Goal: Task Accomplishment & Management: Manage account settings

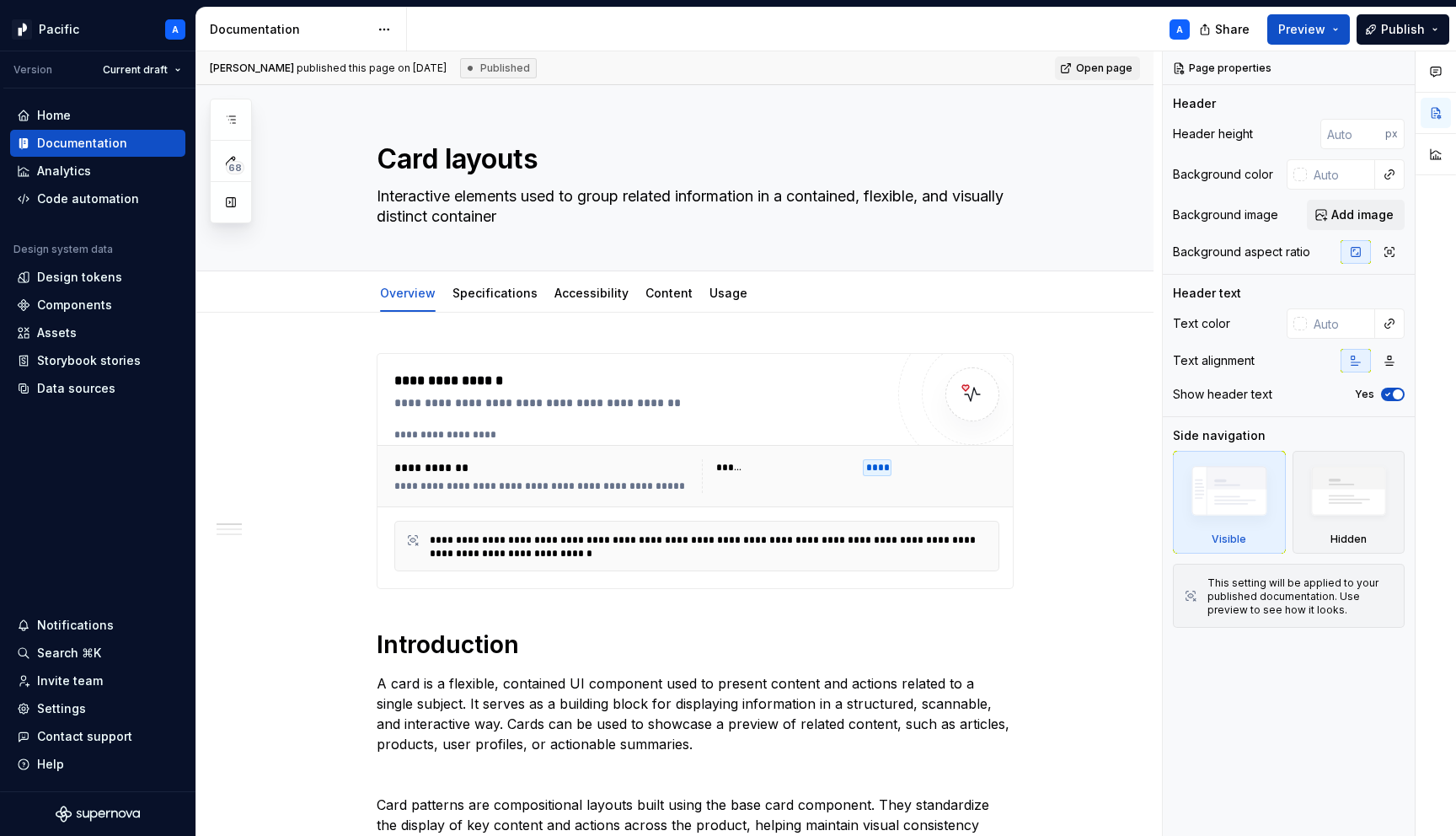
type textarea "*"
click at [83, 707] on div "Settings" at bounding box center [97, 708] width 162 height 17
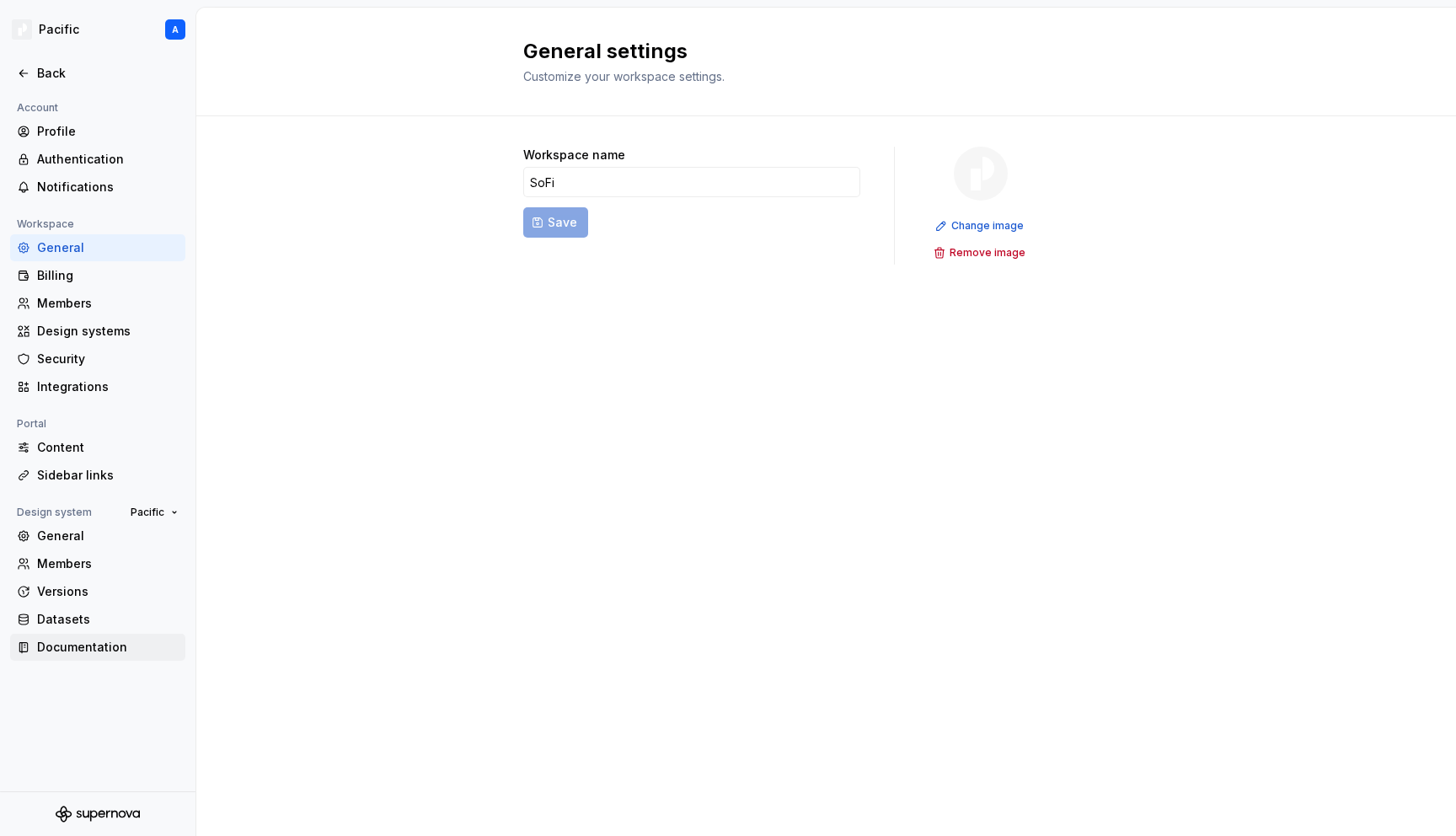
click at [72, 647] on div "Documentation" at bounding box center [108, 647] width 141 height 17
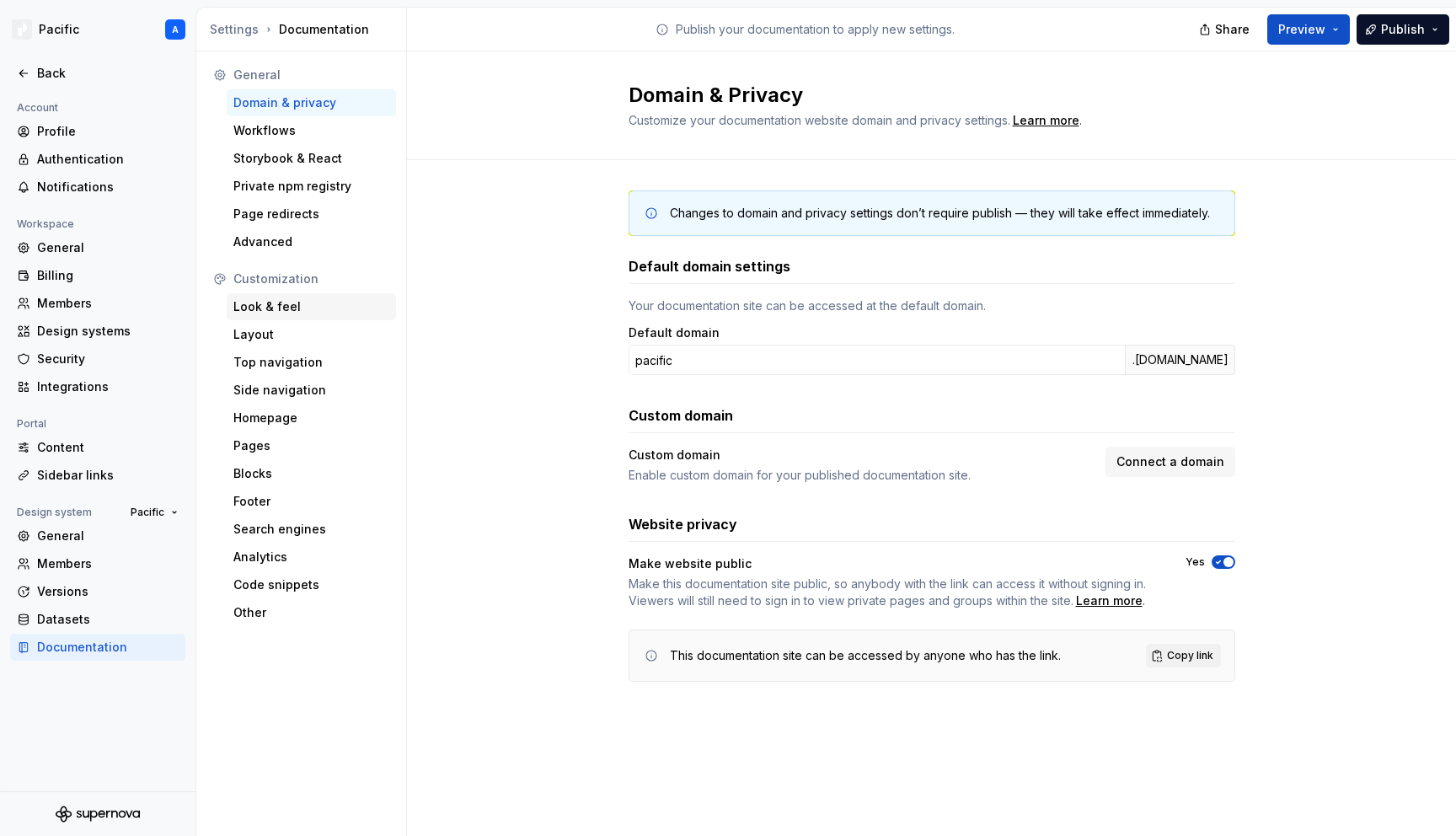
click at [328, 301] on div "Look & feel" at bounding box center [311, 306] width 156 height 17
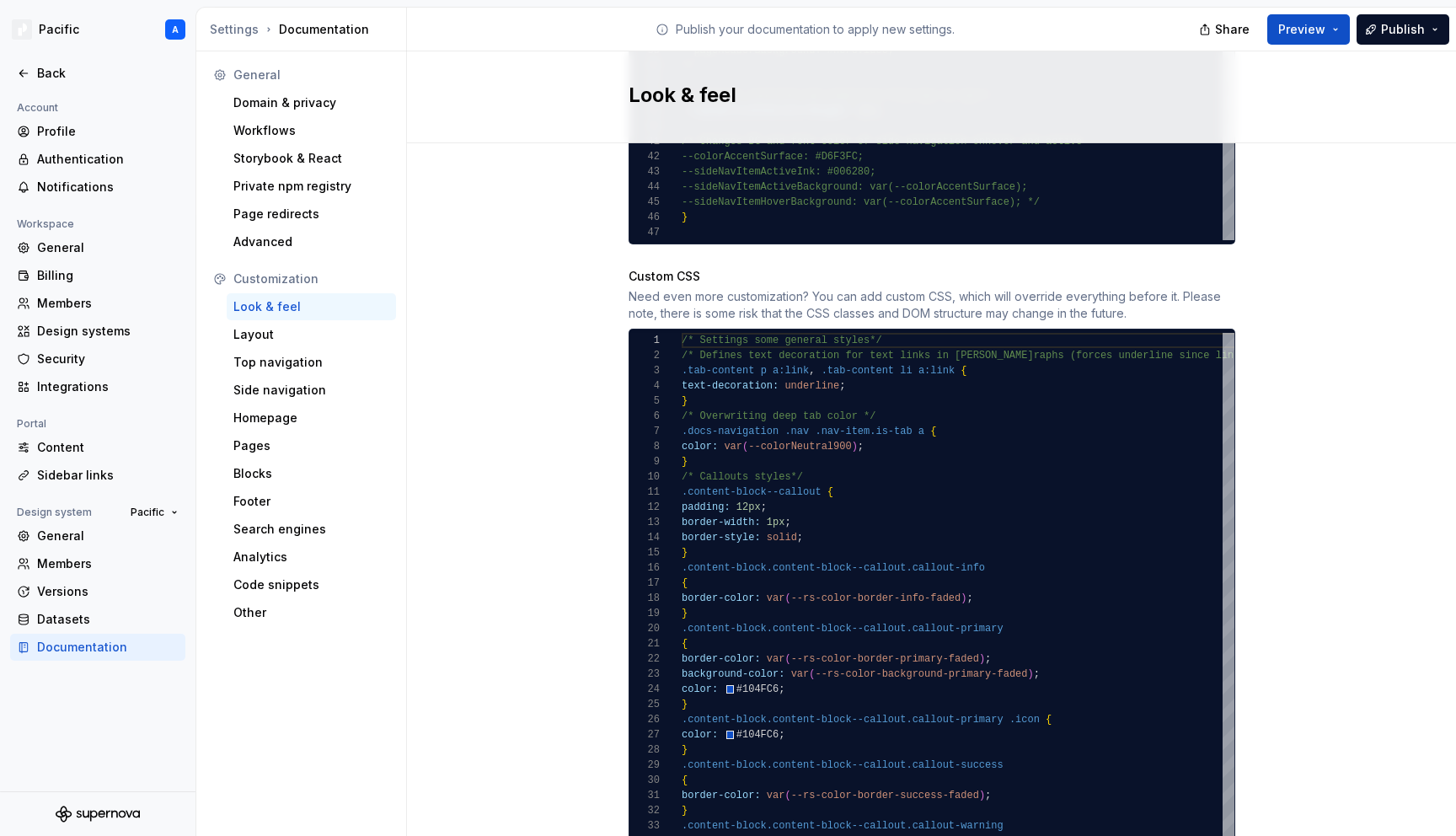
scroll to position [1506, 0]
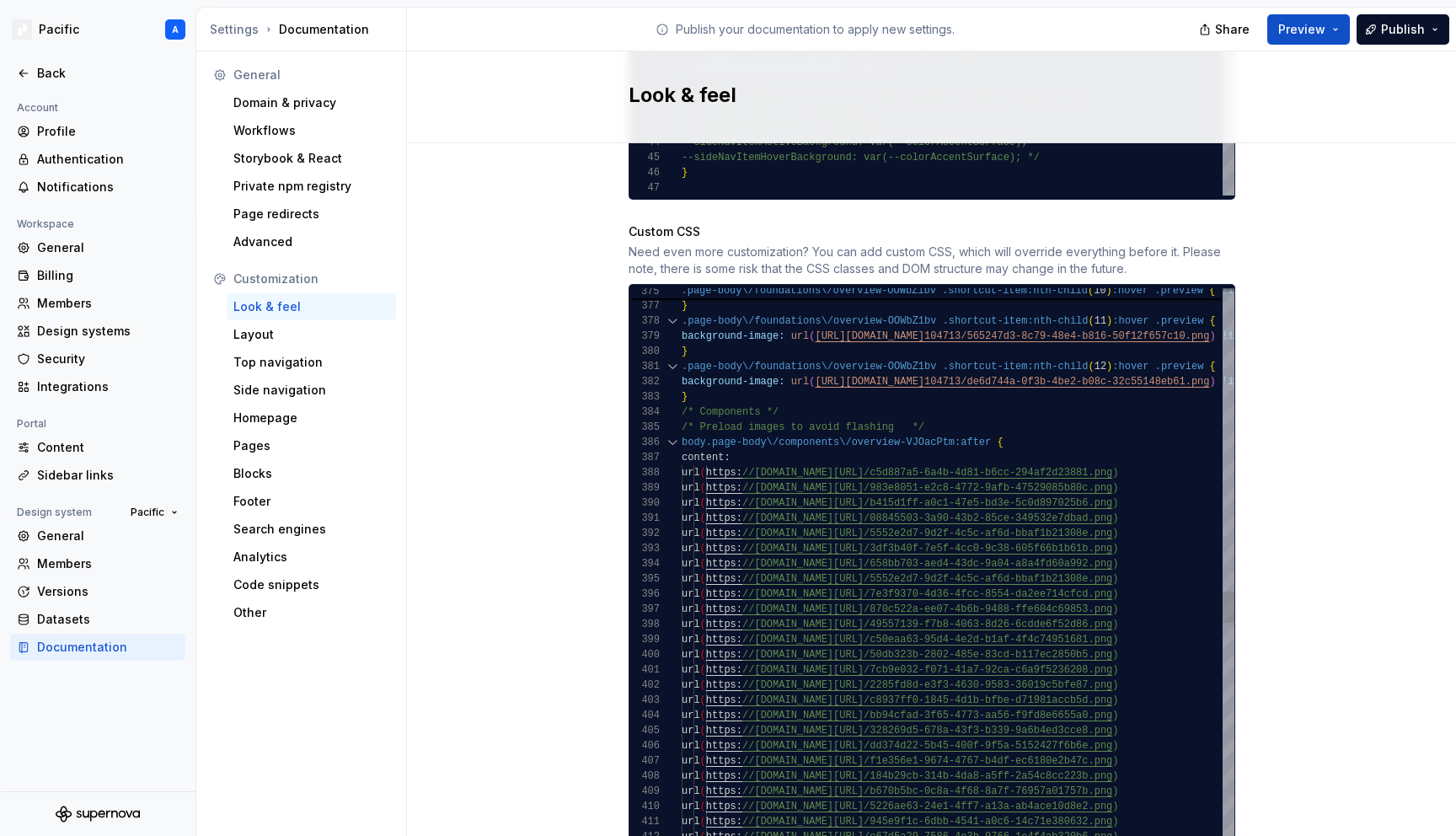
click at [679, 405] on div "384" at bounding box center [655, 412] width 52 height 15
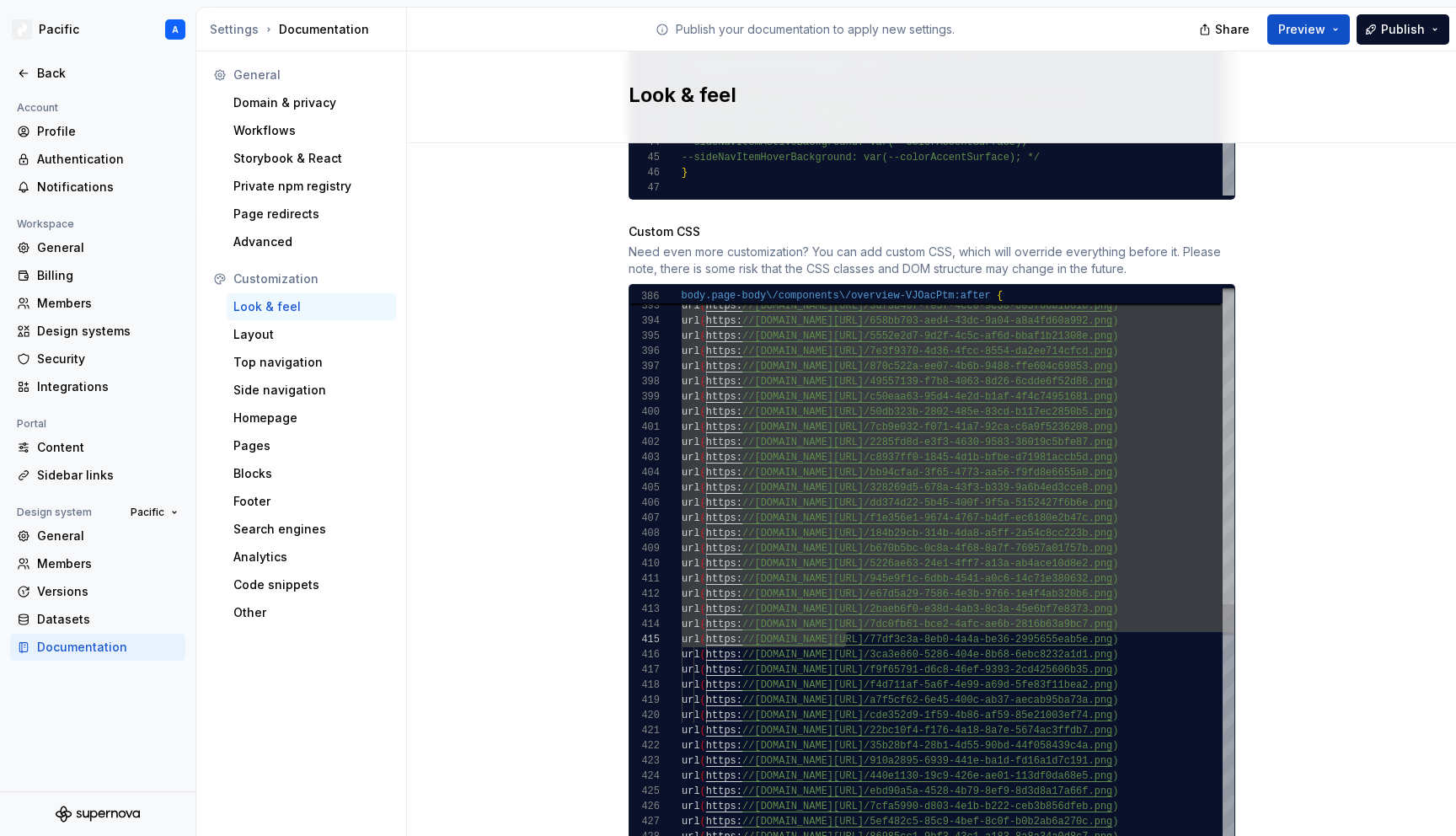
scroll to position [273, 164]
drag, startPoint x: 682, startPoint y: 394, endPoint x: 848, endPoint y: 627, distance: 286.1
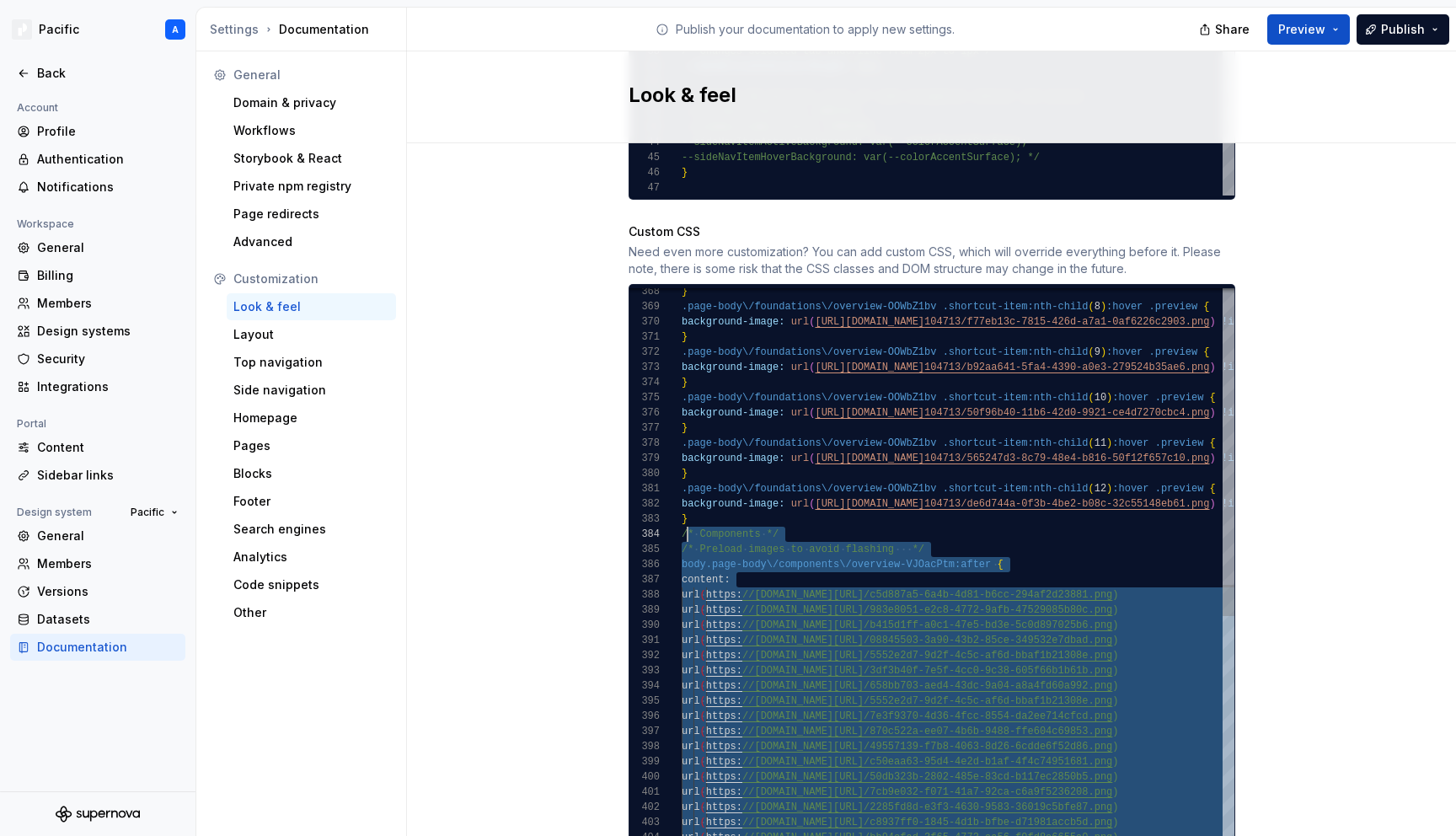
scroll to position [45, 0]
drag, startPoint x: 733, startPoint y: 469, endPoint x: 682, endPoint y: 517, distance: 70.0
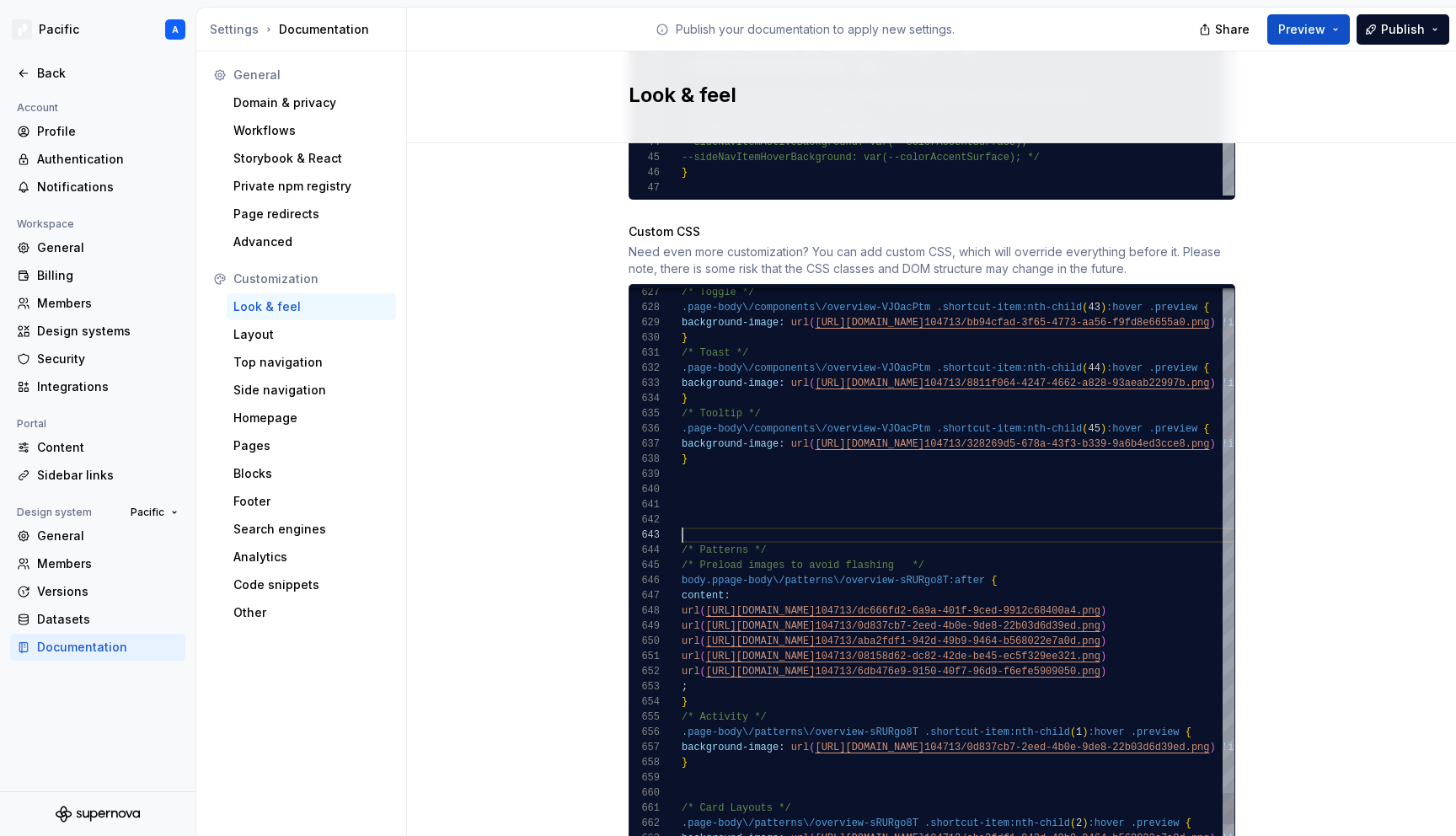
scroll to position [30, 0]
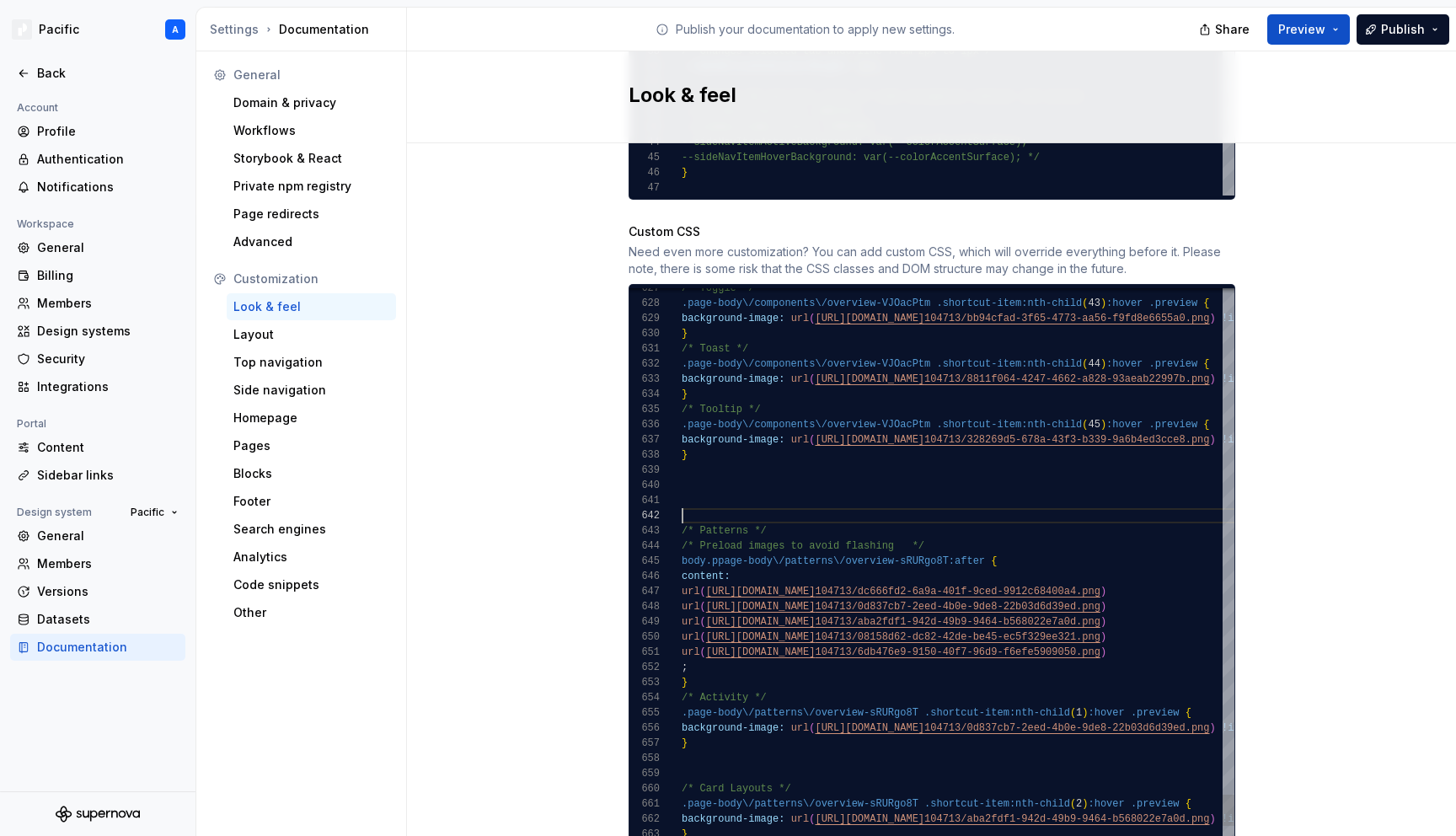
scroll to position [0, 0]
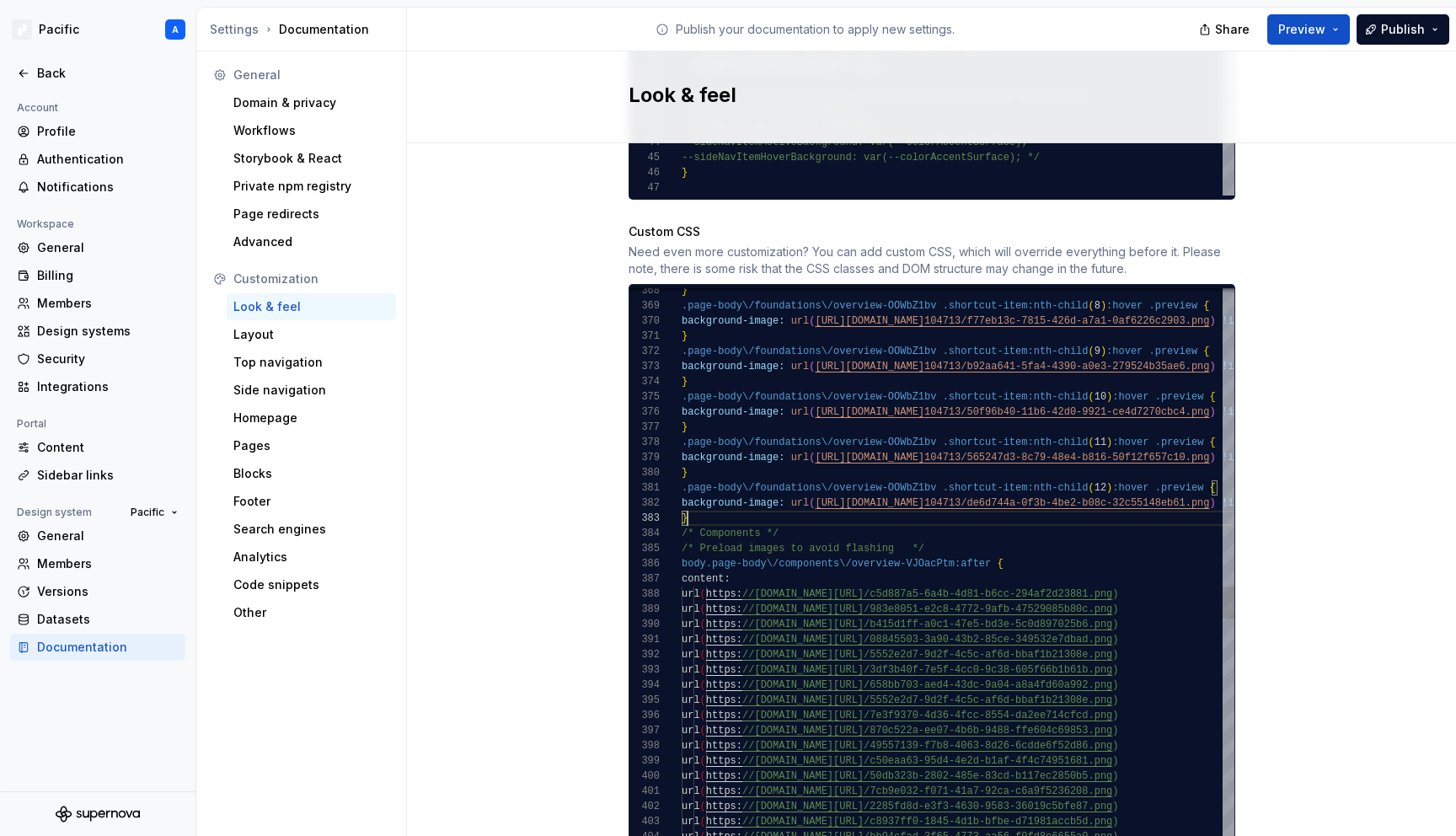
click at [704, 502] on div "url ( https: //[DOMAIN_NAME][URL] /f1e356e1-9674-4767-b4df-ec6180e2b47c.png ) u…" at bounding box center [1101, 311] width 839 height 11184
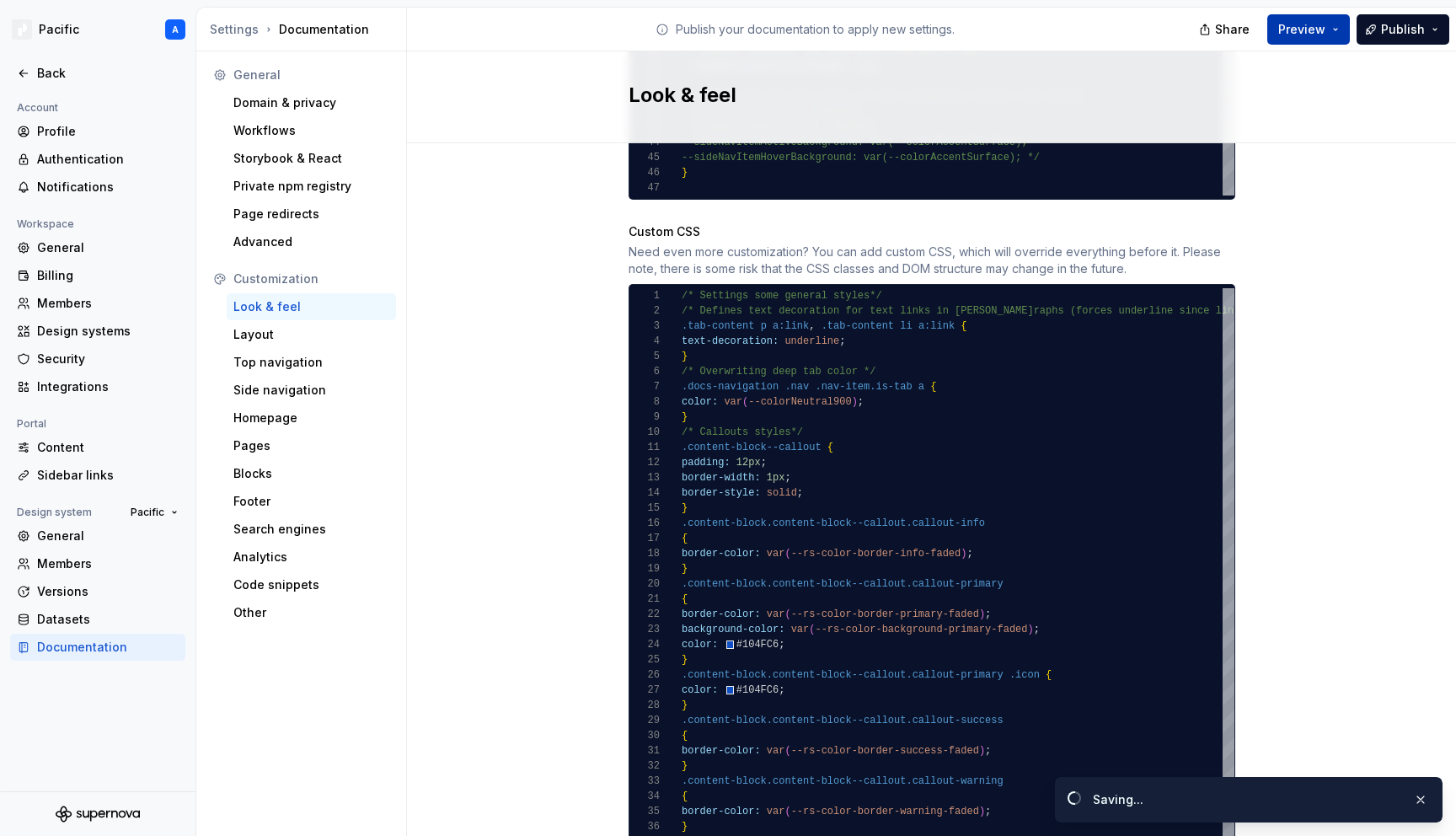
click at [1318, 29] on span "Preview" at bounding box center [1301, 29] width 47 height 17
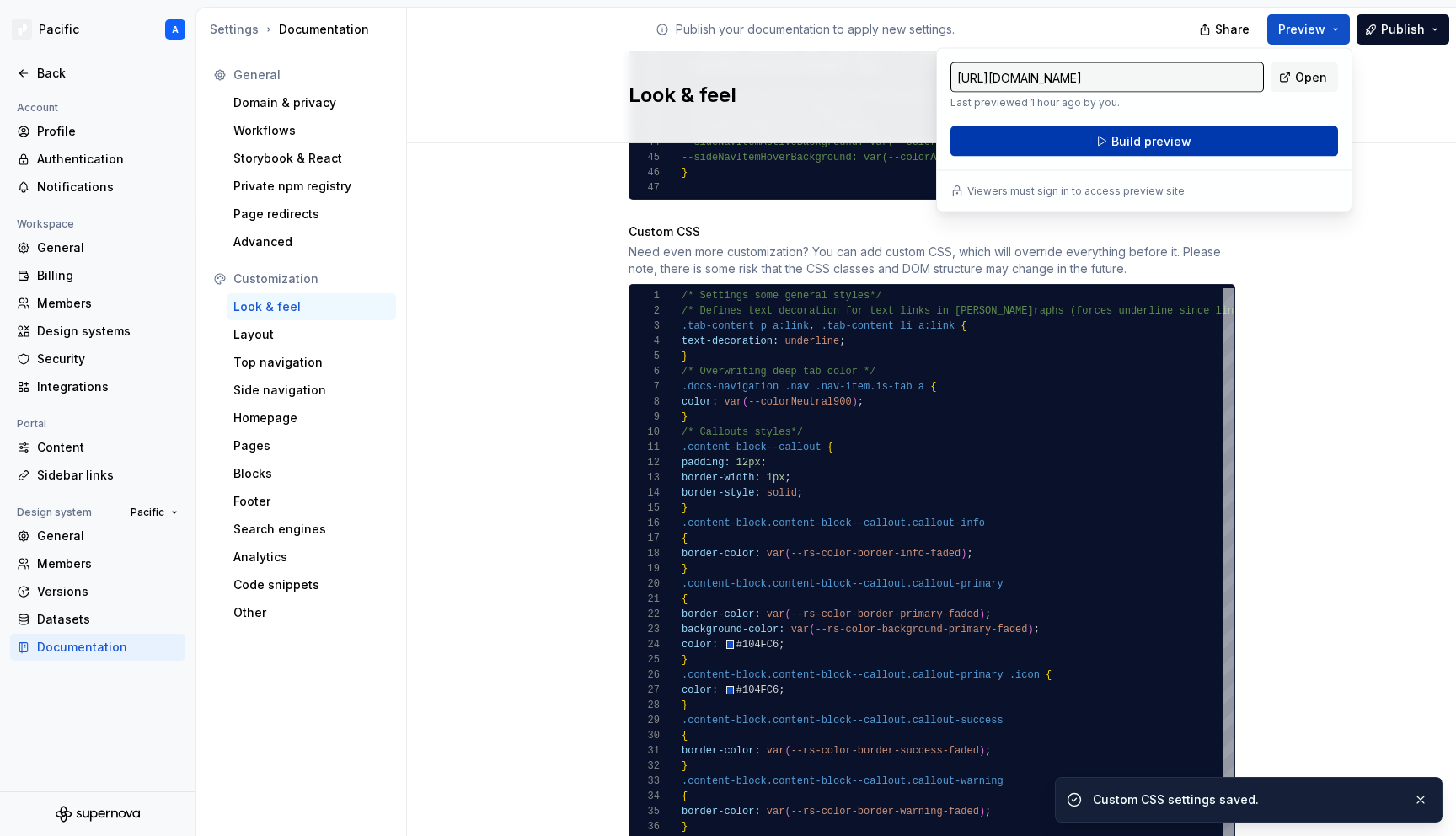
click at [1268, 136] on button "Build preview" at bounding box center [1144, 141] width 387 height 30
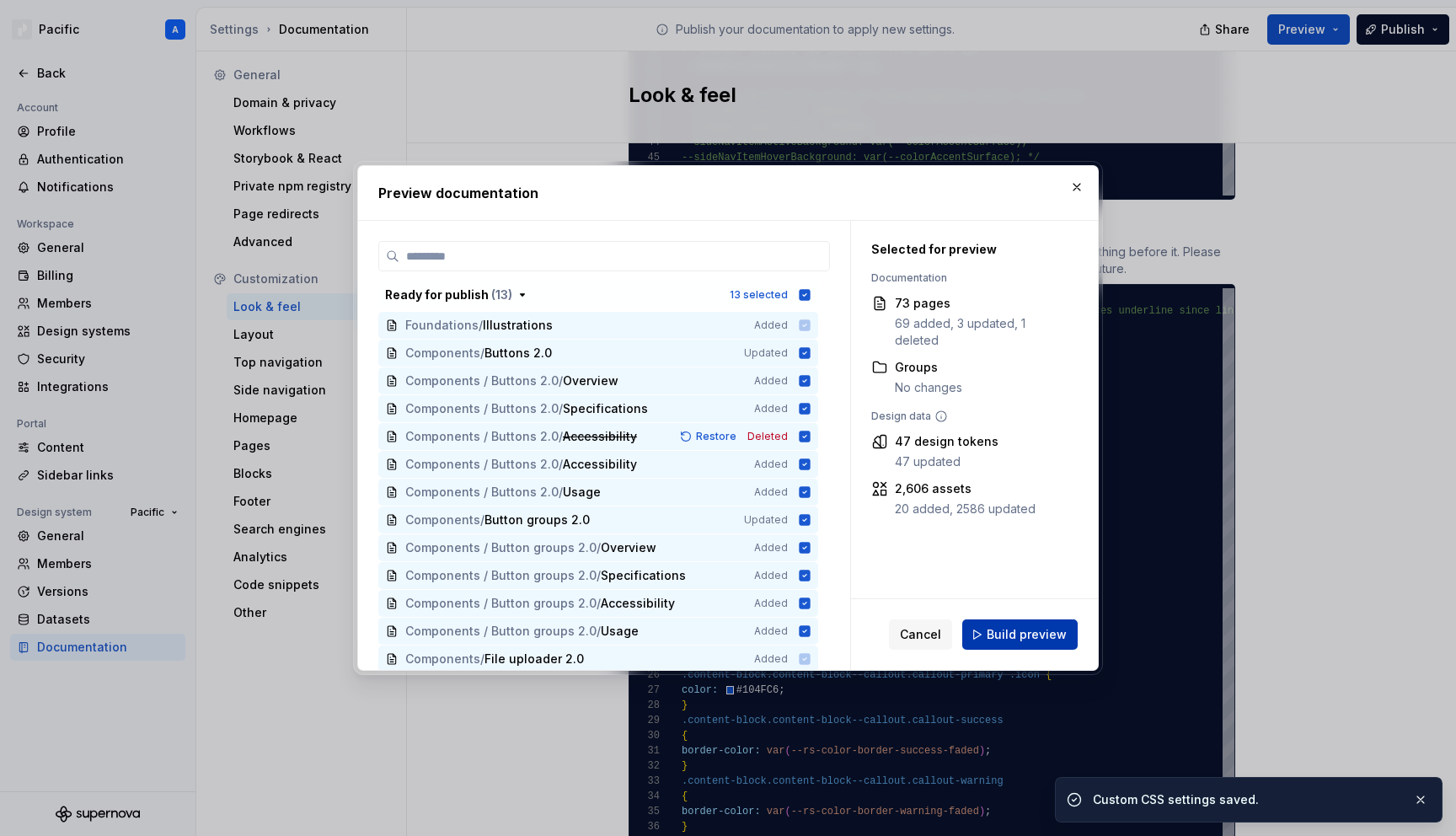
click at [1018, 635] on span "Build preview" at bounding box center [1026, 634] width 80 height 17
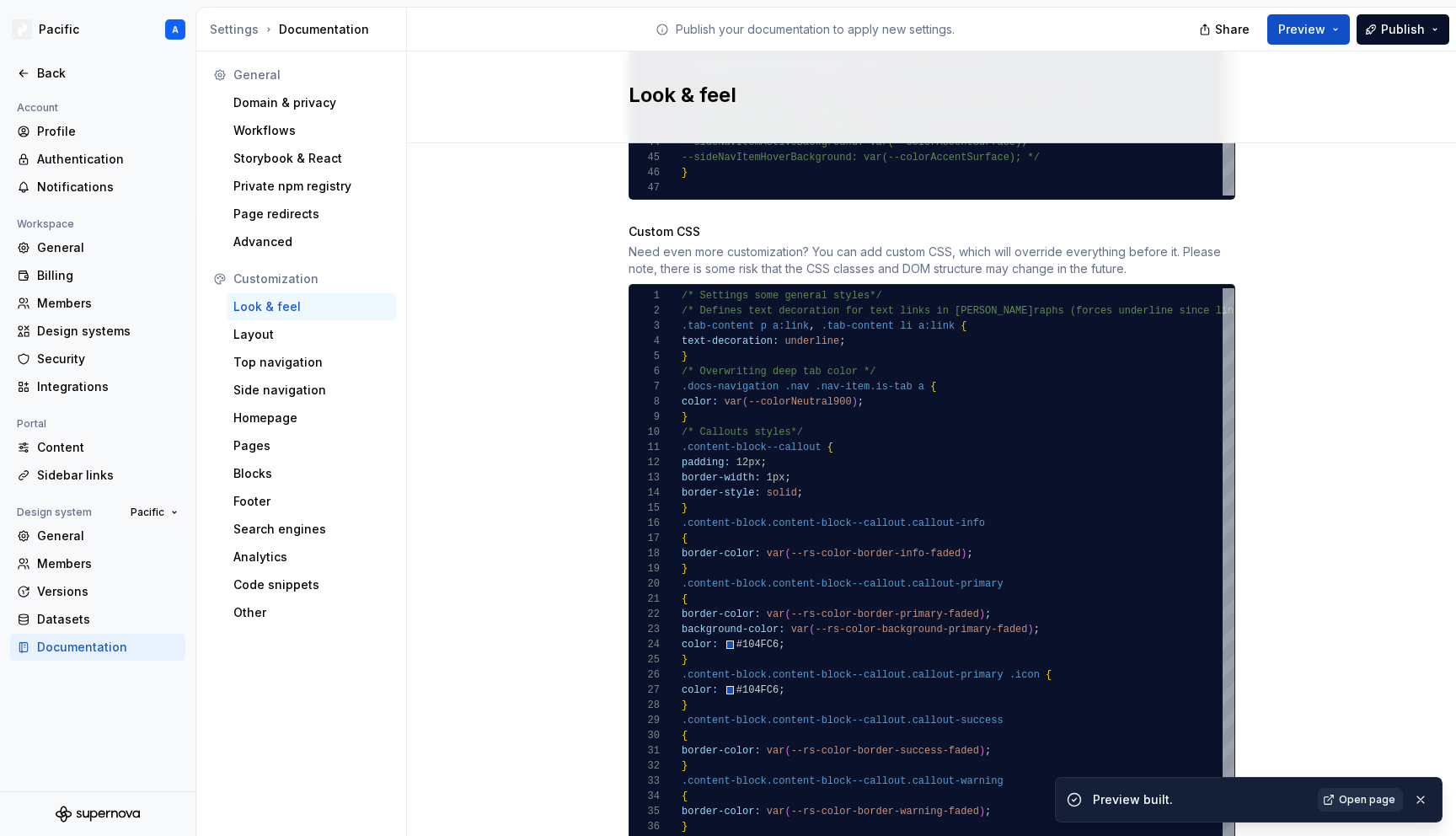
click at [1334, 797] on link "Open page" at bounding box center [1361, 799] width 85 height 24
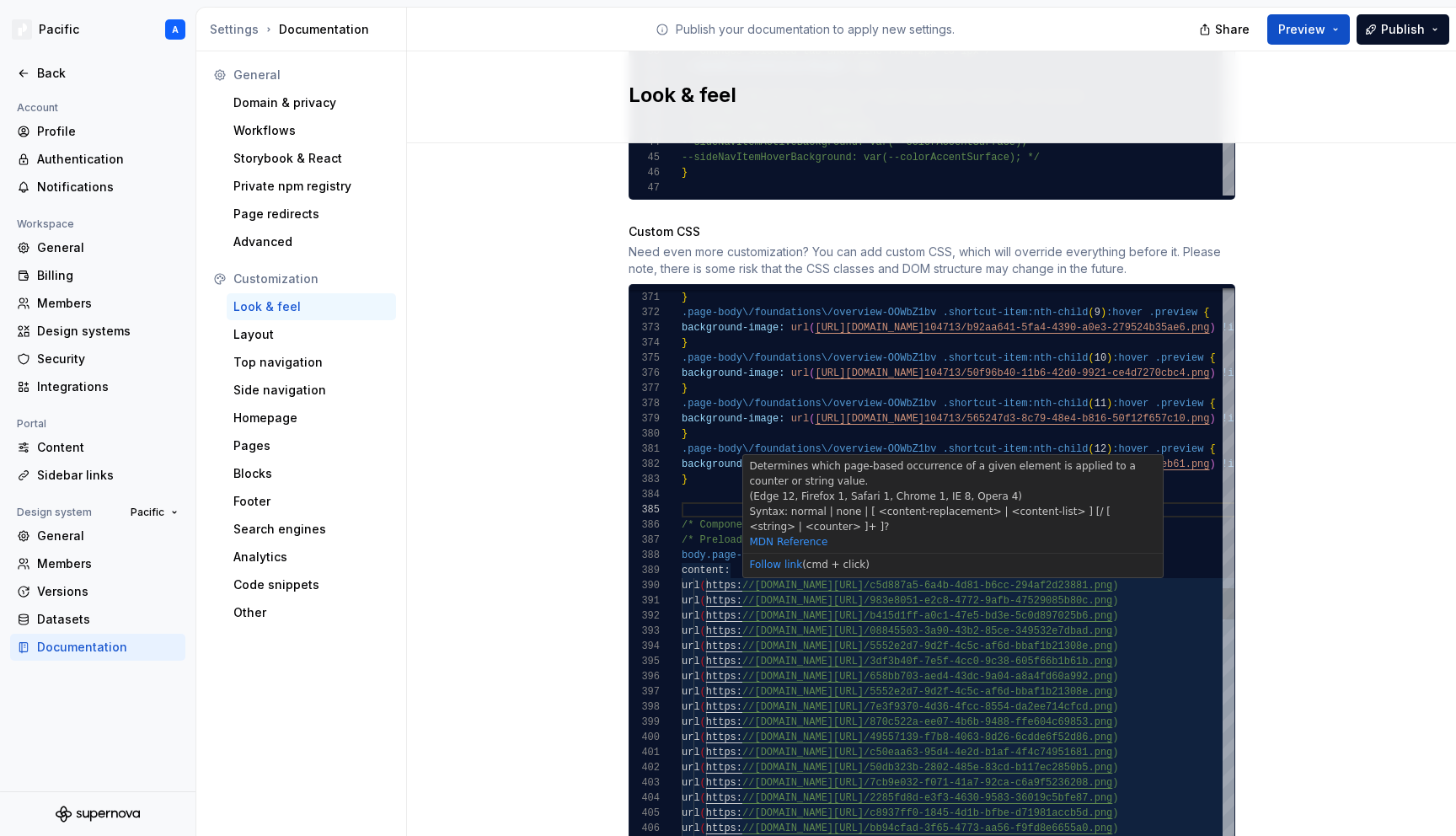
scroll to position [106, 36]
click at [719, 536] on div "/* Preload images to avoid flashing */ body.page-body\/components\/overview-VJO…" at bounding box center [1101, 287] width 839 height 11215
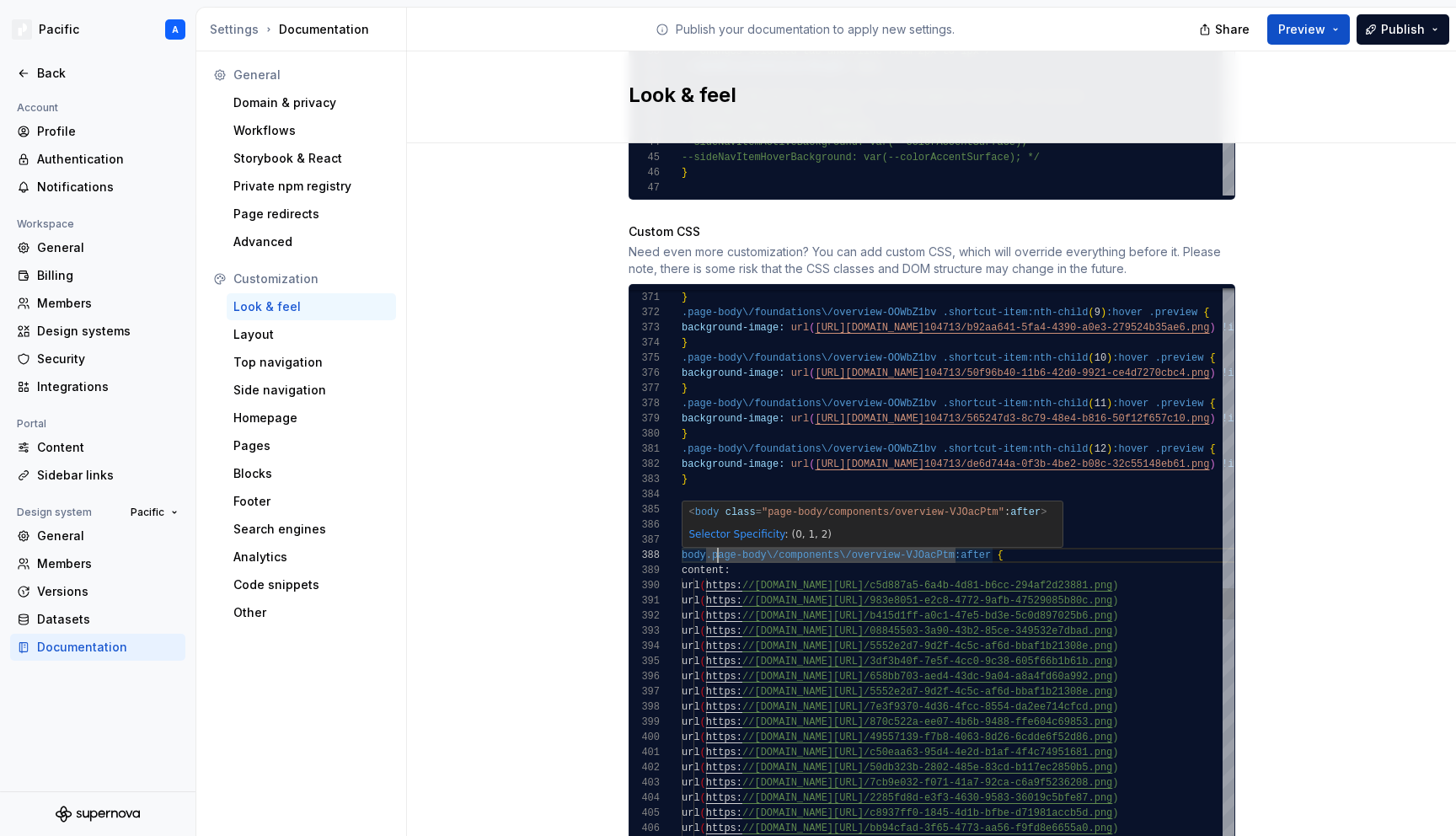
scroll to position [106, 298]
click at [980, 539] on div "/* Preload images to avoid flashing */ body.page-body\/components\/overview-VJO…" at bounding box center [1101, 287] width 839 height 11215
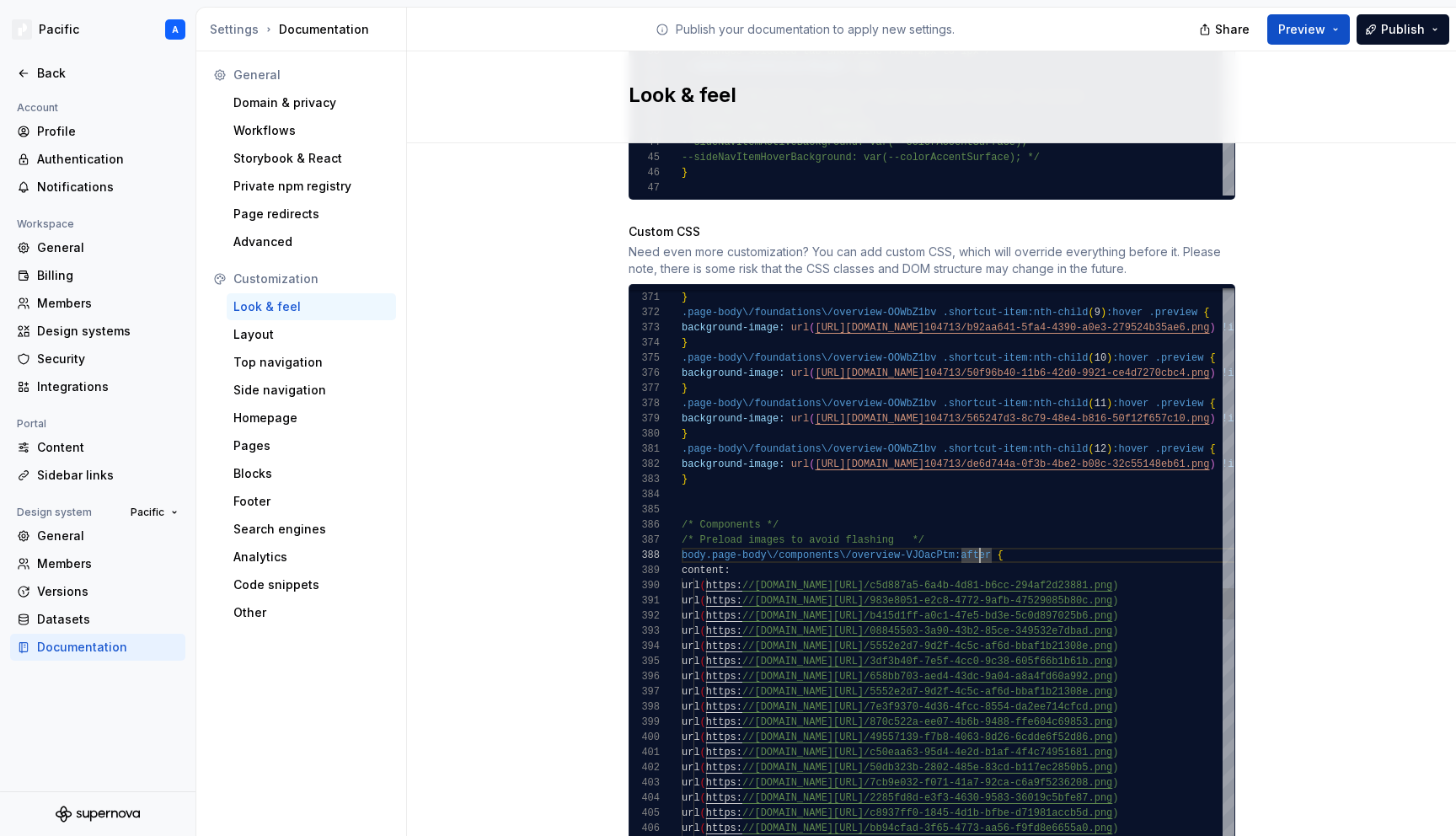
scroll to position [106, 323]
click at [1023, 539] on div "/* Preload images to avoid flashing */ body.page-body\/components\/overview-VJO…" at bounding box center [1101, 287] width 839 height 11215
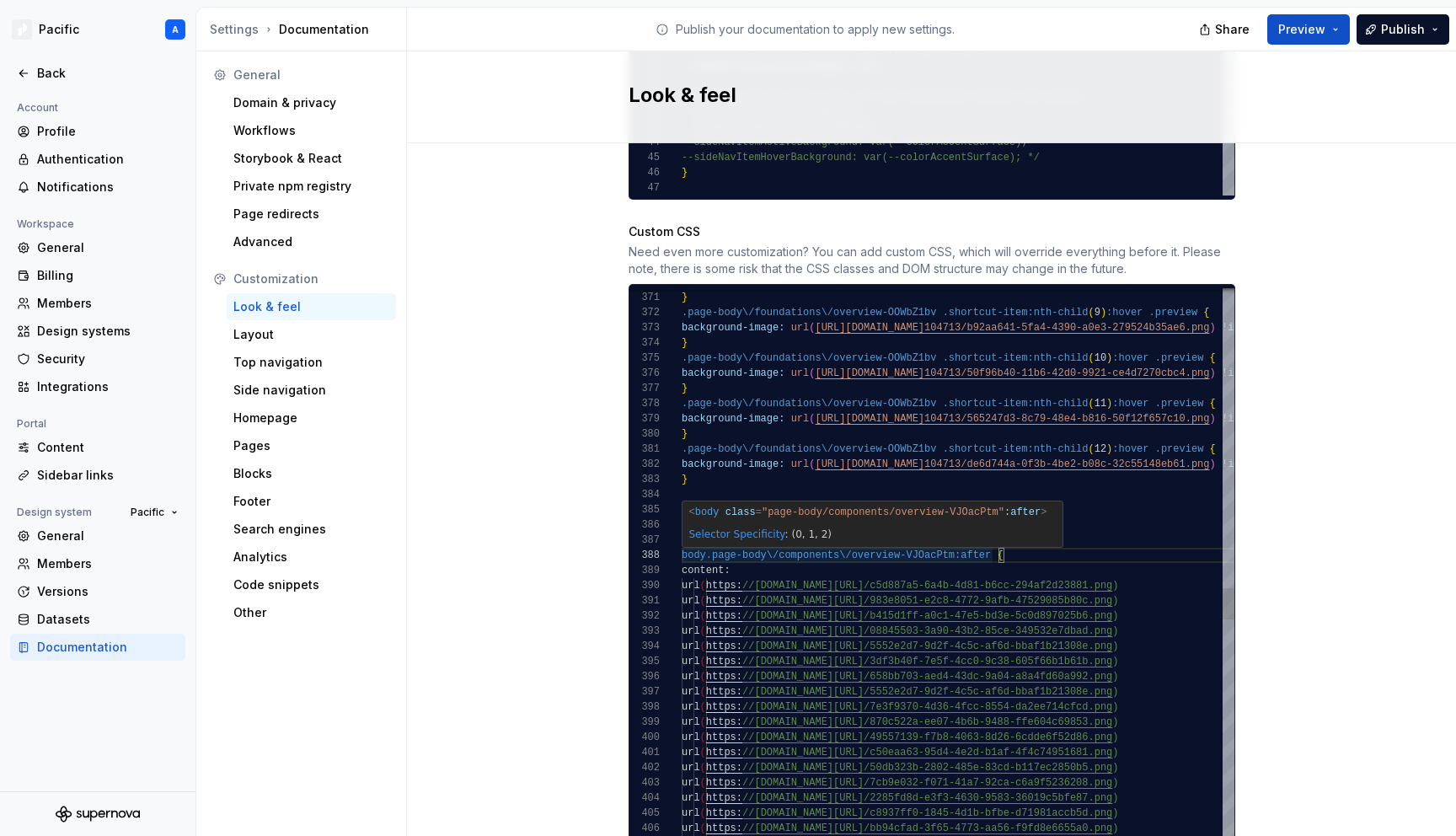
scroll to position [106, 30]
click at [711, 540] on div "/* Preload images to avoid flashing */ body.page-body\/components\/overview-VJO…" at bounding box center [1101, 287] width 839 height 11215
click at [966, 541] on div "/* Preload images to avoid flashing */ body.page-body\/components\/overview-VJO…" at bounding box center [1101, 287] width 839 height 11215
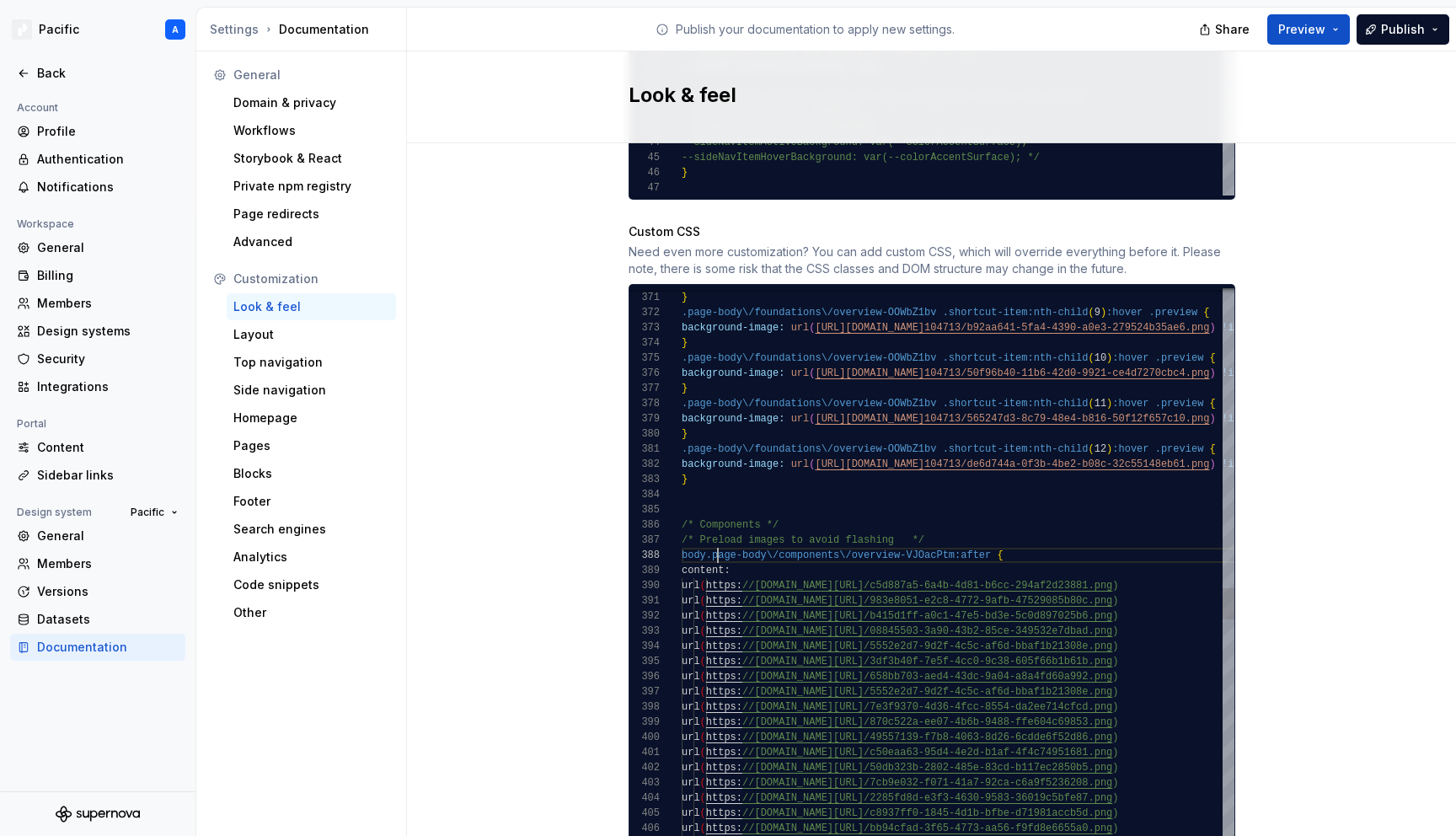
click at [717, 535] on div "/* Preload images to avoid flashing */ body.page-body\/components\/overview-VJO…" at bounding box center [1101, 287] width 839 height 11215
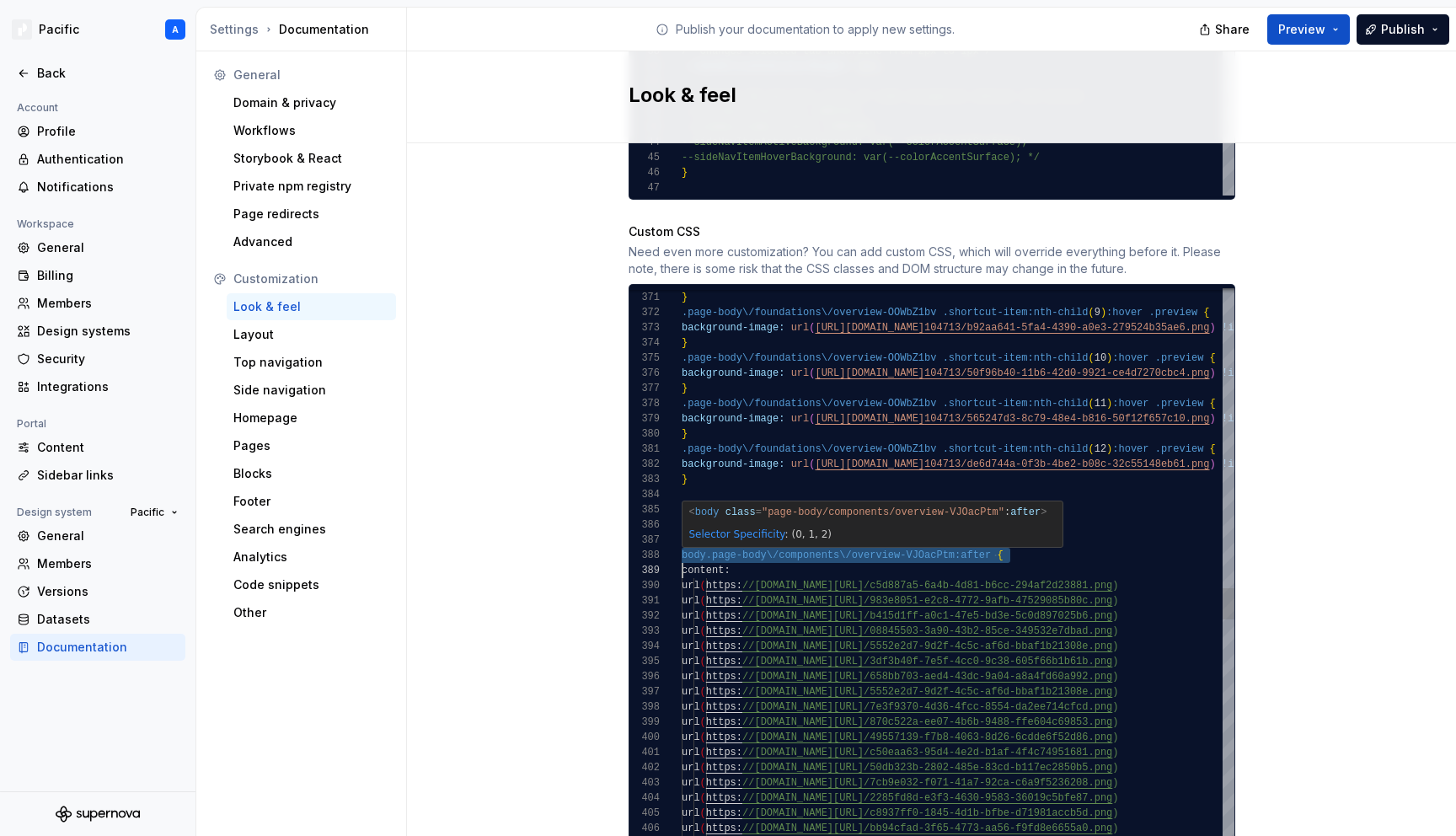
click at [909, 535] on div "/* Preload images to avoid flashing */ body.page-body\/components\/overview-VJO…" at bounding box center [1101, 287] width 839 height 11215
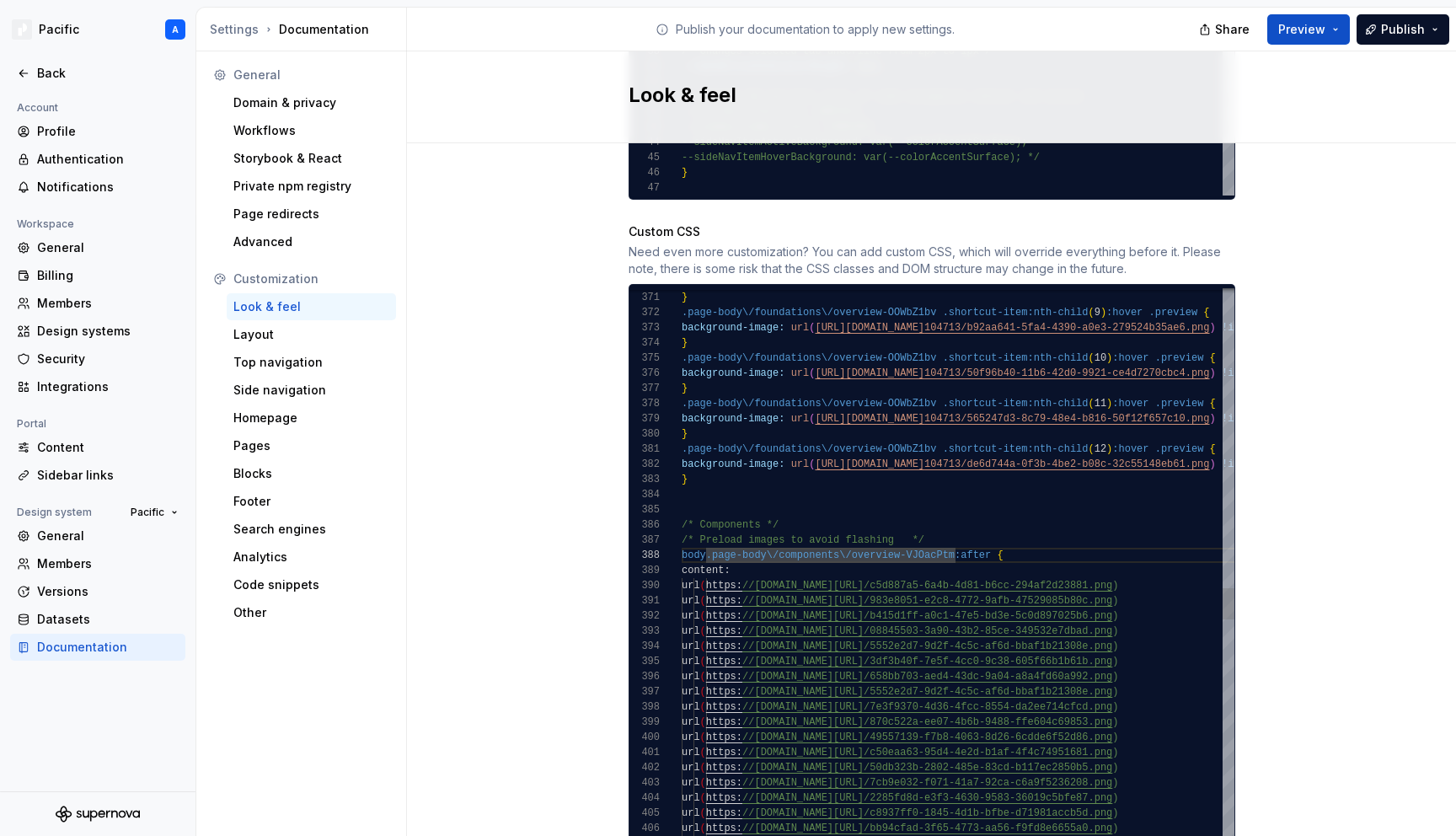
scroll to position [106, 274]
click at [955, 537] on div "/* Preload images to avoid flashing */ body.page-body\/components\/overview-VJO…" at bounding box center [1101, 287] width 839 height 11215
click at [954, 521] on div "/* Preload images to avoid flashing */ body.page-body\/components\/overview-VJO…" at bounding box center [1101, 287] width 839 height 11215
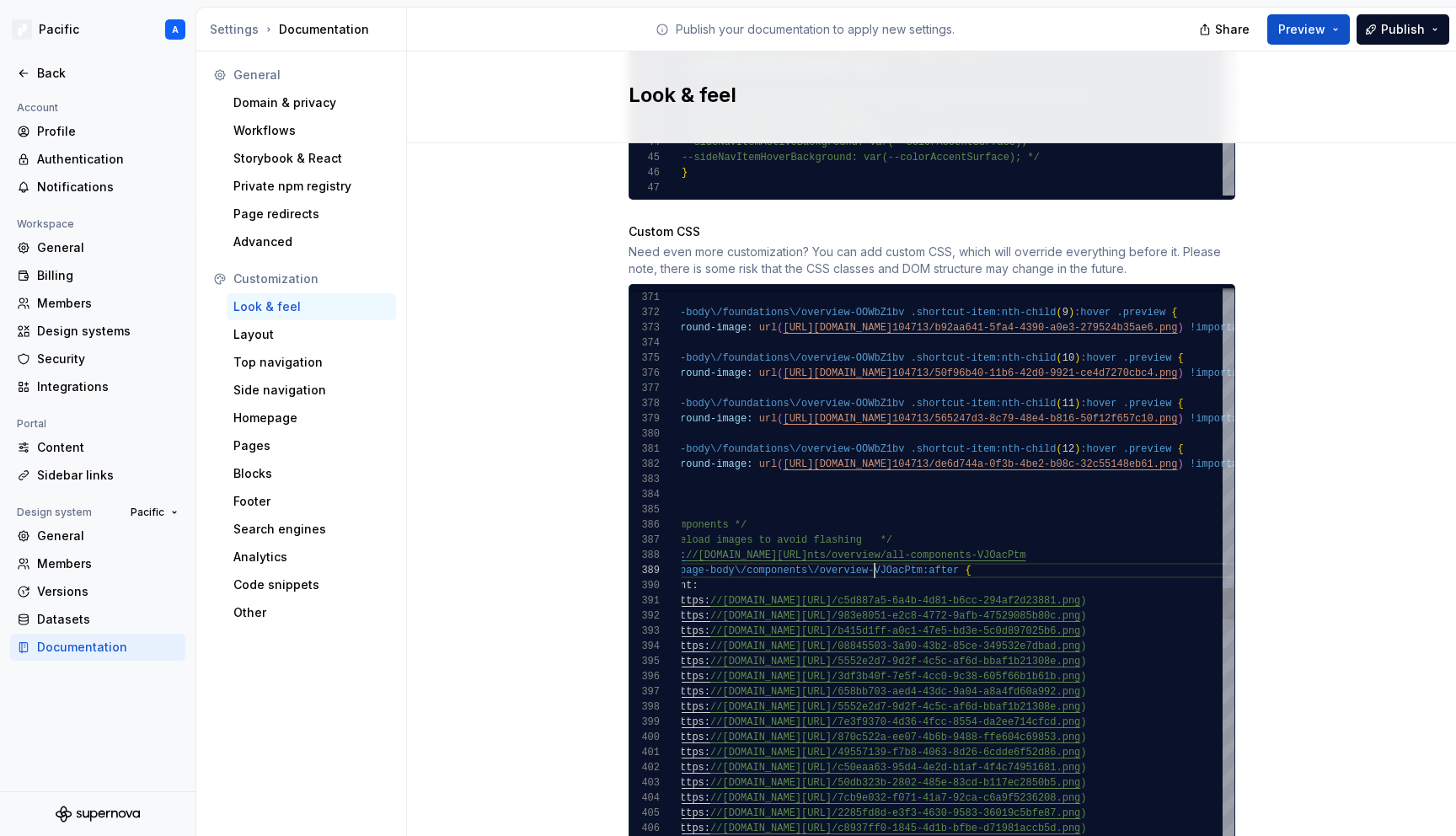
scroll to position [121, 225]
drag, startPoint x: 873, startPoint y: 554, endPoint x: 927, endPoint y: 541, distance: 55.5
click at [876, 552] on div "/* Preload images to avoid flashing */ body.page-body\/components\/overview-VJO…" at bounding box center [1069, 295] width 839 height 11230
click at [1035, 542] on div "/* Preload images to avoid flashing */ body.page-body\/components\/overview / a…" at bounding box center [1069, 295] width 839 height 11230
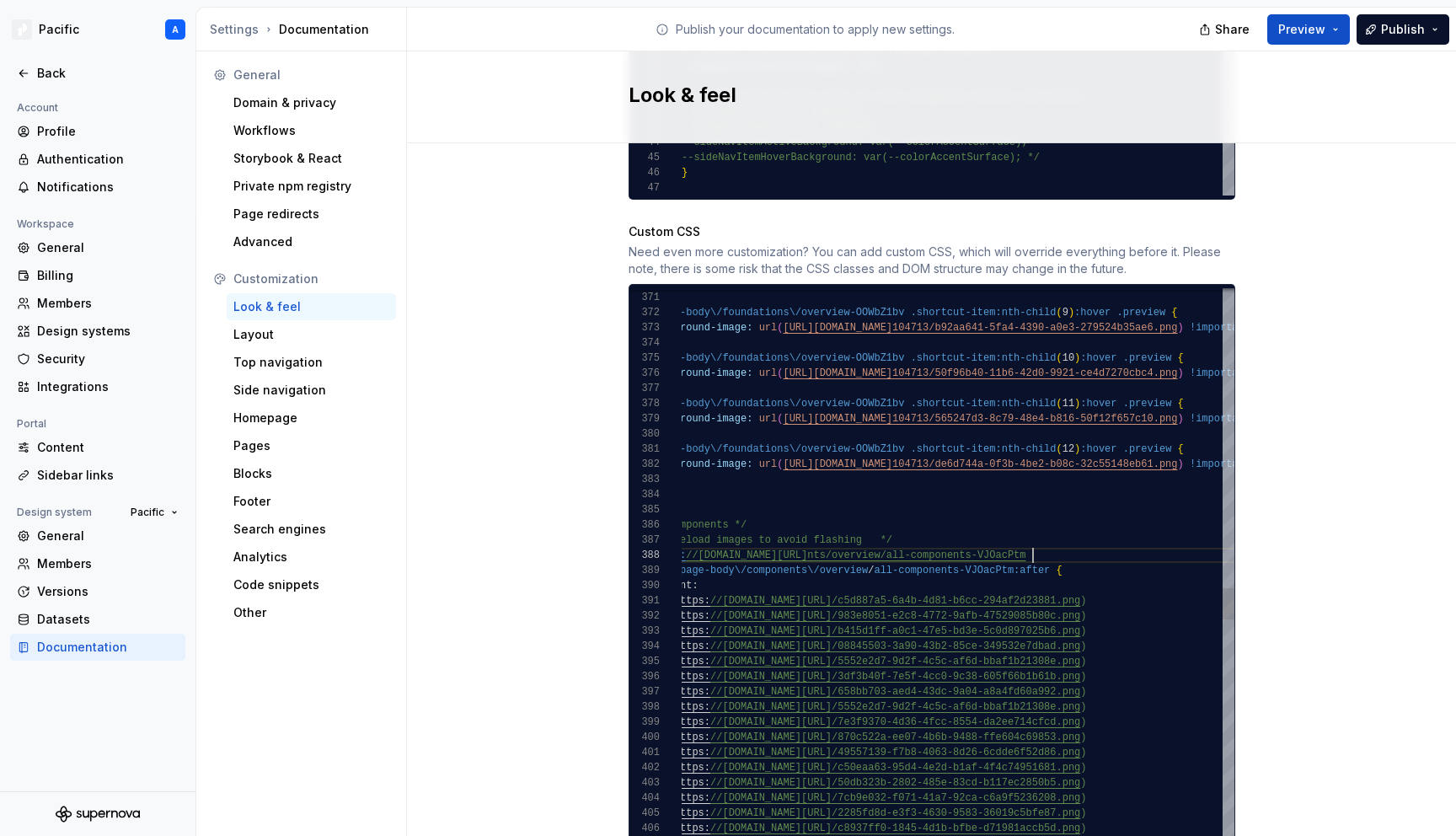
scroll to position [106, 384]
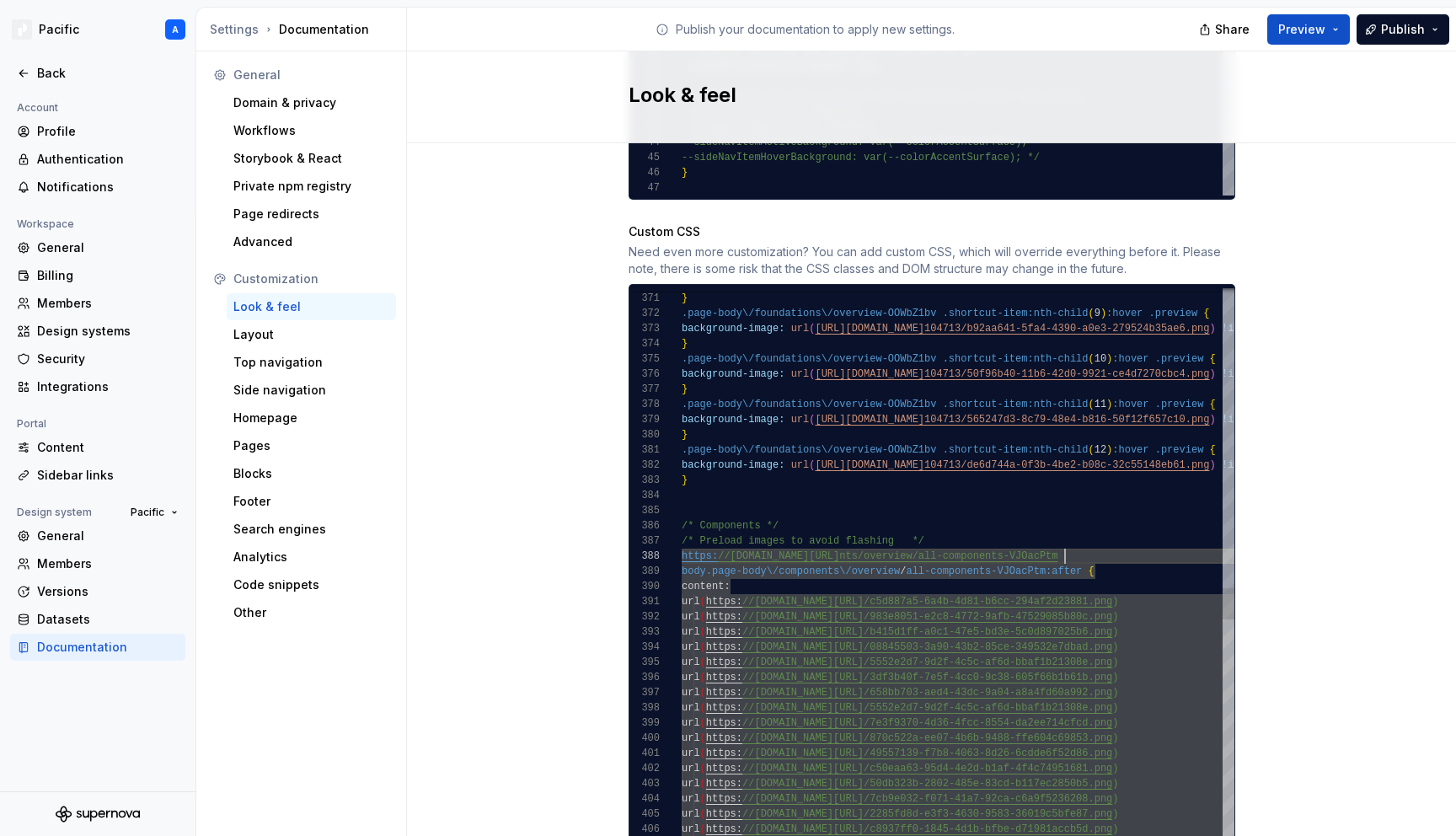
click at [964, 543] on div "/* Preload images to avoid flashing */ body.page-body\/components\/overview / a…" at bounding box center [1101, 296] width 839 height 11230
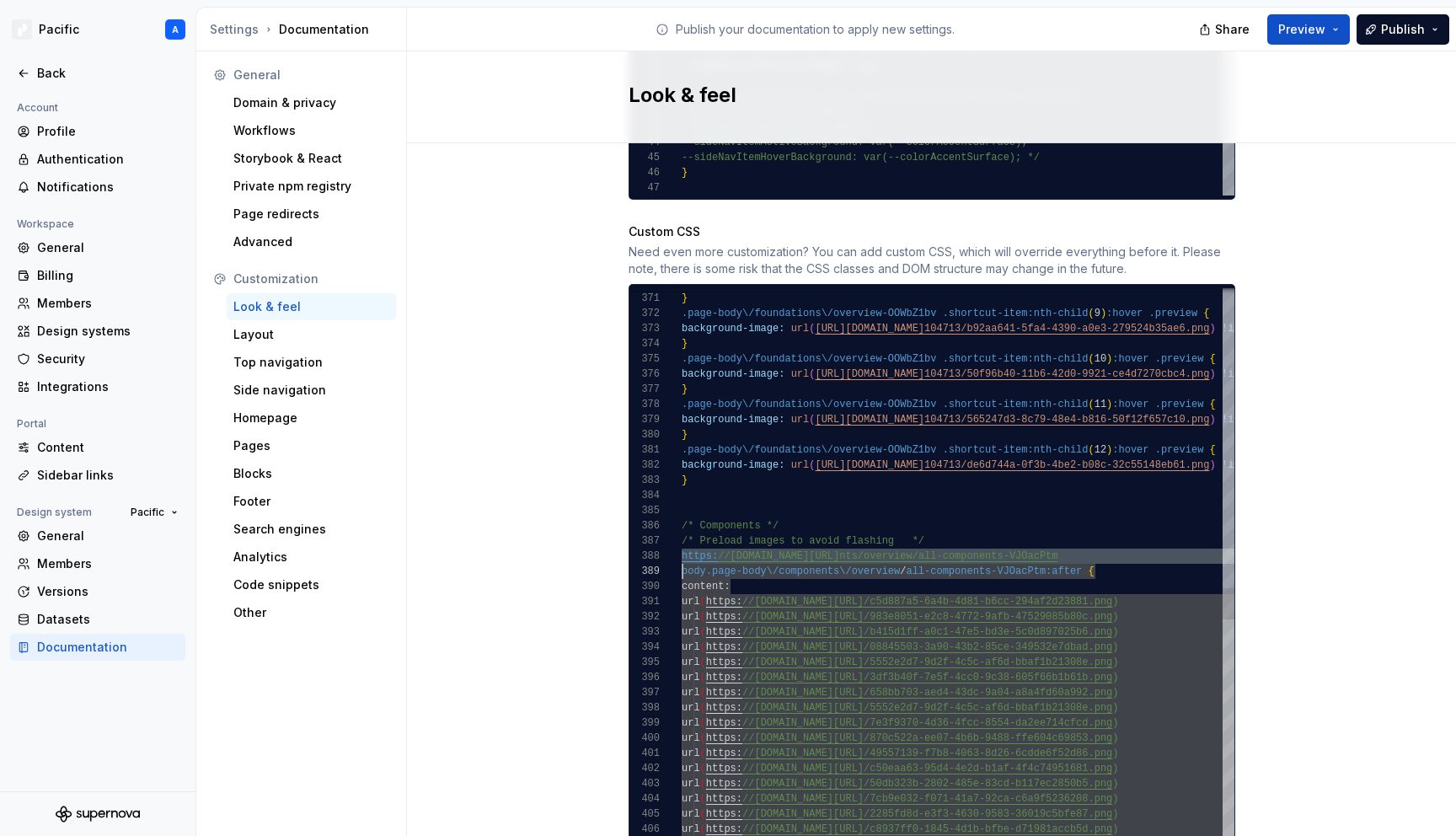
click at [964, 543] on div "/* Preload images to avoid flashing */ body.page-body\/components\/overview / a…" at bounding box center [1101, 296] width 839 height 11230
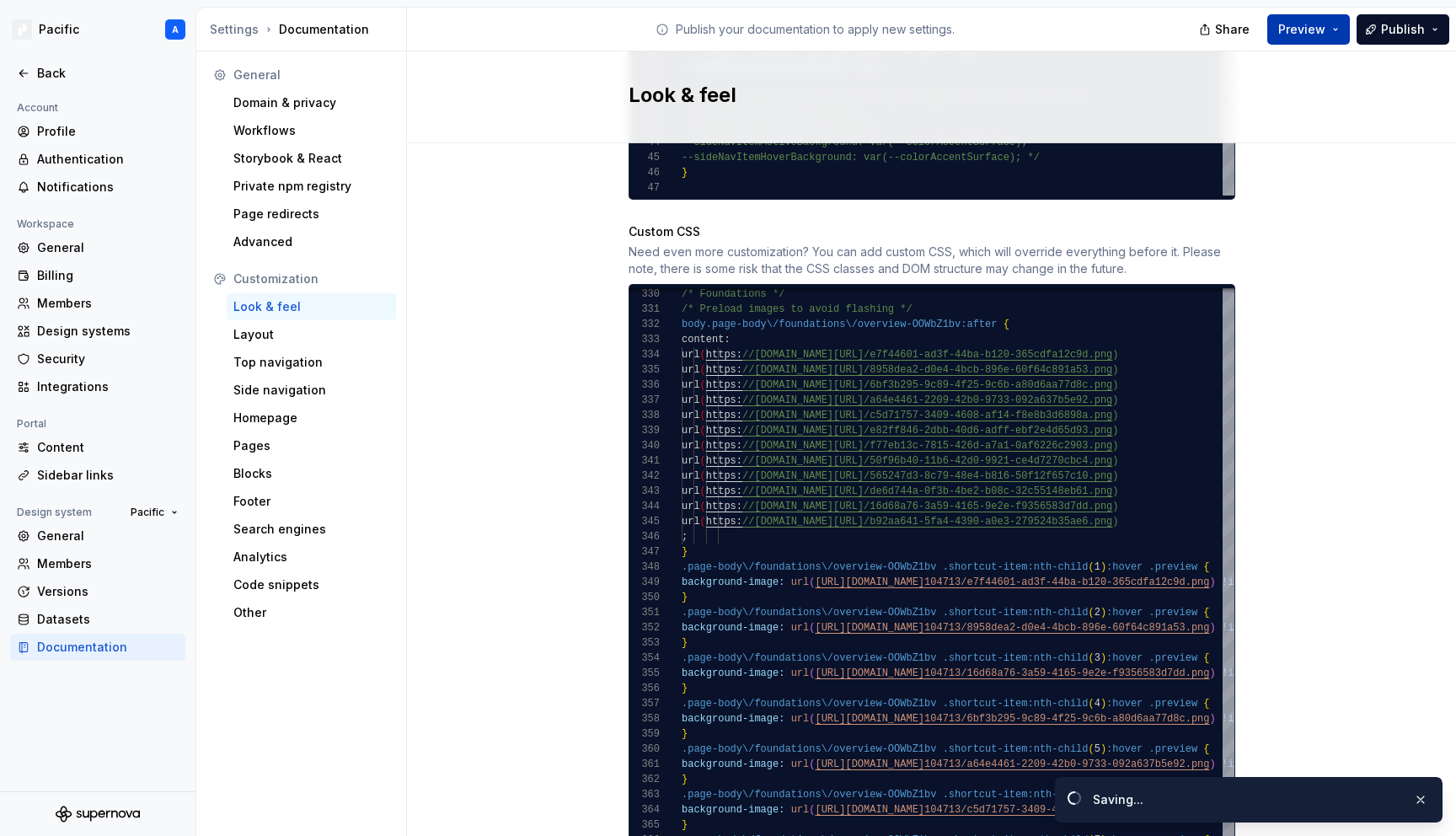
click at [1290, 33] on span "Preview" at bounding box center [1301, 29] width 47 height 17
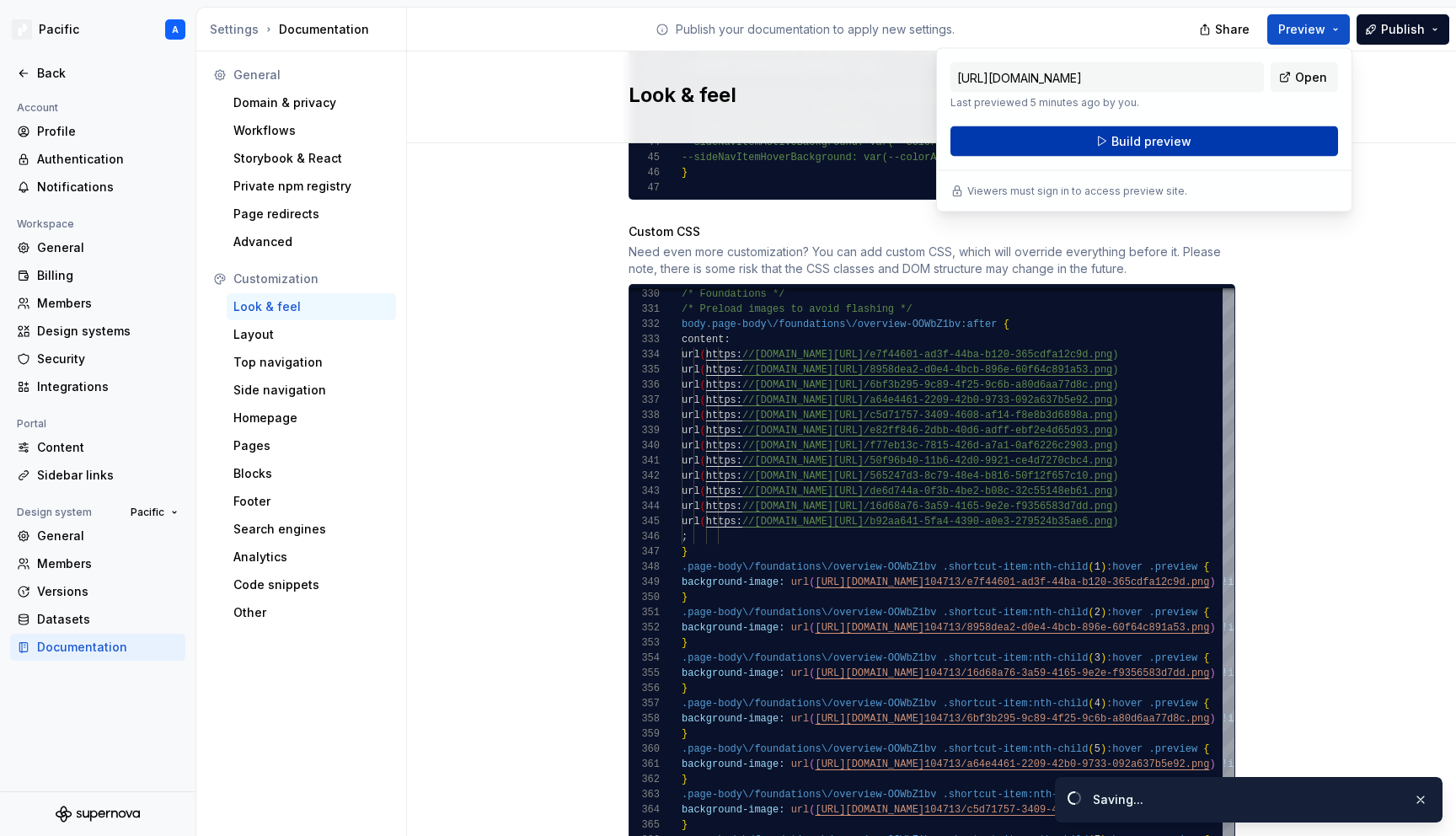
click at [1196, 138] on button "Build preview" at bounding box center [1144, 141] width 387 height 30
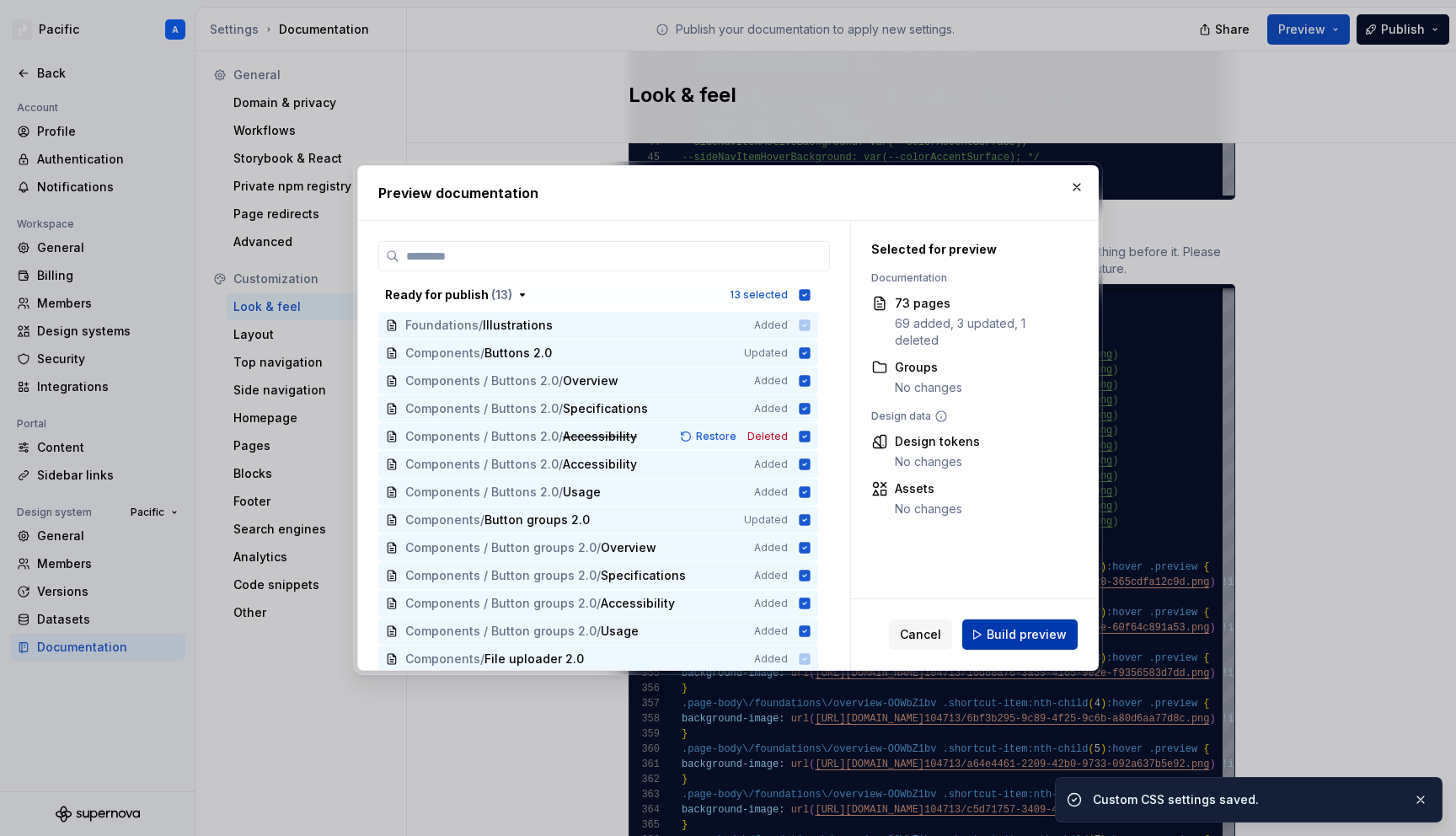
click at [1007, 627] on span "Build preview" at bounding box center [1026, 634] width 80 height 17
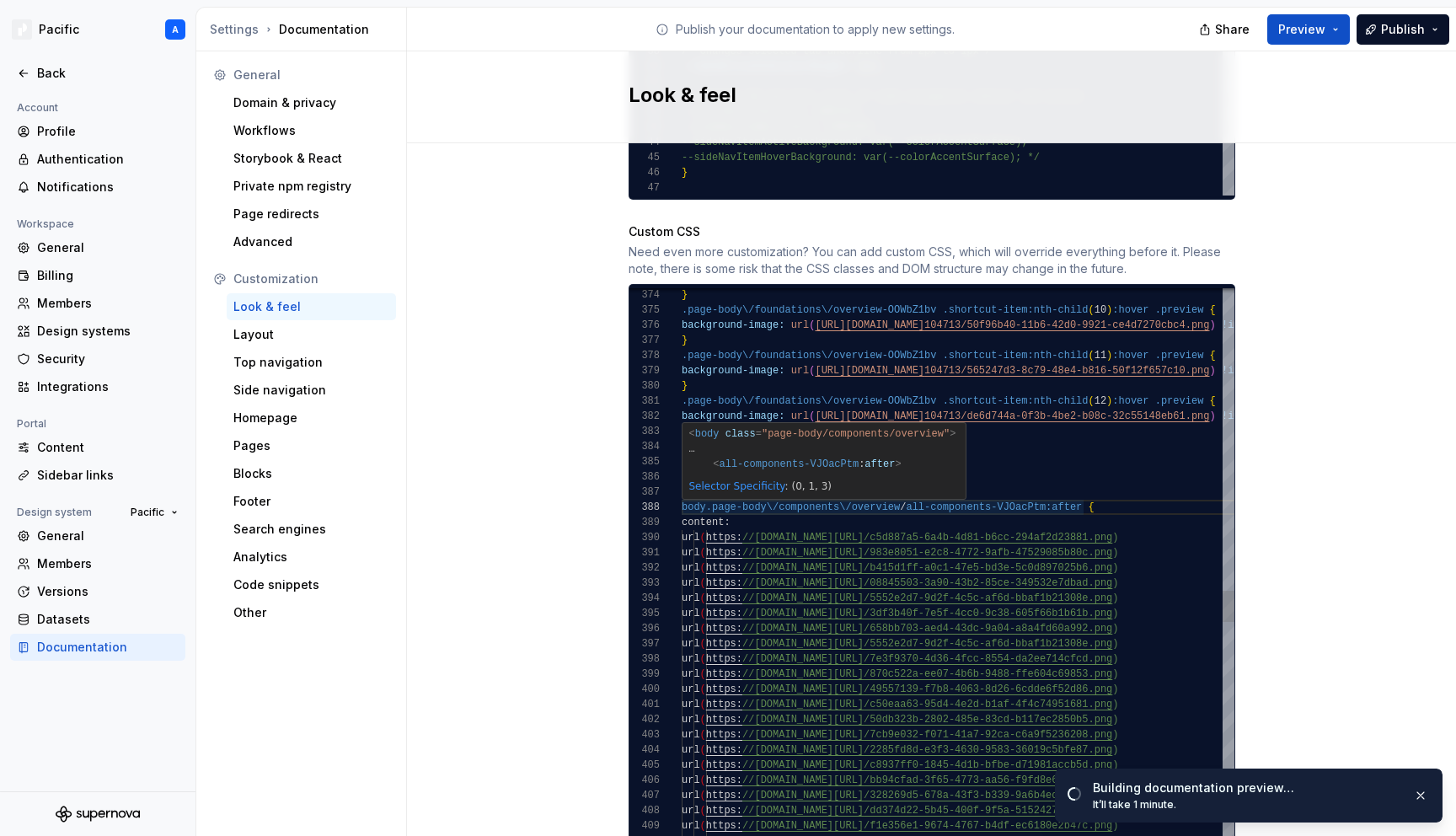
scroll to position [106, 225]
click at [909, 490] on div "url ( https: //[DOMAIN_NAME][URL] /945e9f1c-6dbb-4541-a0c6-14c71e380632.png ) u…" at bounding box center [1101, 239] width 839 height 11215
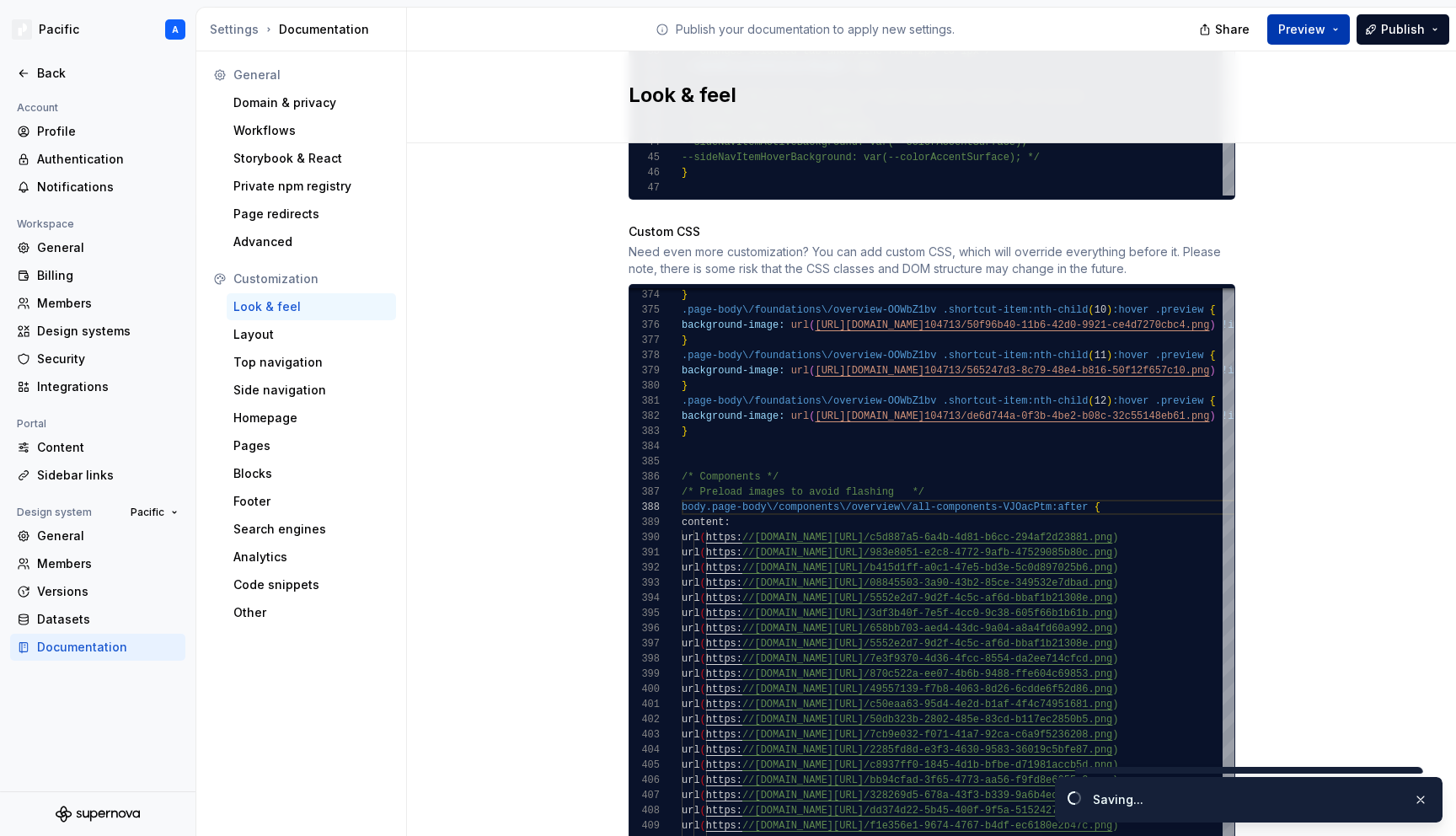
click at [1296, 41] on button "Preview" at bounding box center [1308, 29] width 82 height 30
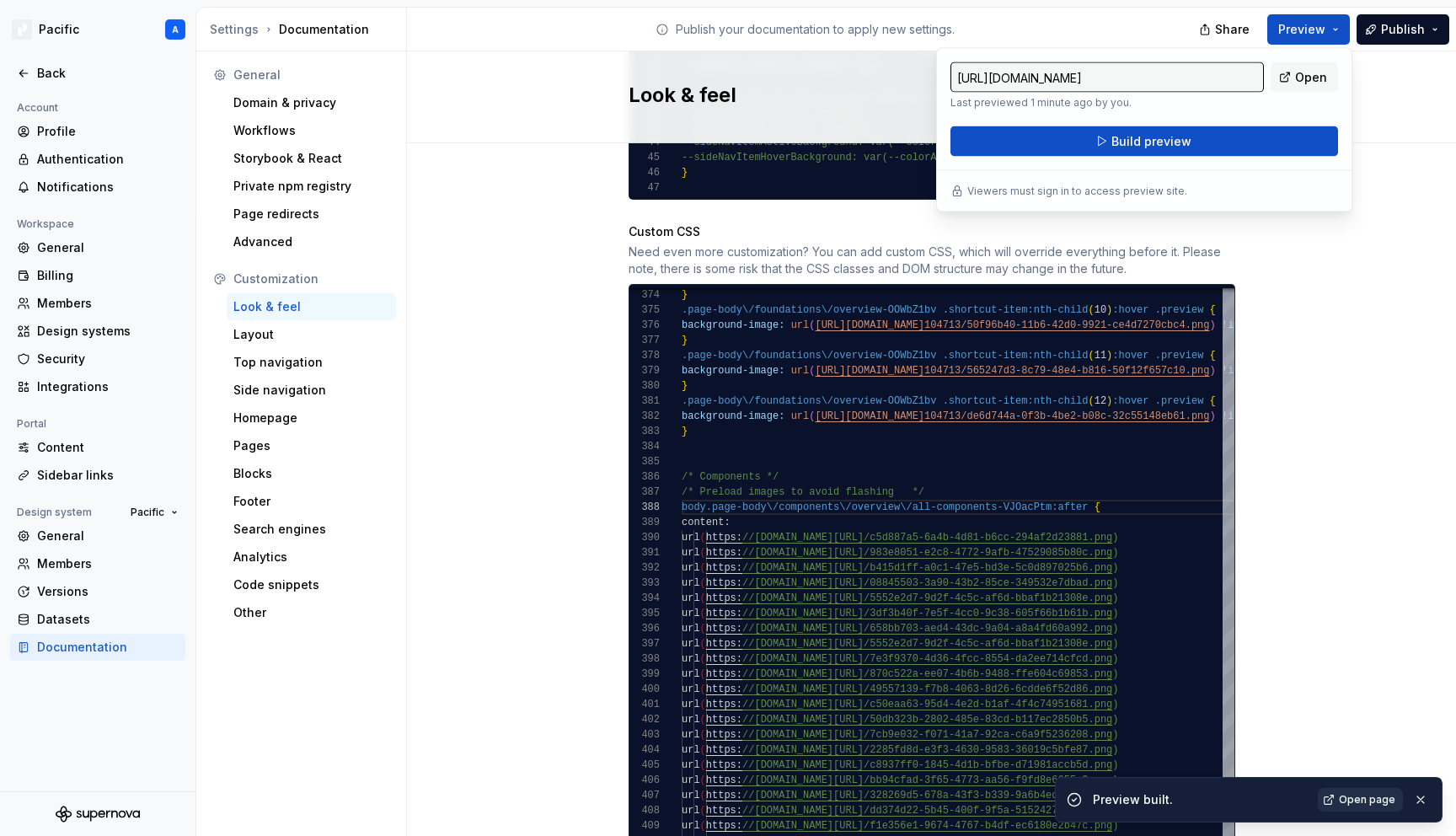
click at [1353, 799] on span "Open page" at bounding box center [1368, 799] width 57 height 13
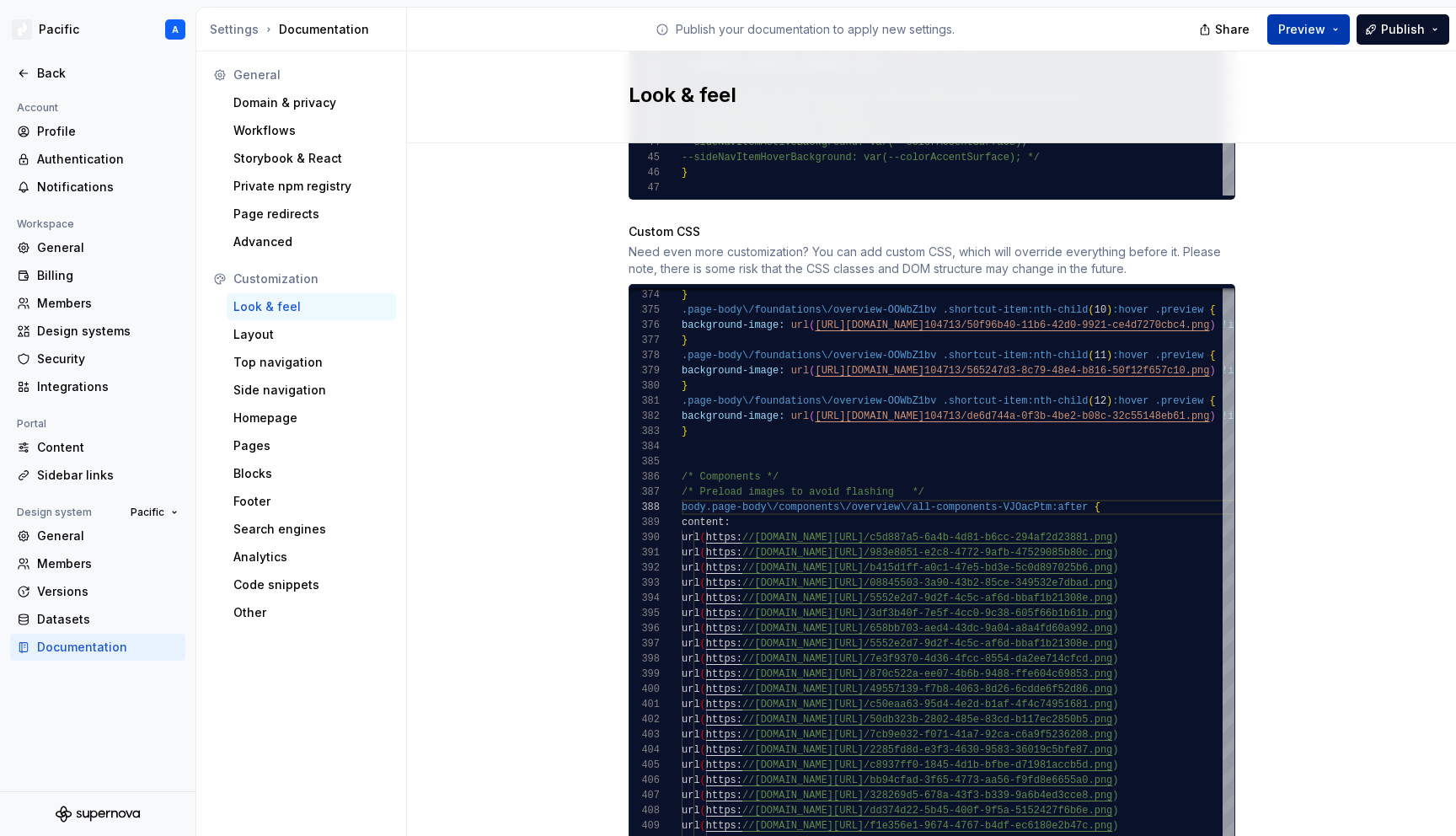
click at [1300, 34] on span "Preview" at bounding box center [1301, 29] width 47 height 17
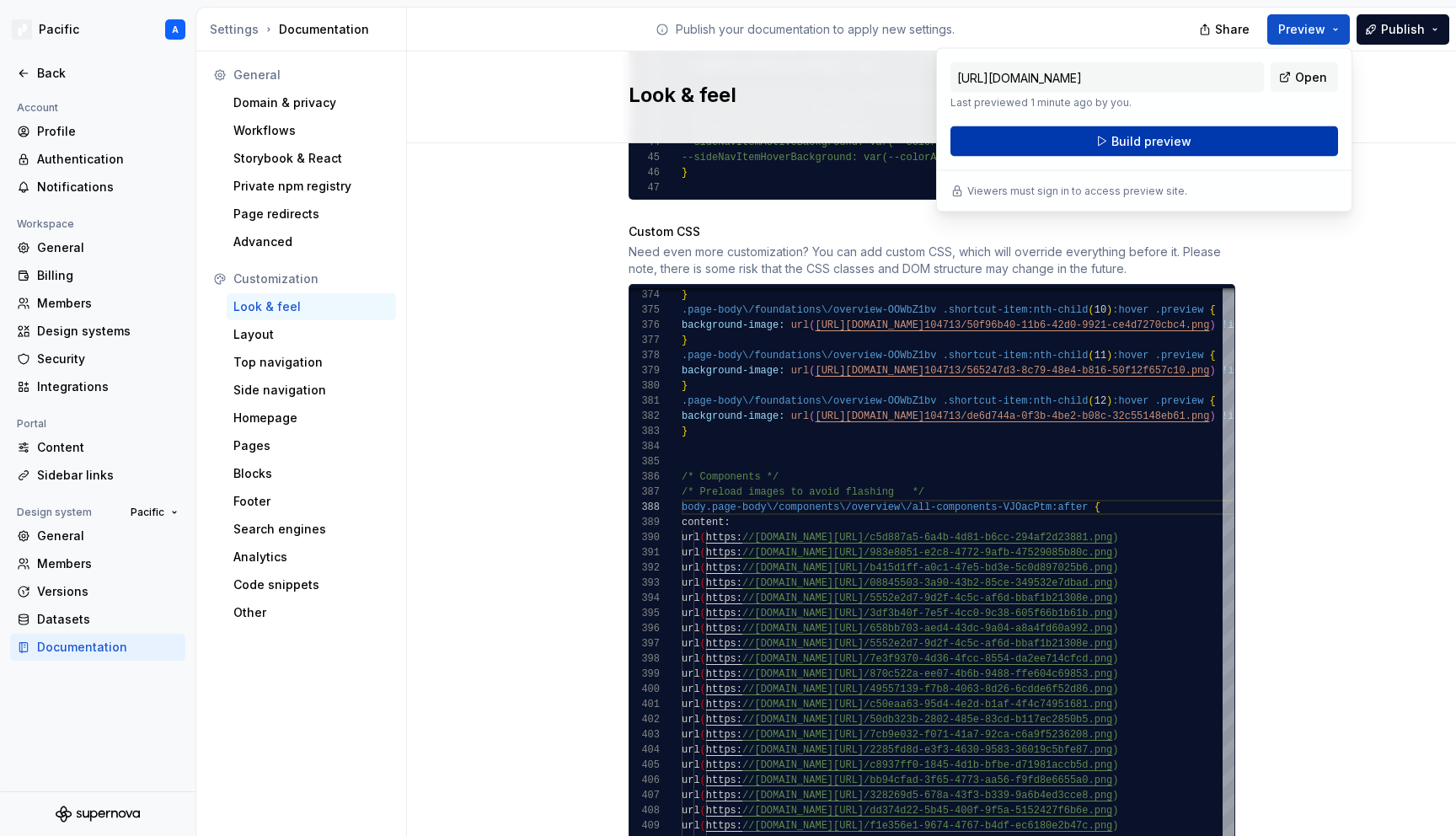
click at [1256, 142] on button "Build preview" at bounding box center [1144, 141] width 387 height 30
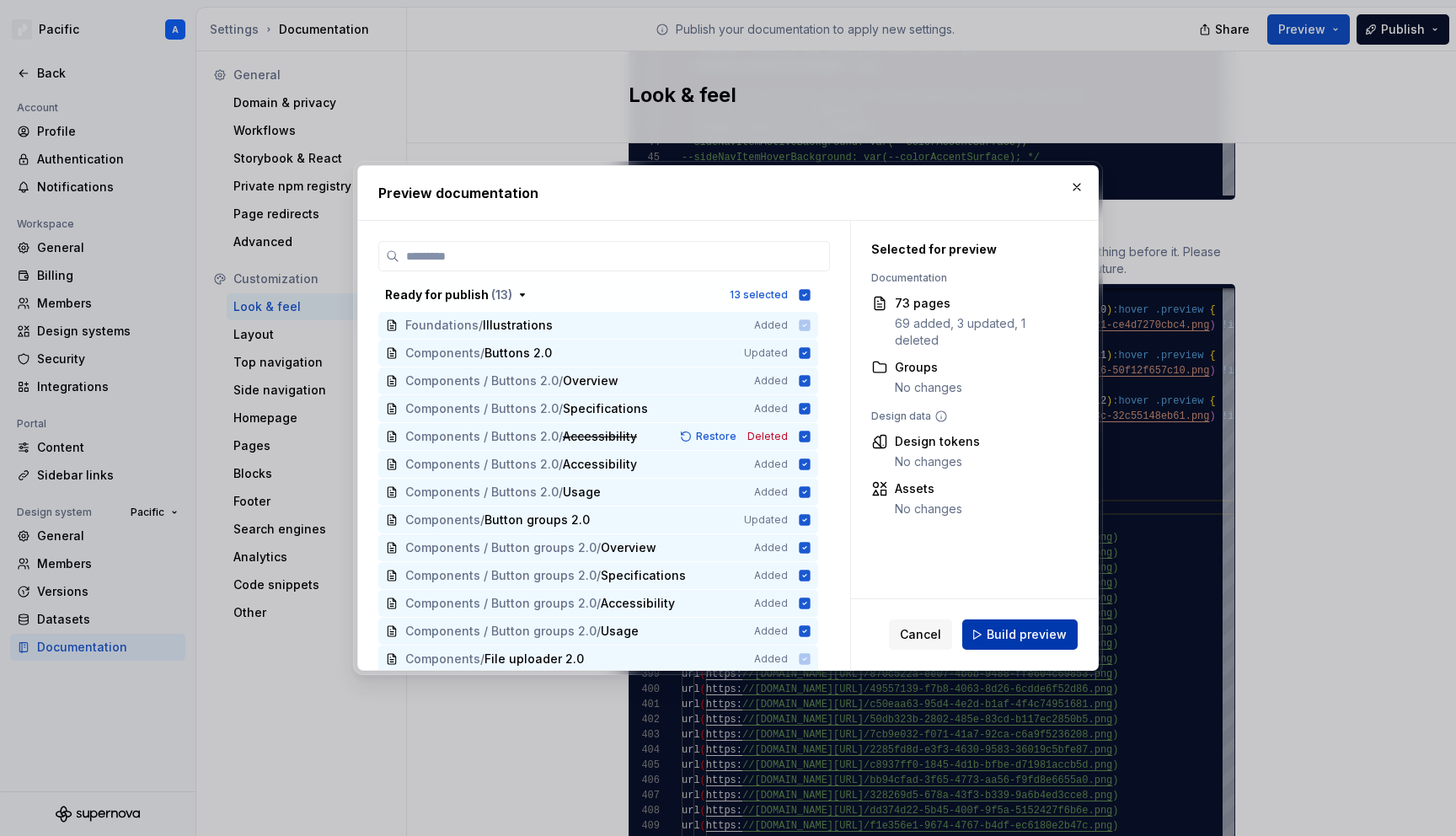
click at [1025, 632] on span "Build preview" at bounding box center [1026, 634] width 80 height 17
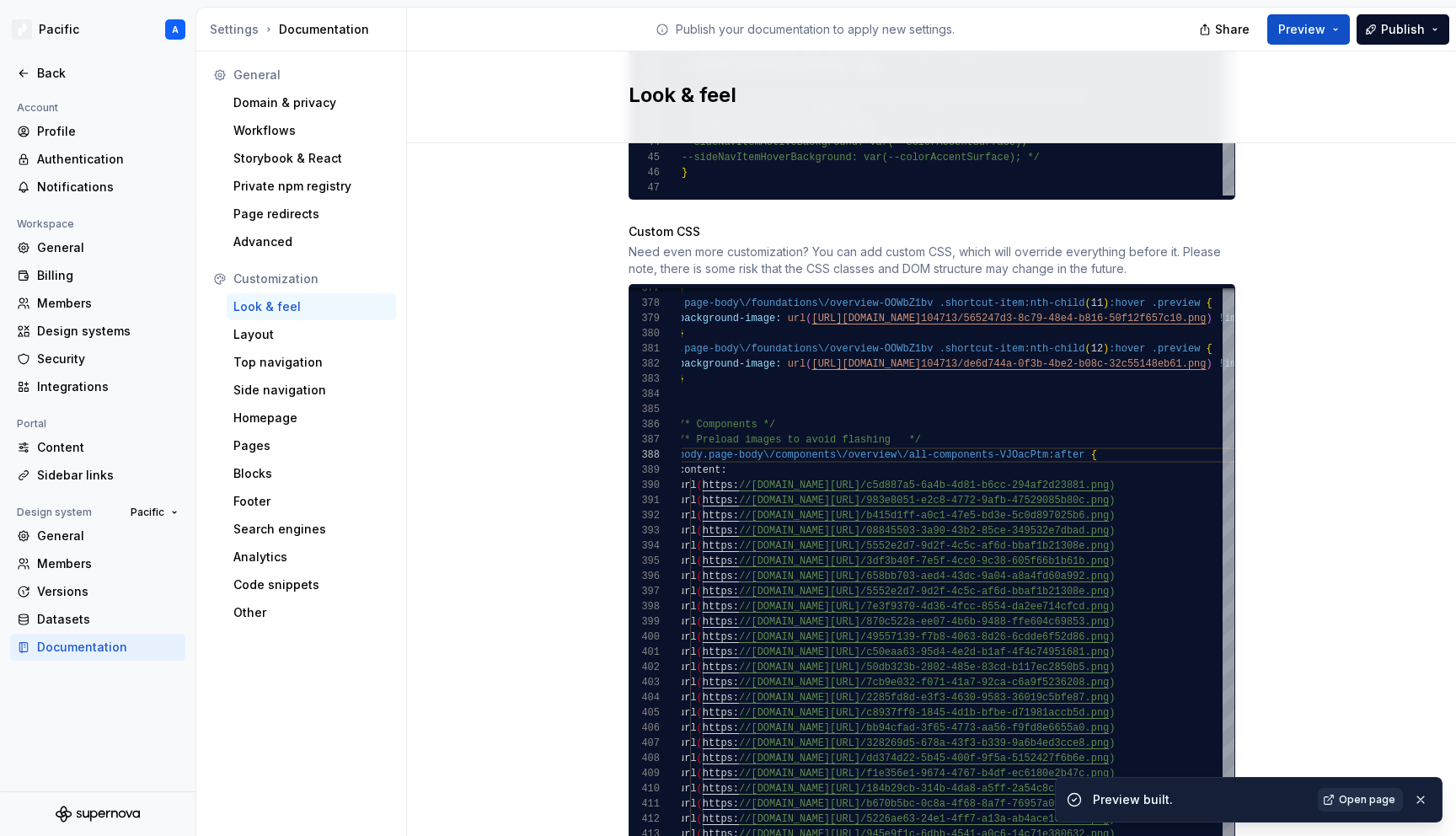
click at [1342, 798] on span "Open page" at bounding box center [1368, 799] width 57 height 13
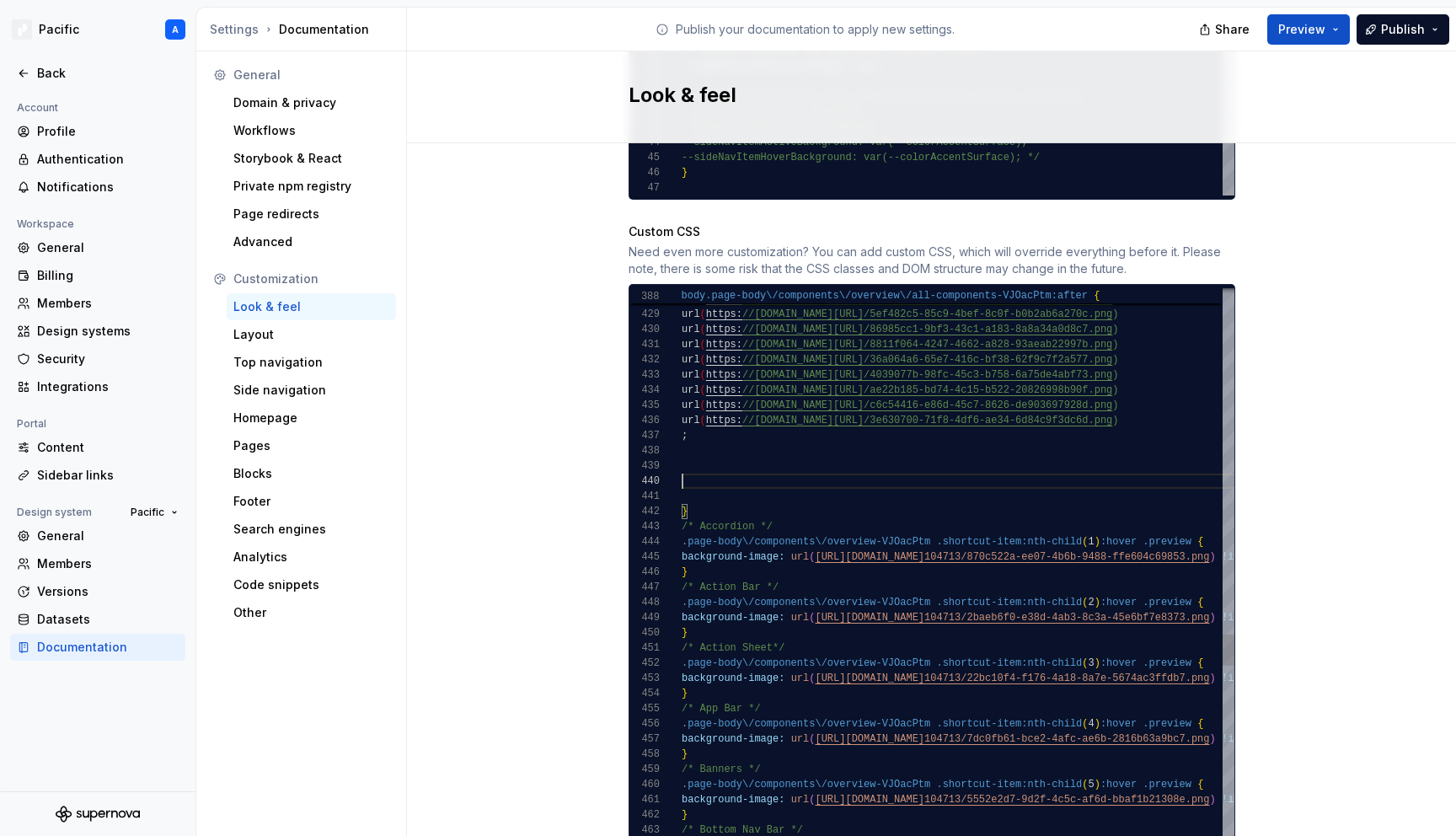
scroll to position [91, 0]
drag, startPoint x: 690, startPoint y: 462, endPoint x: 691, endPoint y: 432, distance: 30.0
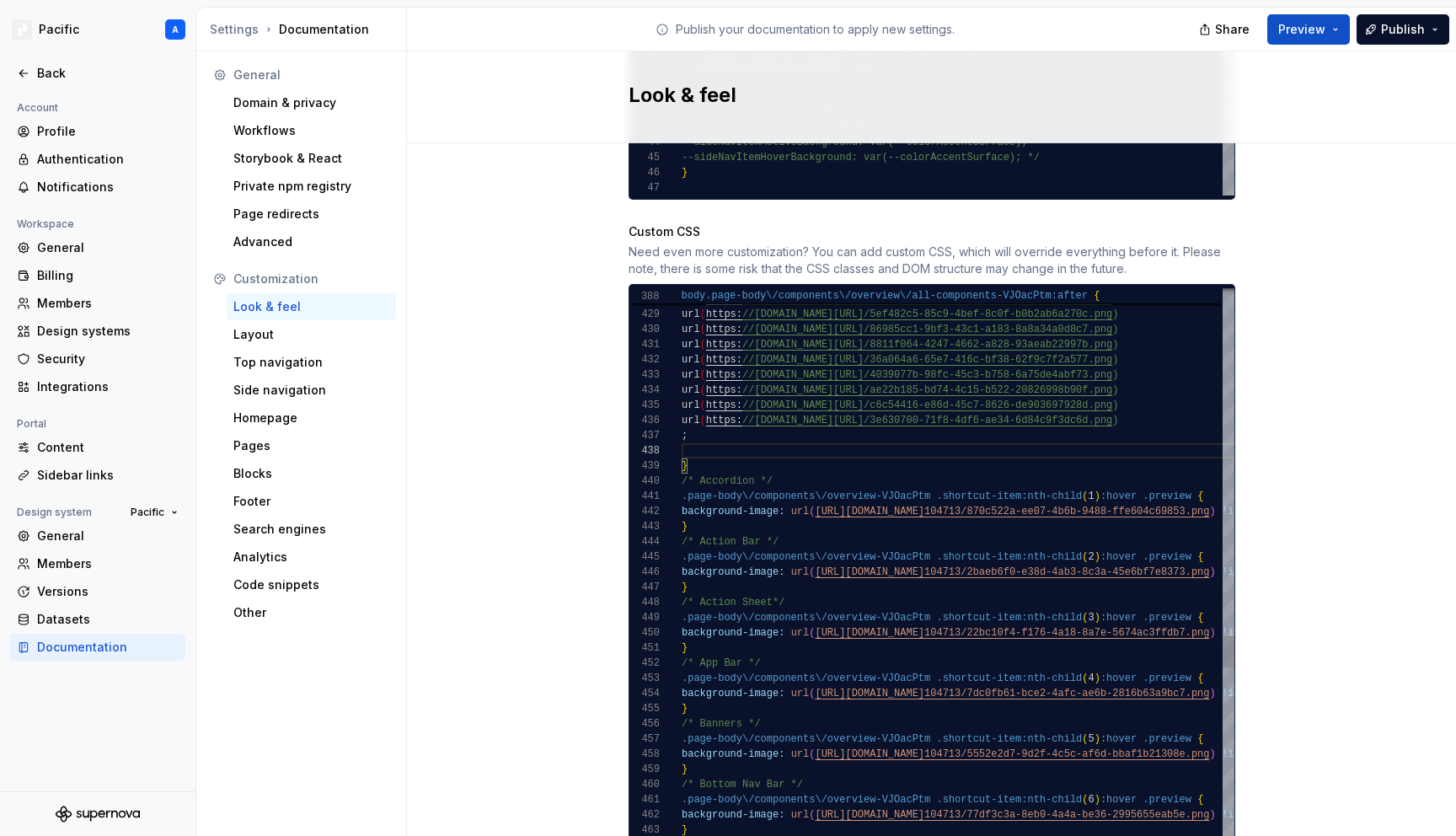
scroll to position [76, 6]
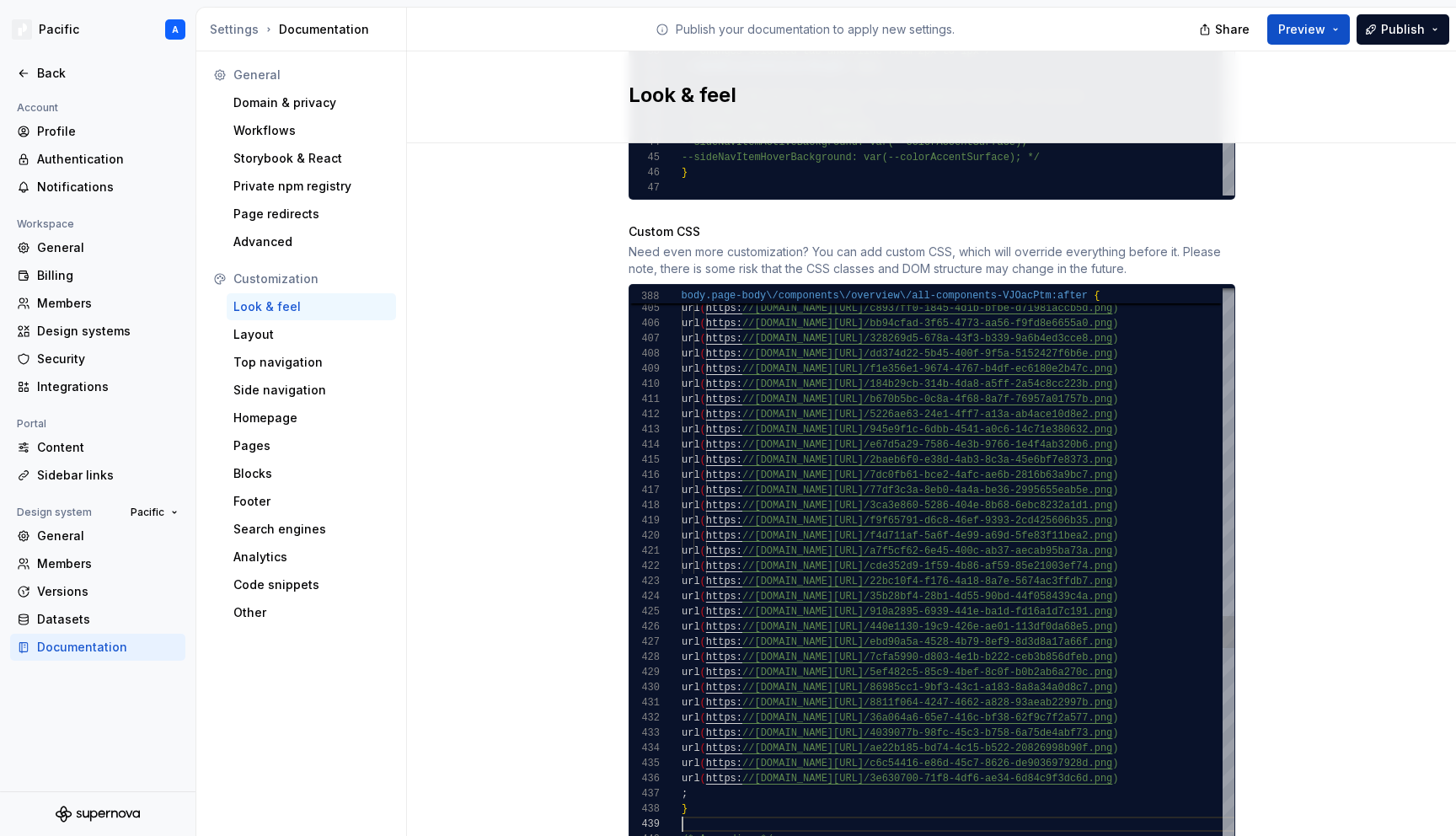
click at [678, 574] on div "423" at bounding box center [655, 581] width 52 height 15
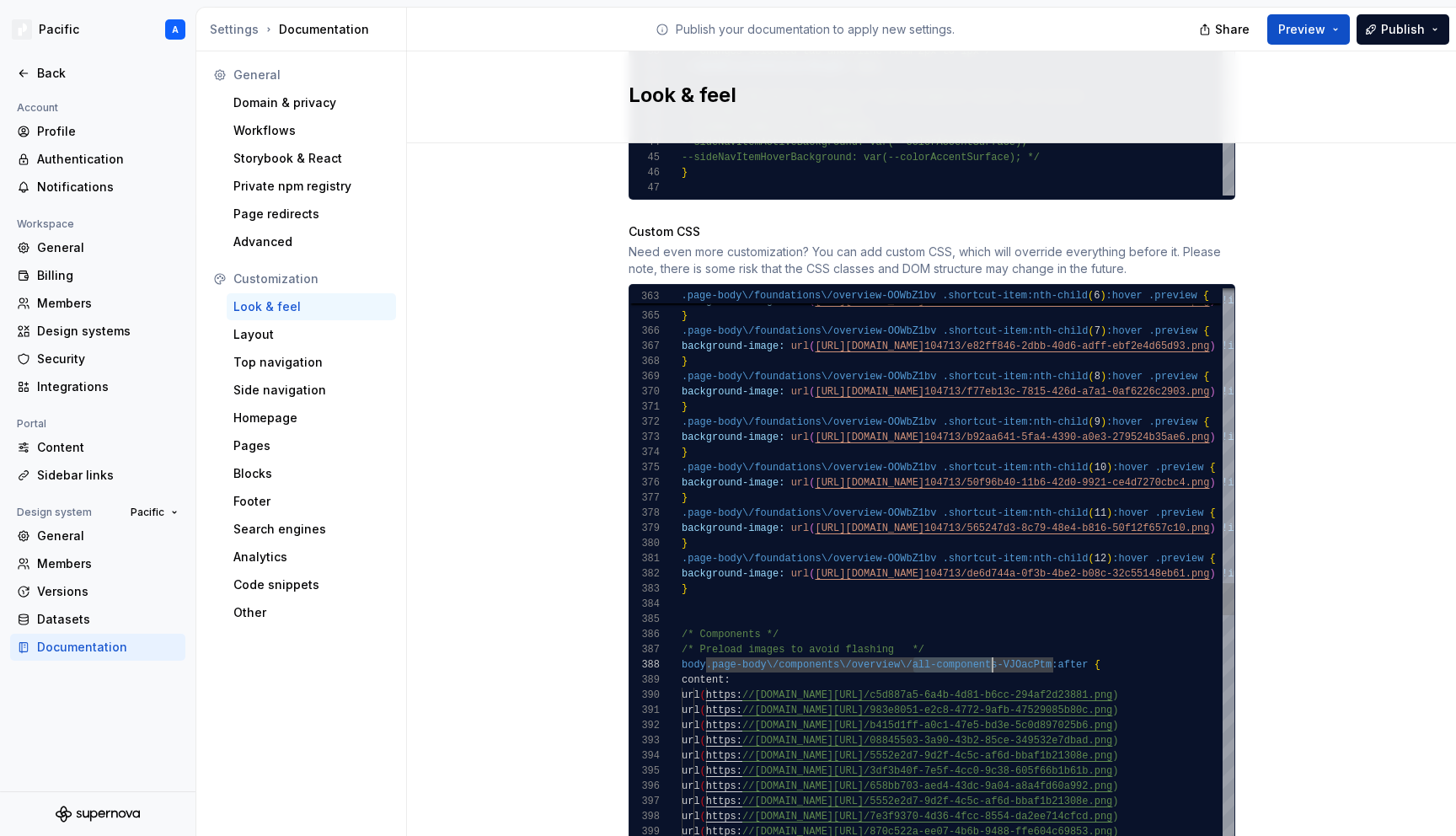
scroll to position [106, 323]
drag, startPoint x: 913, startPoint y: 650, endPoint x: 1002, endPoint y: 641, distance: 89.5
click at [1002, 641] on div "url ( https: //[DOMAIN_NAME][URL] /7cb9e032-f071-41a7-92ca-c6a9f5236208.png ) u…" at bounding box center [1101, 374] width 839 height 11169
click at [991, 650] on div "url ( https: //[DOMAIN_NAME][URL] /7cb9e032-f071-41a7-92ca-c6a9f5236208.png ) u…" at bounding box center [1101, 374] width 839 height 11169
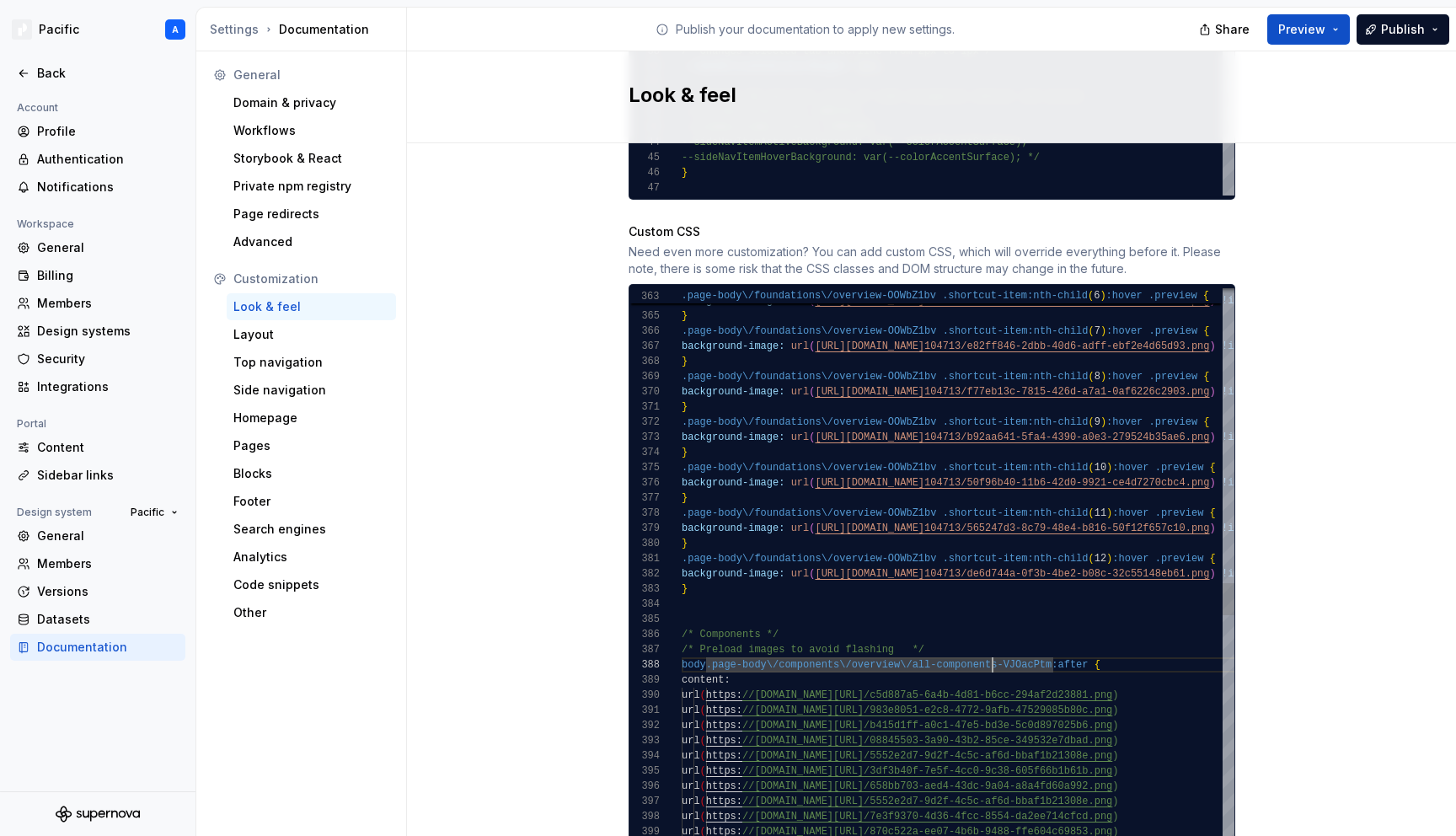
click at [1054, 648] on div "url ( https: //[DOMAIN_NAME][URL] /7cb9e032-f071-41a7-92ca-c6a9f5236208.png ) u…" at bounding box center [1101, 374] width 839 height 11169
click at [1093, 651] on div "url ( https: //[DOMAIN_NAME][URL] /7cb9e032-f071-41a7-92ca-c6a9f5236208.png ) u…" at bounding box center [1101, 374] width 839 height 11169
drag, startPoint x: 1052, startPoint y: 647, endPoint x: 680, endPoint y: 646, distance: 372.0
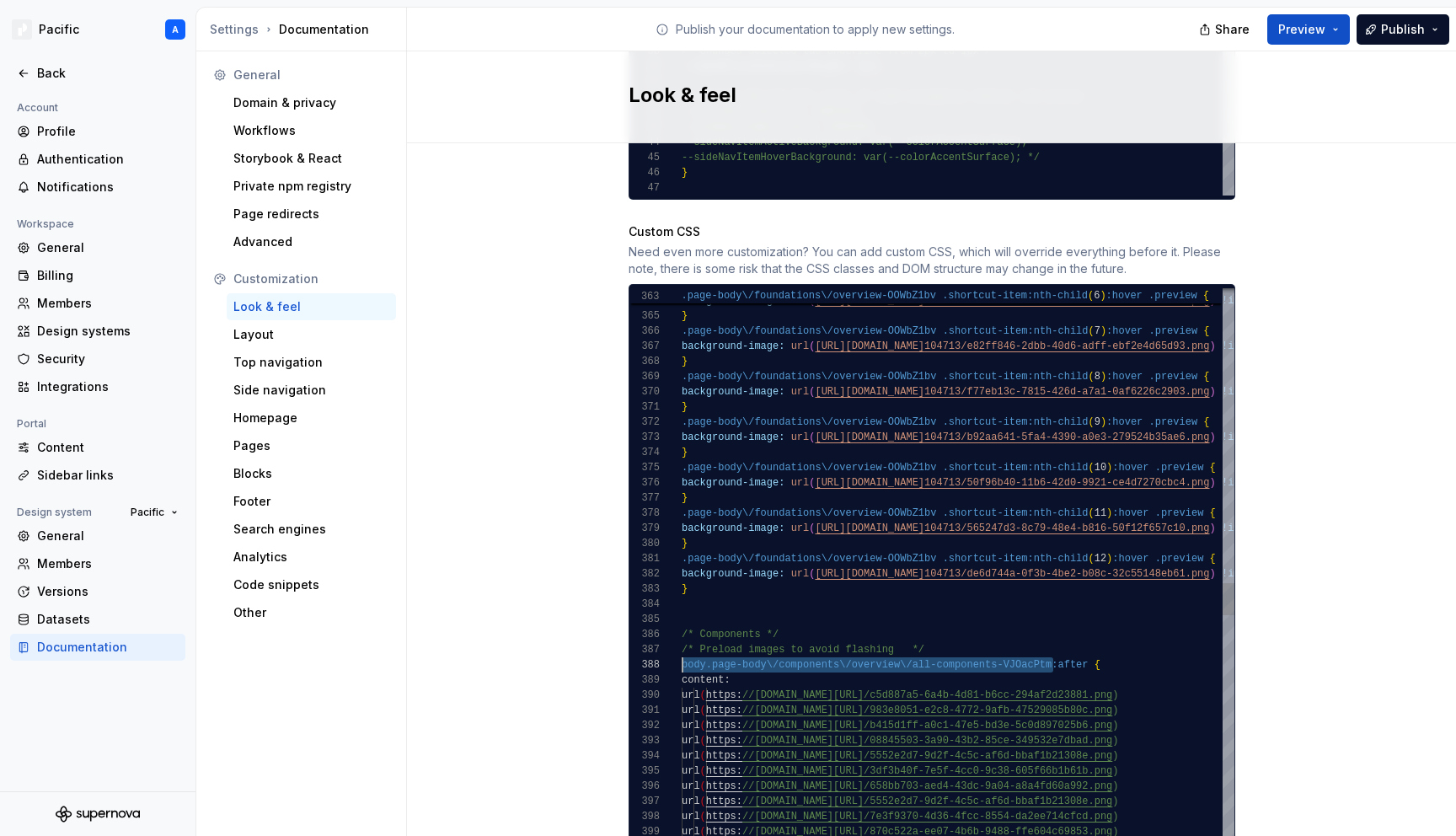
click at [682, 646] on div "url ( https: //[DOMAIN_NAME][URL] /7cb9e032-f071-41a7-92ca-c6a9f5236208.png ) u…" at bounding box center [1101, 374] width 839 height 11169
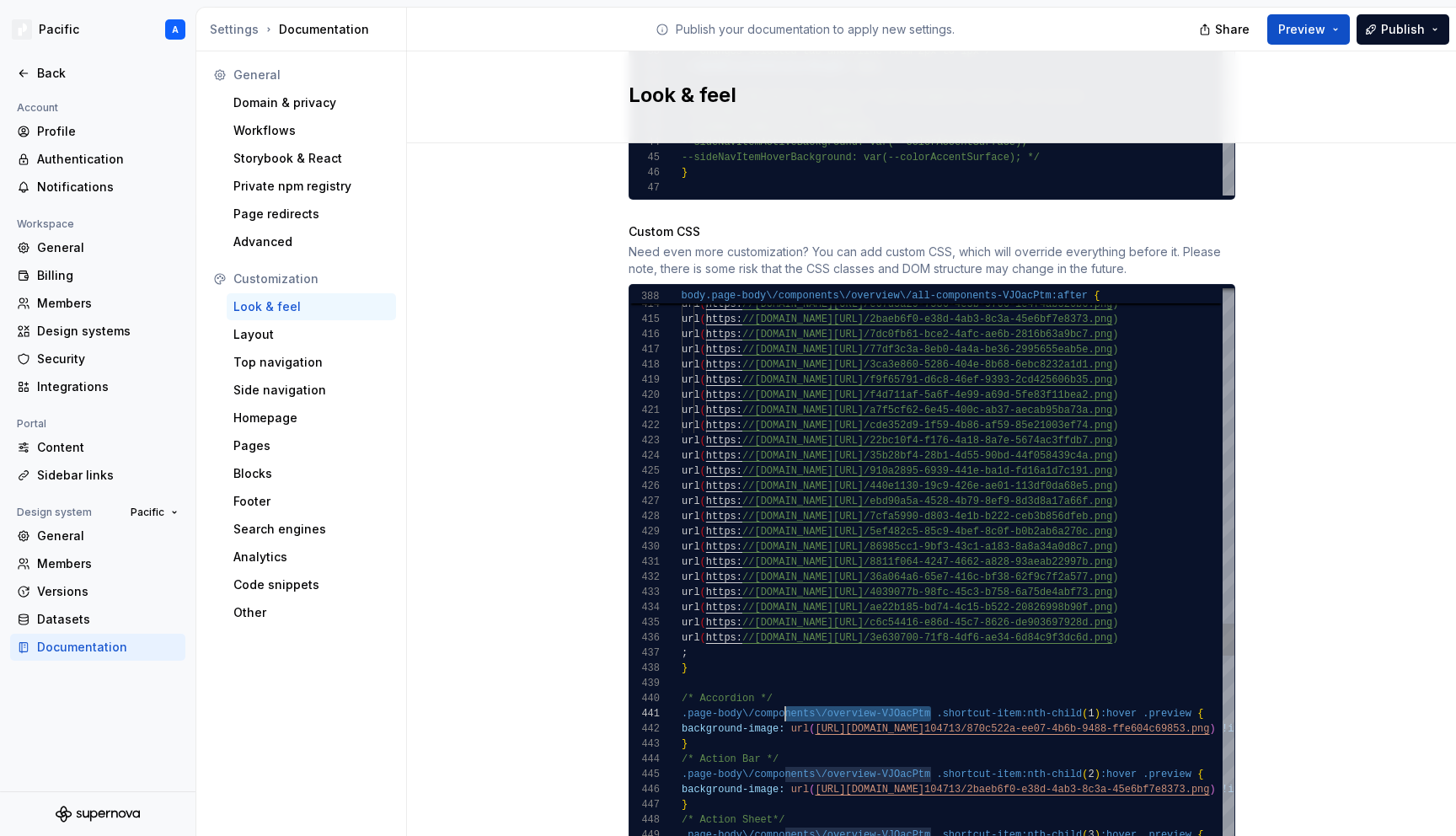
scroll to position [0, 85]
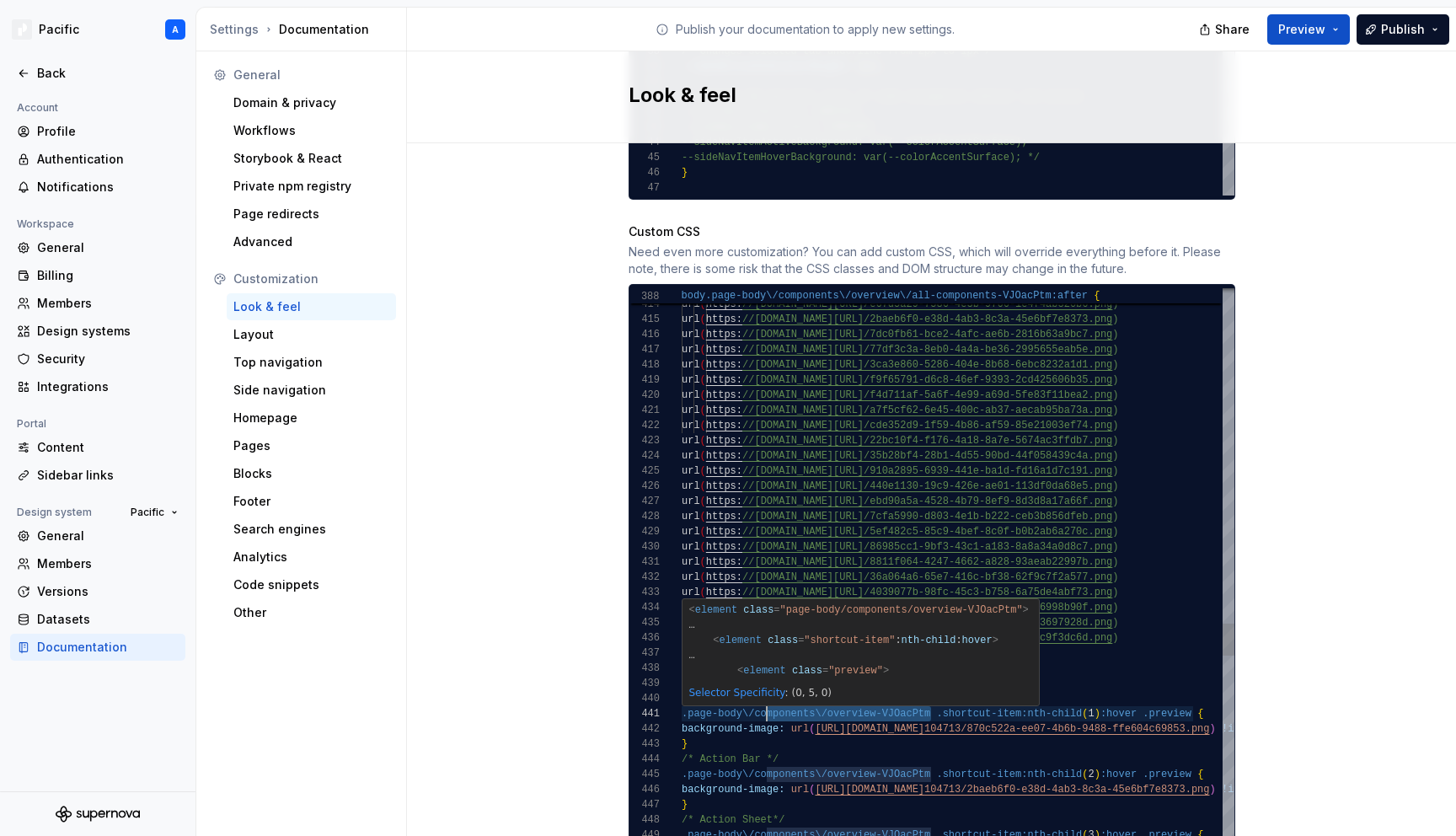
drag, startPoint x: 929, startPoint y: 698, endPoint x: 768, endPoint y: 700, distance: 161.0
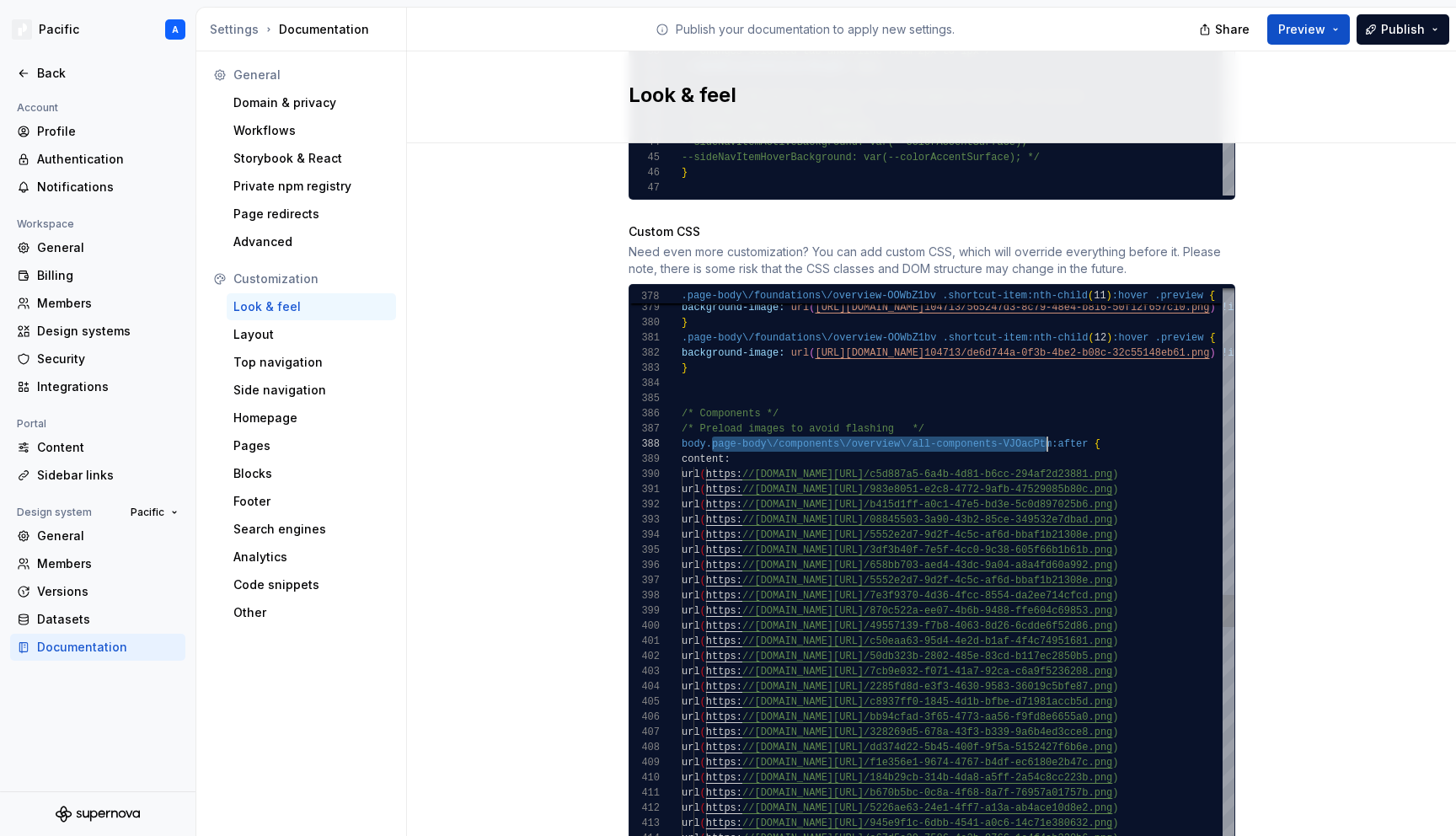
scroll to position [106, 371]
drag, startPoint x: 713, startPoint y: 424, endPoint x: 1051, endPoint y: 422, distance: 338.0
click at [1051, 422] on div "url ( https: //[DOMAIN_NAME][URL] /945e9f1c-6dbb-4541-a0c6-14c71e380632.png ) u…" at bounding box center [1101, 153] width 839 height 11169
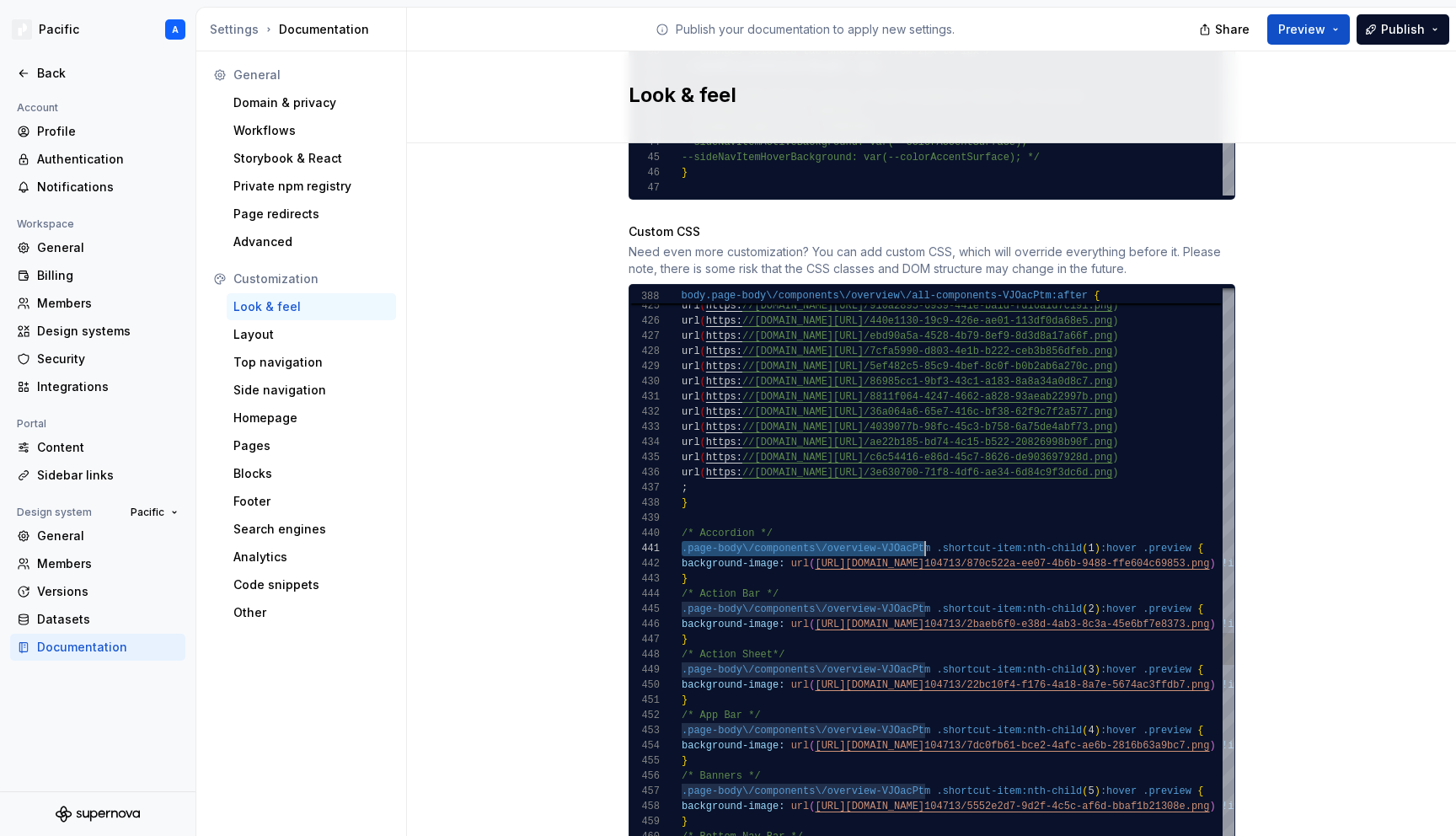
scroll to position [0, 249]
drag, startPoint x: 682, startPoint y: 533, endPoint x: 928, endPoint y: 528, distance: 246.1
drag, startPoint x: 682, startPoint y: 590, endPoint x: 929, endPoint y: 588, distance: 247.0
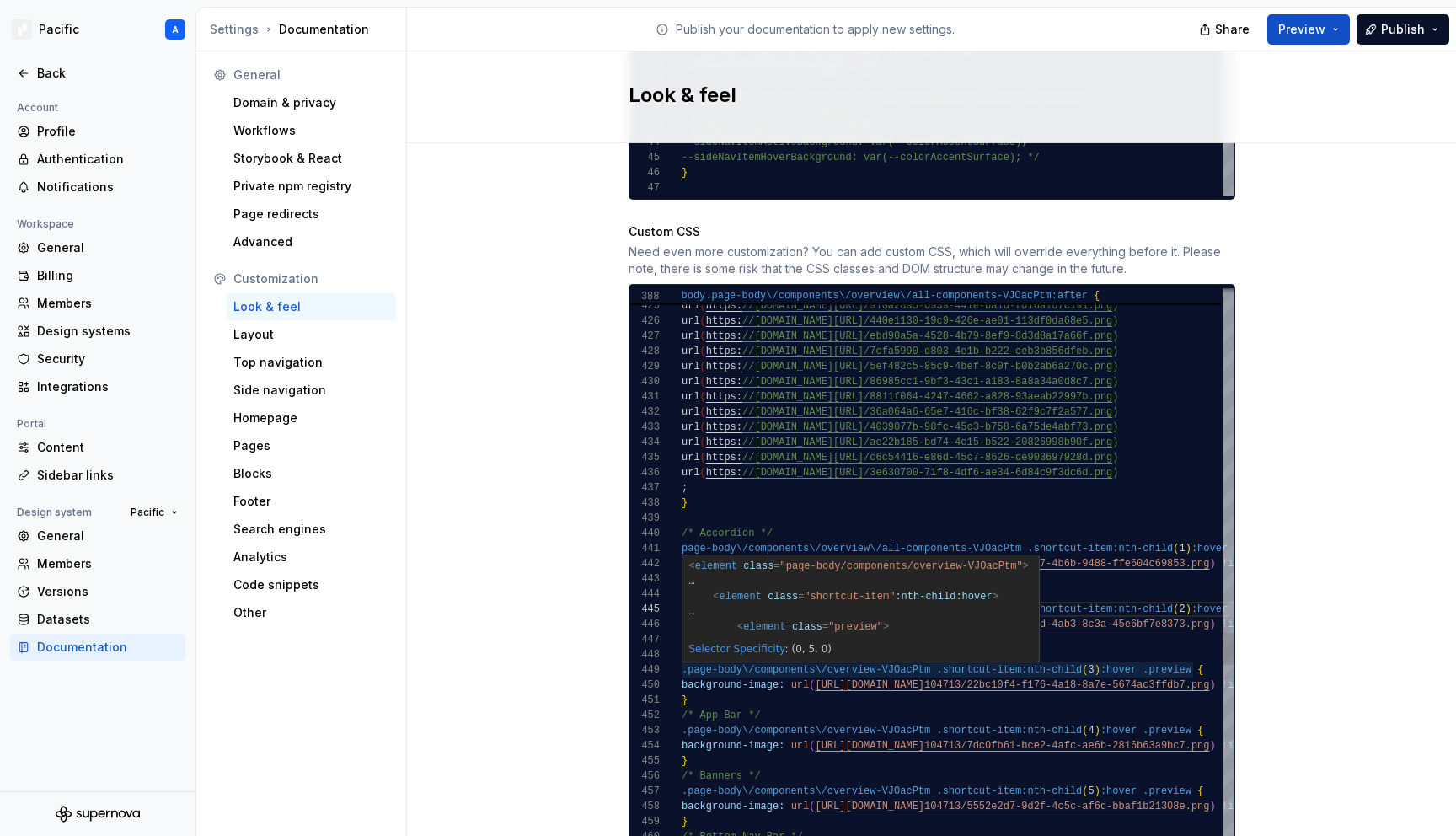
drag, startPoint x: 681, startPoint y: 657, endPoint x: 936, endPoint y: 650, distance: 255.1
click at [936, 662] on span ".page-body\/components\/overview-VJOacPtm .shortcut-item:nth-child ( 3 ) :hover…" at bounding box center [942, 669] width 522 height 15
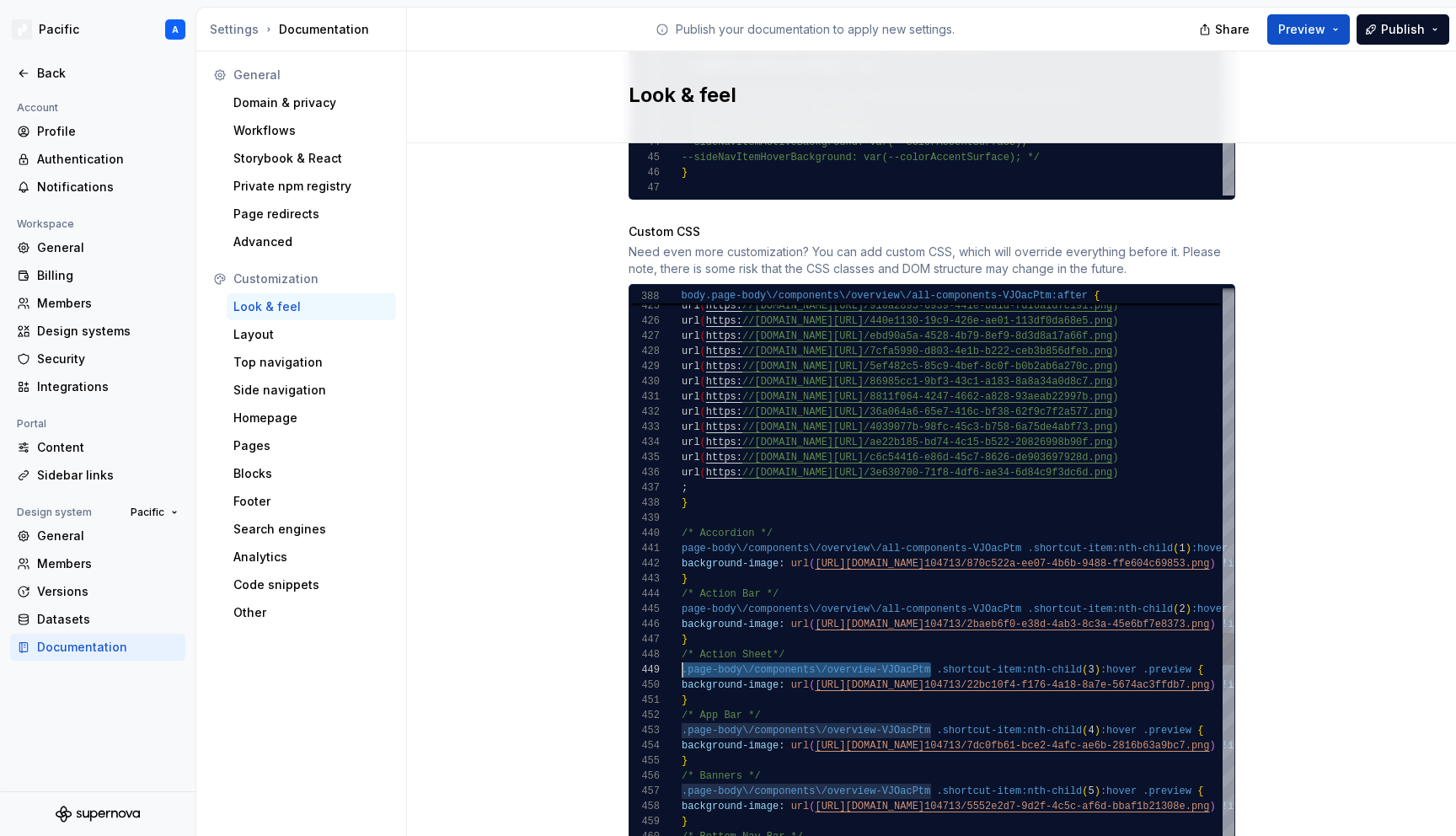
scroll to position [121, 0]
drag, startPoint x: 931, startPoint y: 653, endPoint x: 683, endPoint y: 654, distance: 248.0
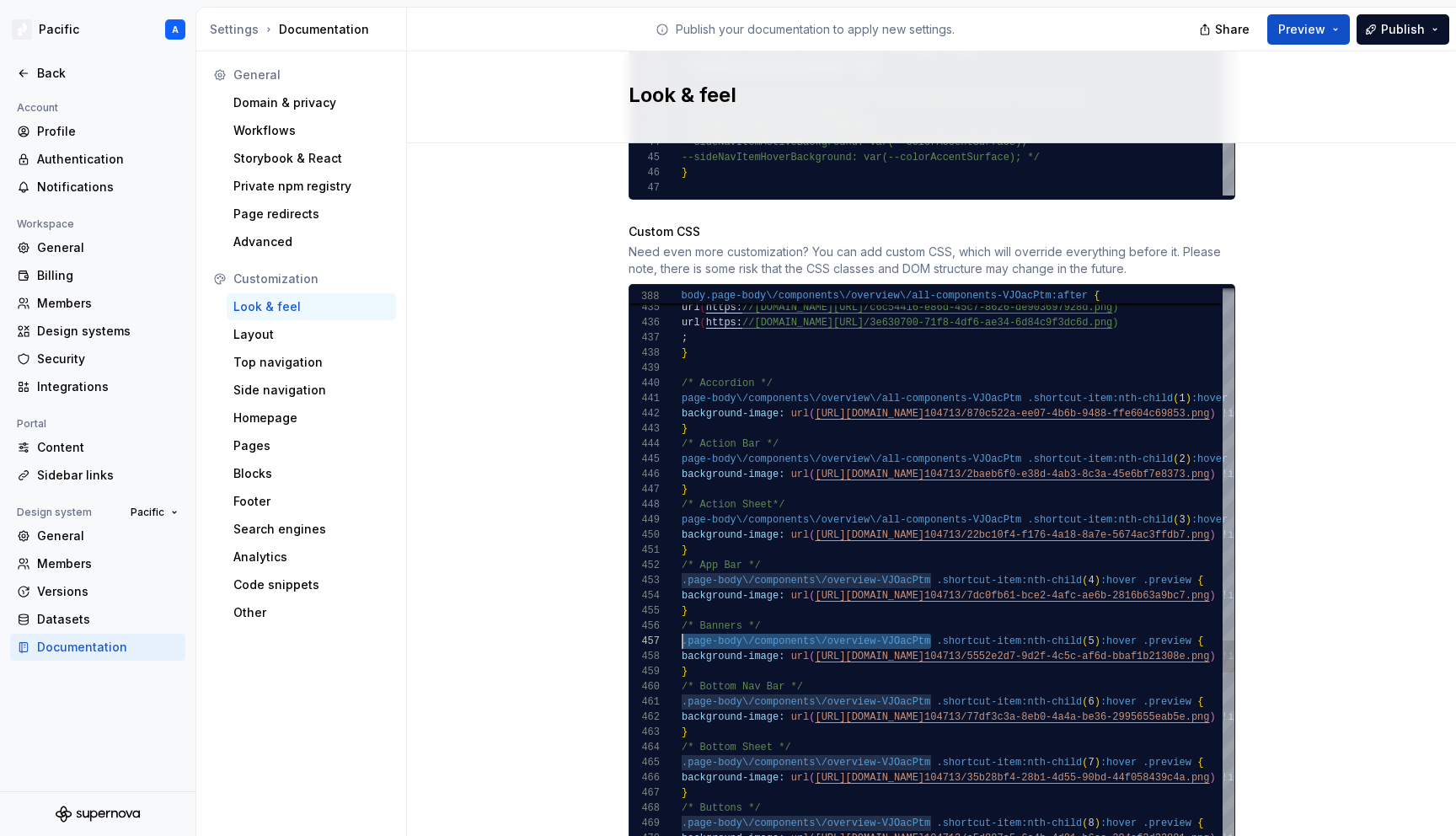
scroll to position [91, 0]
drag, startPoint x: 915, startPoint y: 621, endPoint x: 675, endPoint y: 620, distance: 240.0
drag, startPoint x: 931, startPoint y: 685, endPoint x: 679, endPoint y: 685, distance: 252.0
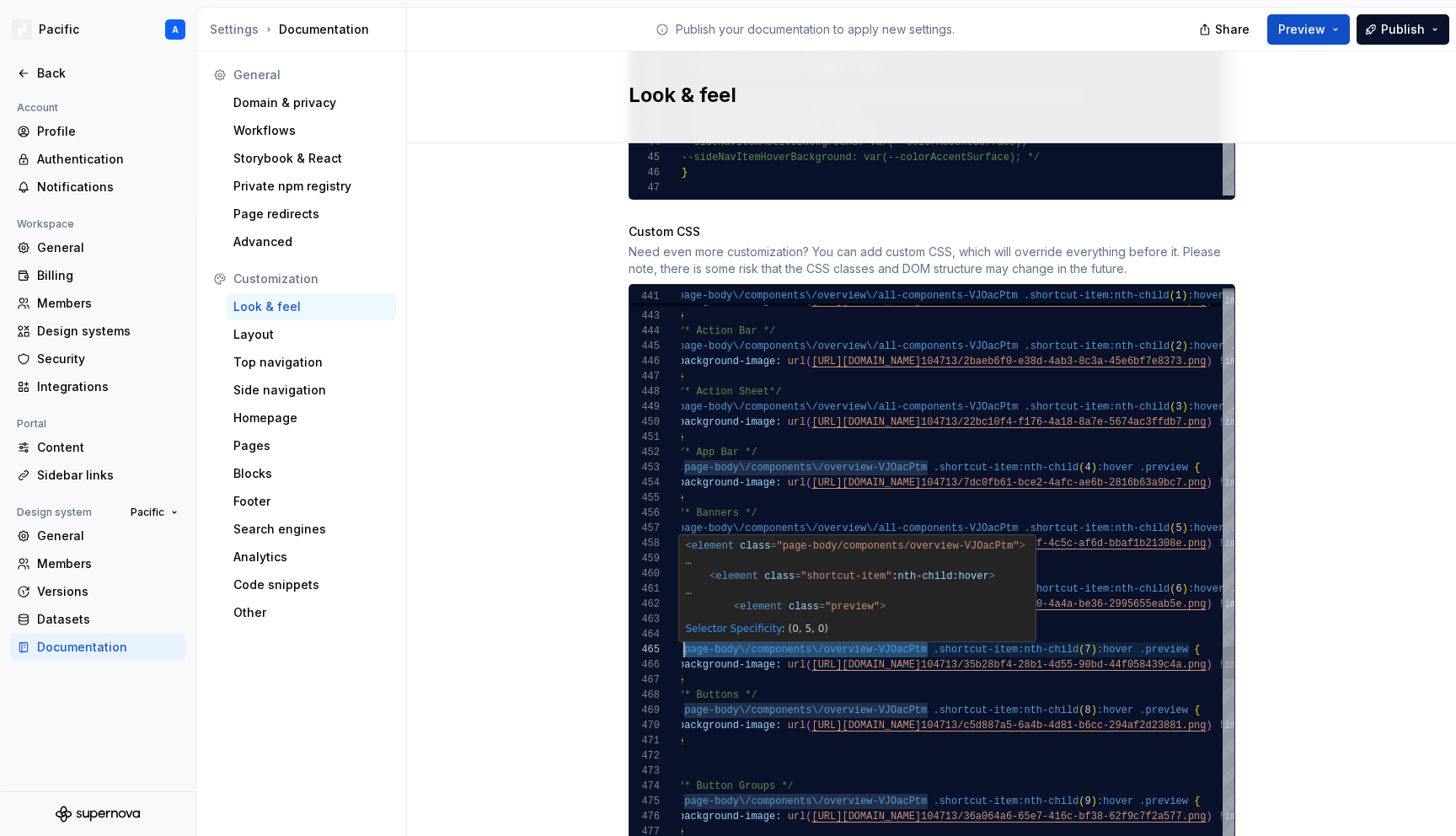
scroll to position [61, 0]
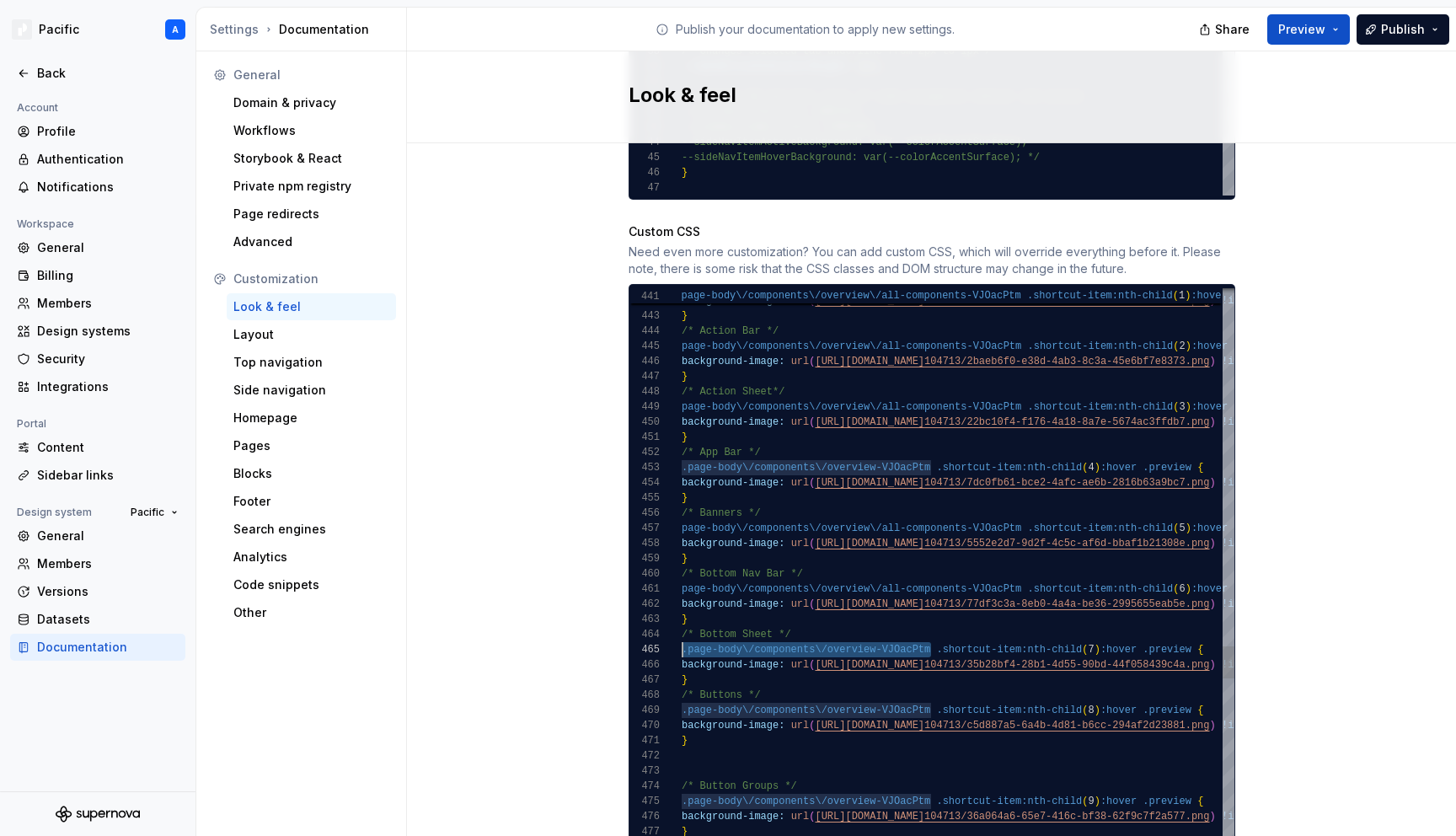
drag, startPoint x: 928, startPoint y: 633, endPoint x: 675, endPoint y: 639, distance: 253.1
drag, startPoint x: 932, startPoint y: 693, endPoint x: 670, endPoint y: 693, distance: 262.0
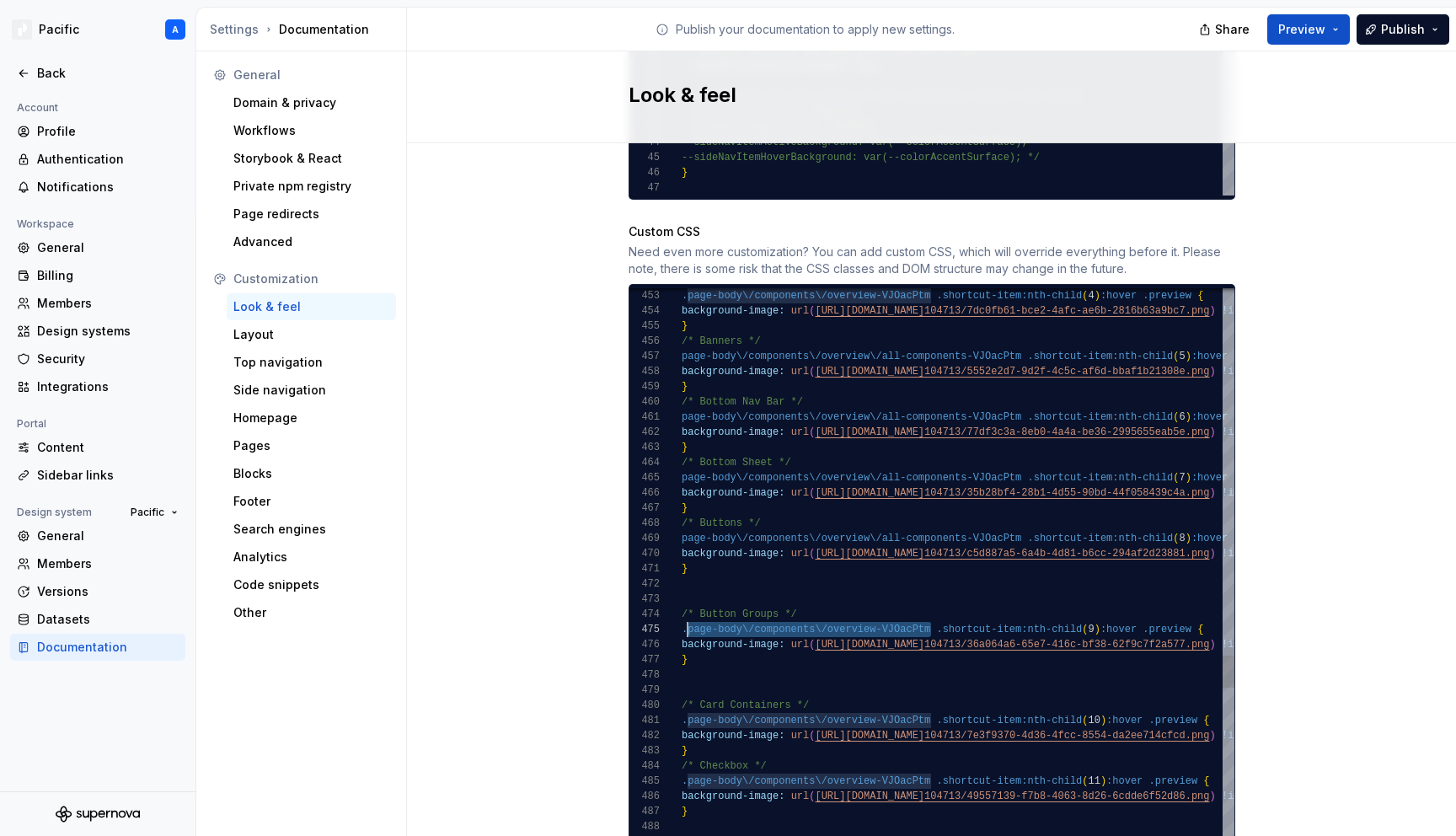
scroll to position [61, 0]
drag, startPoint x: 931, startPoint y: 612, endPoint x: 679, endPoint y: 612, distance: 252.0
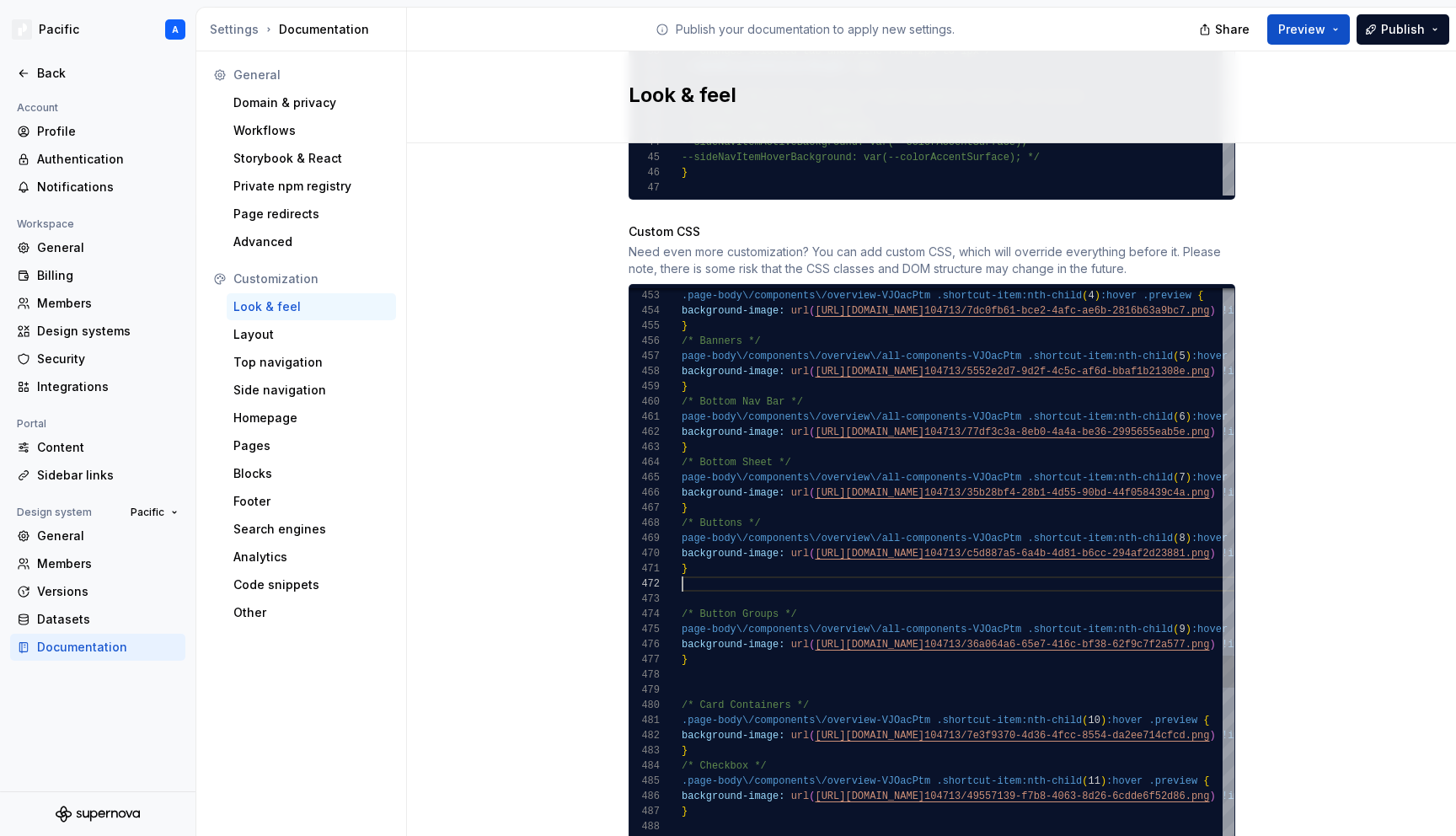
scroll to position [15, 0]
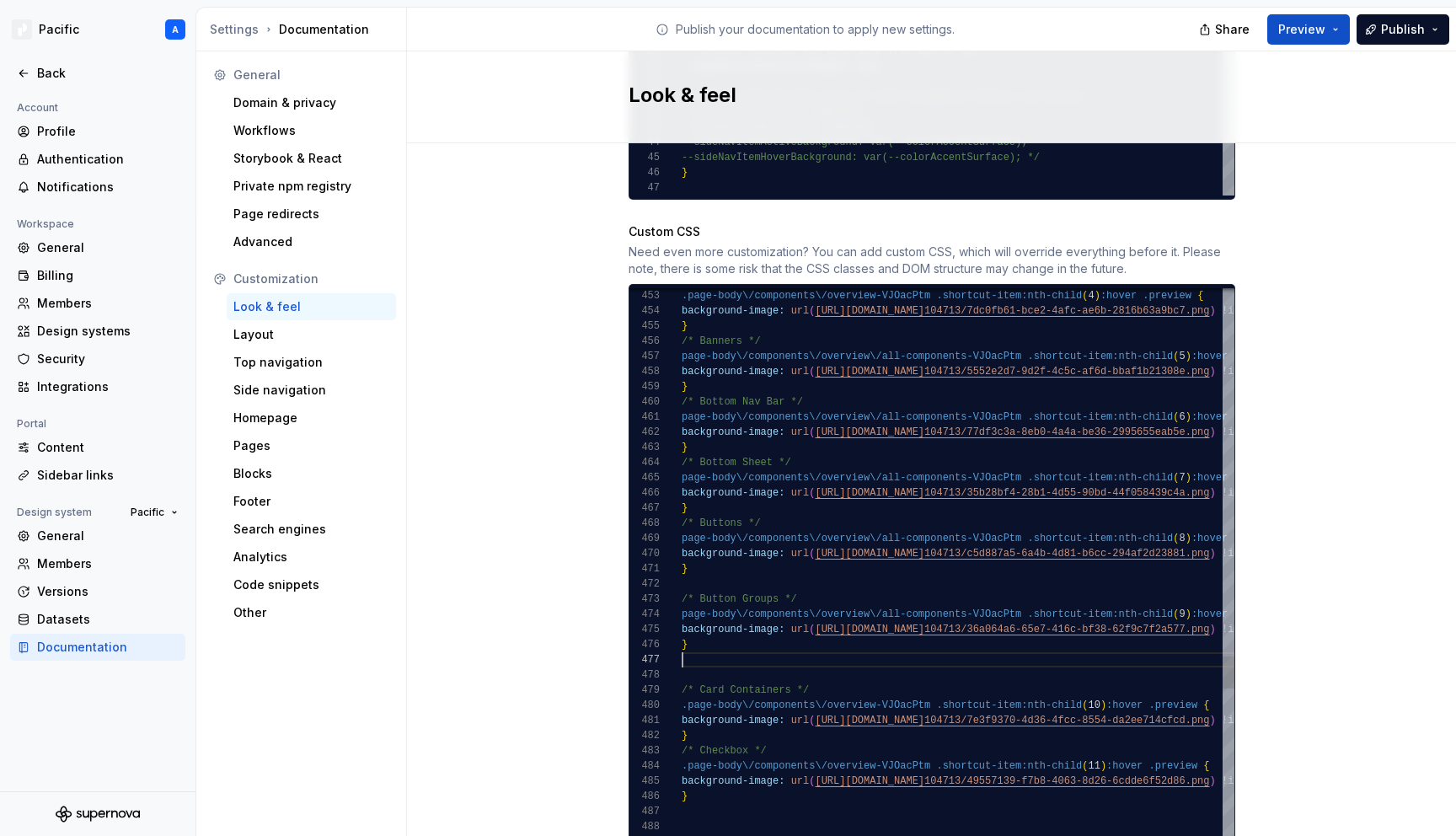
scroll to position [91, 0]
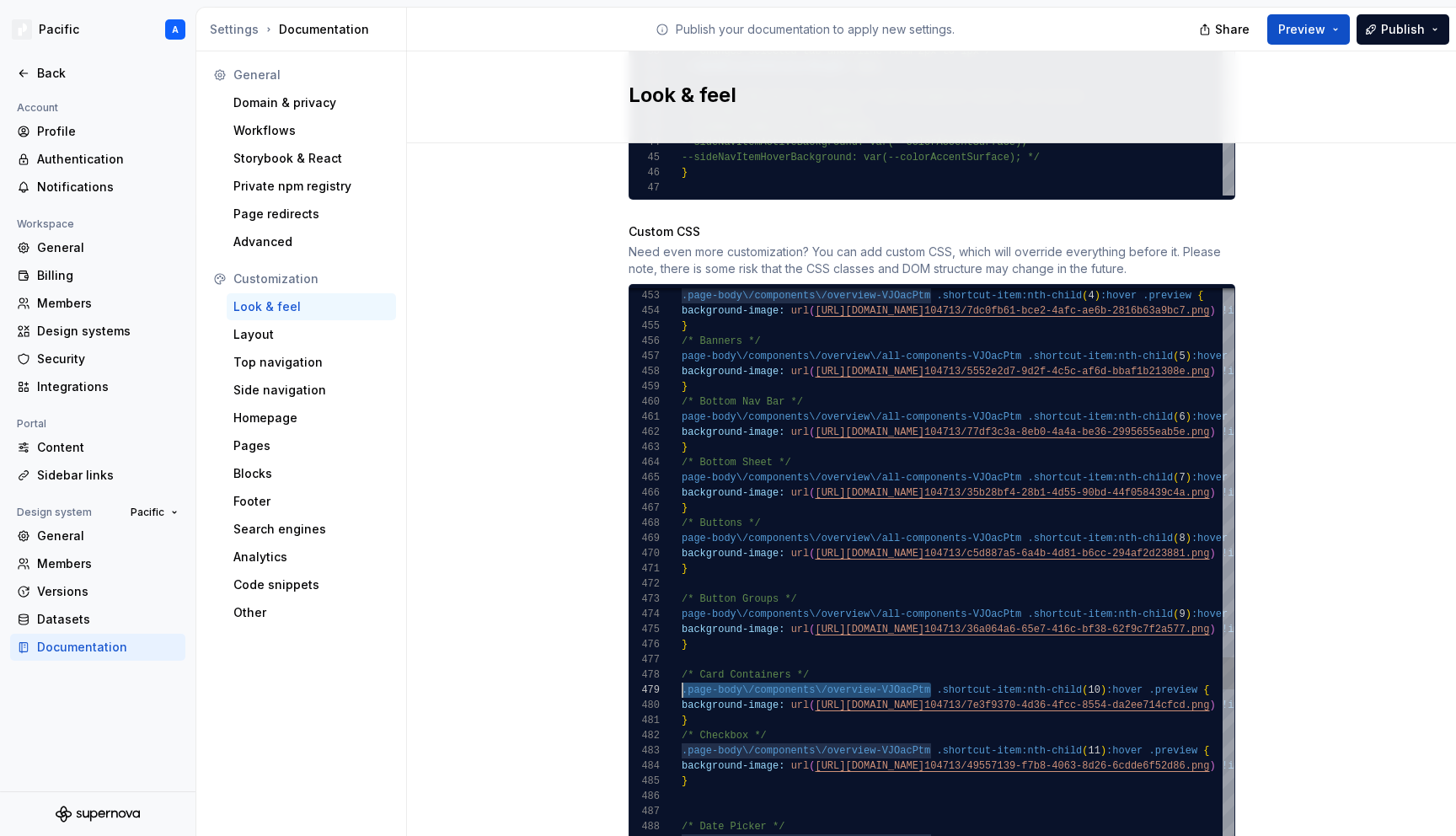
drag, startPoint x: 931, startPoint y: 676, endPoint x: 677, endPoint y: 676, distance: 254.0
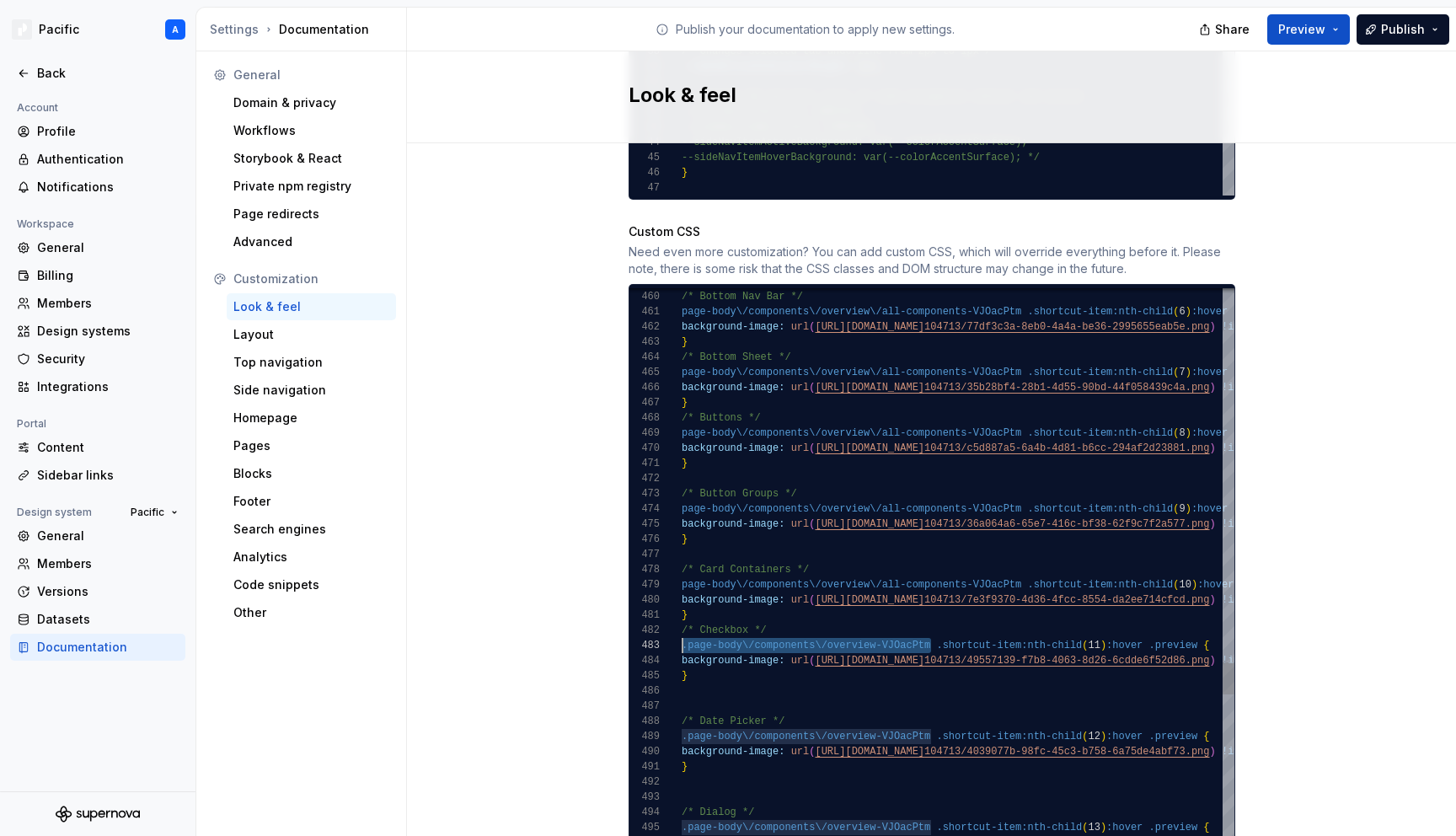
drag, startPoint x: 933, startPoint y: 627, endPoint x: 678, endPoint y: 632, distance: 255.0
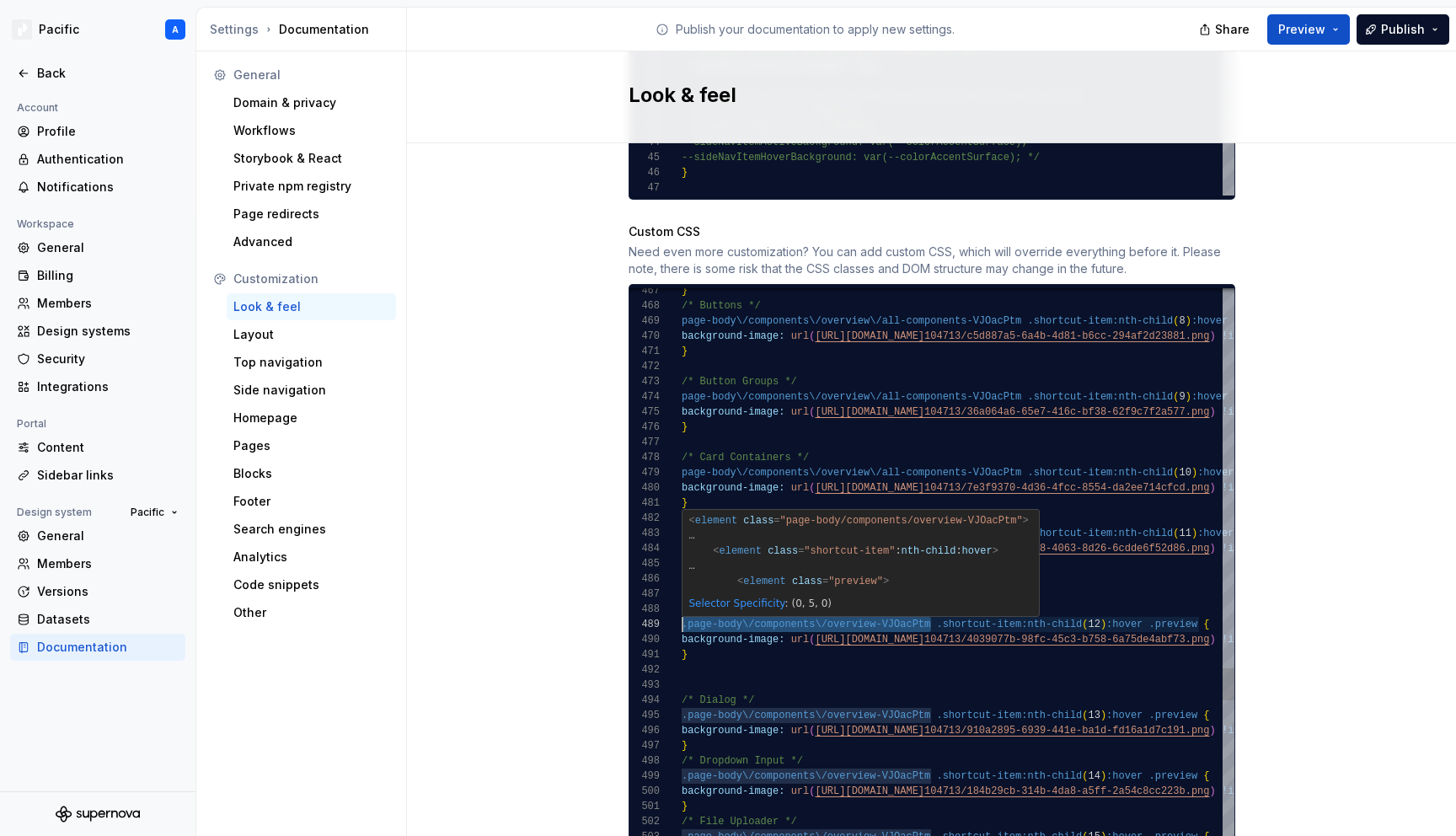
drag, startPoint x: 929, startPoint y: 605, endPoint x: 678, endPoint y: 611, distance: 251.1
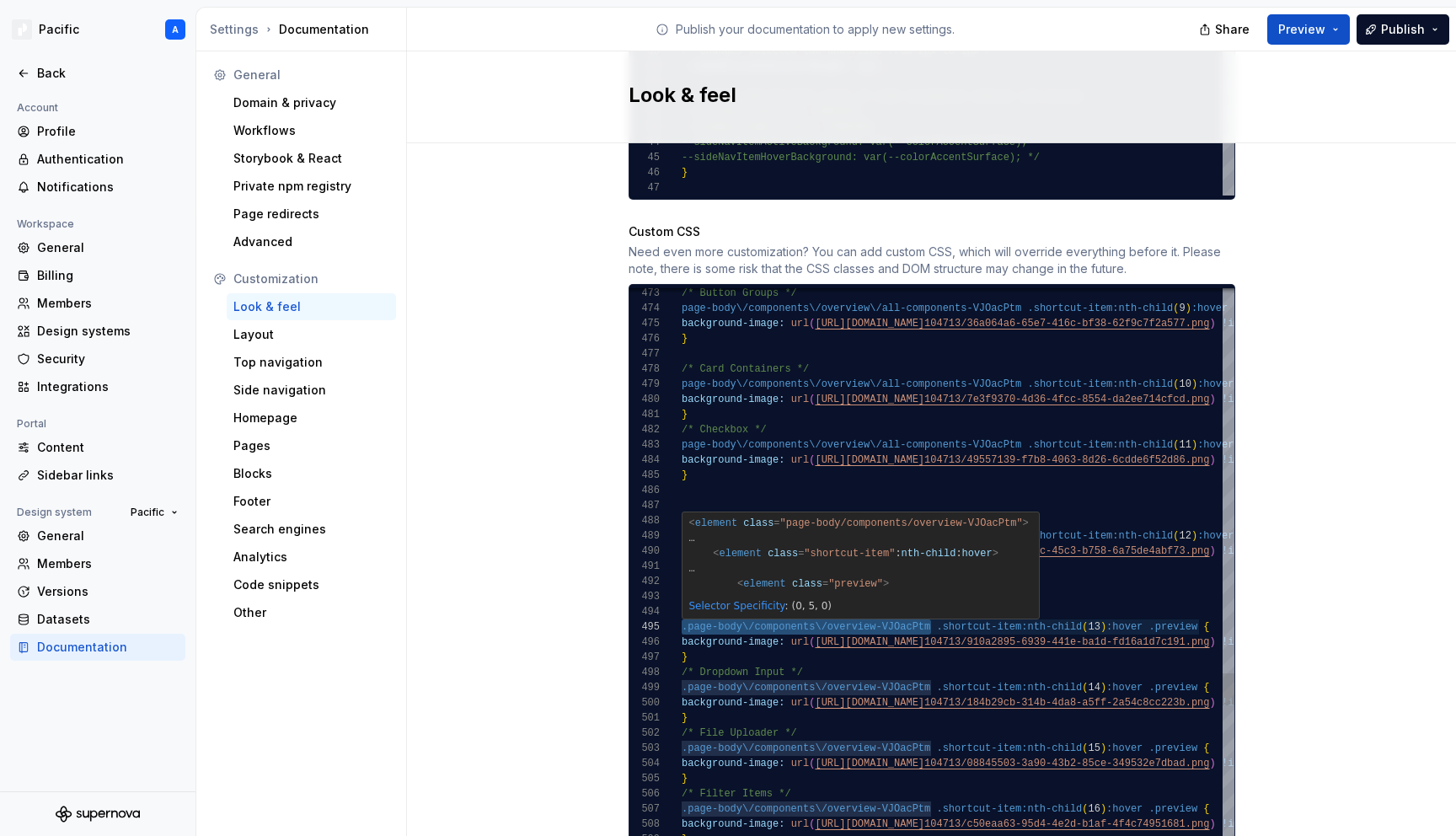
drag, startPoint x: 932, startPoint y: 608, endPoint x: 676, endPoint y: 608, distance: 256.0
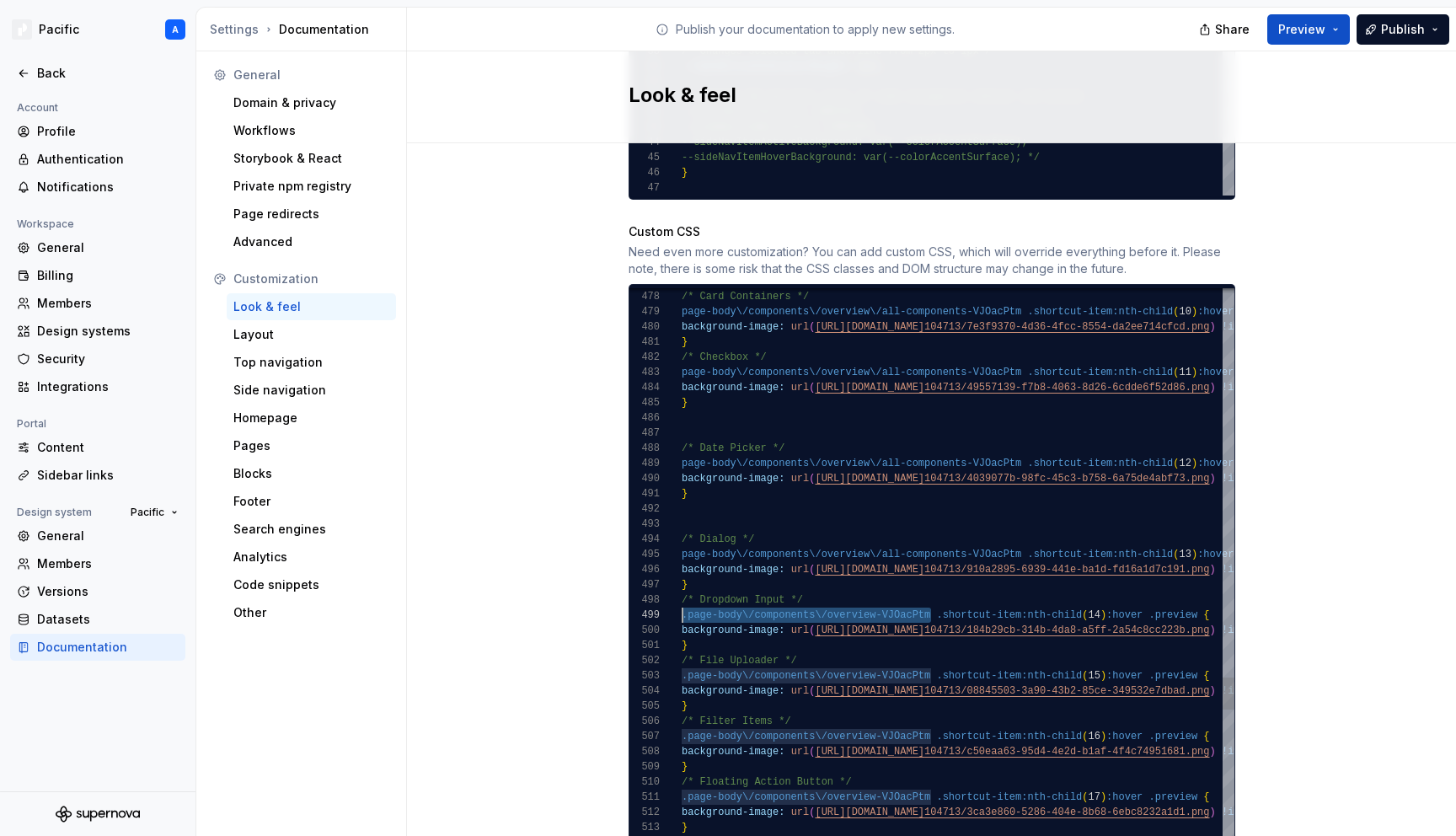
drag, startPoint x: 929, startPoint y: 598, endPoint x: 682, endPoint y: 597, distance: 247.0
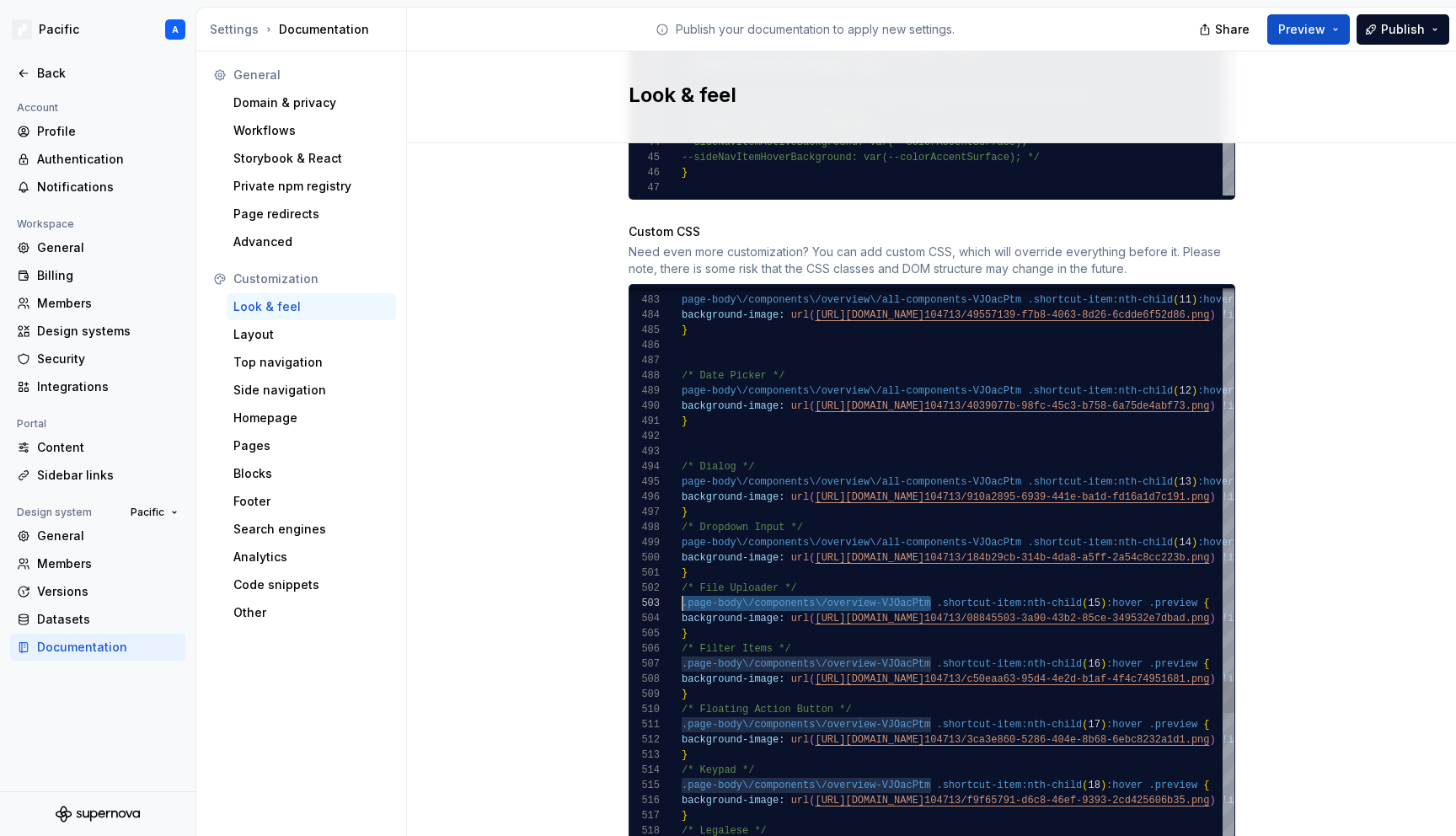
drag, startPoint x: 931, startPoint y: 585, endPoint x: 678, endPoint y: 587, distance: 253.0
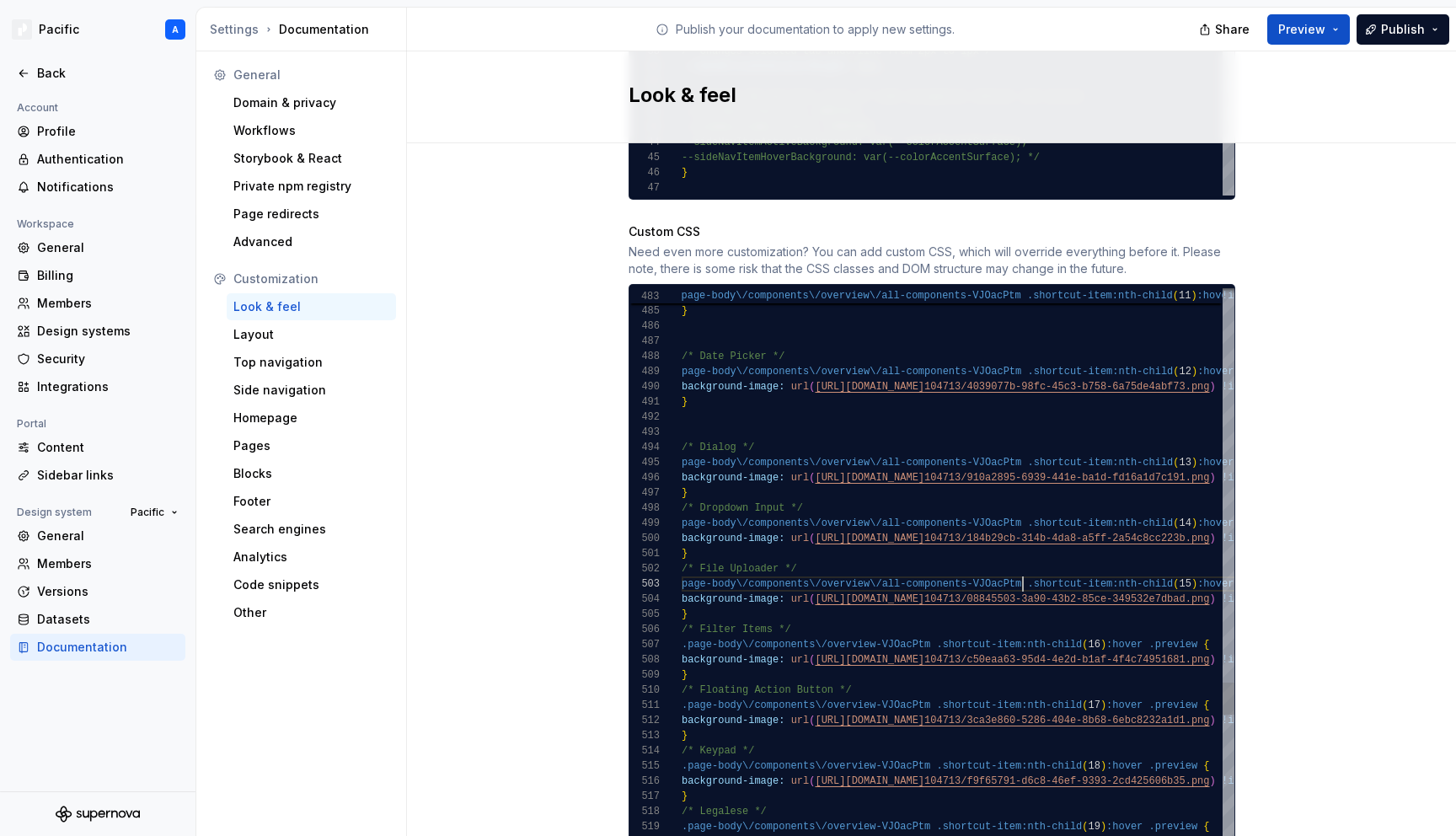
click at [682, 457] on span "page-body\/components\/overview\/all-components-VJ" at bounding box center [833, 462] width 303 height 11
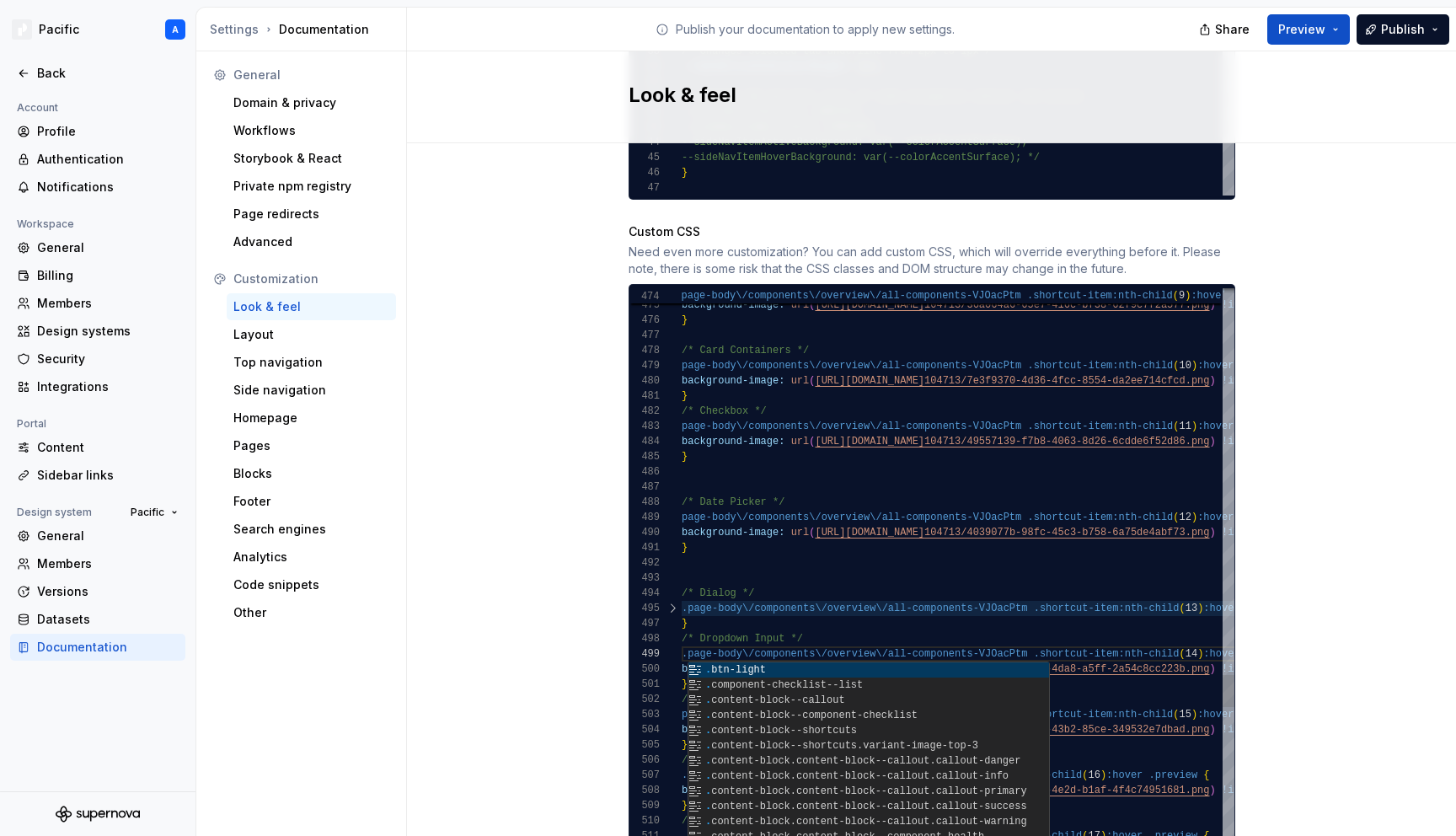
click at [682, 512] on span "page-body\/components\/overview\/all-components-VJ" at bounding box center [833, 517] width 303 height 11
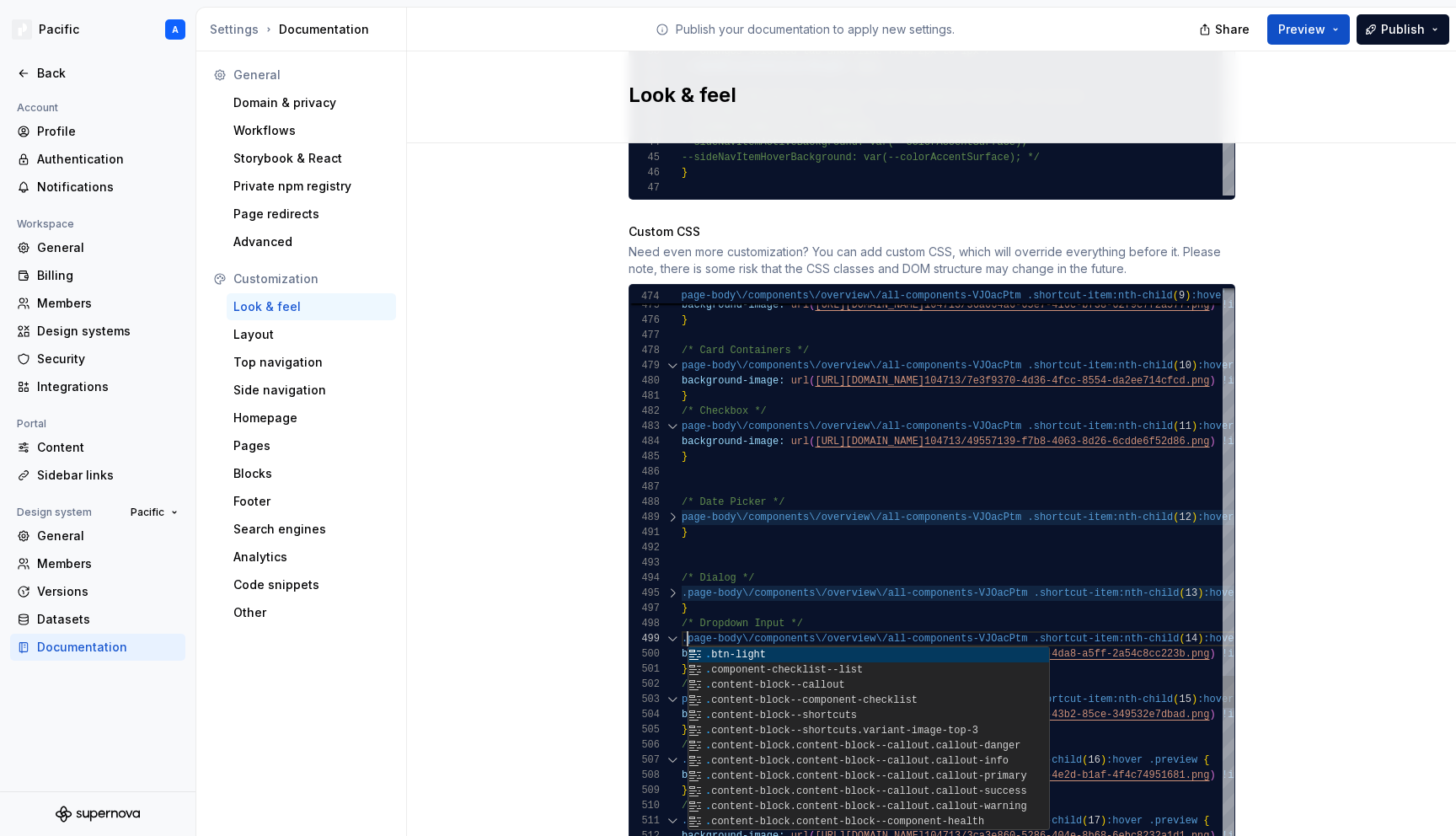
click at [674, 510] on div at bounding box center [672, 517] width 22 height 15
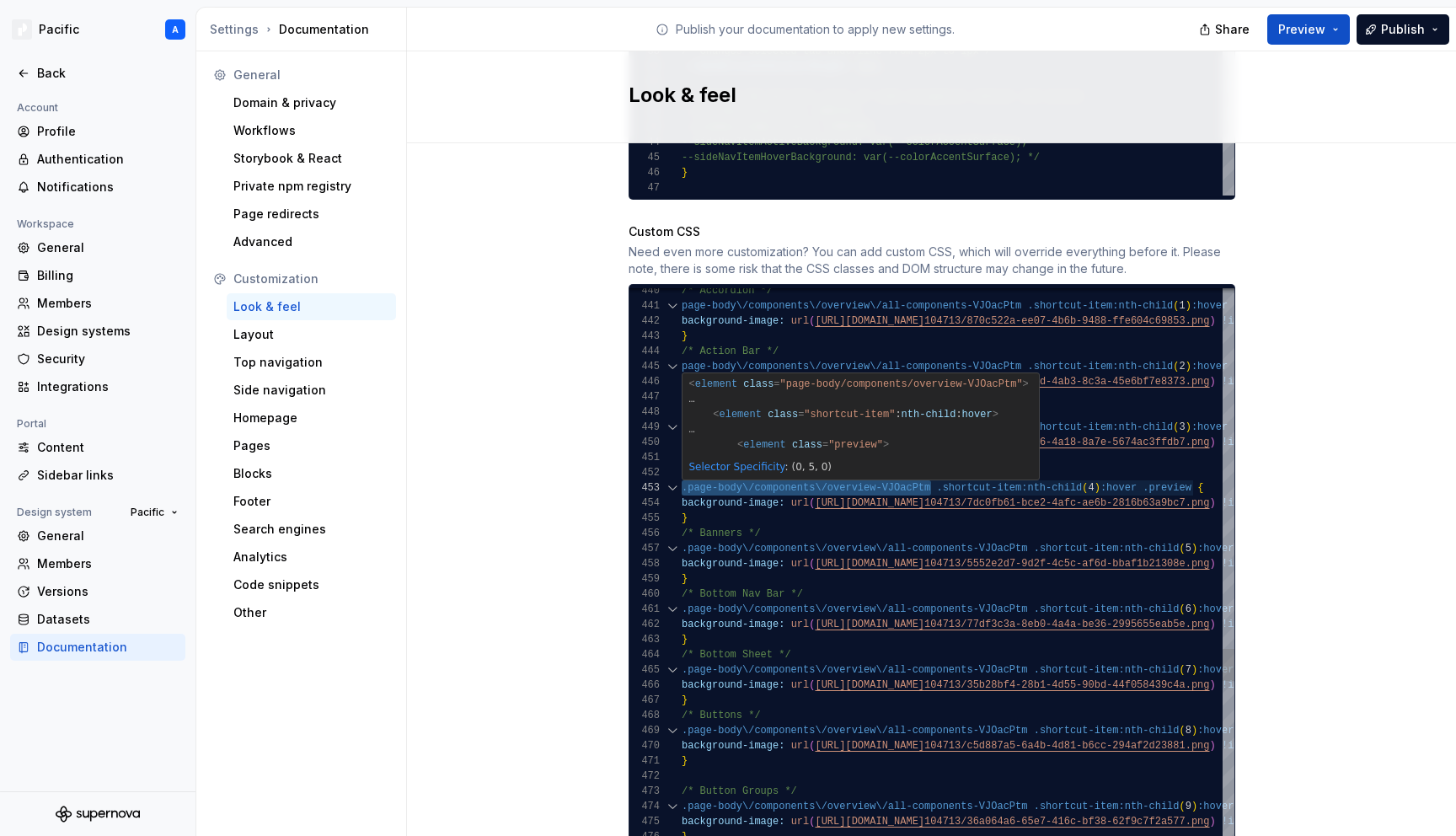
drag, startPoint x: 931, startPoint y: 472, endPoint x: 659, endPoint y: 467, distance: 272.0
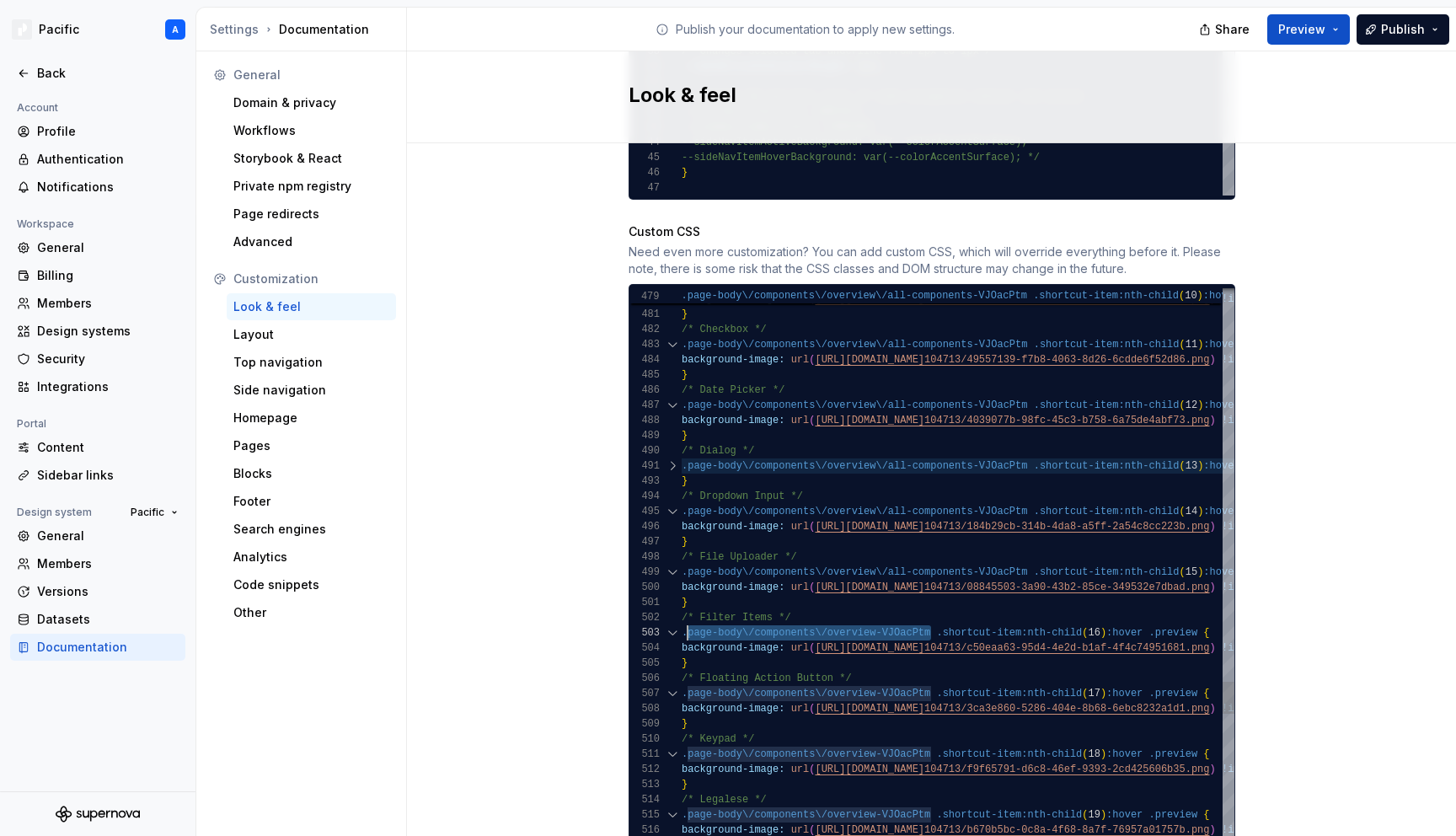
drag, startPoint x: 926, startPoint y: 616, endPoint x: 685, endPoint y: 615, distance: 241.0
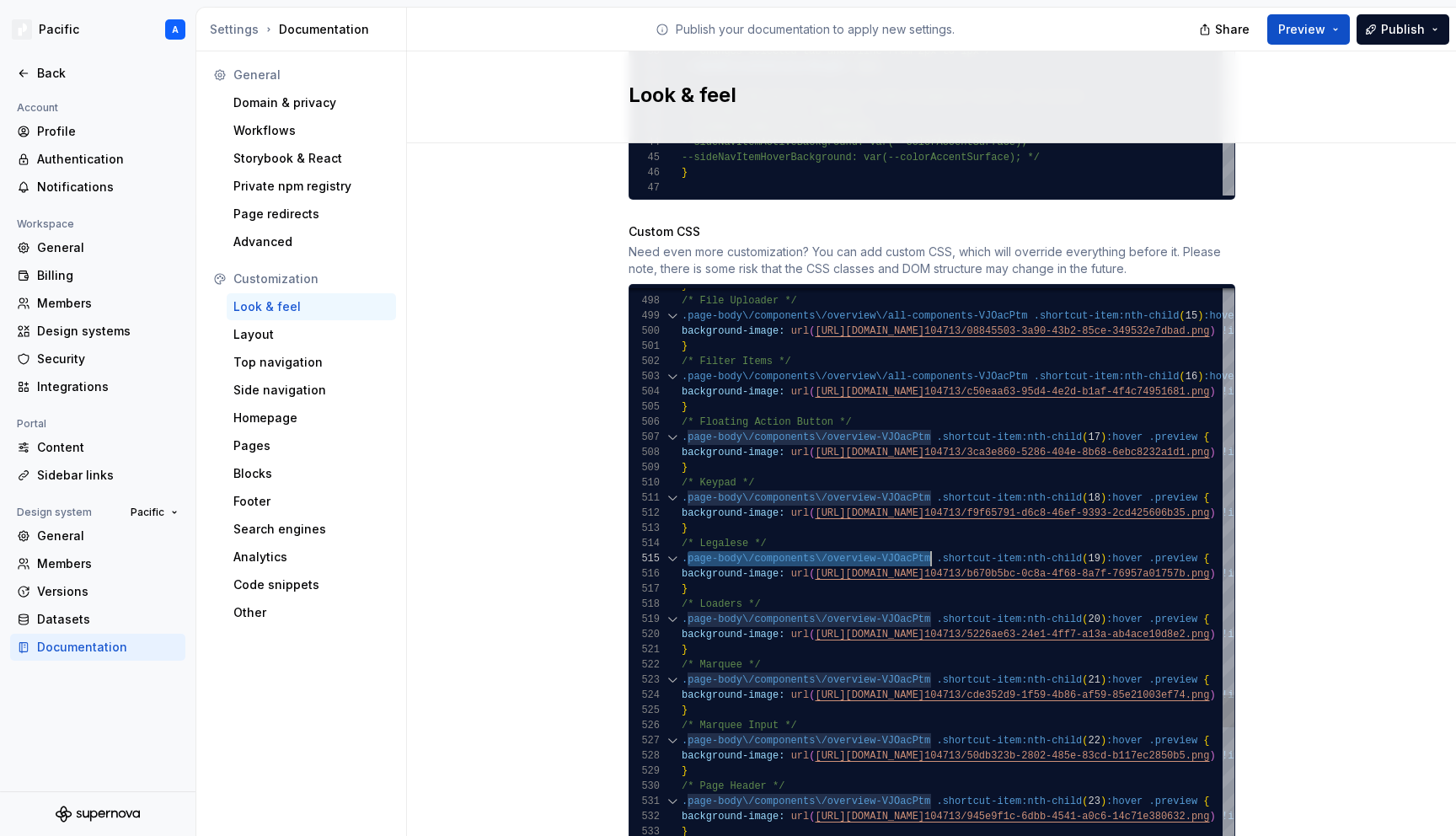
drag, startPoint x: 689, startPoint y: 539, endPoint x: 929, endPoint y: 536, distance: 240.0
drag, startPoint x: 690, startPoint y: 602, endPoint x: 930, endPoint y: 601, distance: 240.0
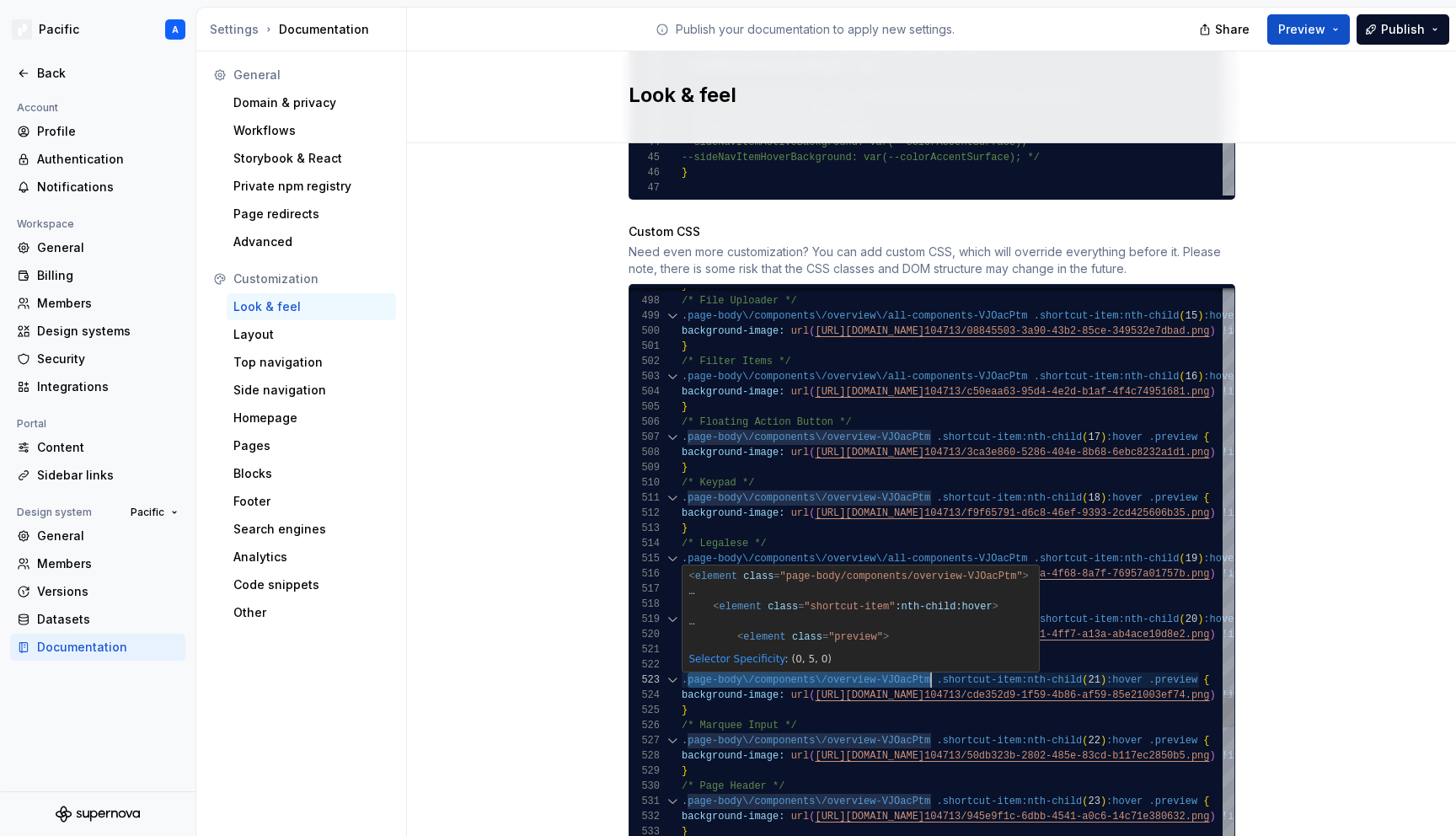
drag, startPoint x: 688, startPoint y: 664, endPoint x: 929, endPoint y: 658, distance: 241.1
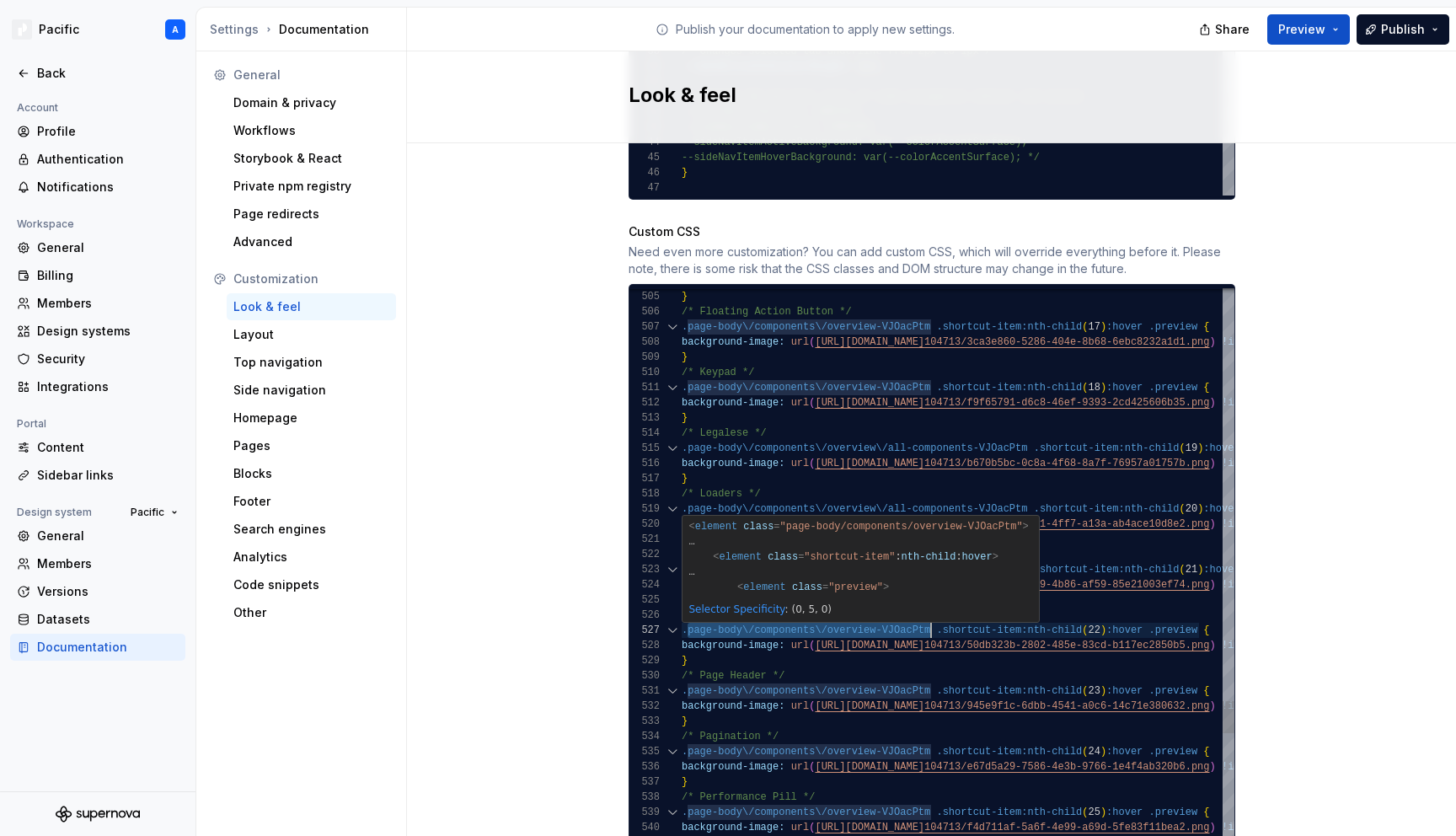
drag, startPoint x: 689, startPoint y: 616, endPoint x: 929, endPoint y: 612, distance: 240.0
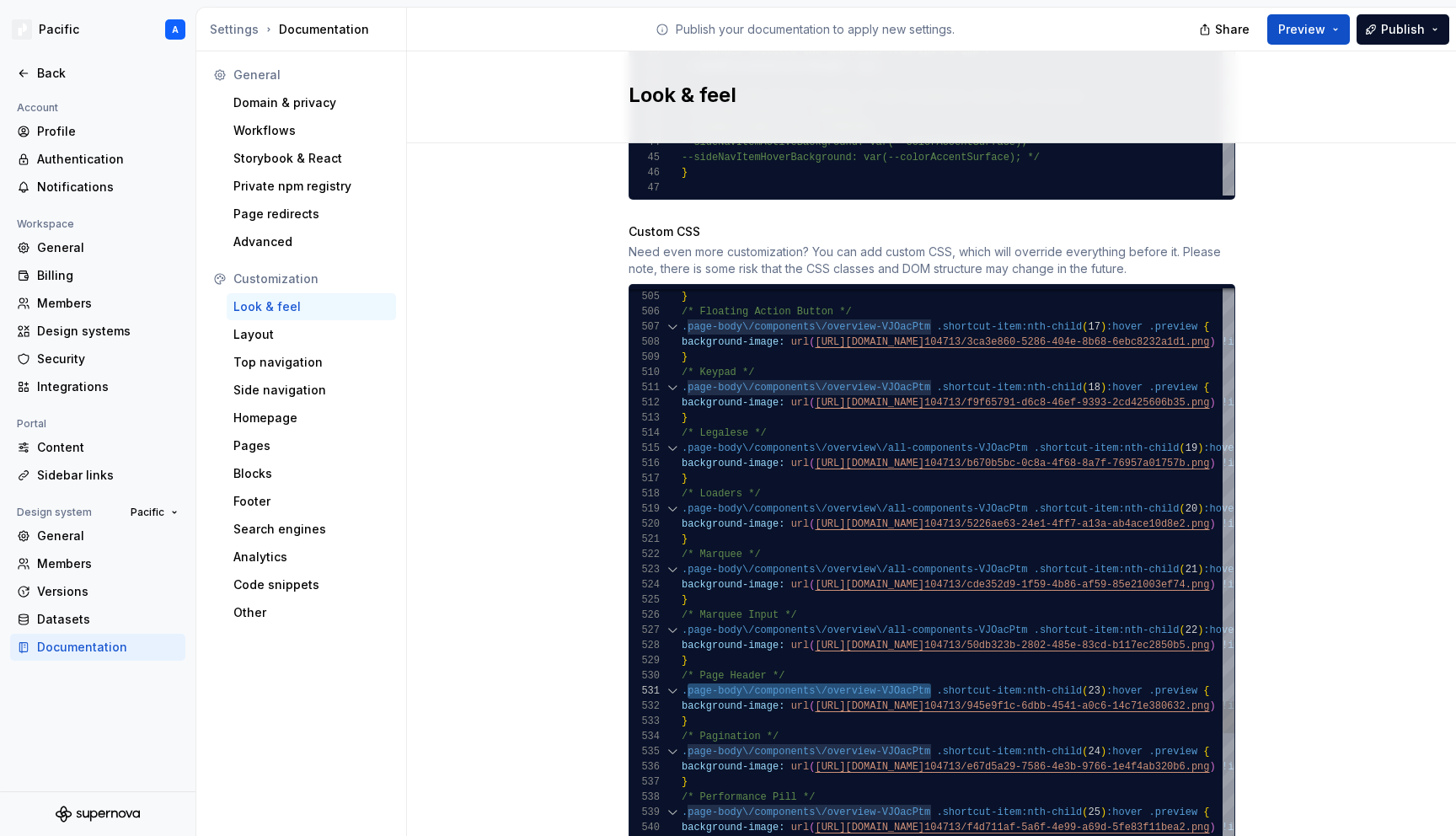
drag, startPoint x: 688, startPoint y: 678, endPoint x: 929, endPoint y: 673, distance: 241.1
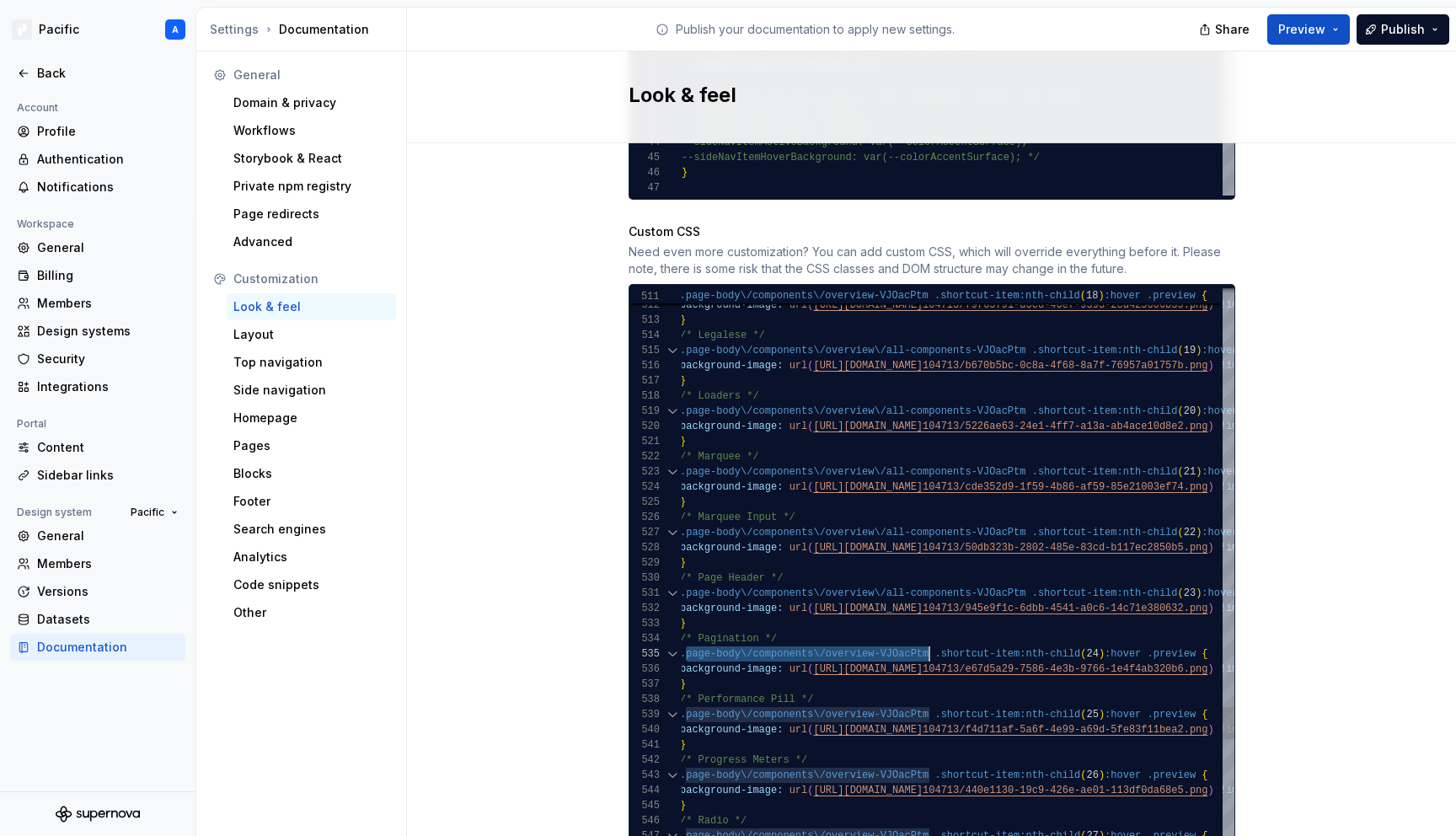
drag, startPoint x: 686, startPoint y: 642, endPoint x: 928, endPoint y: 633, distance: 242.2
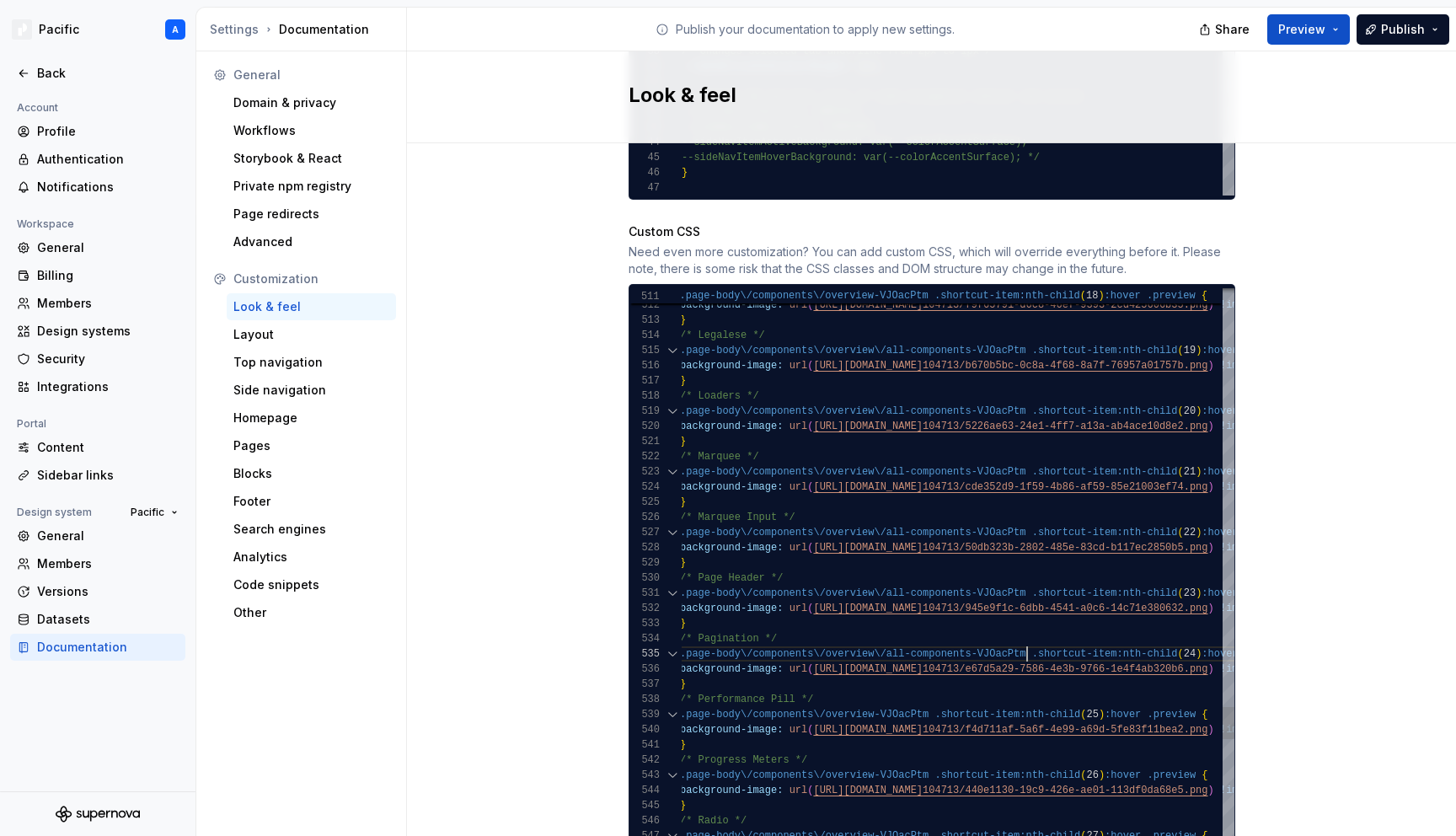
scroll to position [45, 347]
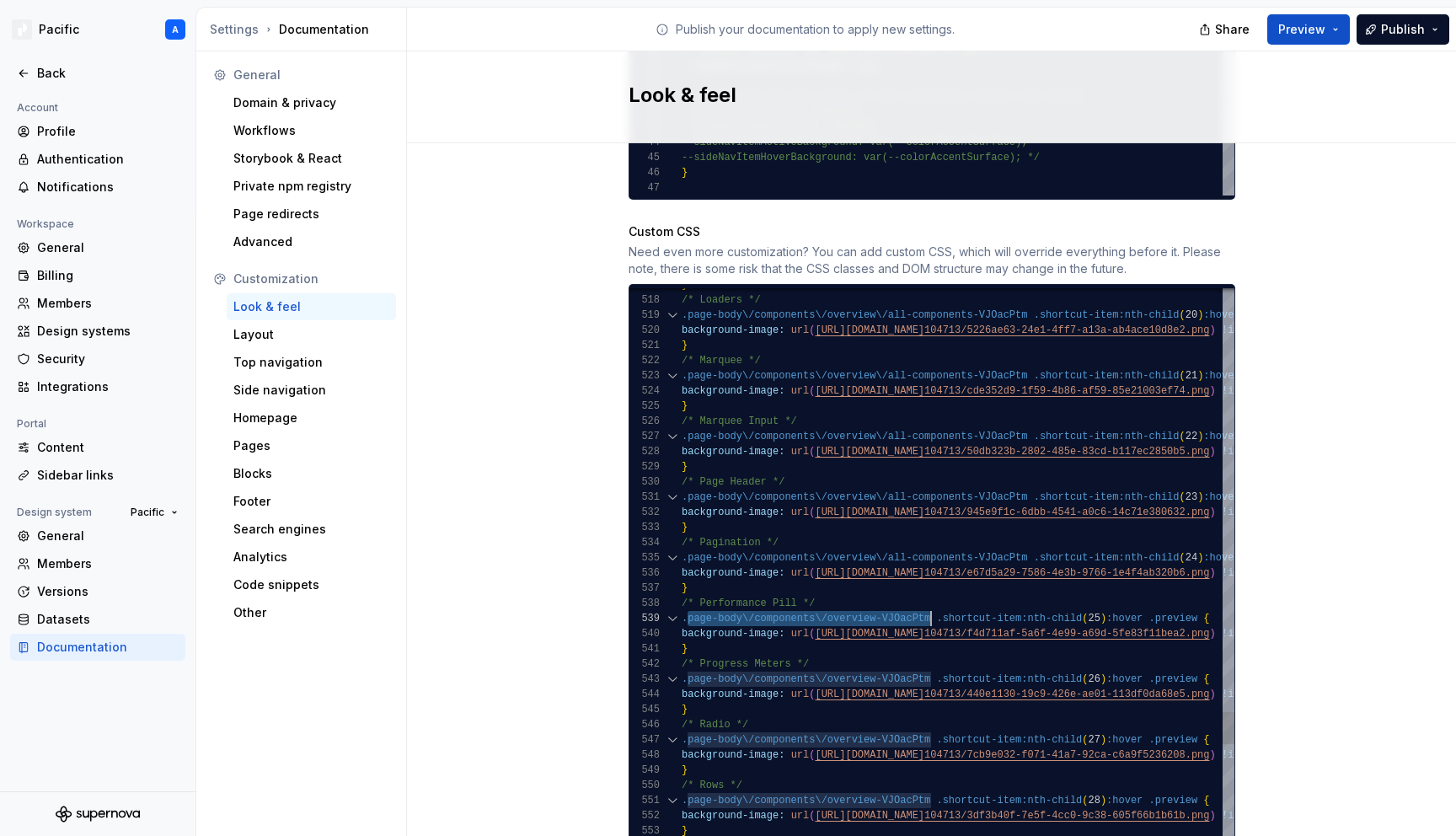
drag, startPoint x: 687, startPoint y: 597, endPoint x: 929, endPoint y: 603, distance: 242.1
drag, startPoint x: 687, startPoint y: 662, endPoint x: 927, endPoint y: 658, distance: 240.0
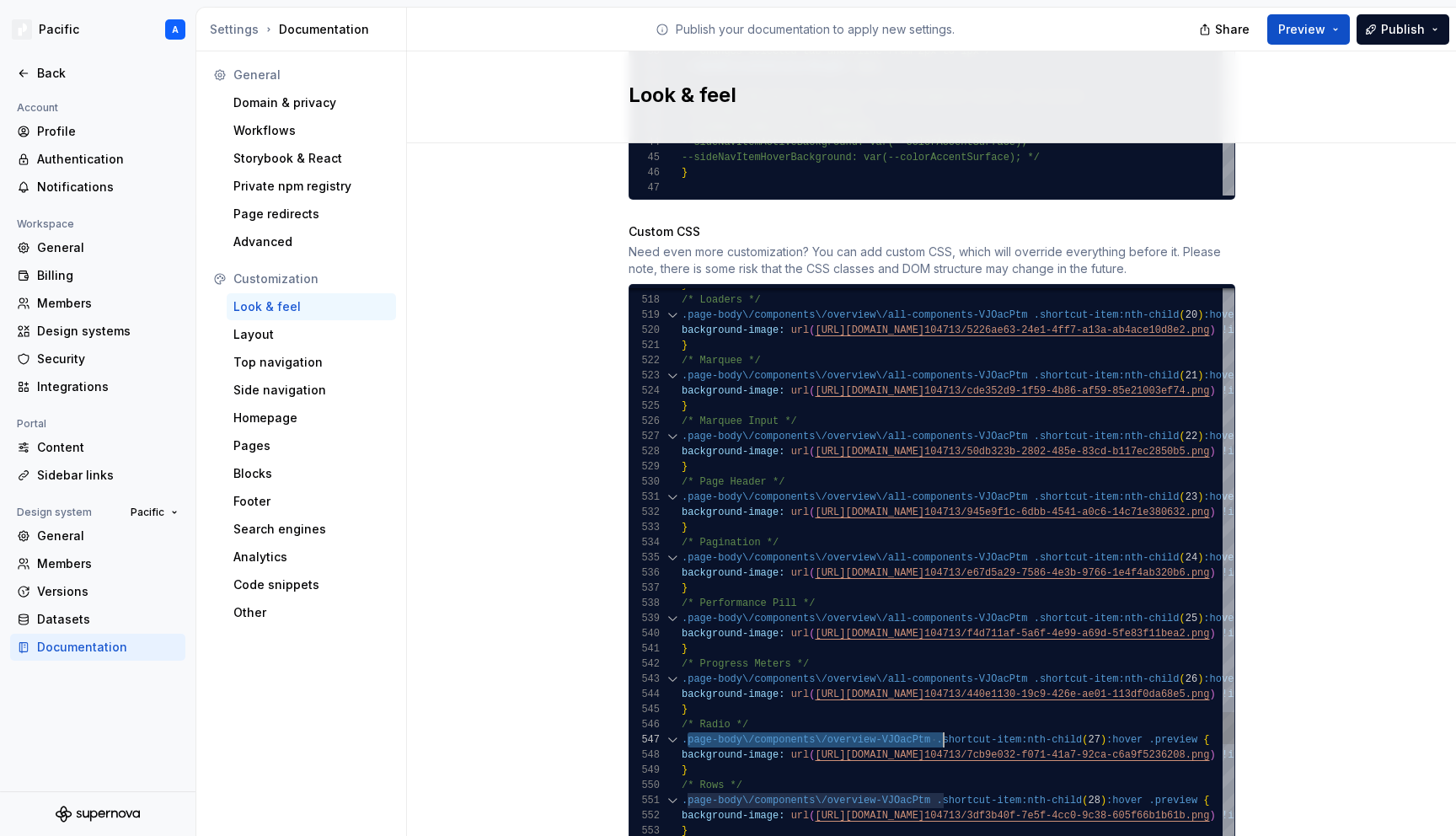
scroll to position [61, 66]
drag, startPoint x: 690, startPoint y: 725, endPoint x: 931, endPoint y: 714, distance: 241.3
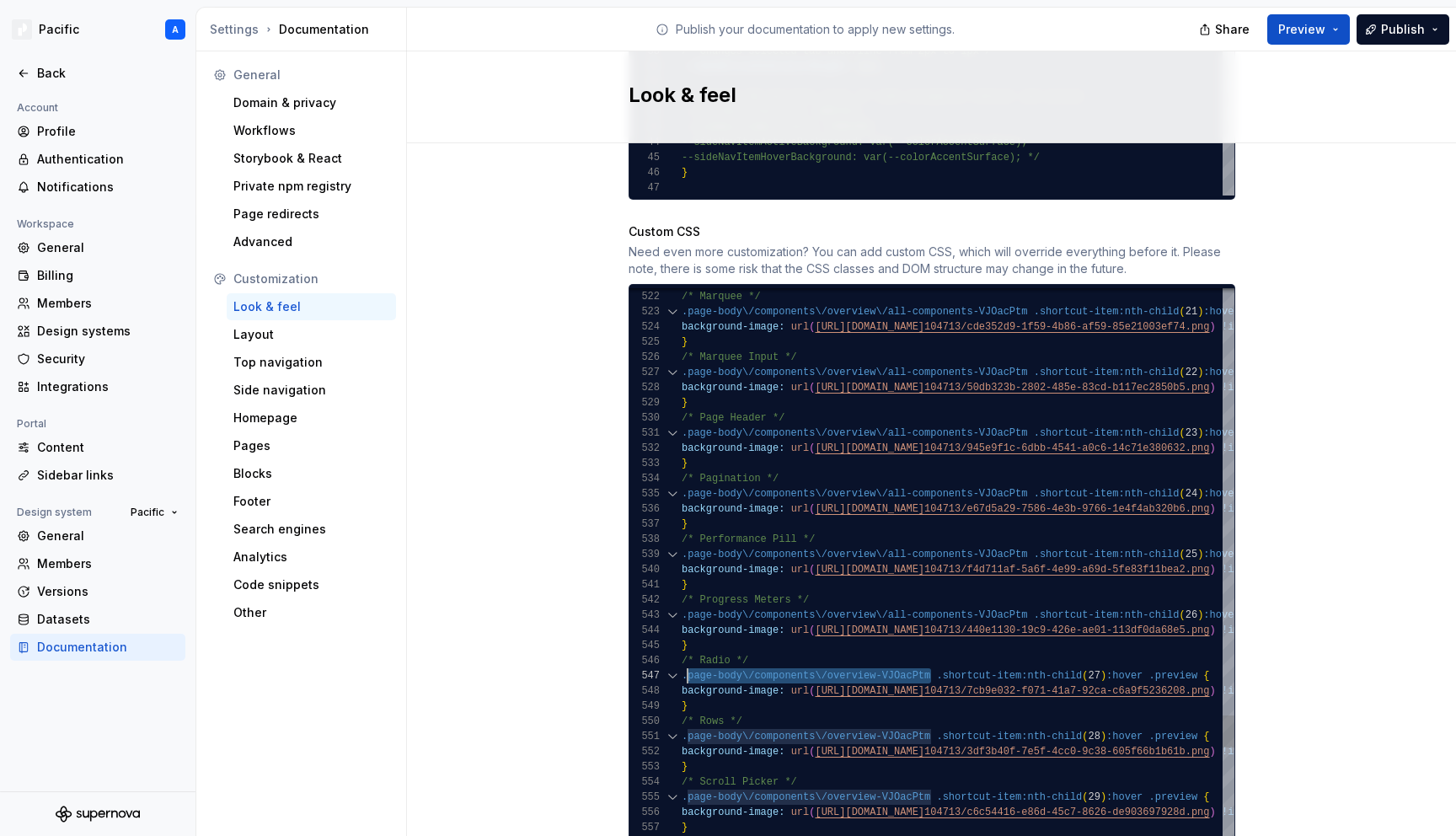
drag, startPoint x: 932, startPoint y: 660, endPoint x: 689, endPoint y: 659, distance: 243.0
drag, startPoint x: 688, startPoint y: 720, endPoint x: 932, endPoint y: 713, distance: 244.1
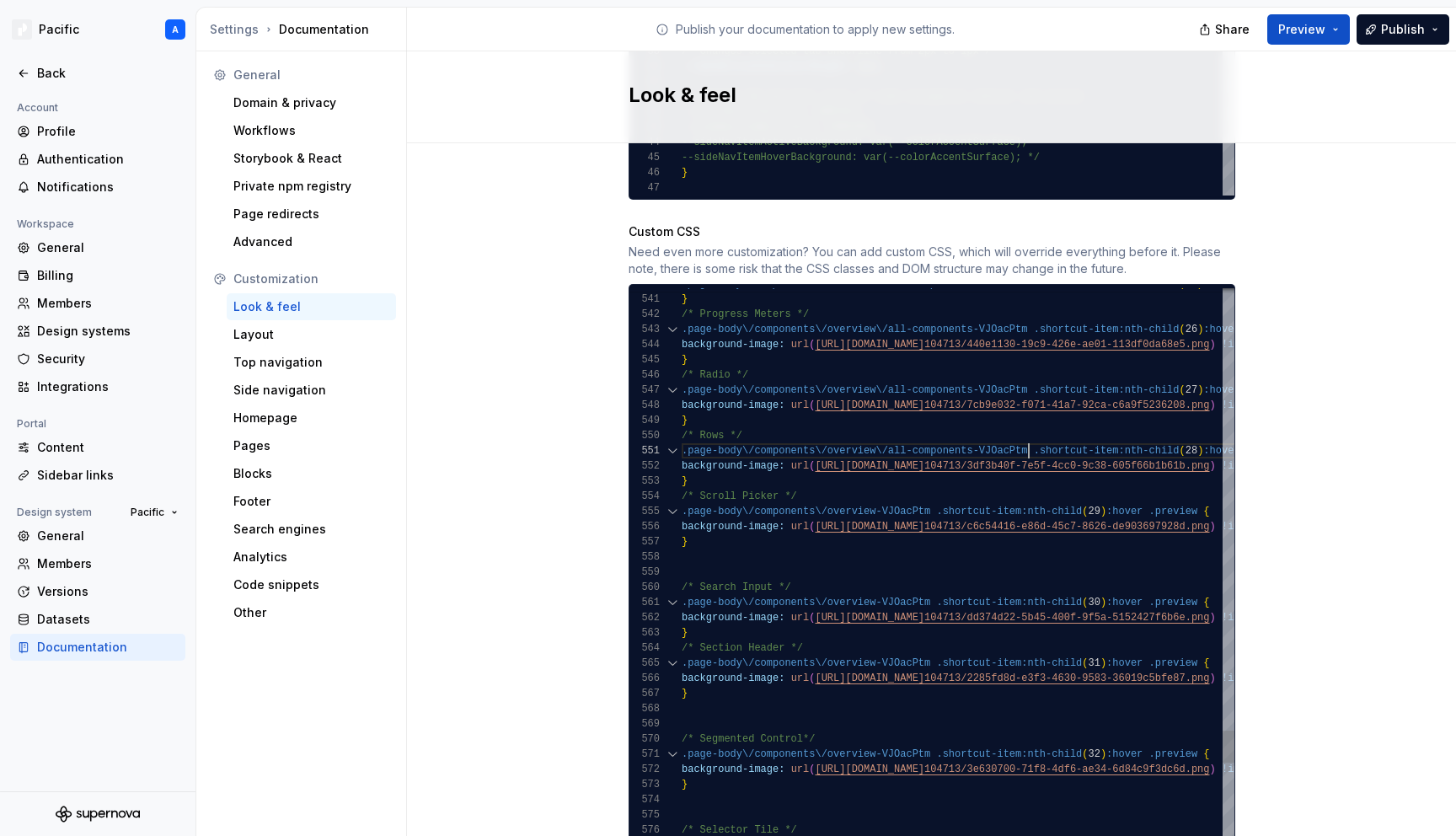
scroll to position [91, 0]
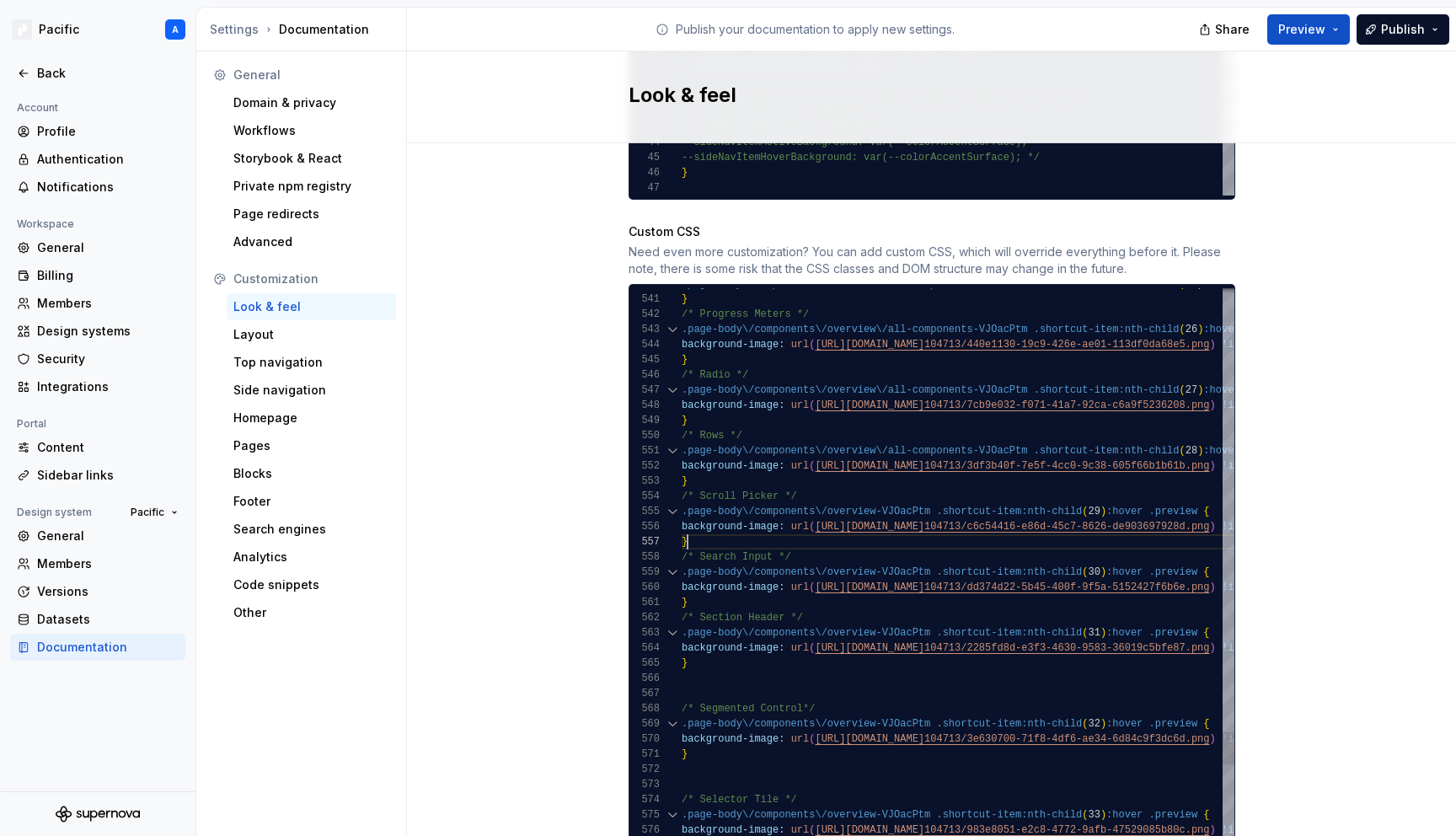
scroll to position [76, 6]
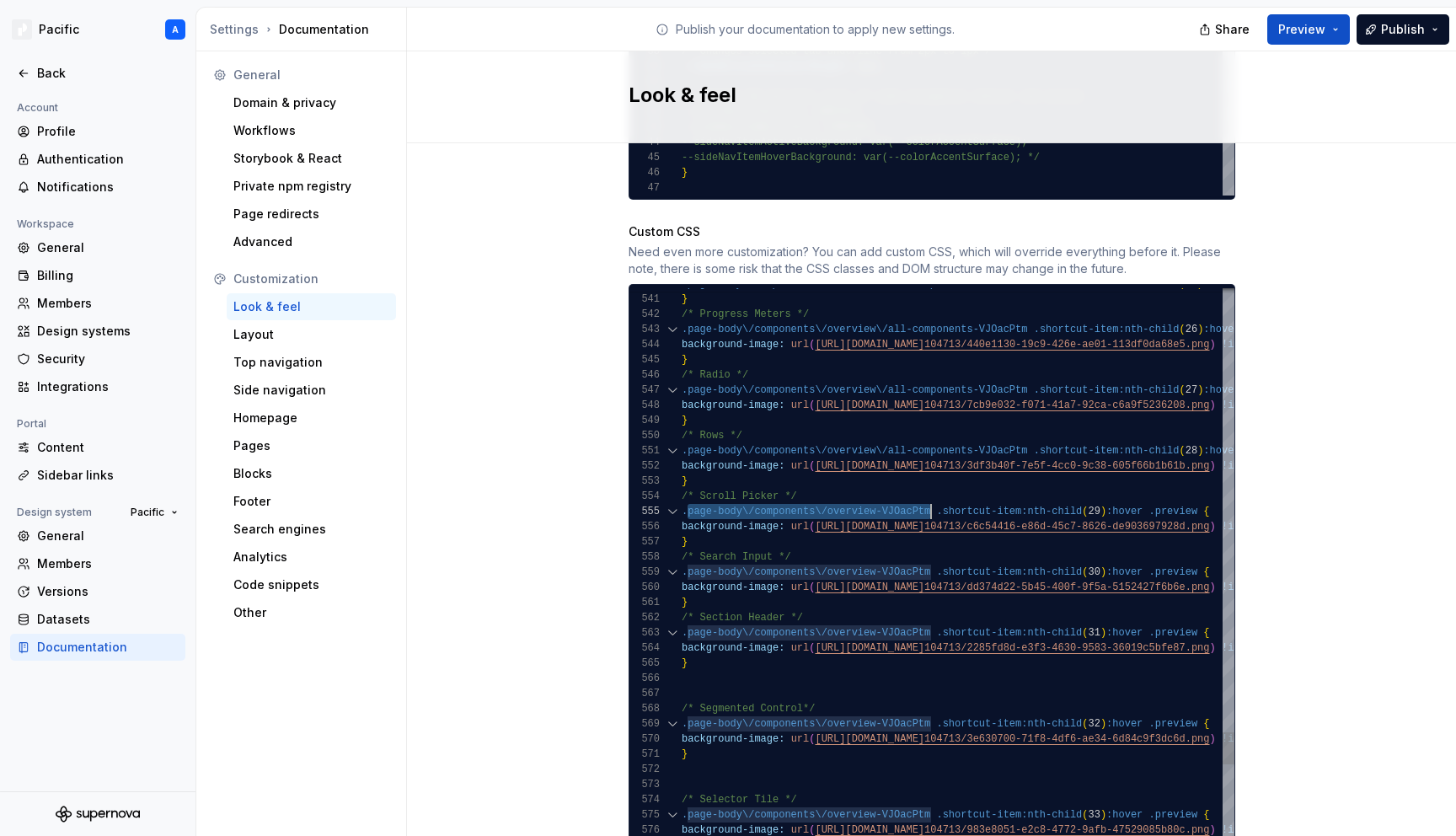
drag, startPoint x: 689, startPoint y: 495, endPoint x: 928, endPoint y: 495, distance: 239.0
drag, startPoint x: 690, startPoint y: 554, endPoint x: 928, endPoint y: 549, distance: 238.1
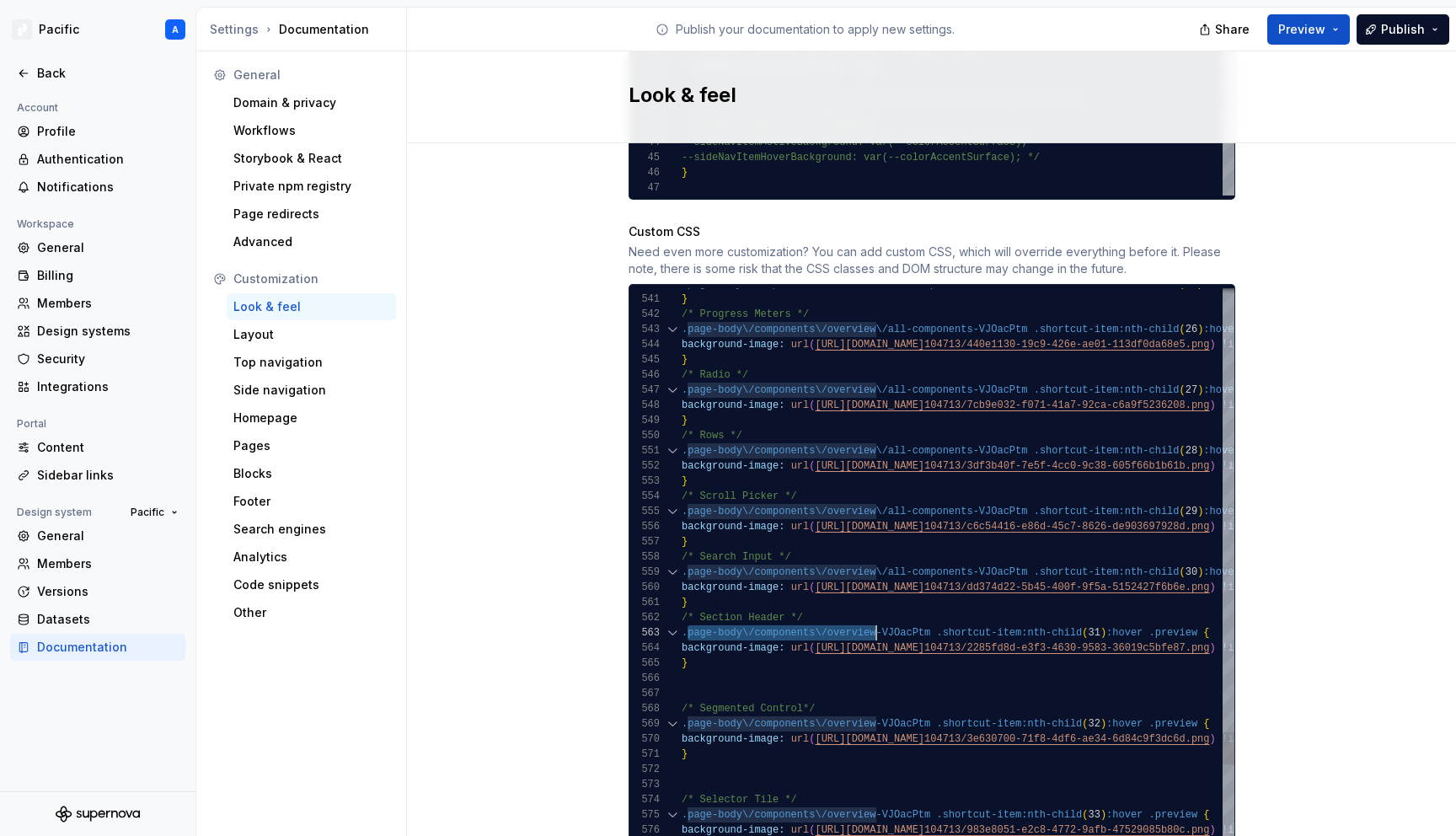
scroll to position [0, 122]
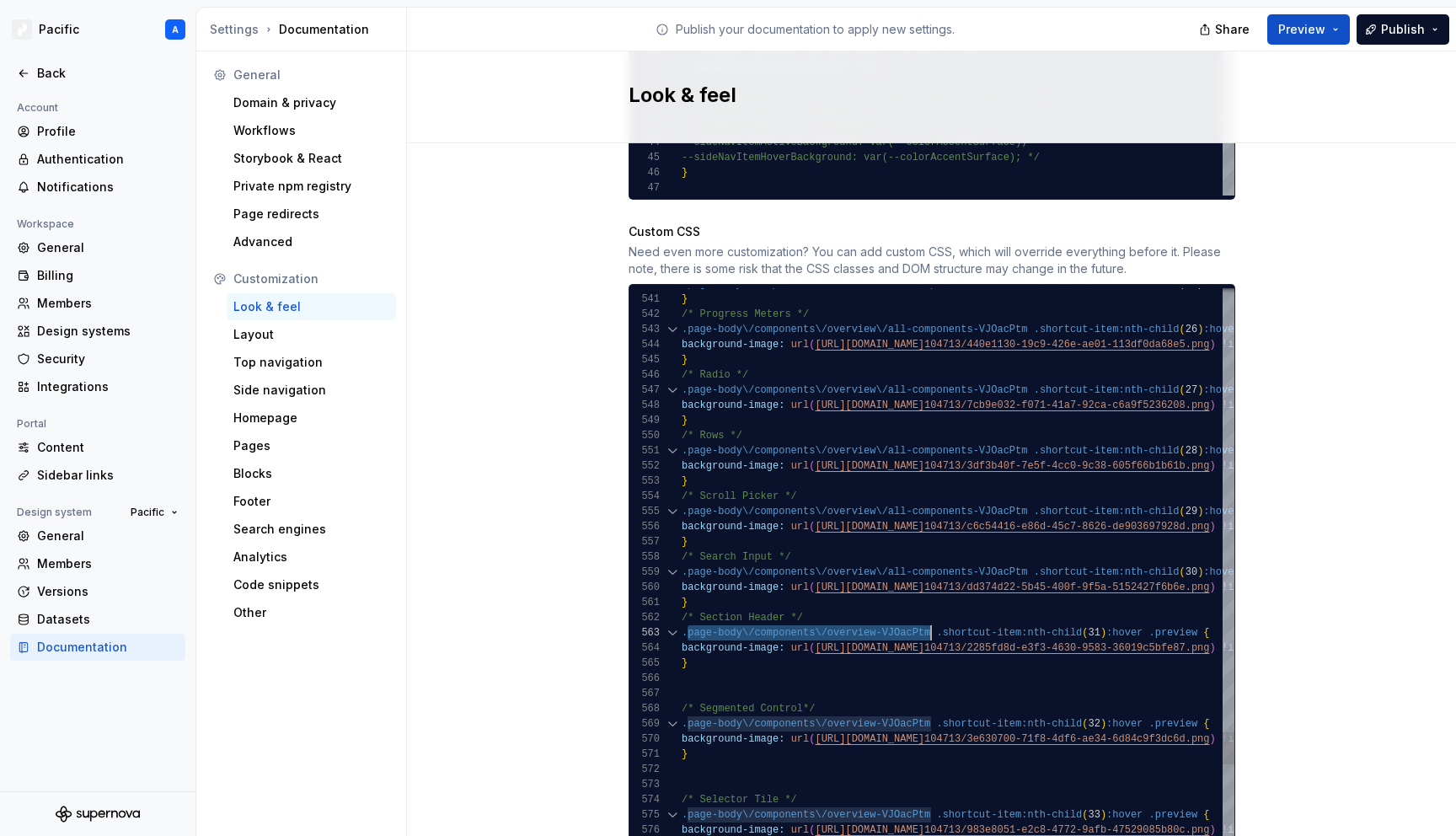
drag, startPoint x: 687, startPoint y: 616, endPoint x: 931, endPoint y: 611, distance: 244.1
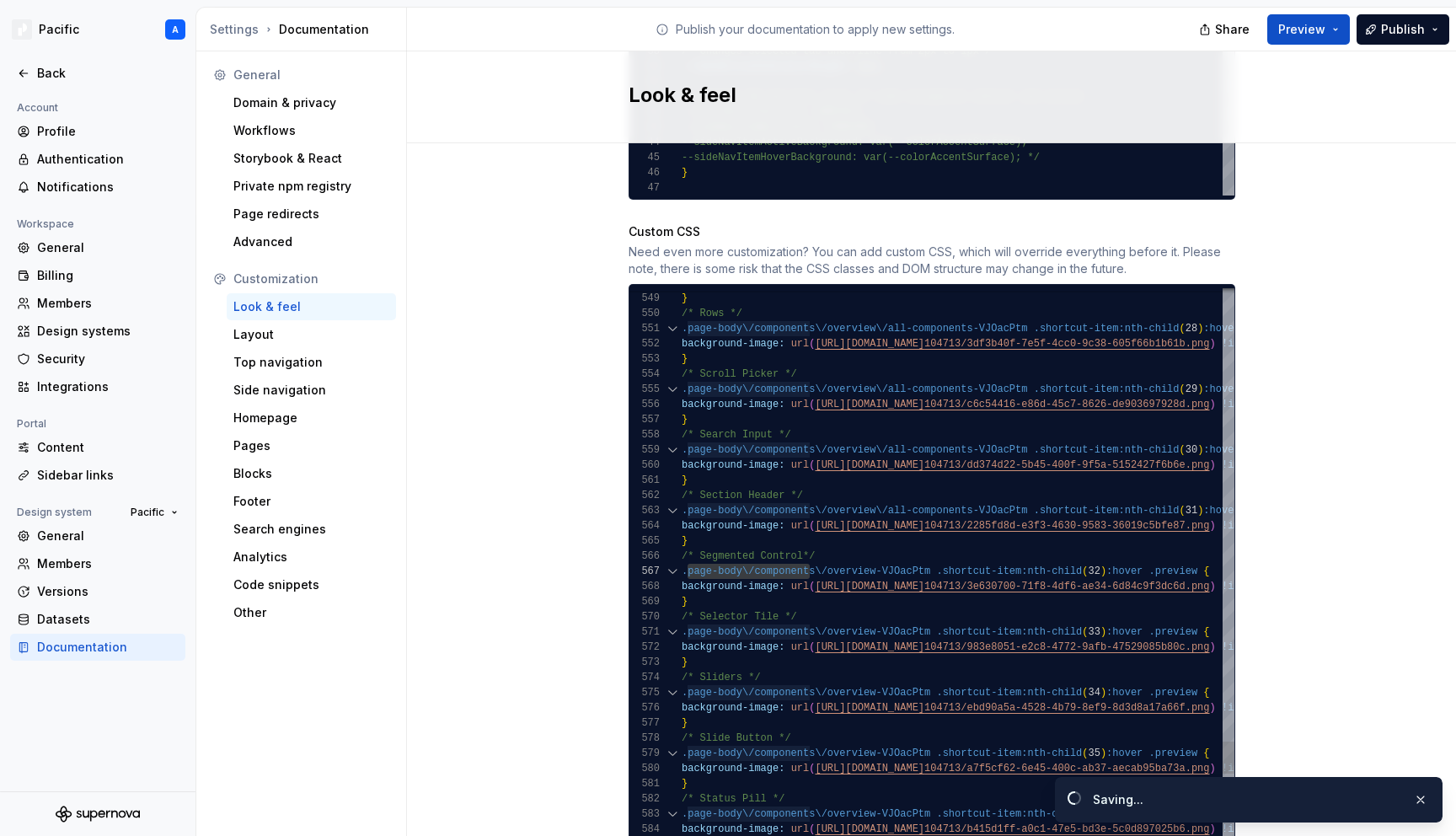
drag, startPoint x: 689, startPoint y: 556, endPoint x: 806, endPoint y: 556, distance: 117.0
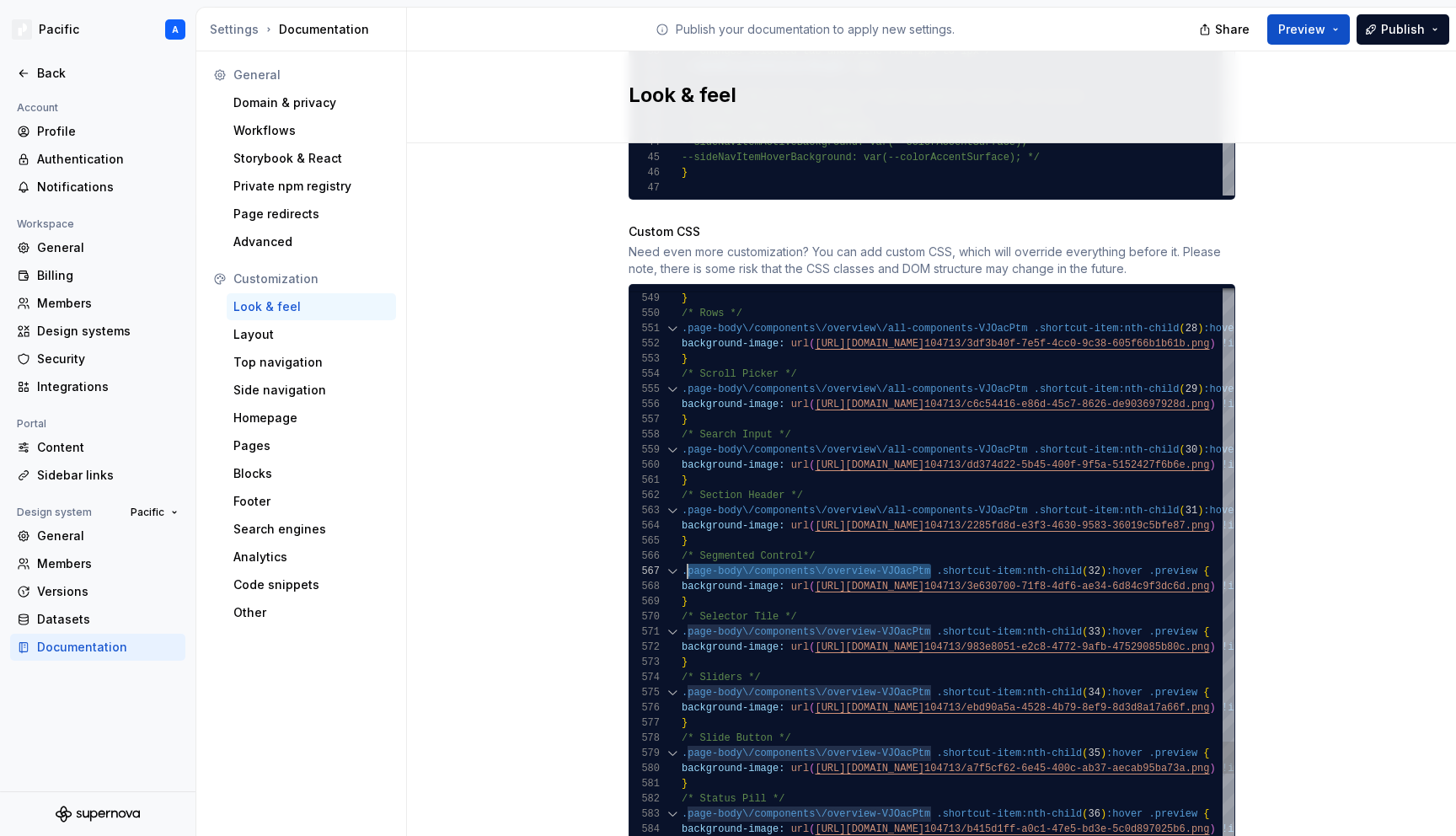
drag, startPoint x: 931, startPoint y: 557, endPoint x: 688, endPoint y: 556, distance: 243.0
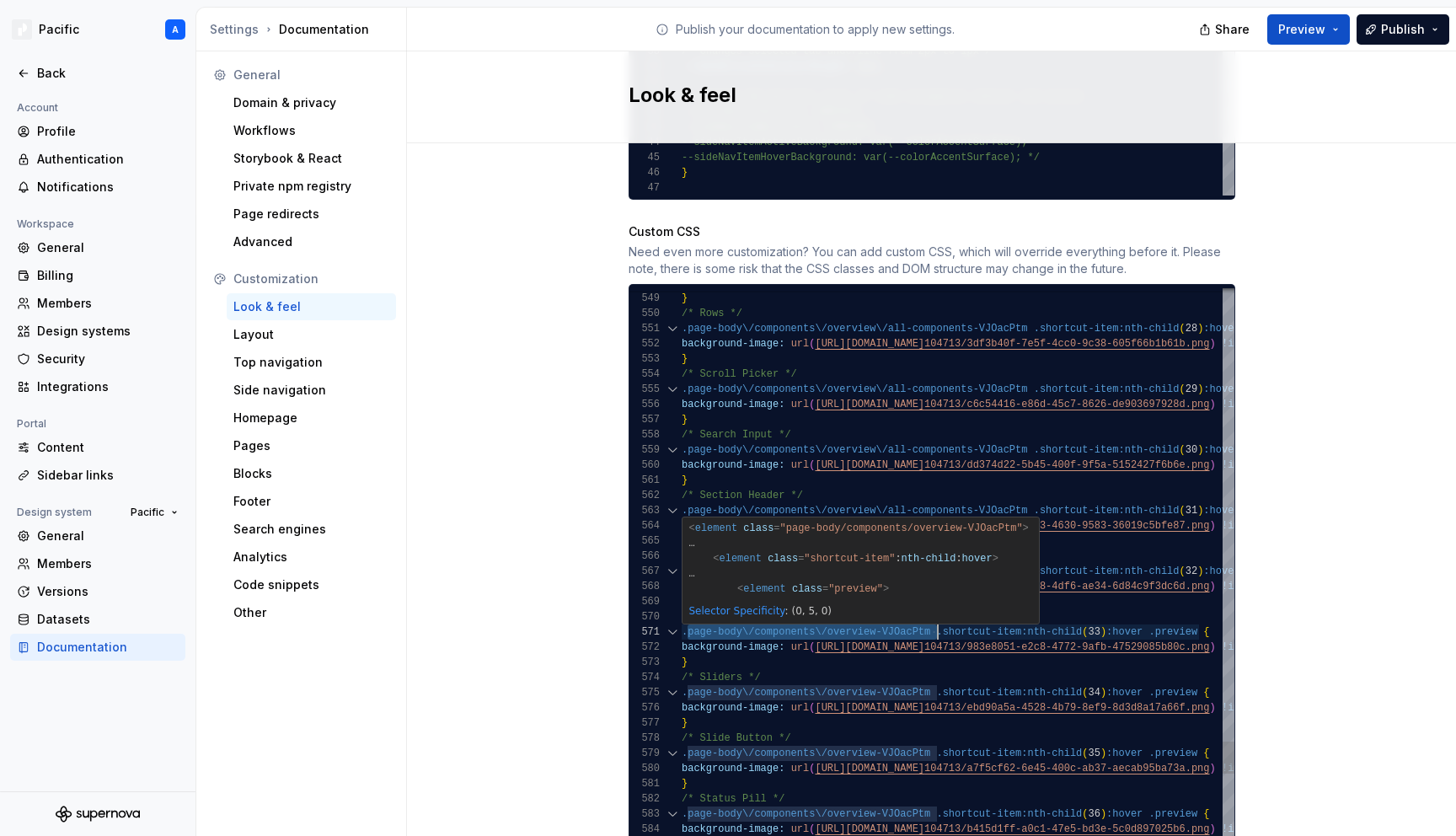
scroll to position [121, 243]
drag, startPoint x: 690, startPoint y: 617, endPoint x: 926, endPoint y: 615, distance: 236.0
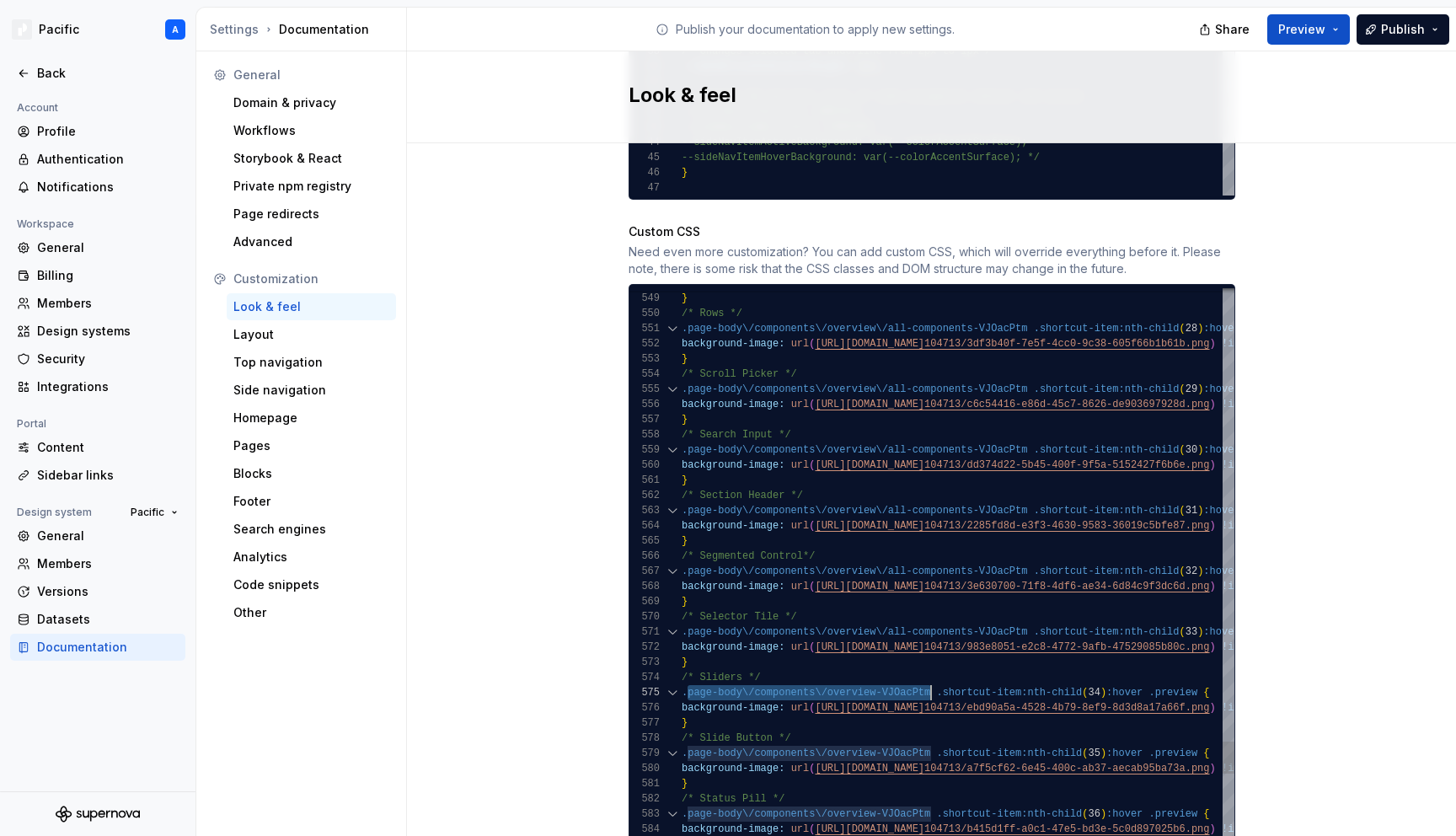
drag, startPoint x: 688, startPoint y: 678, endPoint x: 929, endPoint y: 672, distance: 241.1
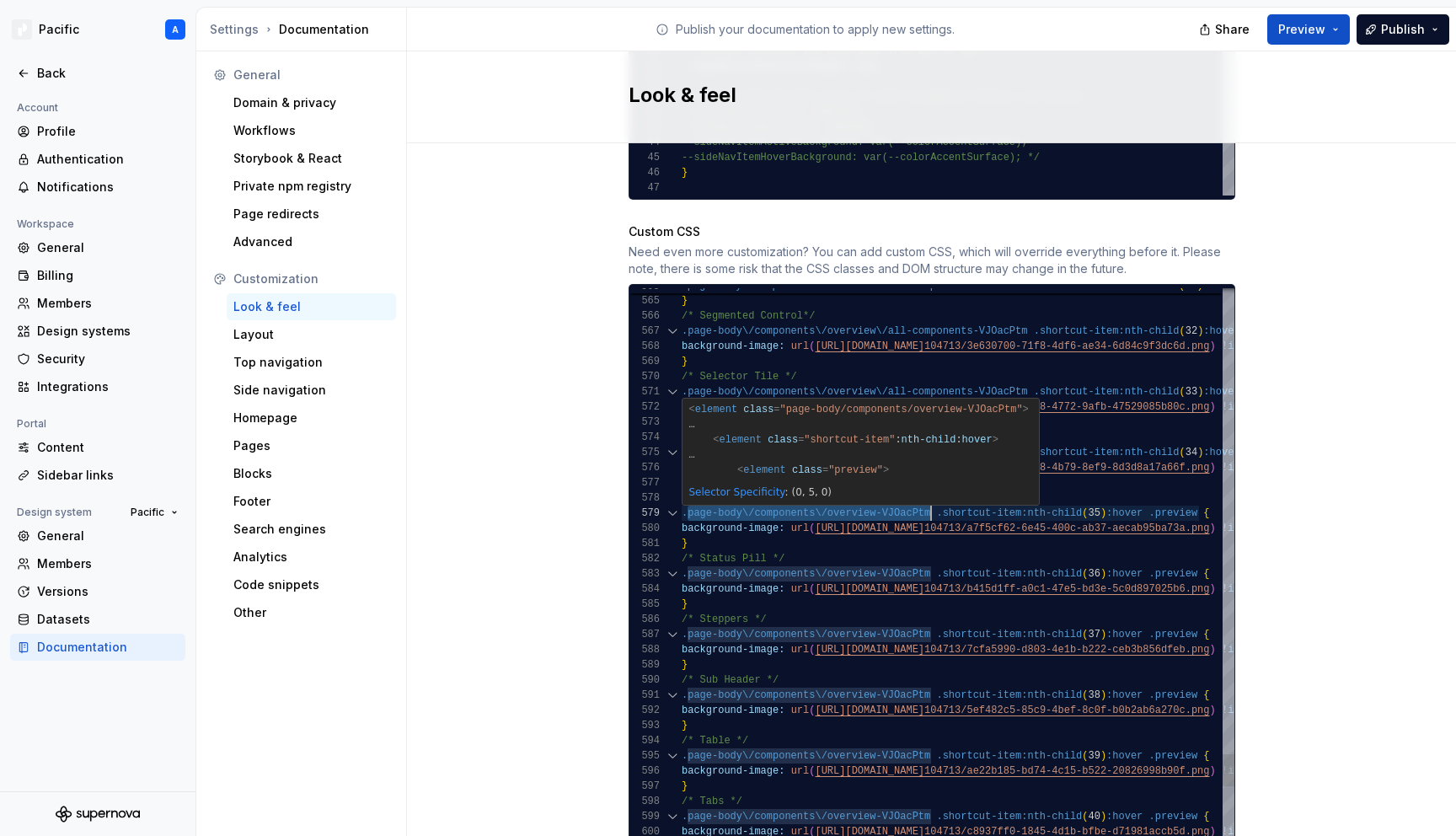
drag, startPoint x: 688, startPoint y: 494, endPoint x: 931, endPoint y: 489, distance: 243.1
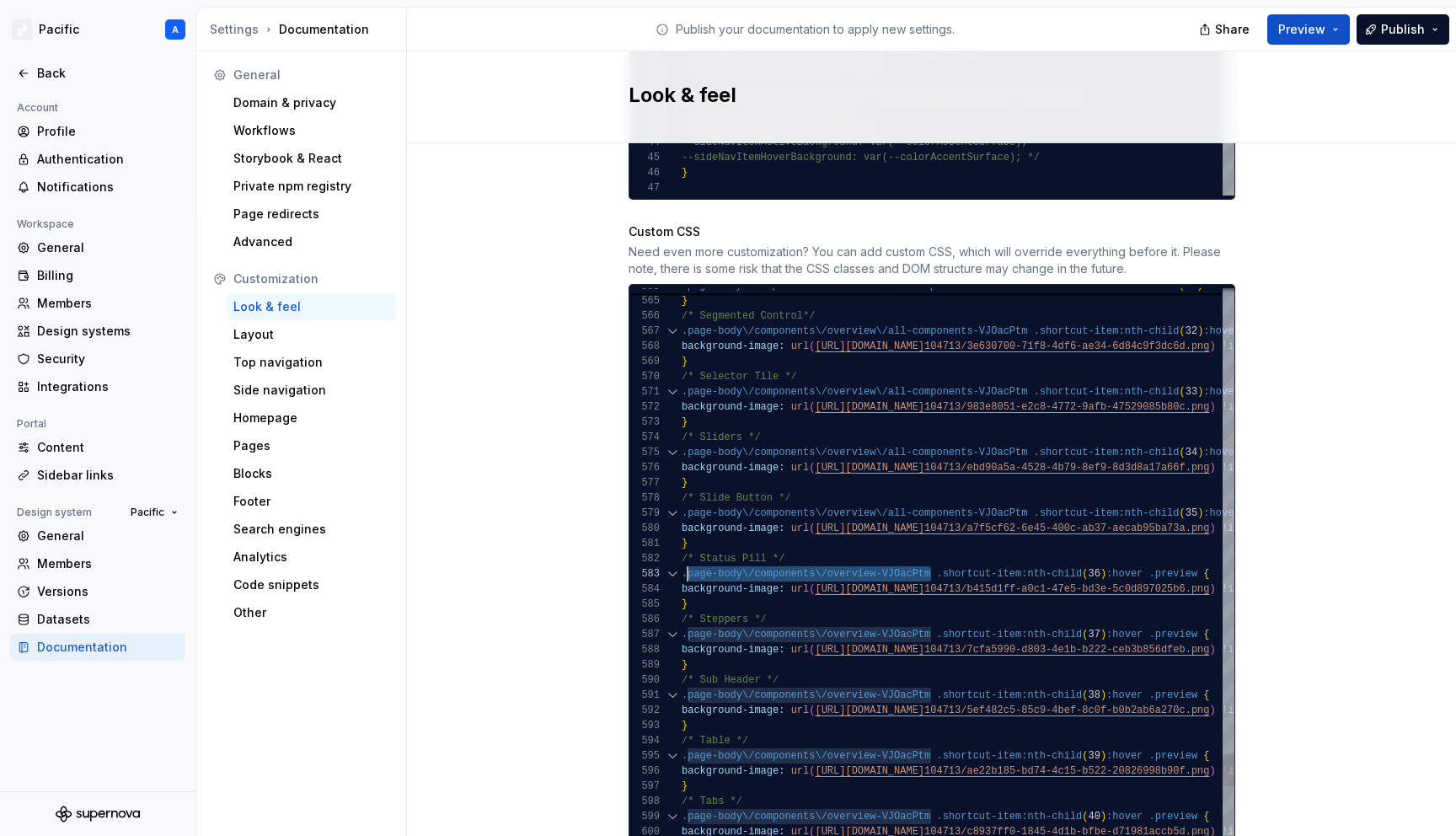
drag, startPoint x: 930, startPoint y: 556, endPoint x: 687, endPoint y: 558, distance: 243.0
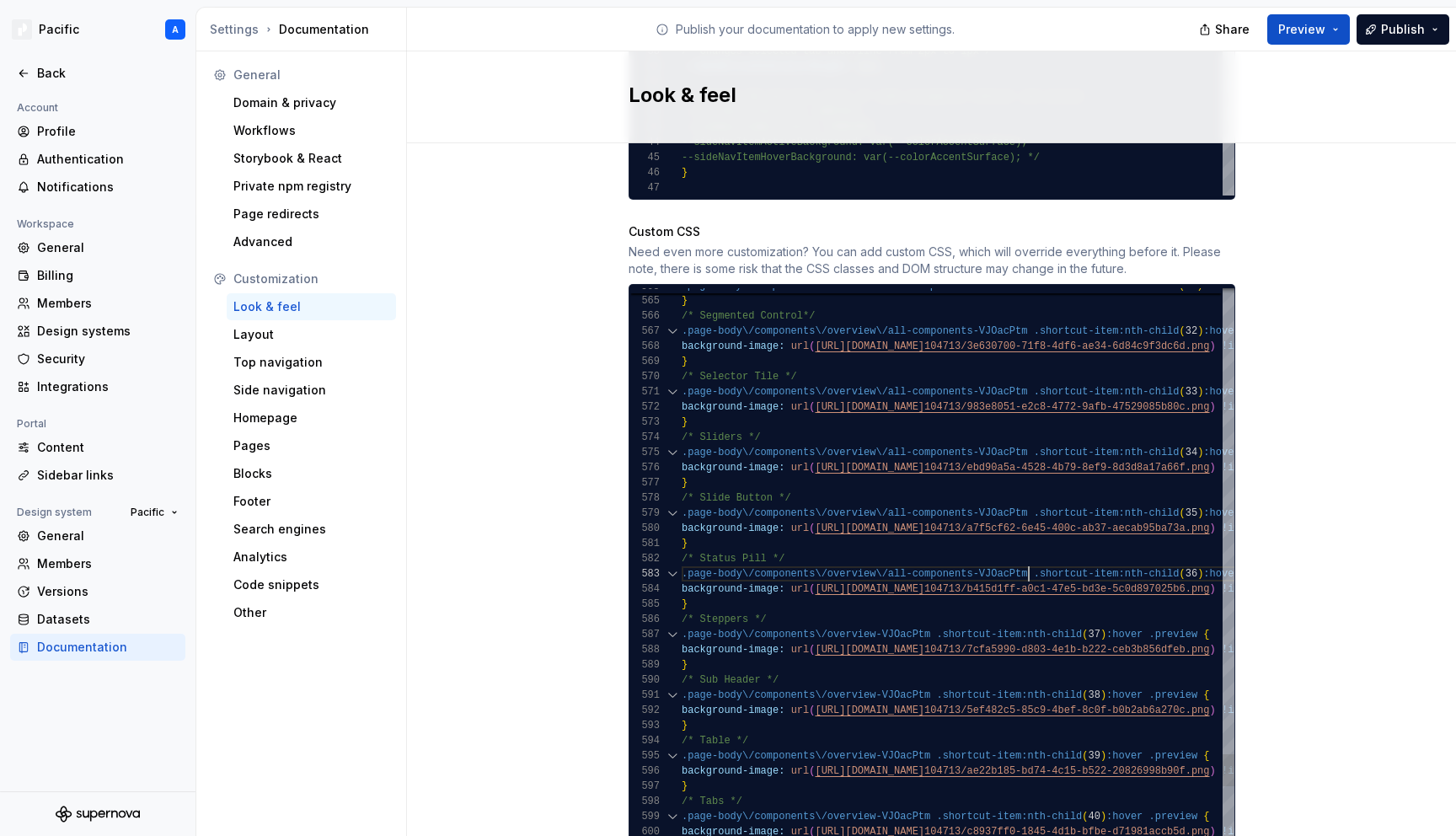
scroll to position [15, 347]
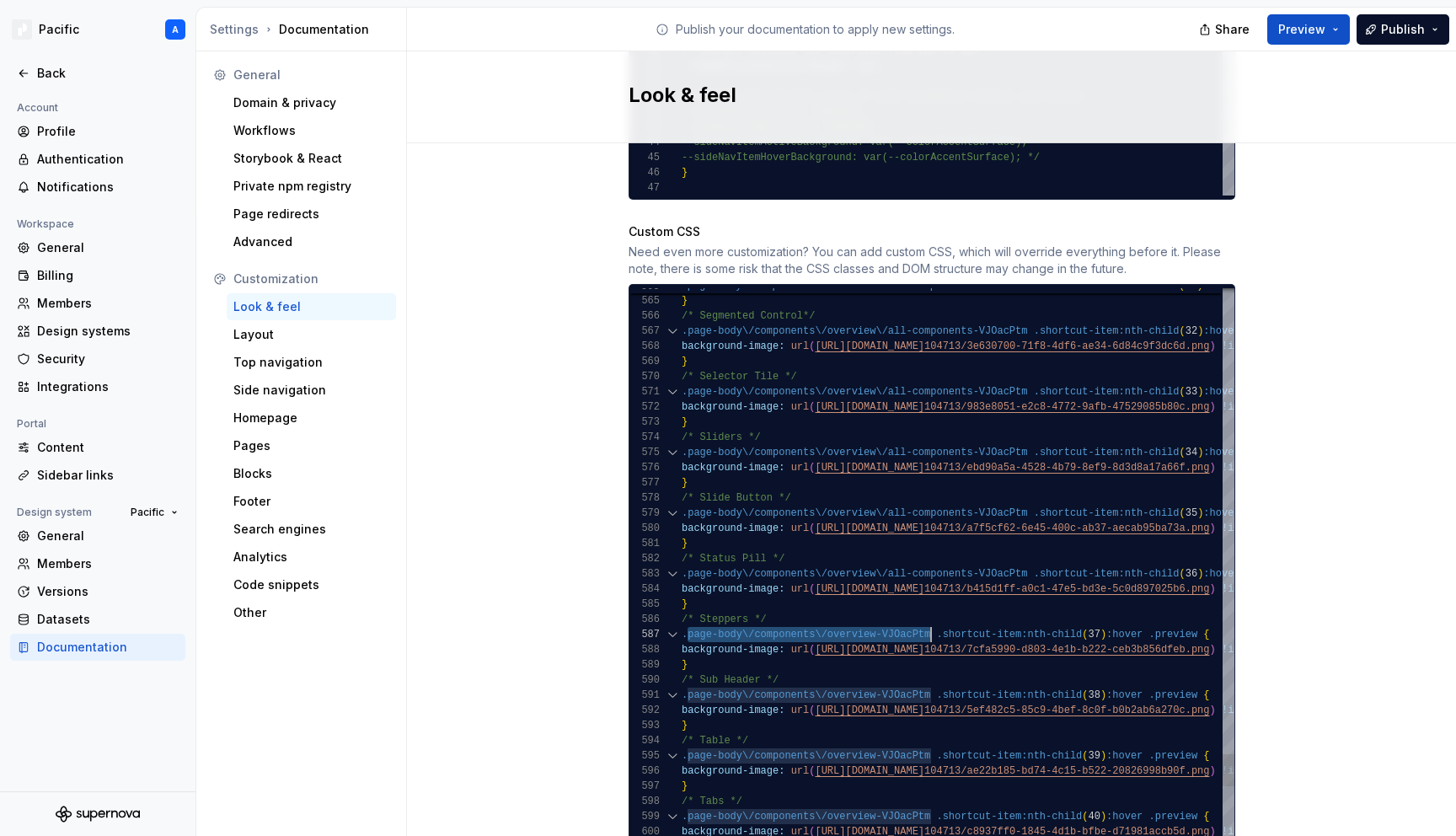
drag, startPoint x: 688, startPoint y: 619, endPoint x: 927, endPoint y: 612, distance: 239.1
drag, startPoint x: 931, startPoint y: 675, endPoint x: 690, endPoint y: 680, distance: 241.1
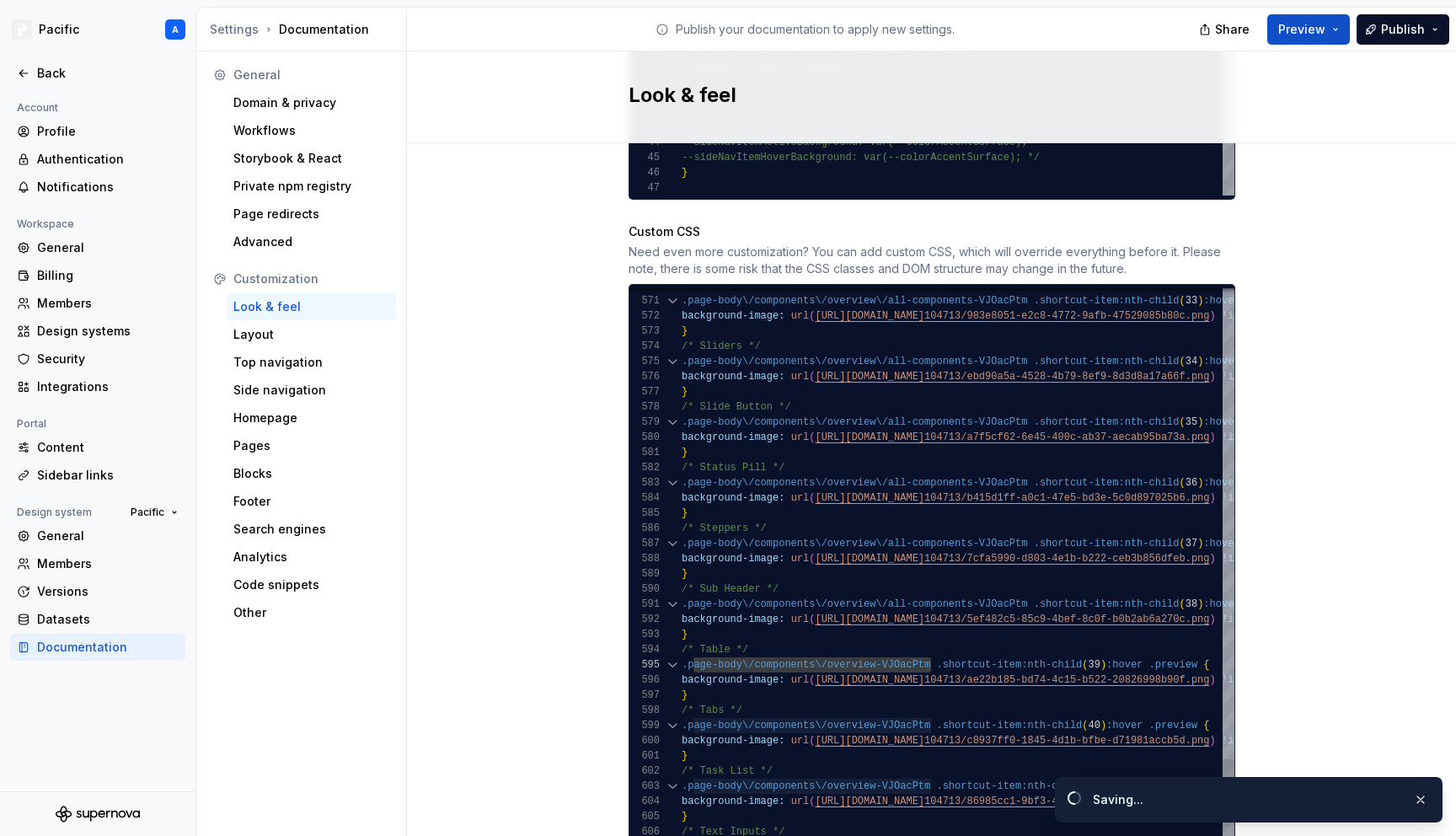
scroll to position [45, 6]
drag, startPoint x: 931, startPoint y: 645, endPoint x: 685, endPoint y: 645, distance: 246.0
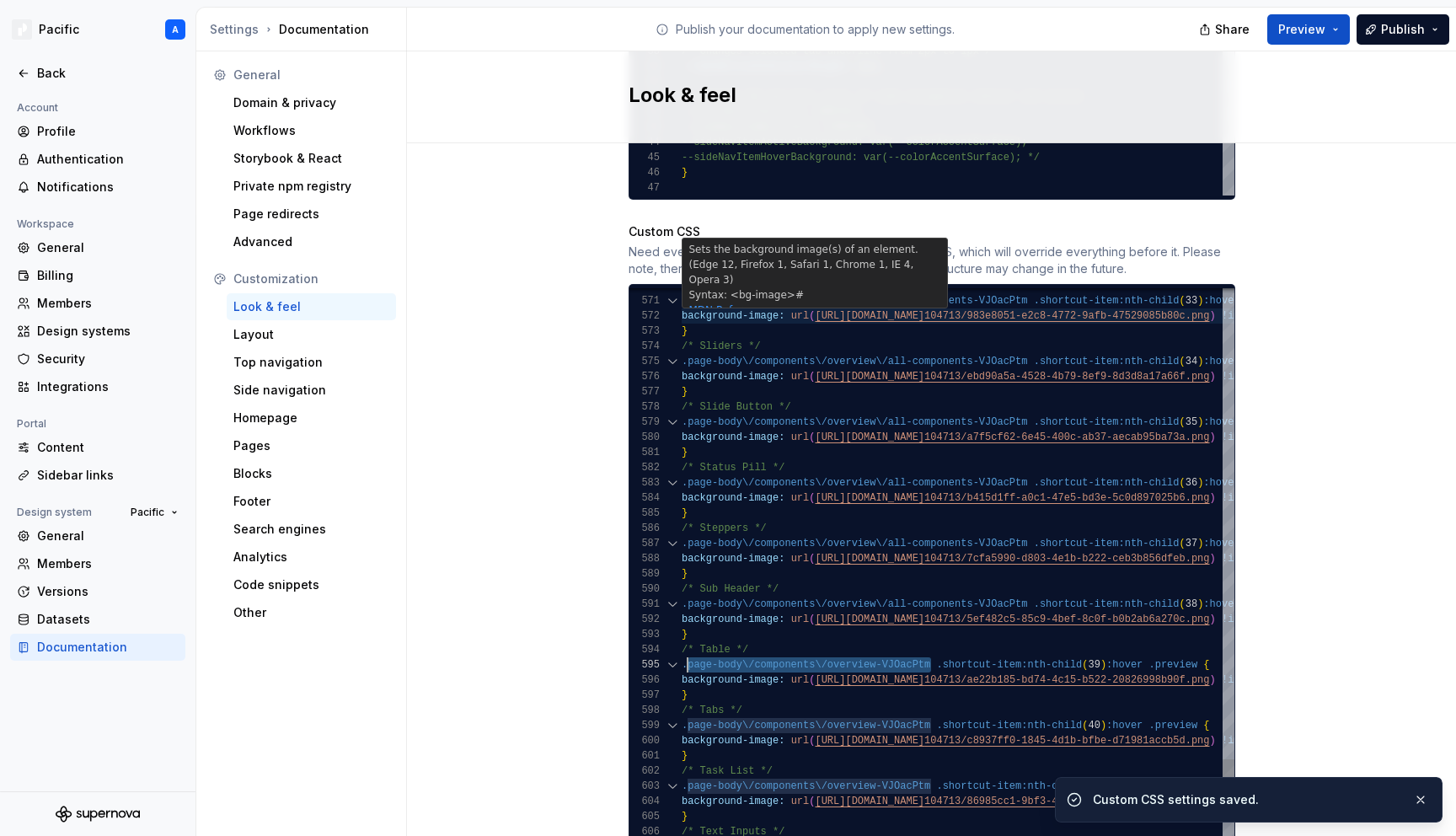
scroll to position [45, 347]
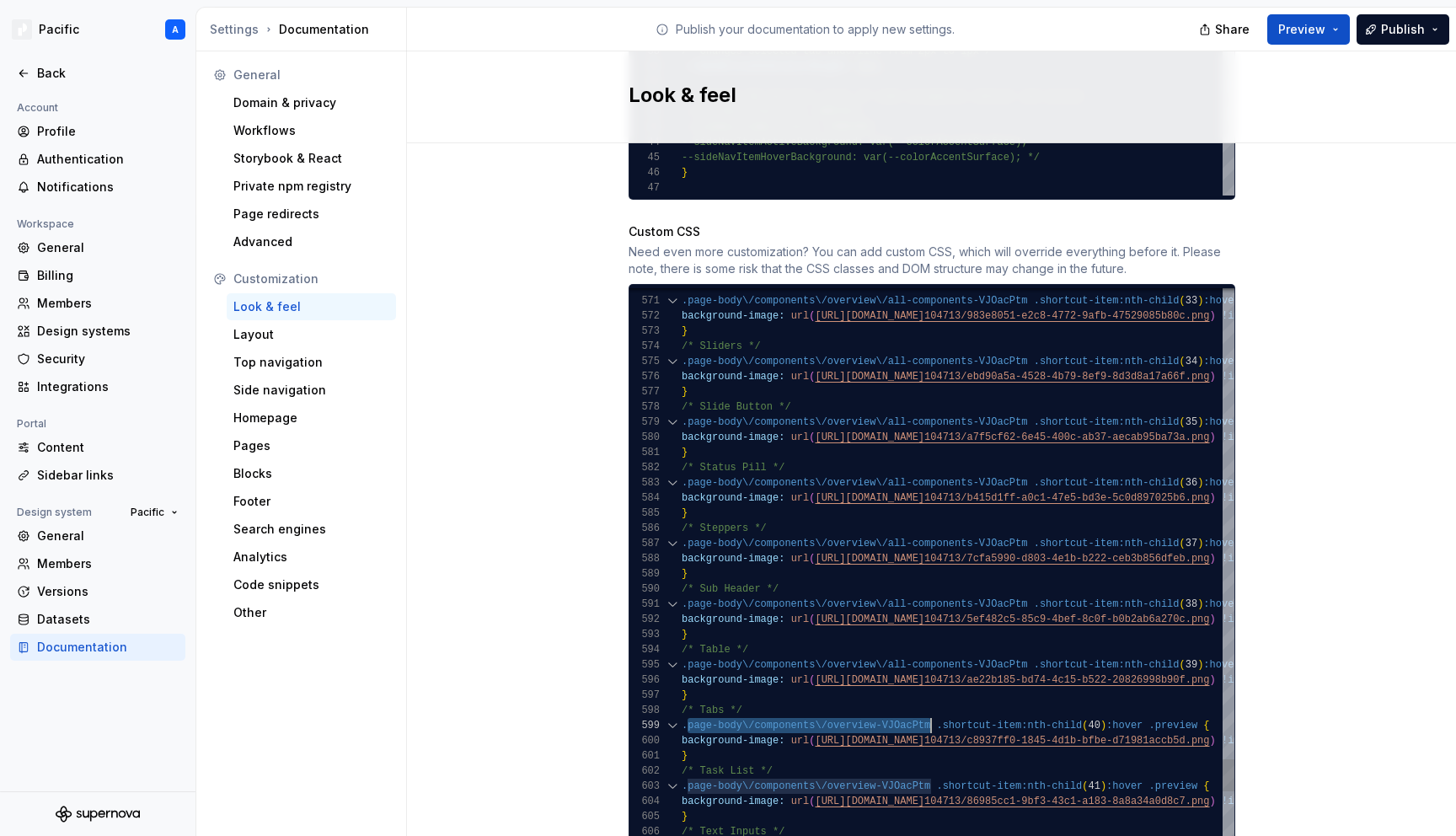
drag, startPoint x: 686, startPoint y: 709, endPoint x: 931, endPoint y: 711, distance: 245.0
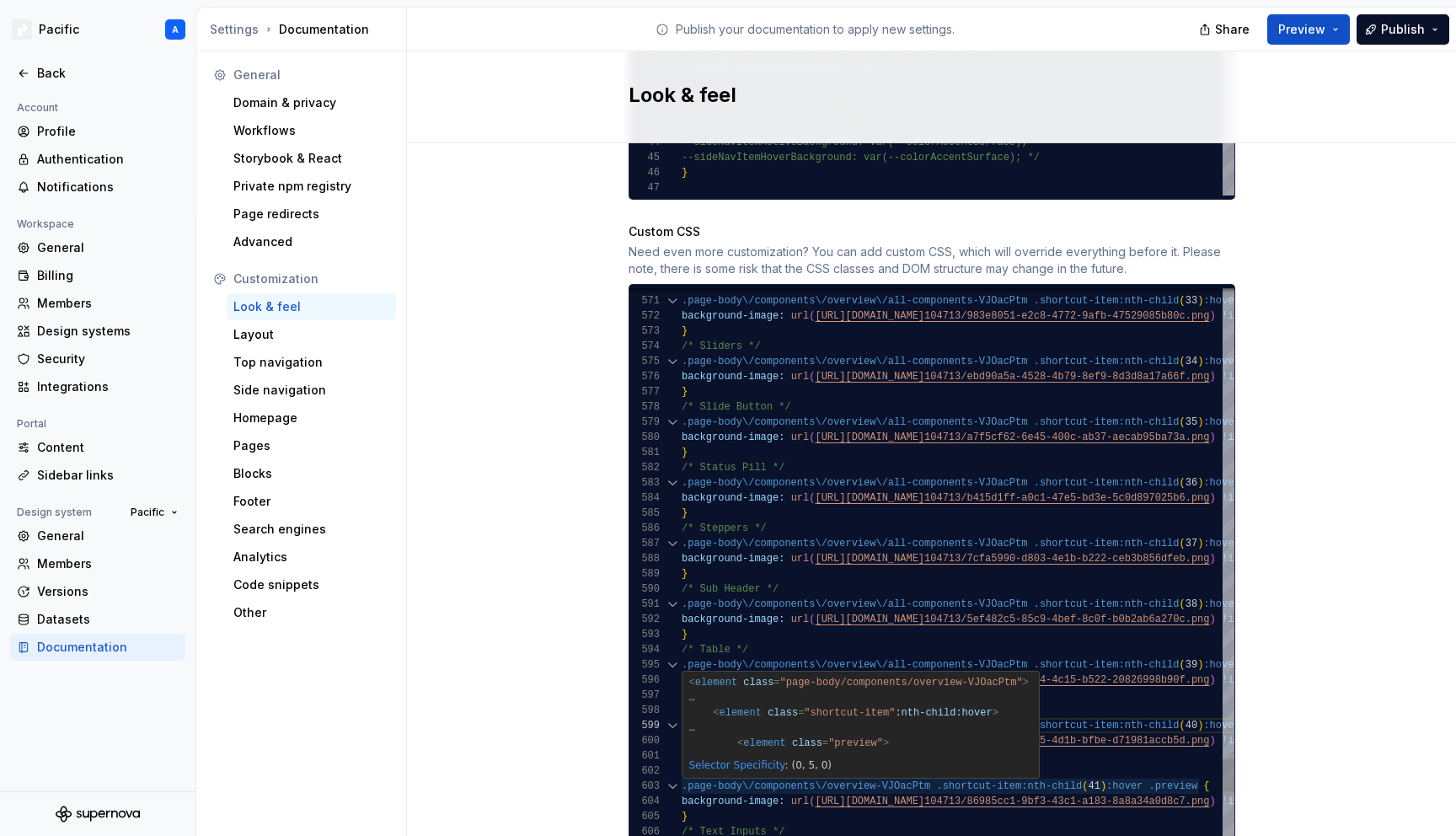
scroll to position [0, 91]
drag, startPoint x: 689, startPoint y: 771, endPoint x: 928, endPoint y: 764, distance: 239.1
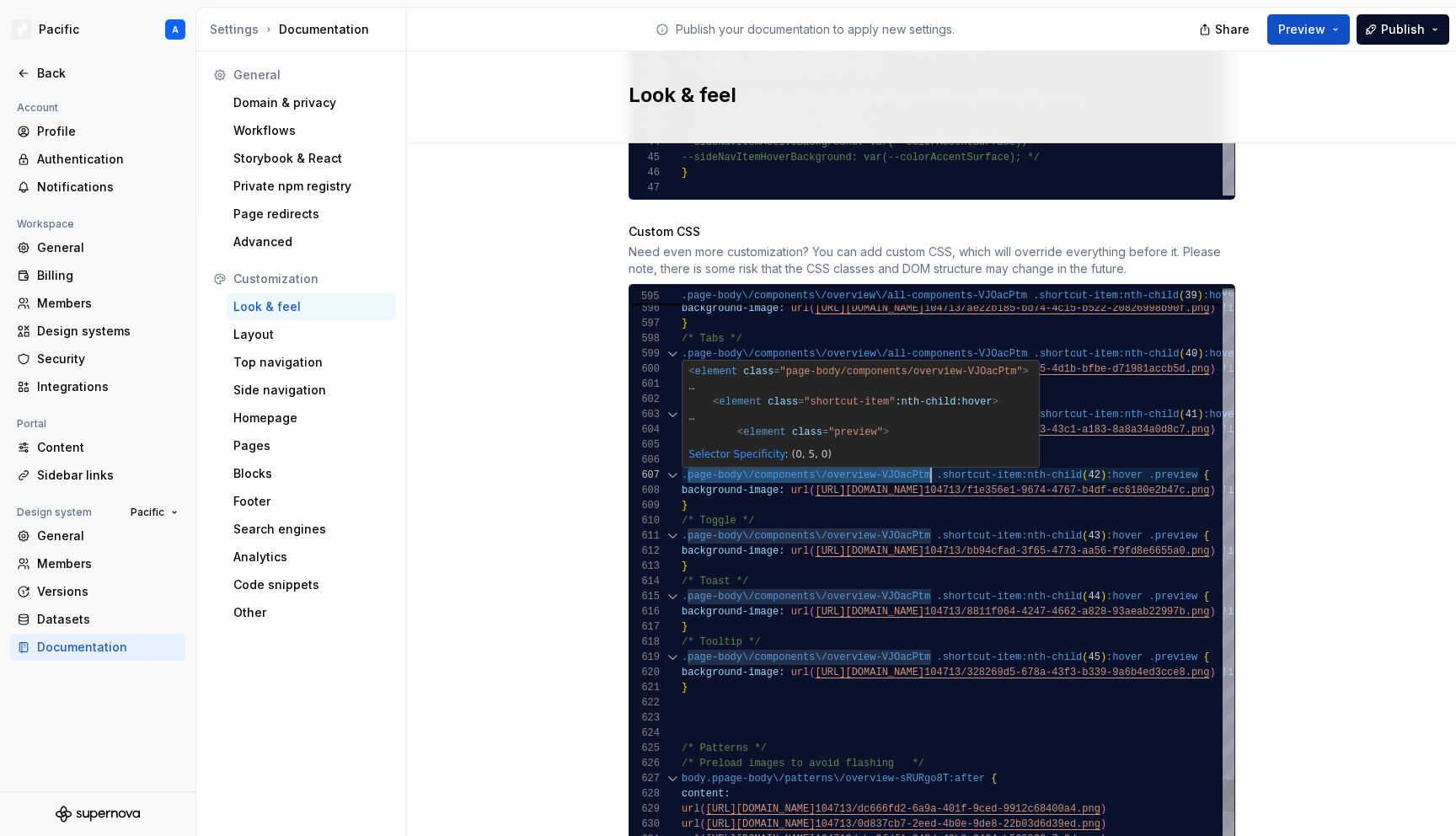
drag, startPoint x: 686, startPoint y: 459, endPoint x: 932, endPoint y: 459, distance: 246.0
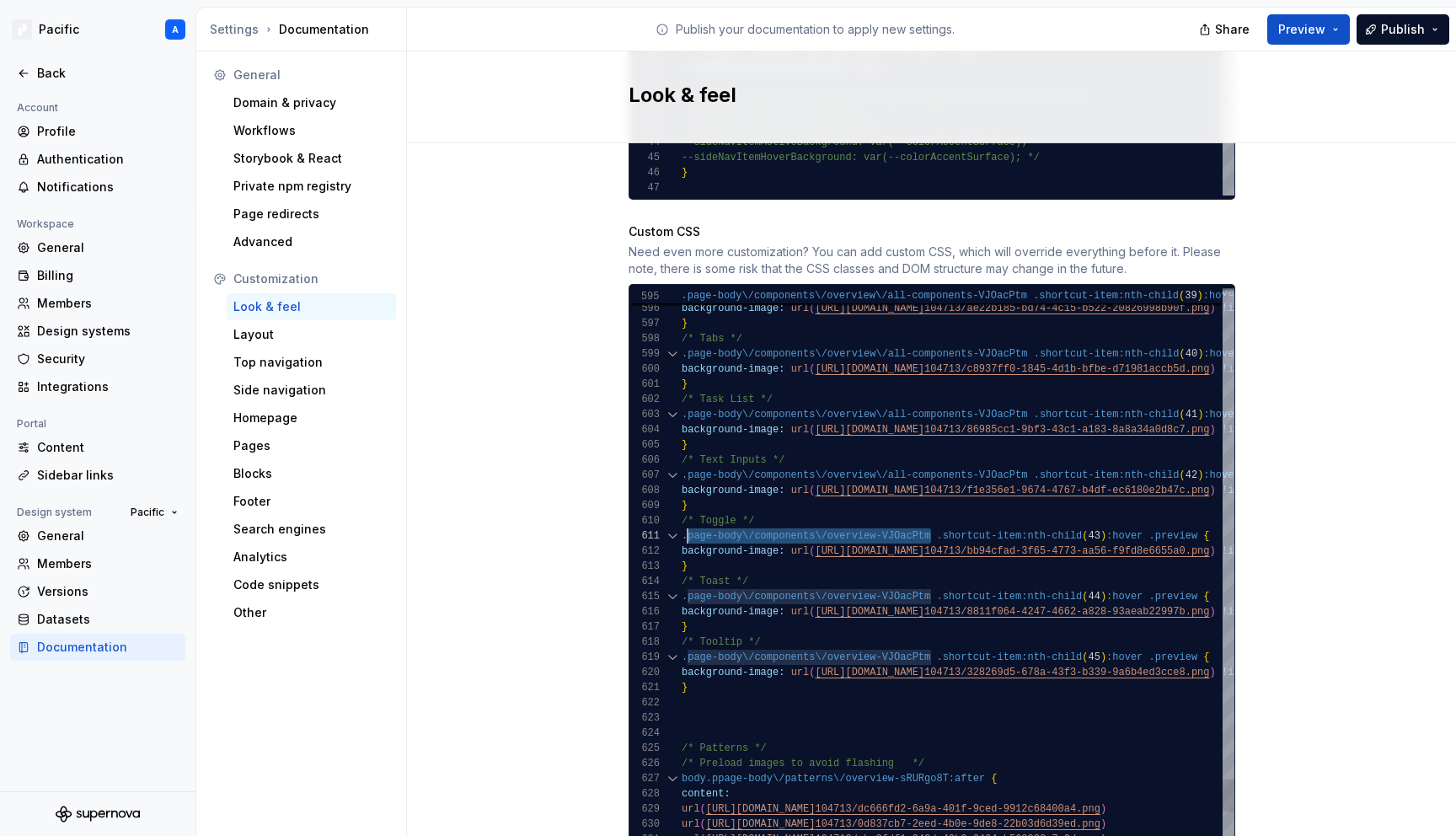
drag, startPoint x: 931, startPoint y: 519, endPoint x: 689, endPoint y: 523, distance: 242.0
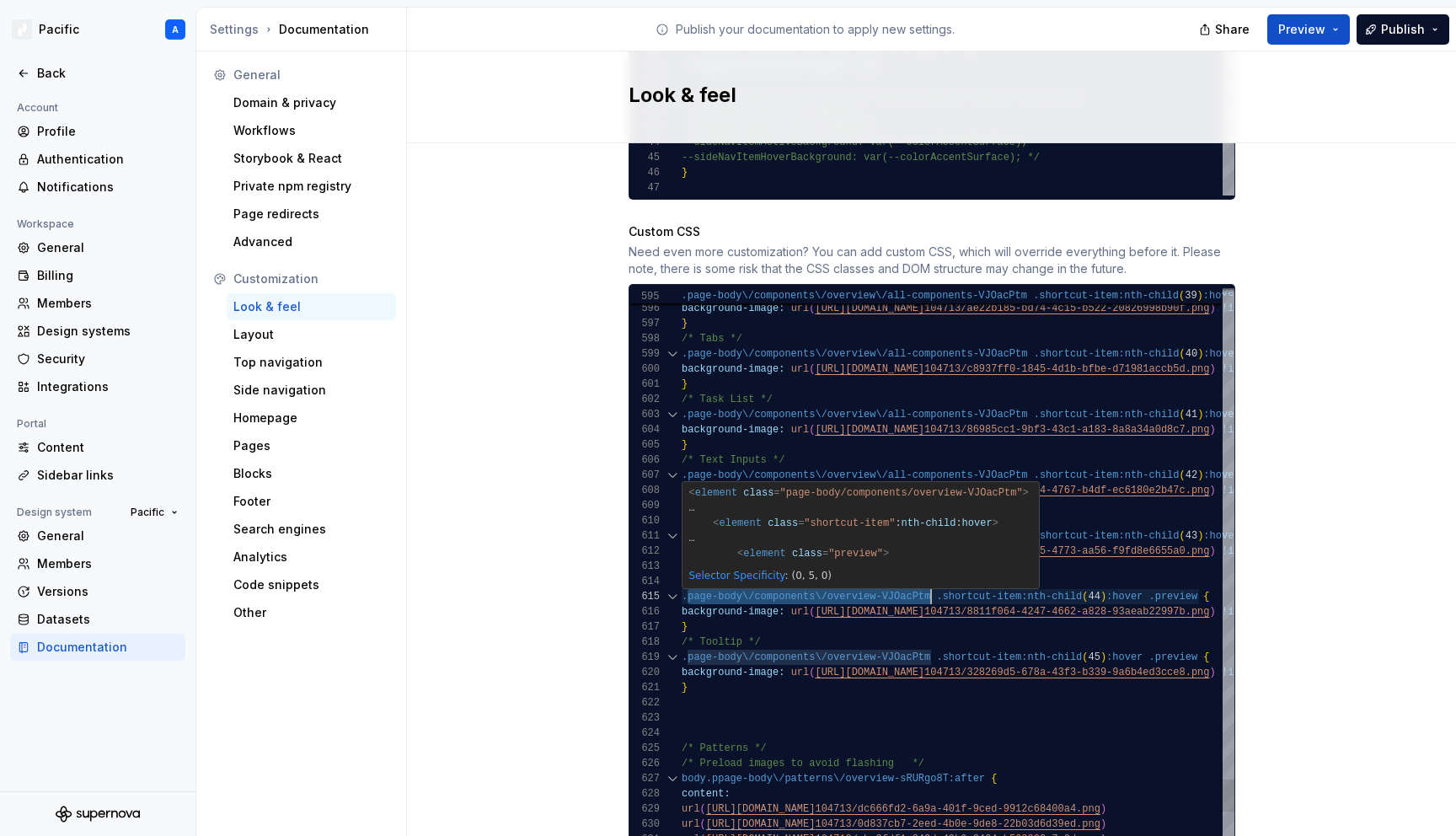
drag, startPoint x: 689, startPoint y: 580, endPoint x: 932, endPoint y: 574, distance: 243.1
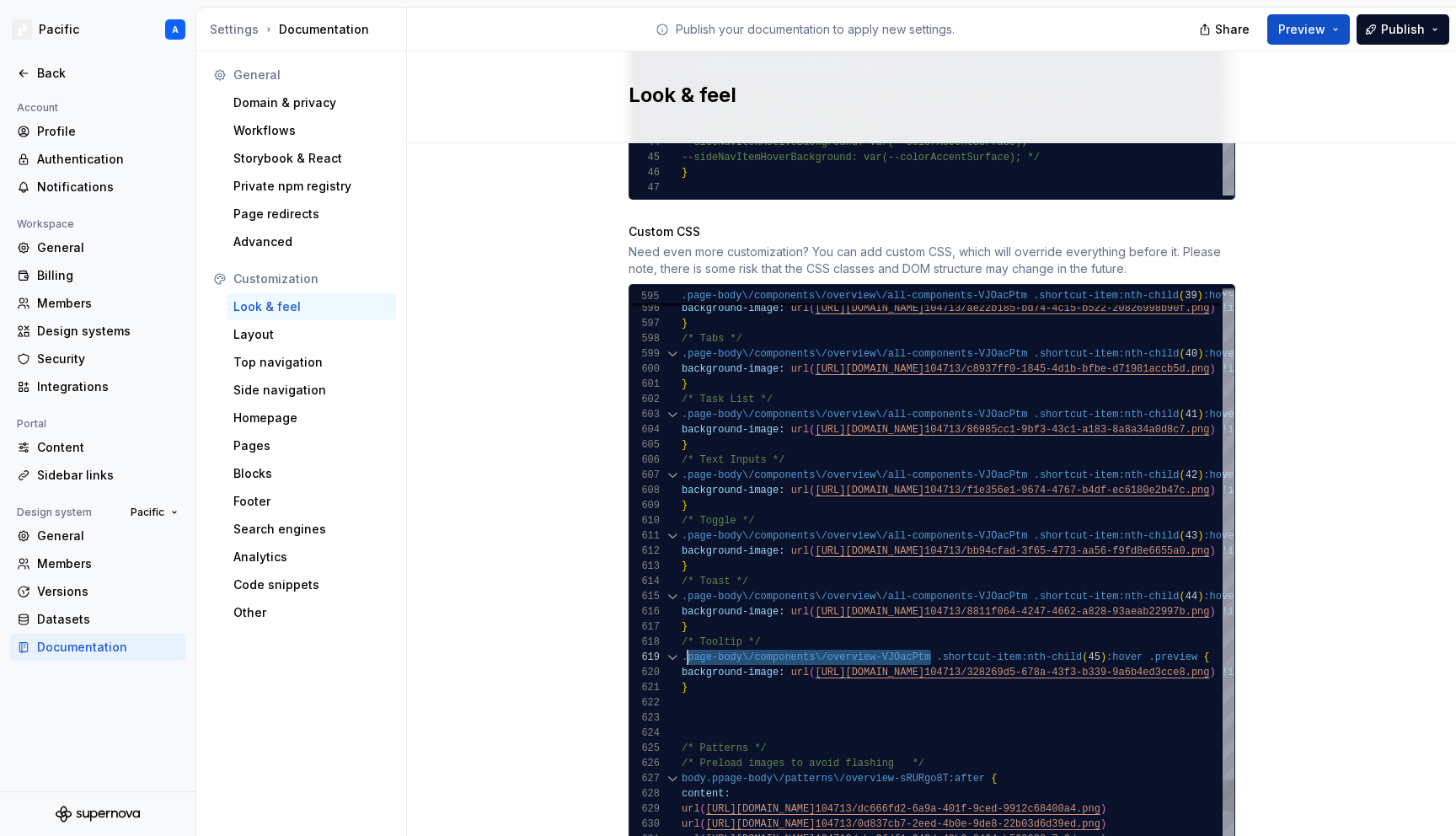
drag, startPoint x: 932, startPoint y: 643, endPoint x: 686, endPoint y: 643, distance: 246.0
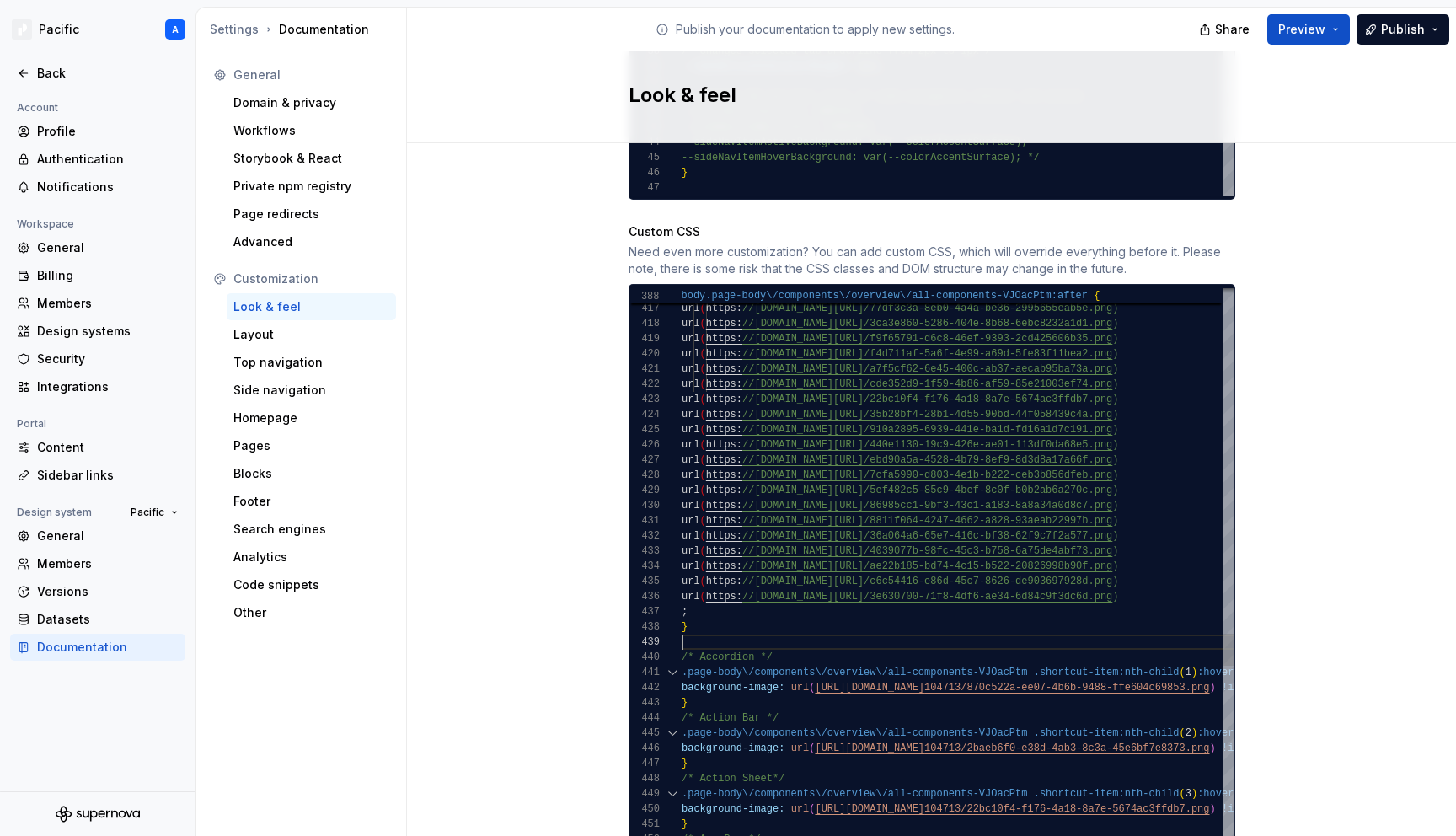
scroll to position [106, 0]
click at [1292, 33] on span "Preview" at bounding box center [1301, 29] width 47 height 17
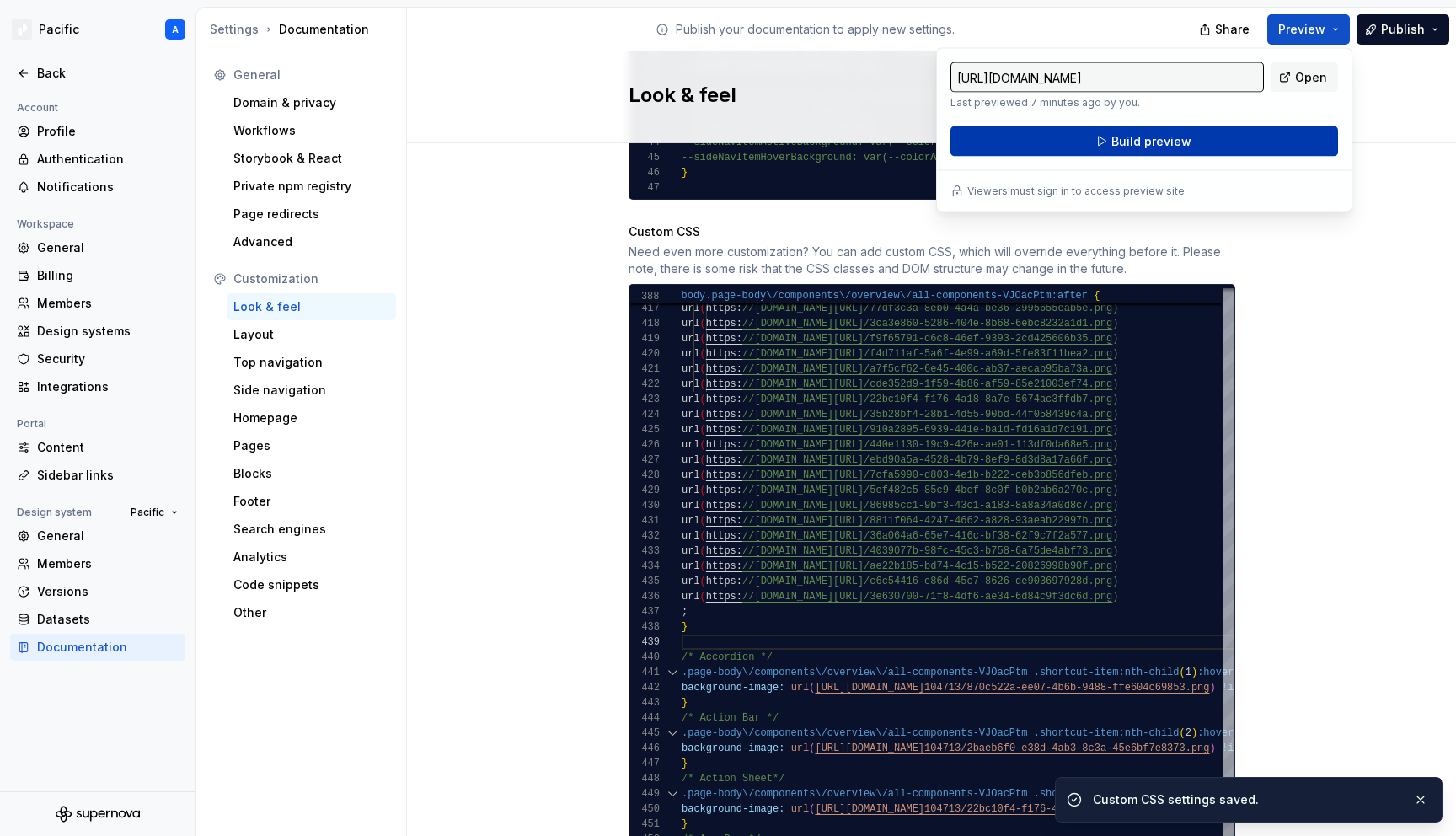
click at [1223, 142] on button "Build preview" at bounding box center [1144, 141] width 387 height 30
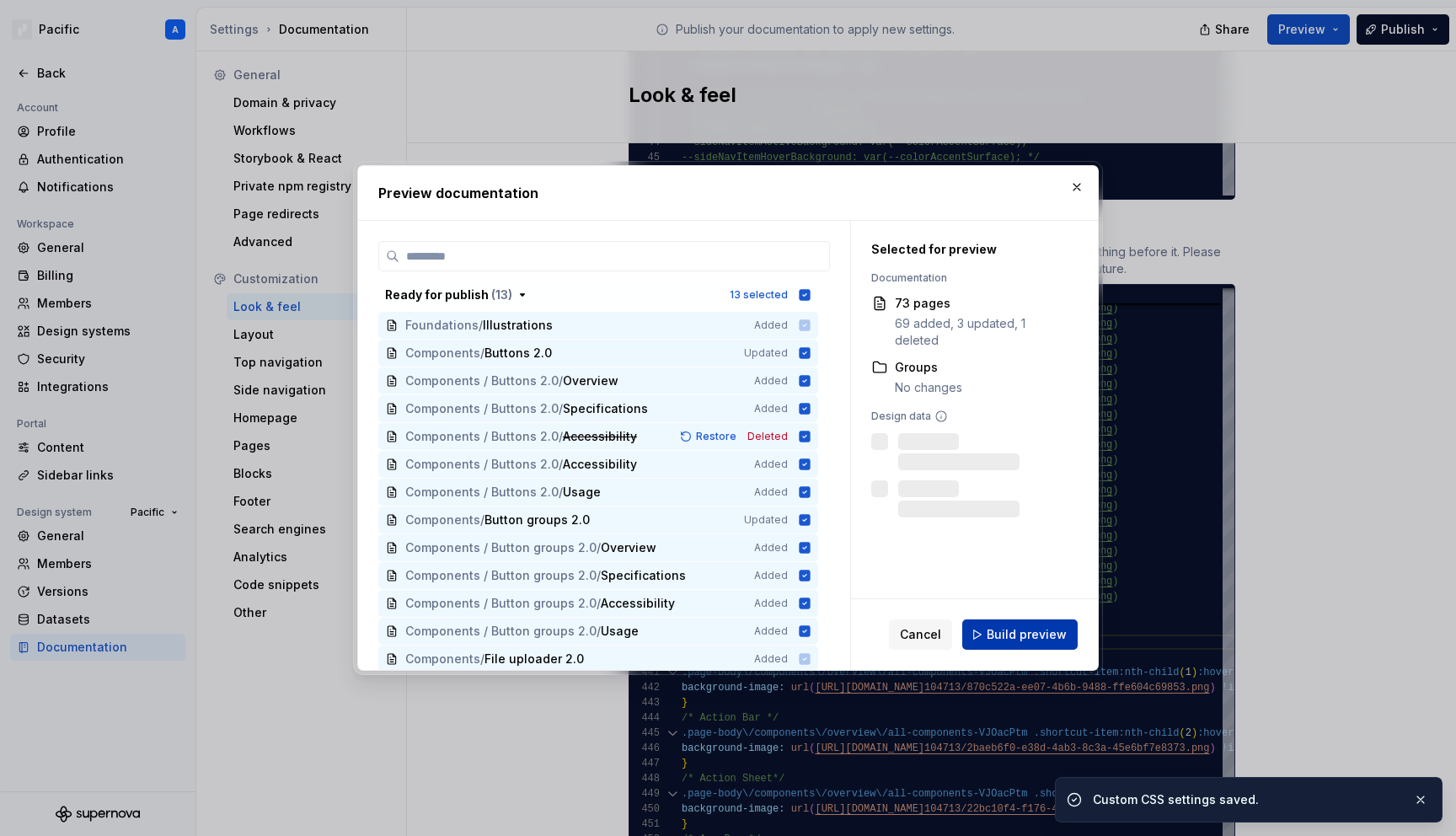
click at [1061, 640] on span "Build preview" at bounding box center [1026, 634] width 80 height 17
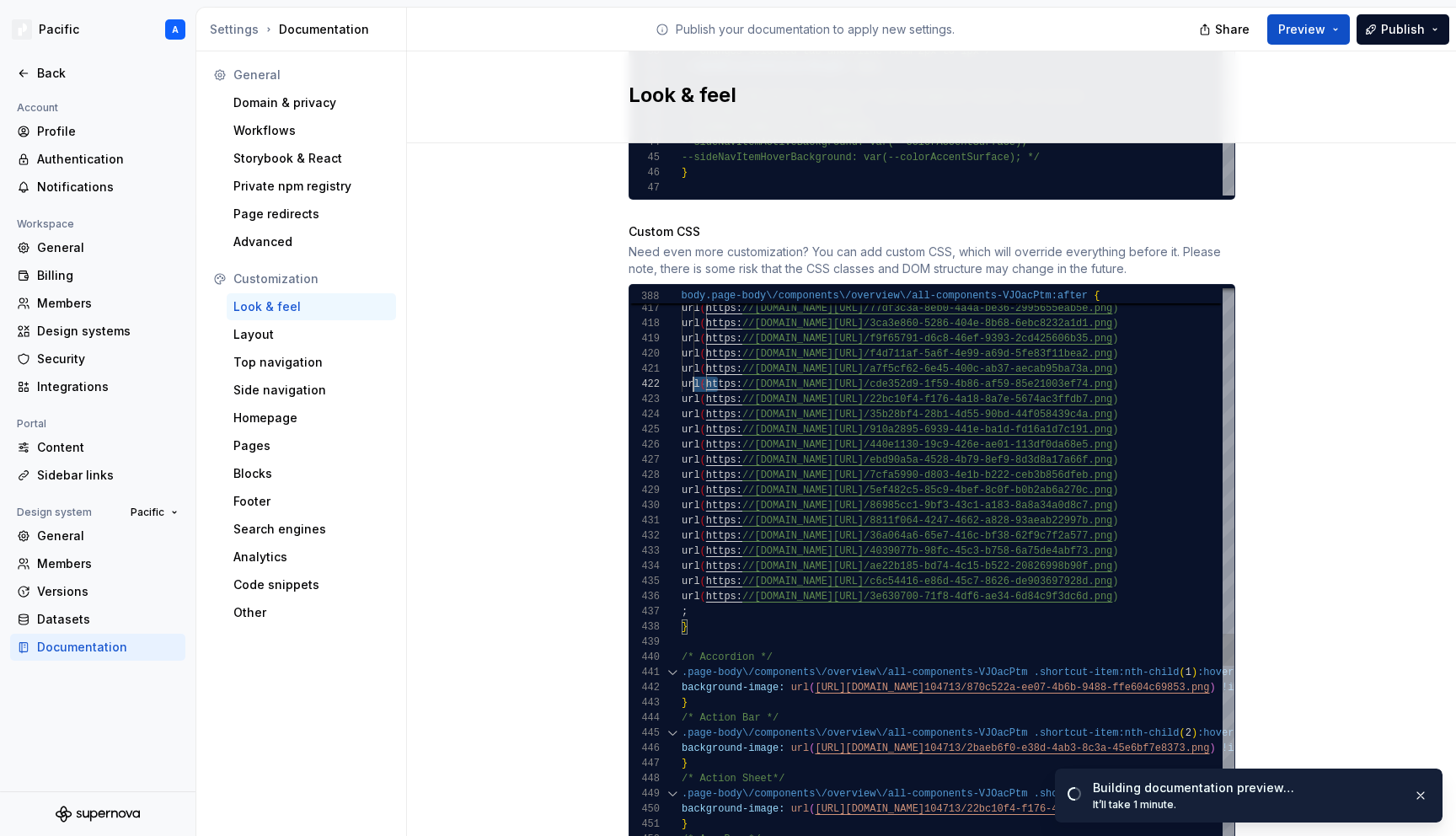
scroll to position [15, 0]
drag, startPoint x: 717, startPoint y: 364, endPoint x: 654, endPoint y: 368, distance: 63.1
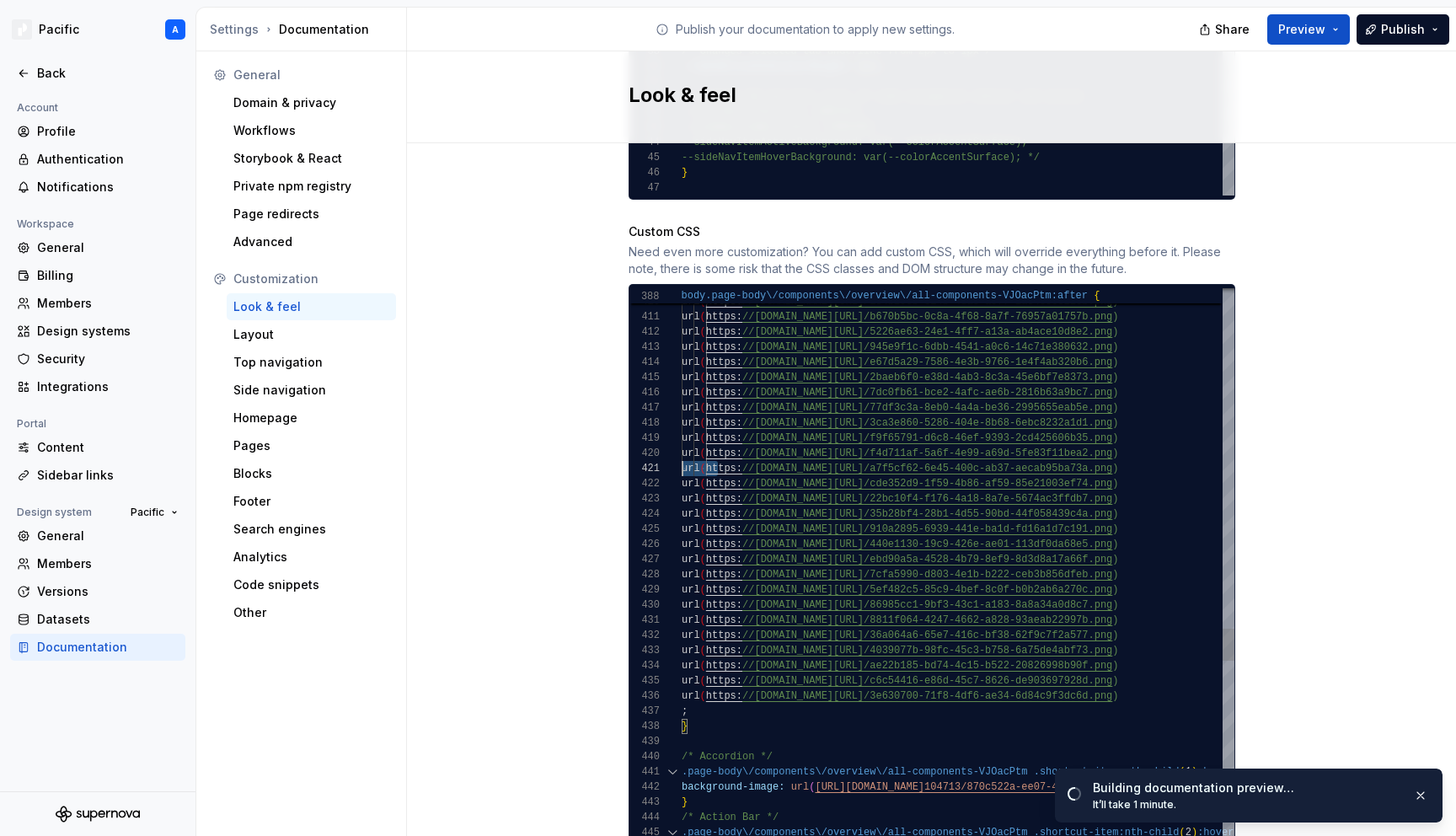
scroll to position [0, 0]
drag, startPoint x: 705, startPoint y: 453, endPoint x: 676, endPoint y: 452, distance: 29.0
drag, startPoint x: 713, startPoint y: 433, endPoint x: 671, endPoint y: 433, distance: 42.0
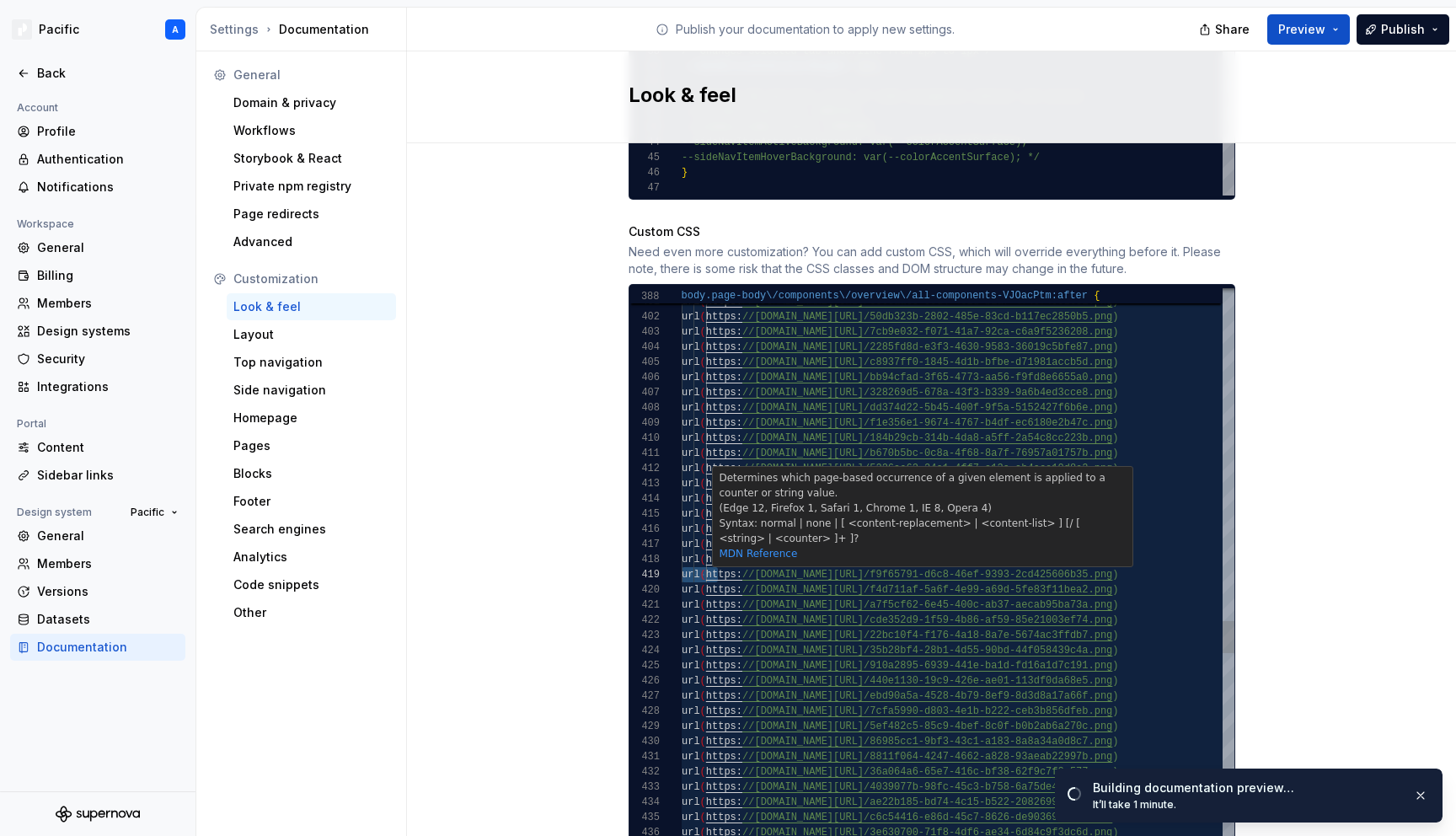
drag, startPoint x: 716, startPoint y: 554, endPoint x: 675, endPoint y: 561, distance: 41.6
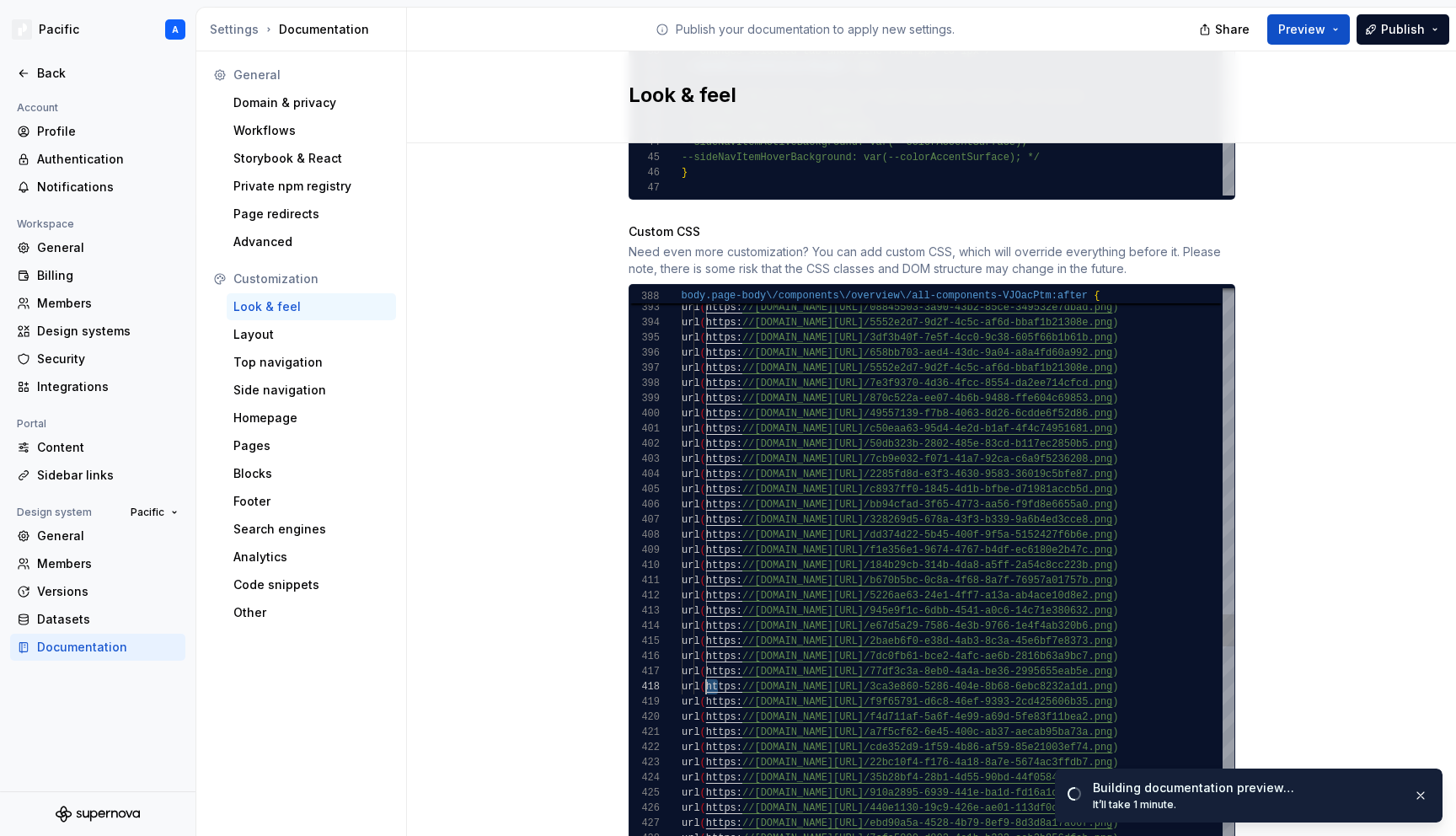
drag, startPoint x: 717, startPoint y: 672, endPoint x: 673, endPoint y: 669, distance: 44.1
drag, startPoint x: 717, startPoint y: 653, endPoint x: 662, endPoint y: 655, distance: 55.0
drag, startPoint x: 706, startPoint y: 639, endPoint x: 668, endPoint y: 638, distance: 38.0
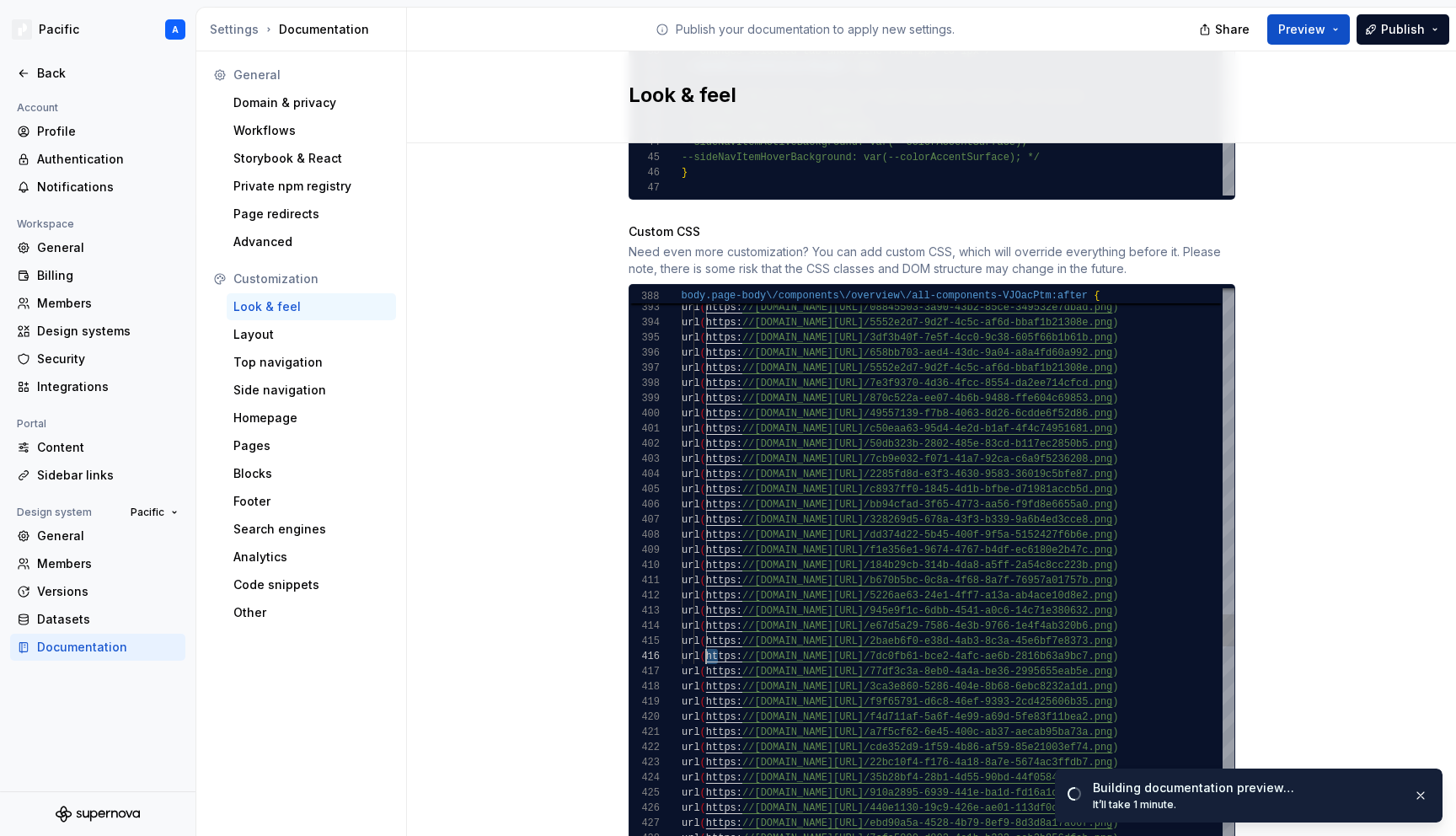
drag, startPoint x: 719, startPoint y: 622, endPoint x: 677, endPoint y: 622, distance: 42.0
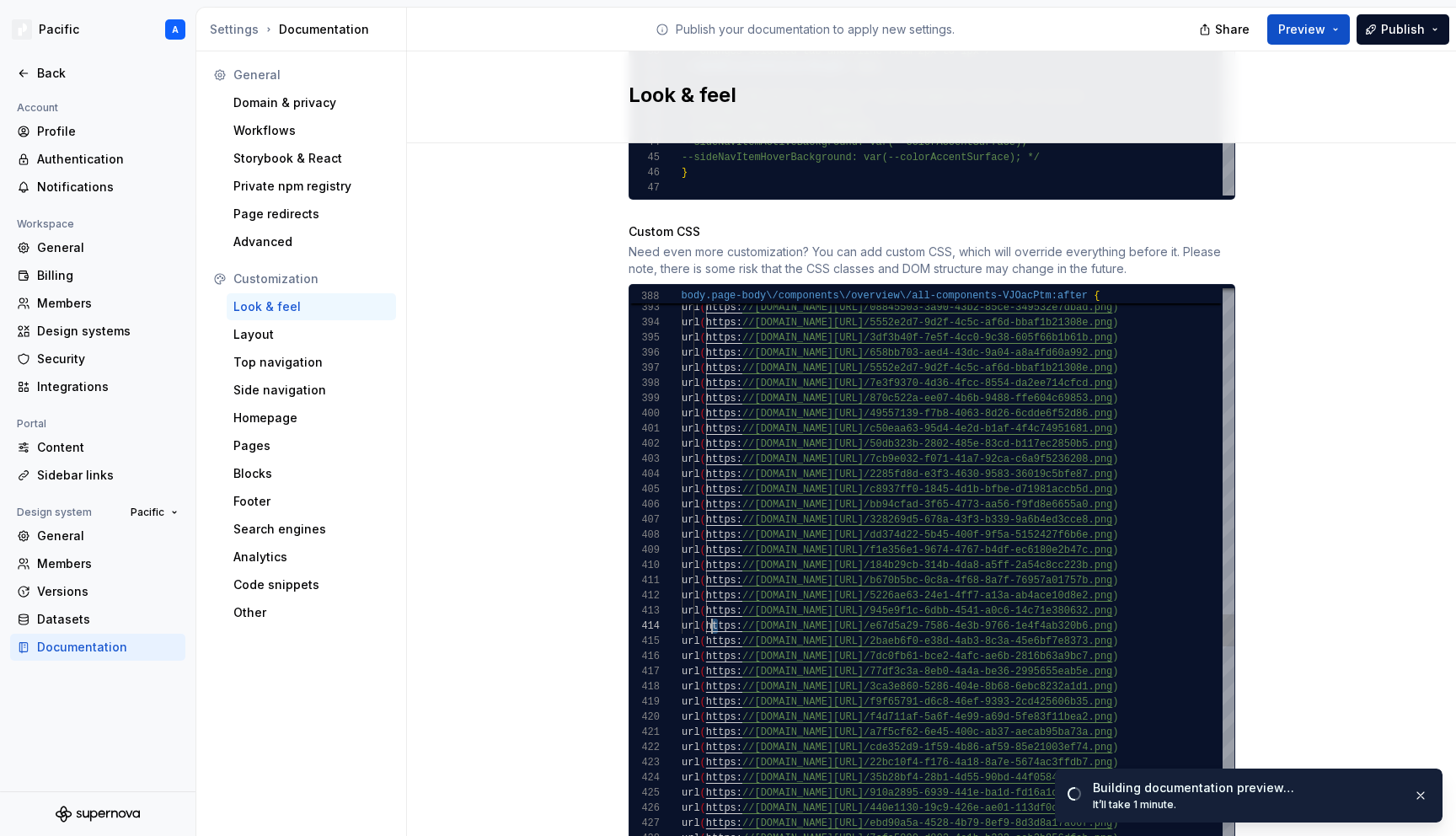
drag, startPoint x: 713, startPoint y: 611, endPoint x: 682, endPoint y: 610, distance: 31.0
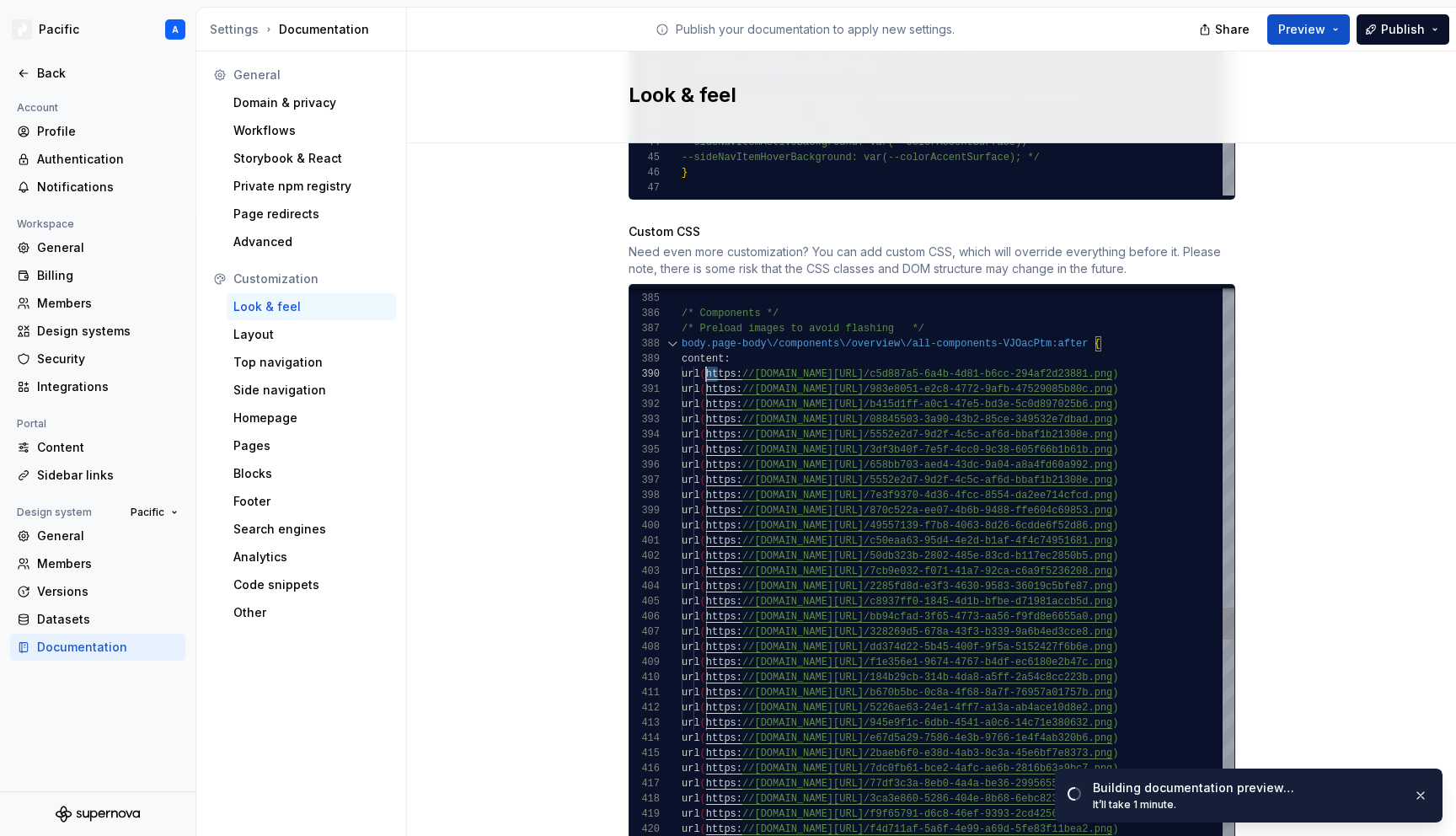
scroll to position [136, 0]
drag, startPoint x: 704, startPoint y: 358, endPoint x: 667, endPoint y: 358, distance: 37.0
drag, startPoint x: 713, startPoint y: 372, endPoint x: 659, endPoint y: 372, distance: 54.0
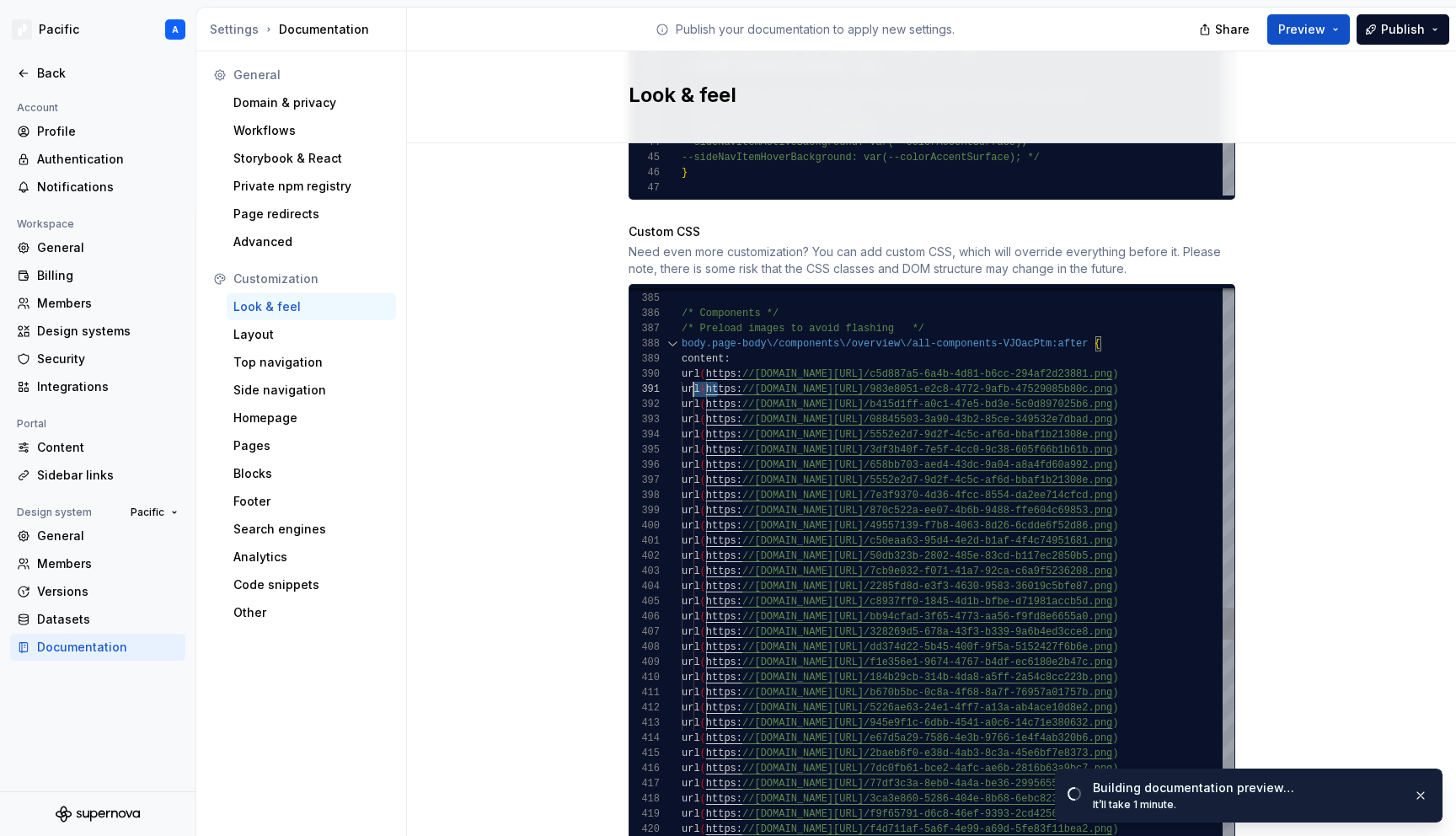
drag, startPoint x: 714, startPoint y: 390, endPoint x: 664, endPoint y: 389, distance: 50.0
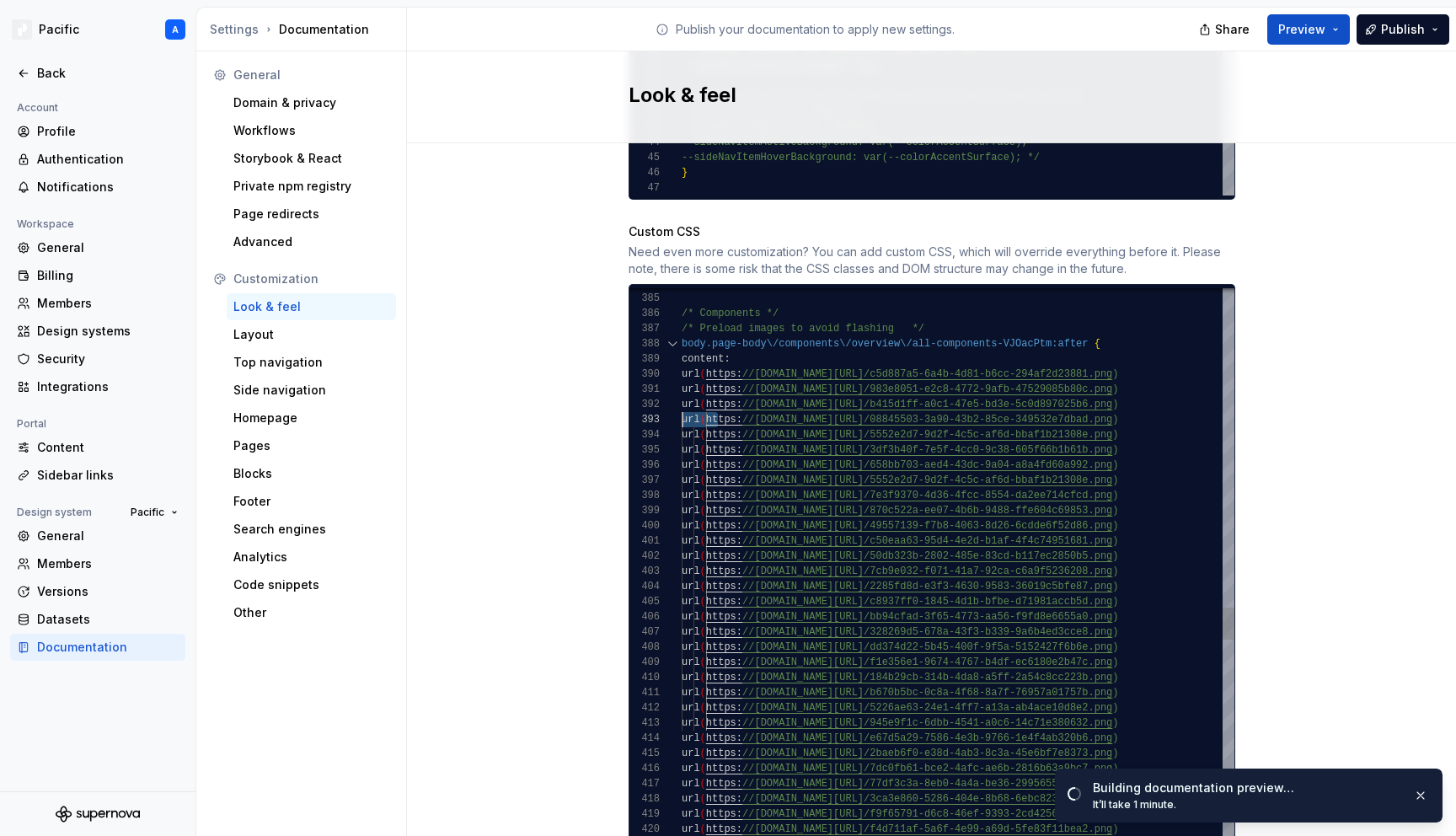
drag, startPoint x: 715, startPoint y: 400, endPoint x: 671, endPoint y: 400, distance: 44.0
drag, startPoint x: 715, startPoint y: 419, endPoint x: 662, endPoint y: 419, distance: 53.0
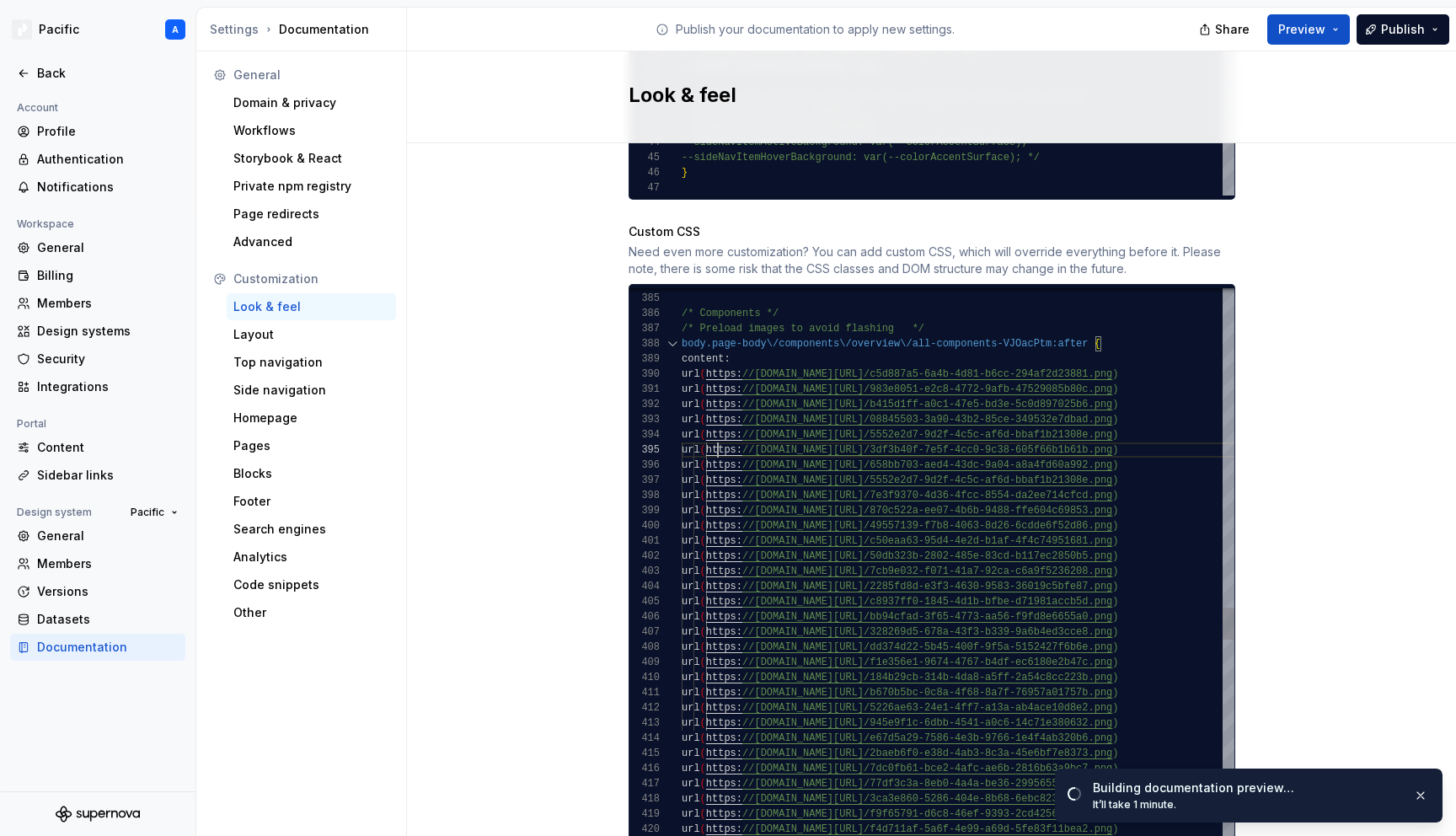
scroll to position [61, 6]
drag, startPoint x: 718, startPoint y: 434, endPoint x: 665, endPoint y: 441, distance: 53.5
drag, startPoint x: 716, startPoint y: 435, endPoint x: 654, endPoint y: 435, distance: 62.0
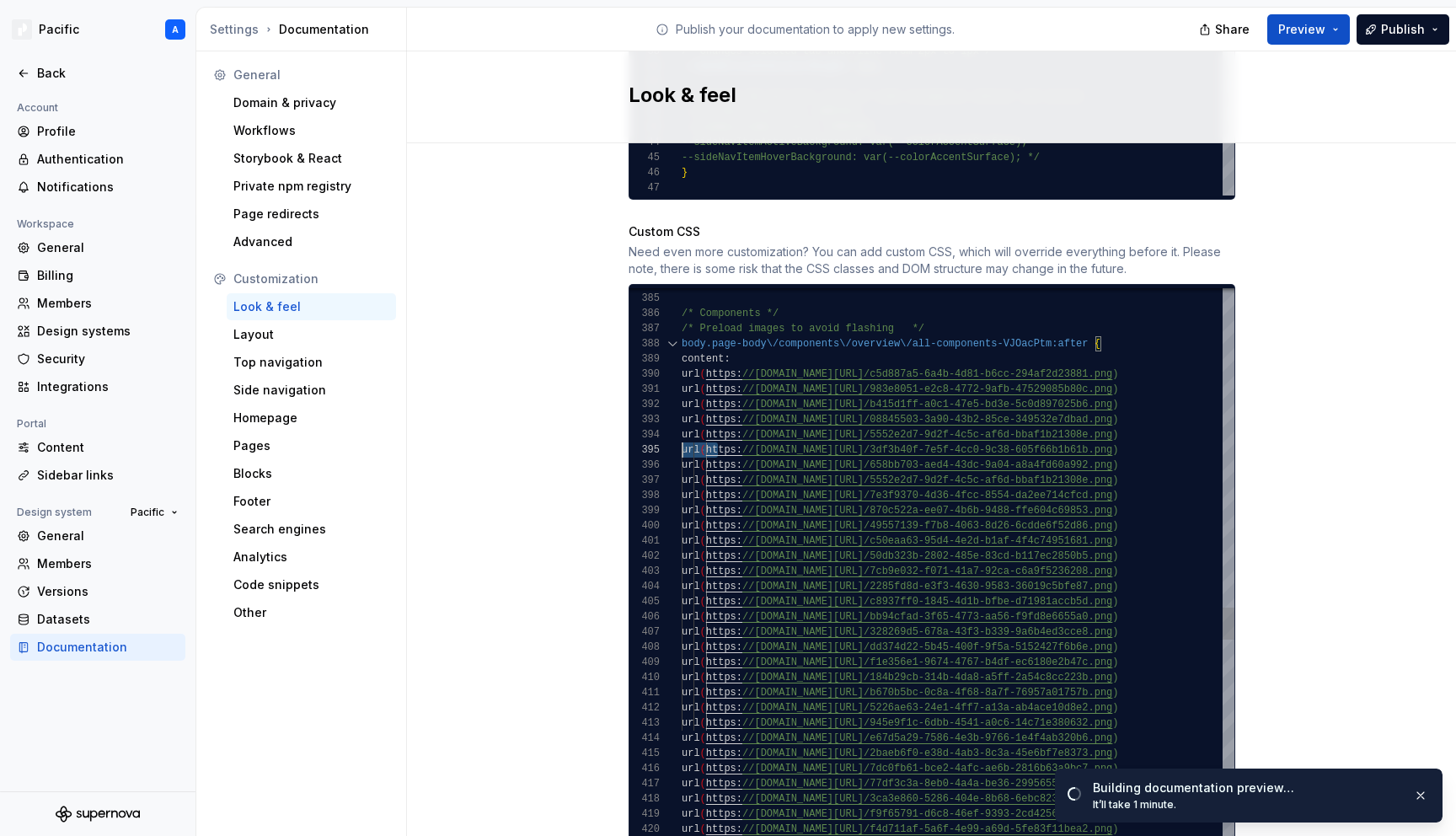
drag, startPoint x: 715, startPoint y: 447, endPoint x: 662, endPoint y: 447, distance: 53.0
drag, startPoint x: 716, startPoint y: 467, endPoint x: 657, endPoint y: 467, distance: 59.0
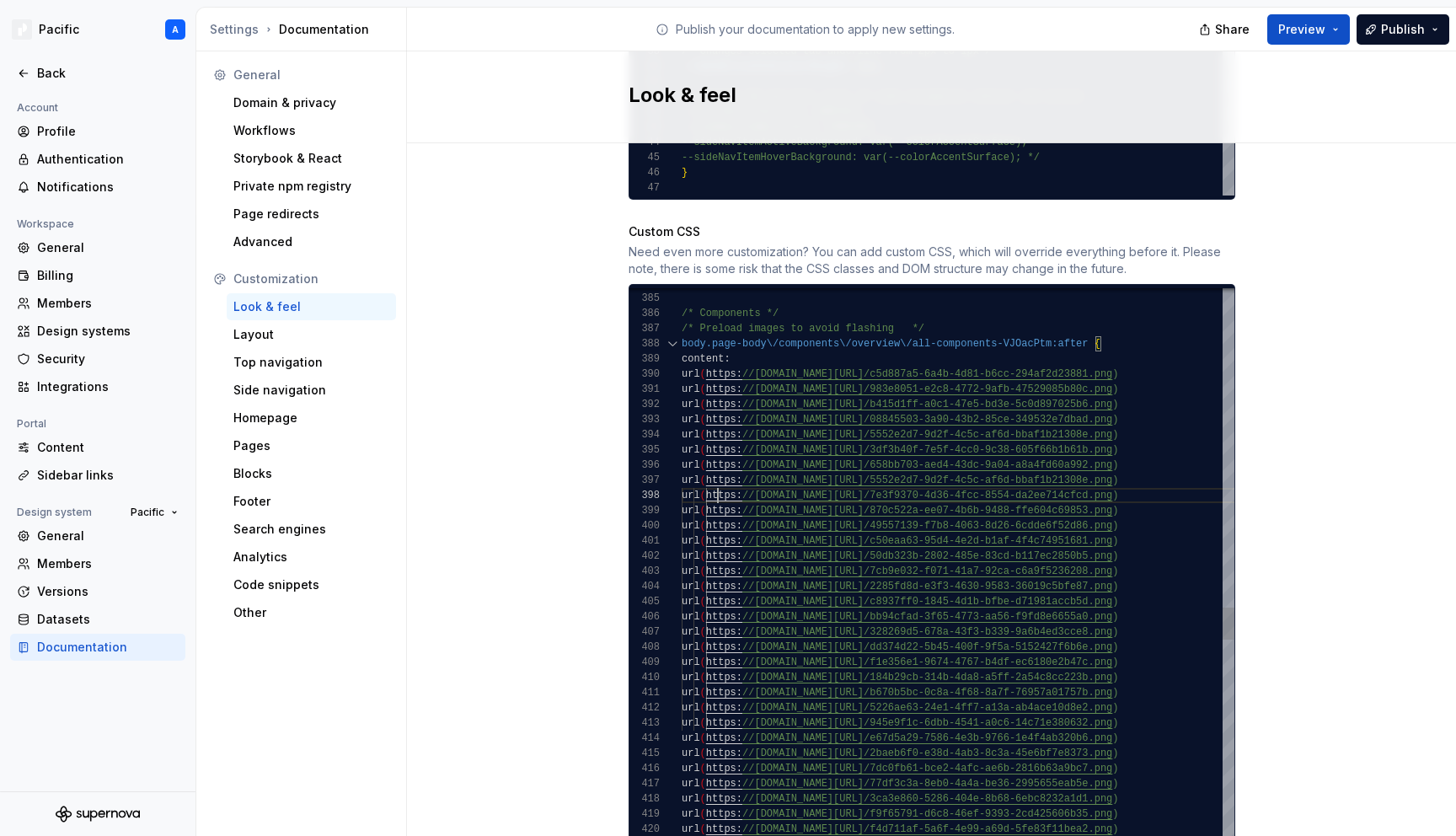
drag, startPoint x: 716, startPoint y: 477, endPoint x: 681, endPoint y: 477, distance: 35.0
drag, startPoint x: 716, startPoint y: 494, endPoint x: 652, endPoint y: 494, distance: 64.0
drag, startPoint x: 714, startPoint y: 513, endPoint x: 660, endPoint y: 513, distance: 54.0
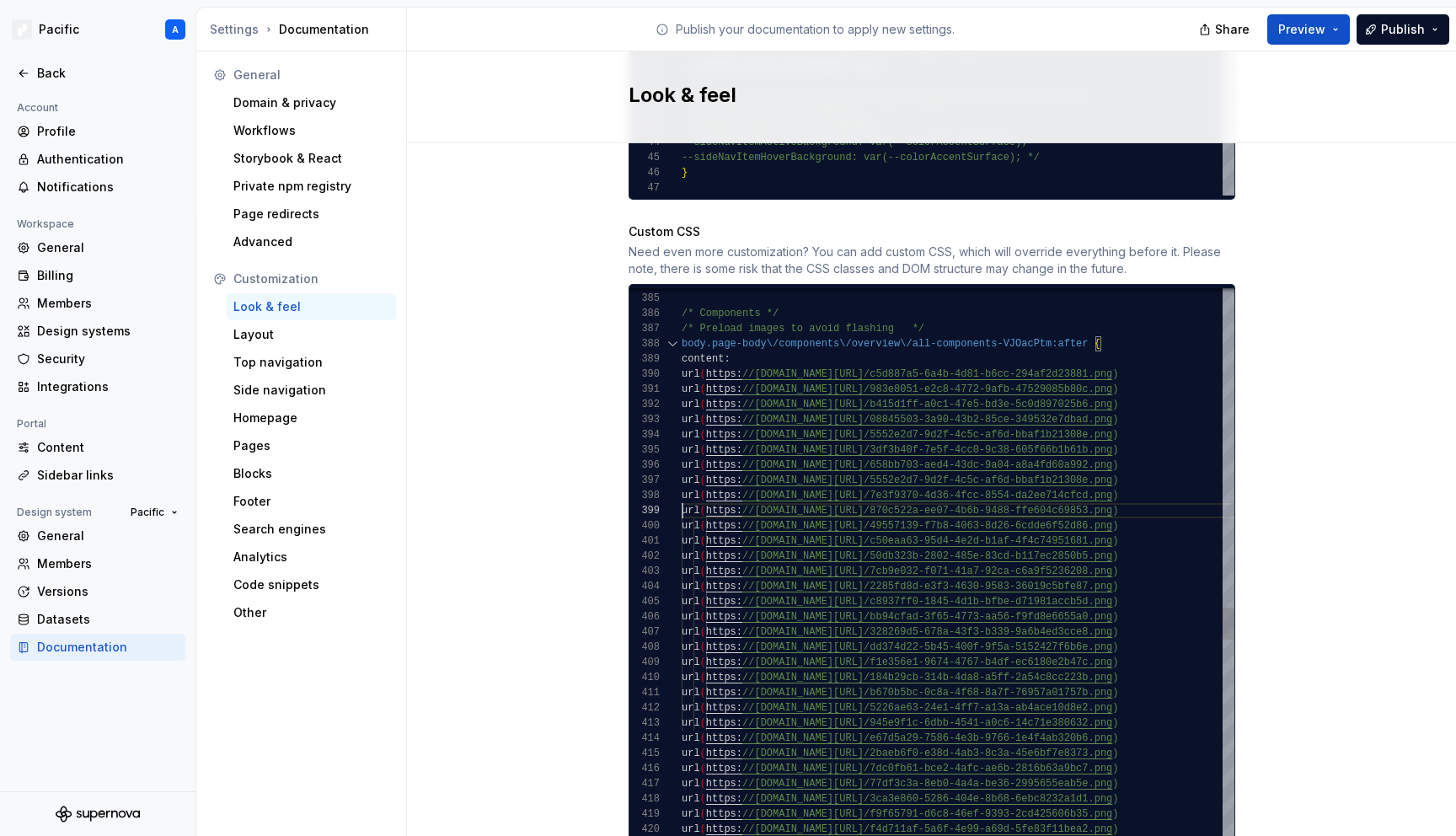
drag, startPoint x: 717, startPoint y: 526, endPoint x: 667, endPoint y: 526, distance: 50.0
drag, startPoint x: 715, startPoint y: 539, endPoint x: 666, endPoint y: 539, distance: 49.0
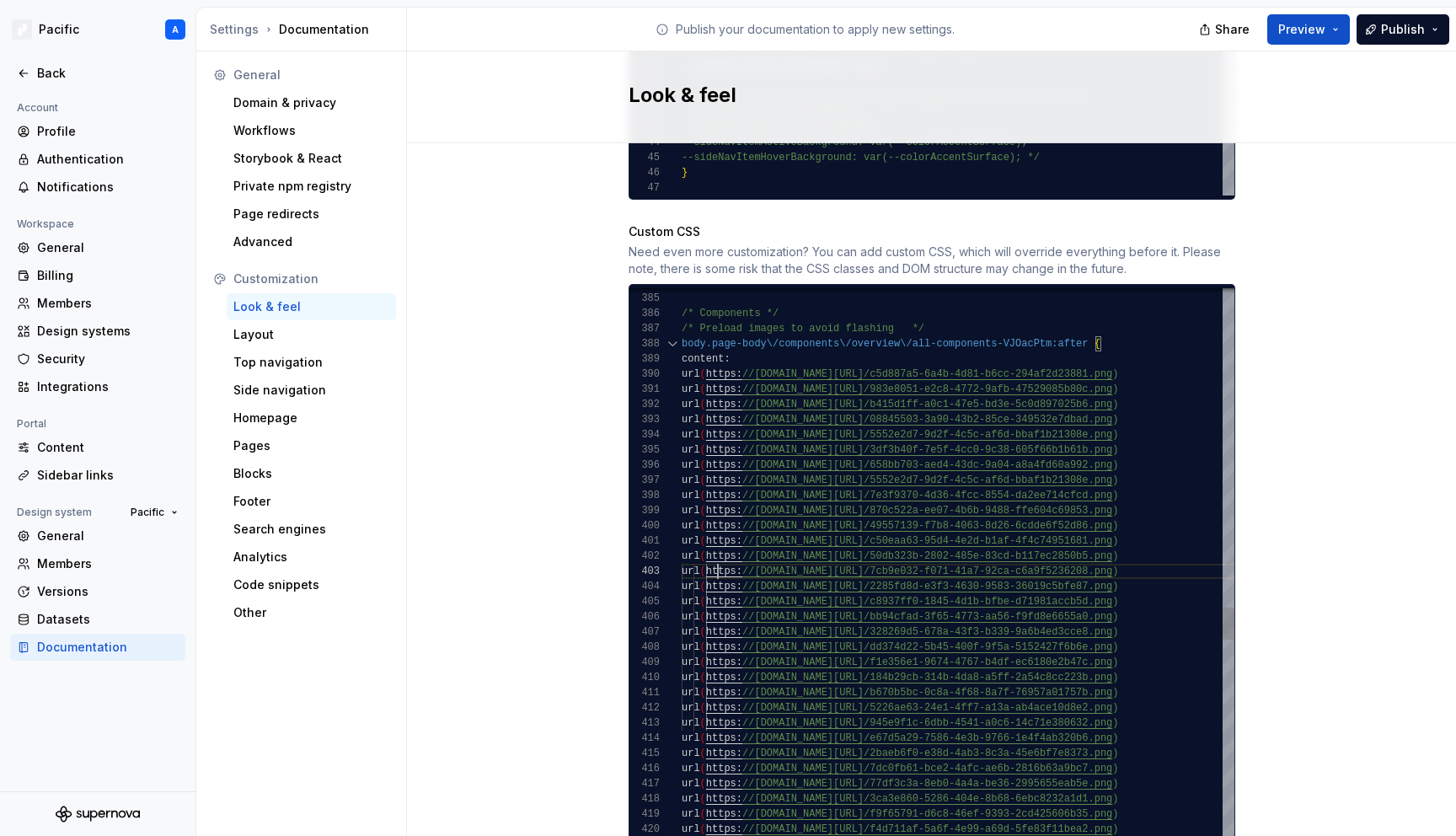
drag, startPoint x: 715, startPoint y: 552, endPoint x: 654, endPoint y: 552, distance: 61.0
drag, startPoint x: 717, startPoint y: 569, endPoint x: 644, endPoint y: 562, distance: 73.3
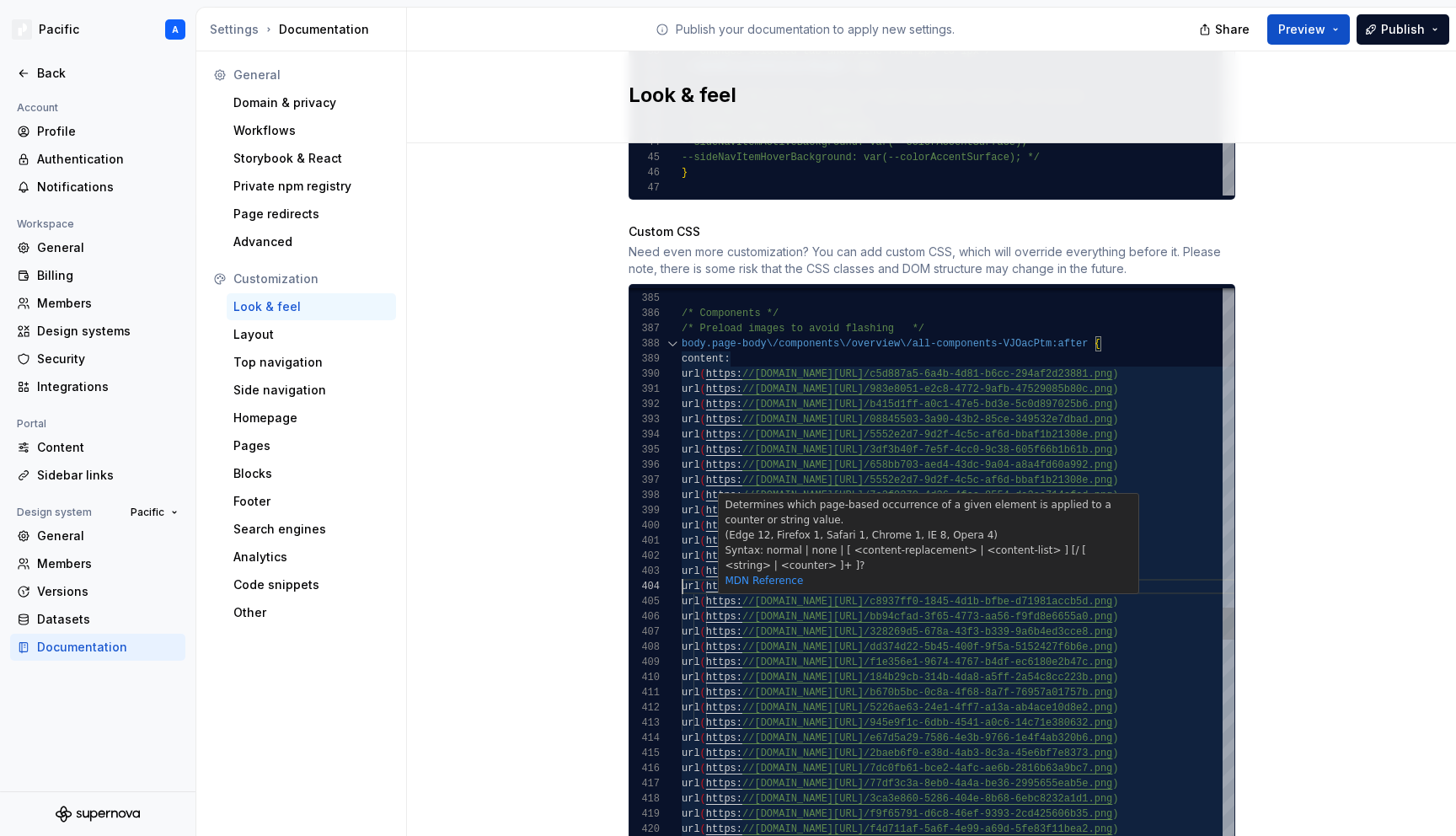
drag, startPoint x: 717, startPoint y: 586, endPoint x: 638, endPoint y: 582, distance: 79.1
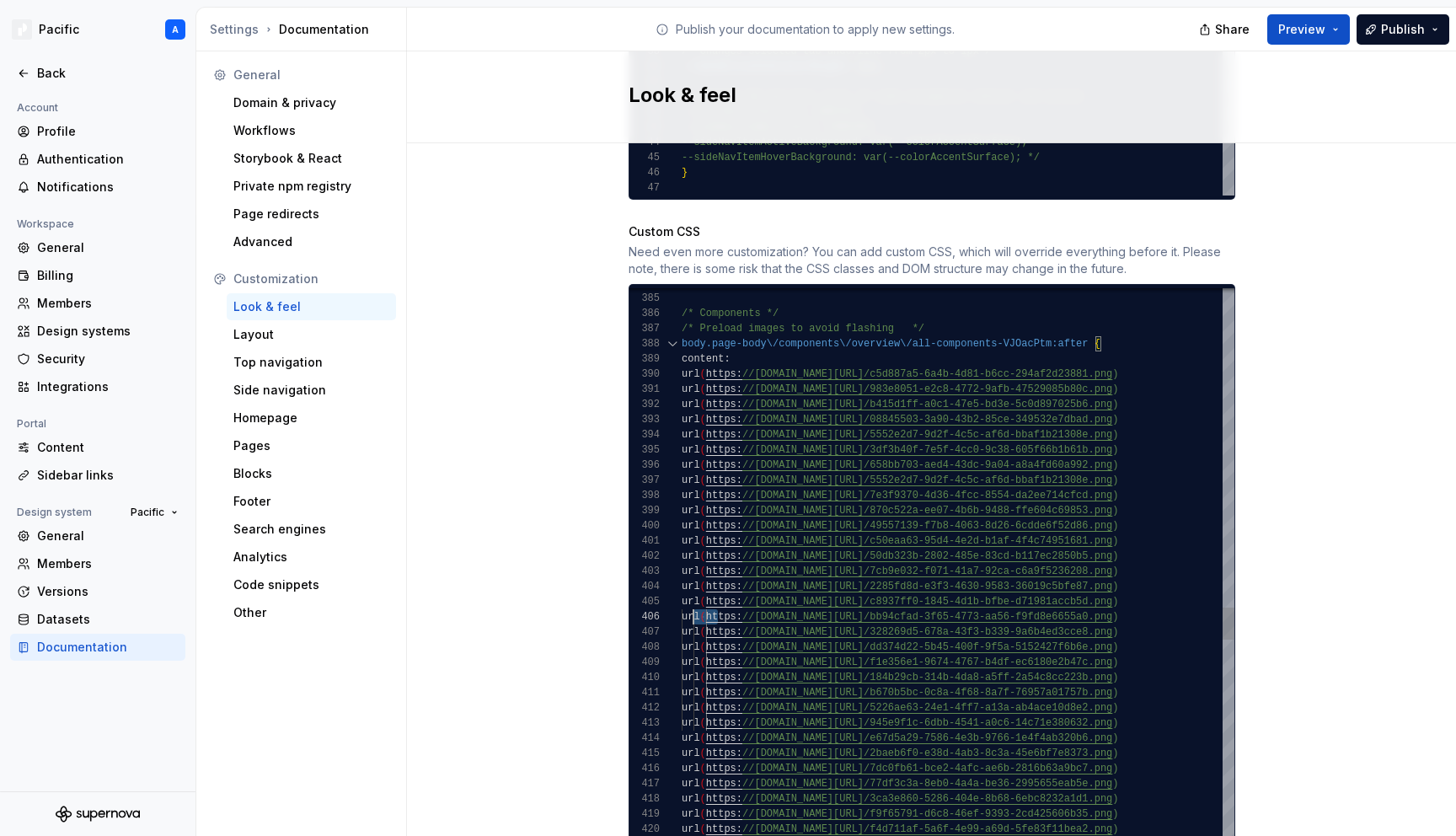
drag, startPoint x: 716, startPoint y: 599, endPoint x: 652, endPoint y: 597, distance: 64.0
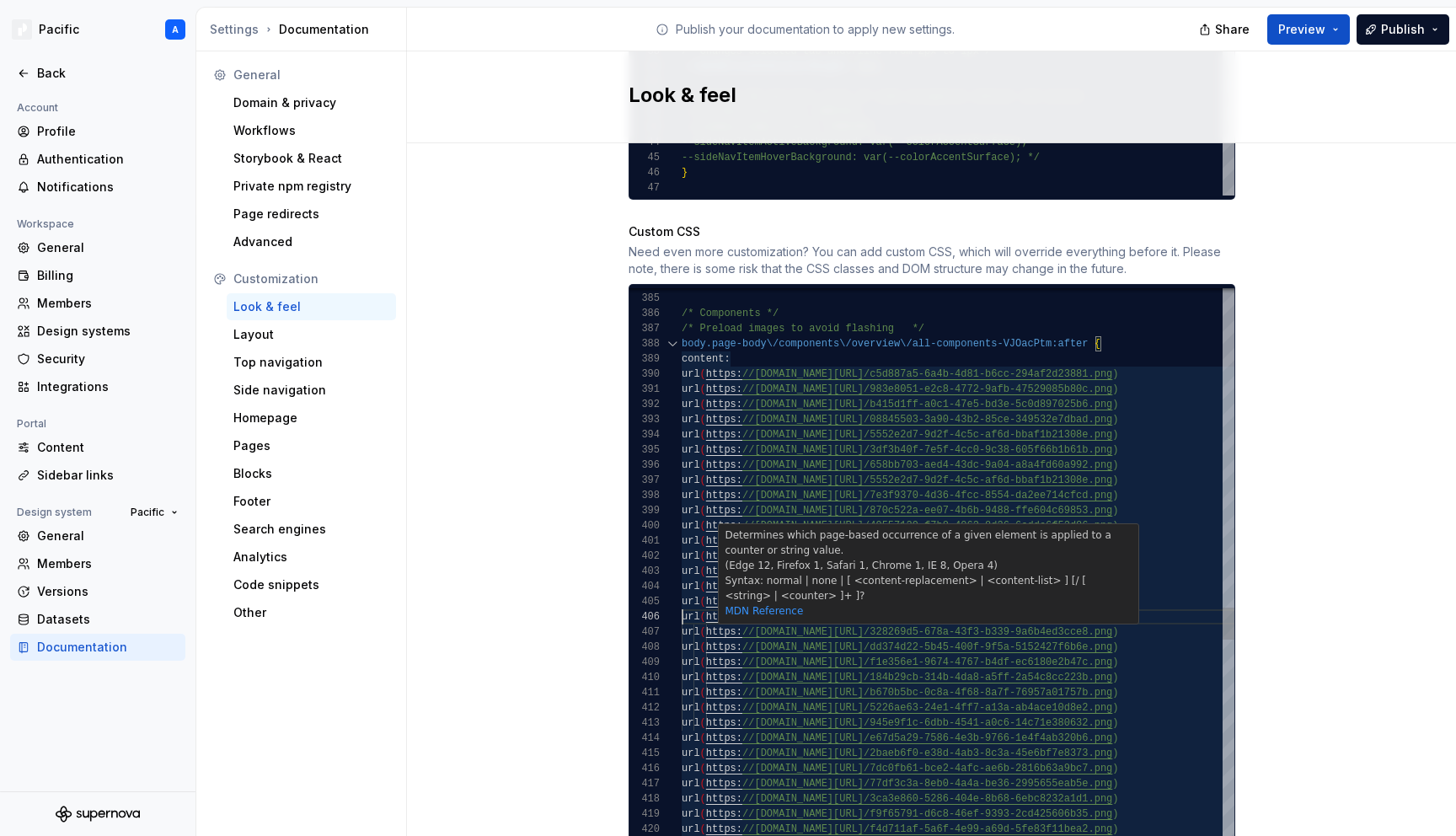
drag, startPoint x: 717, startPoint y: 617, endPoint x: 661, endPoint y: 616, distance: 56.0
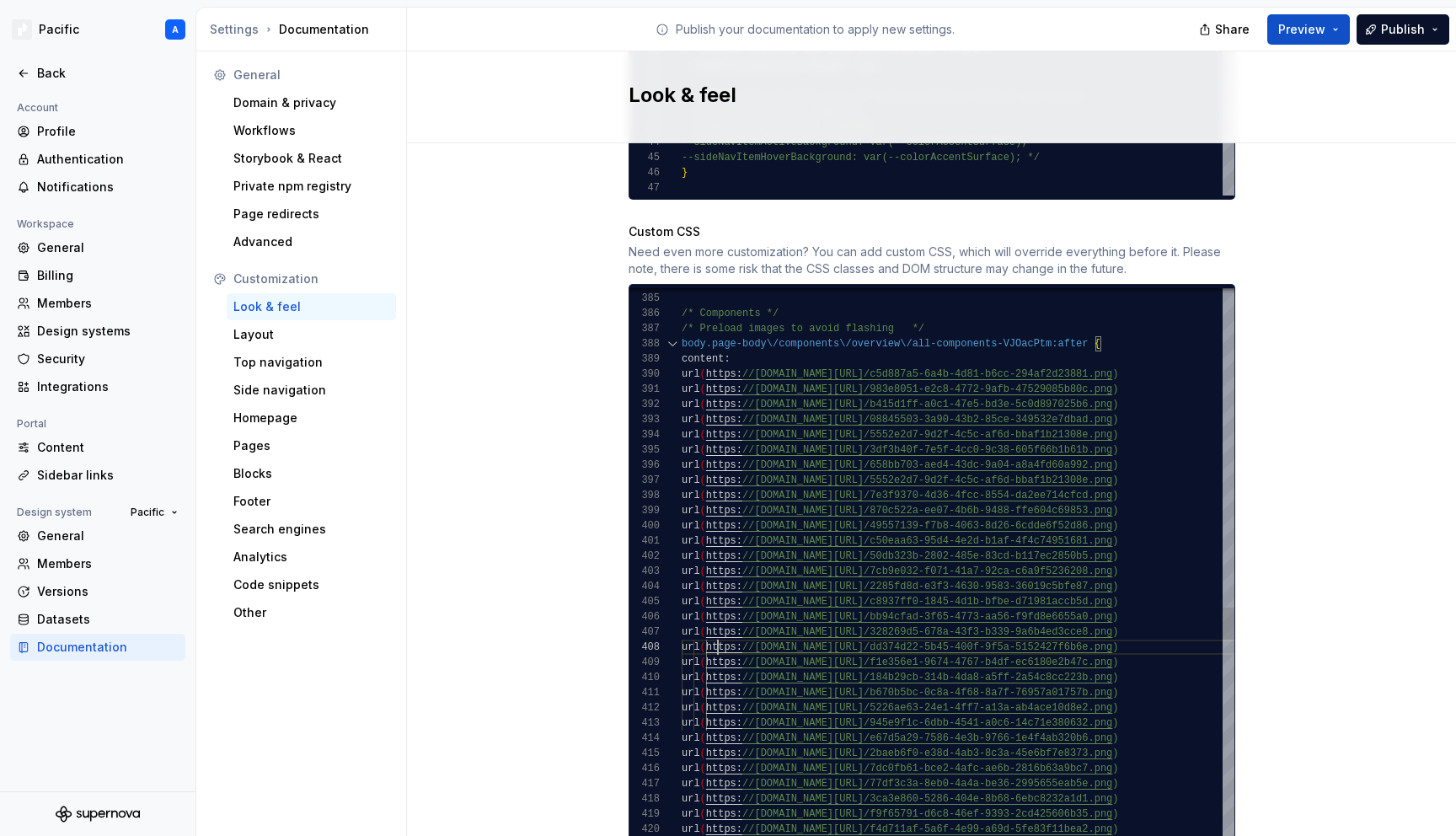
drag, startPoint x: 717, startPoint y: 631, endPoint x: 643, endPoint y: 628, distance: 74.1
drag, startPoint x: 716, startPoint y: 647, endPoint x: 659, endPoint y: 639, distance: 57.6
drag
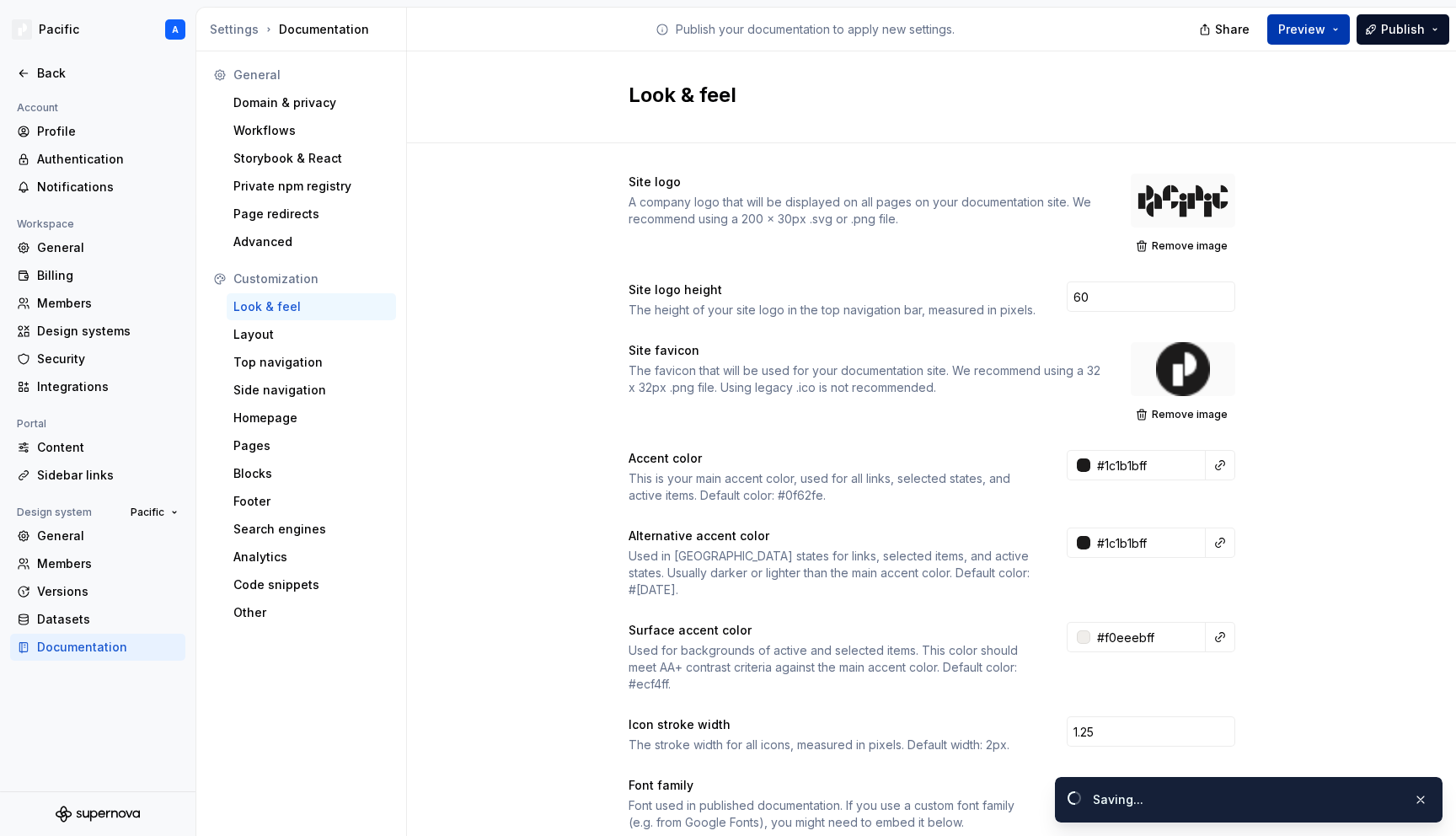
click at [1321, 37] on span "Preview" at bounding box center [1301, 29] width 47 height 17
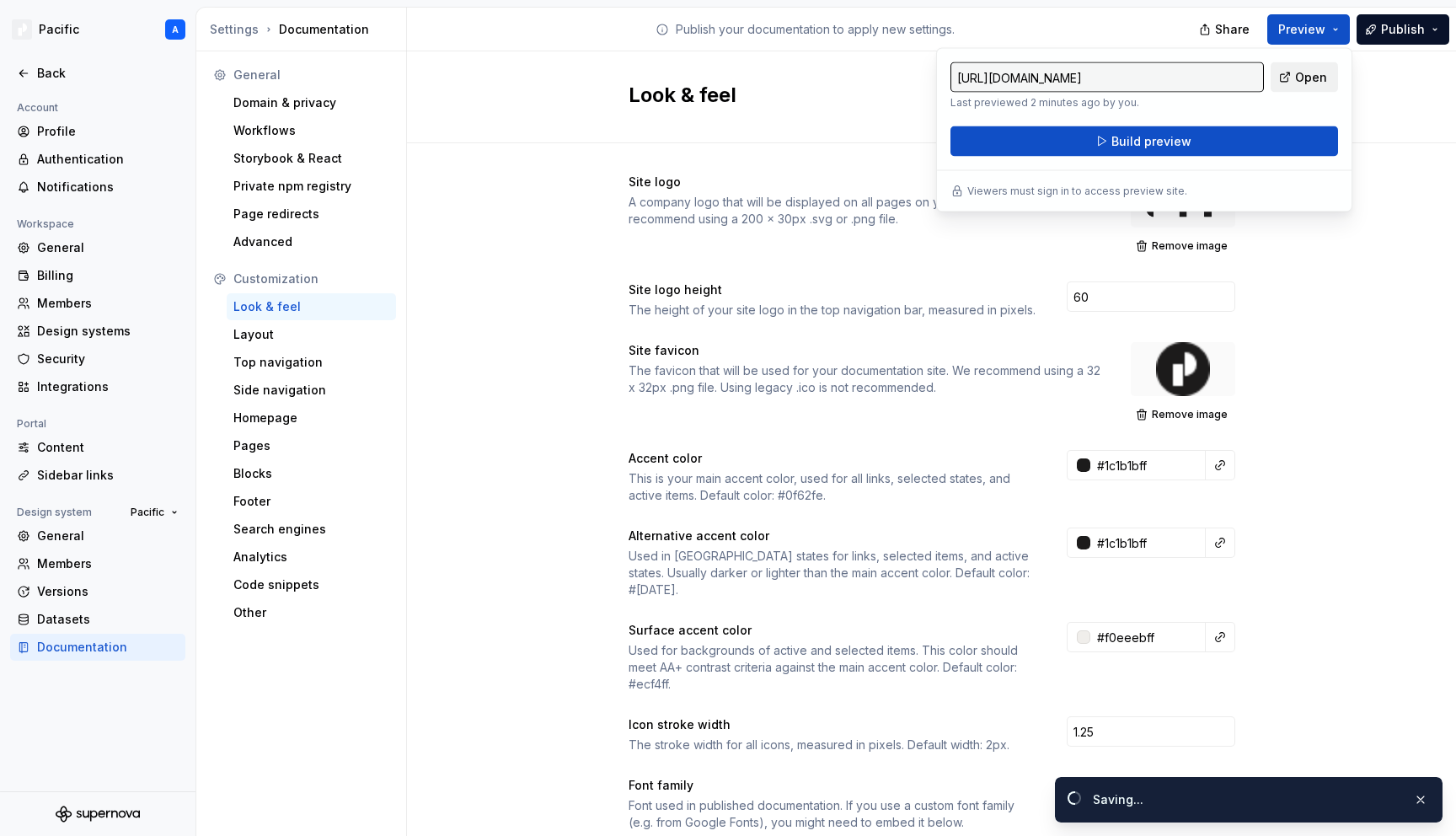
click at [1333, 72] on link "Open" at bounding box center [1304, 78] width 67 height 30
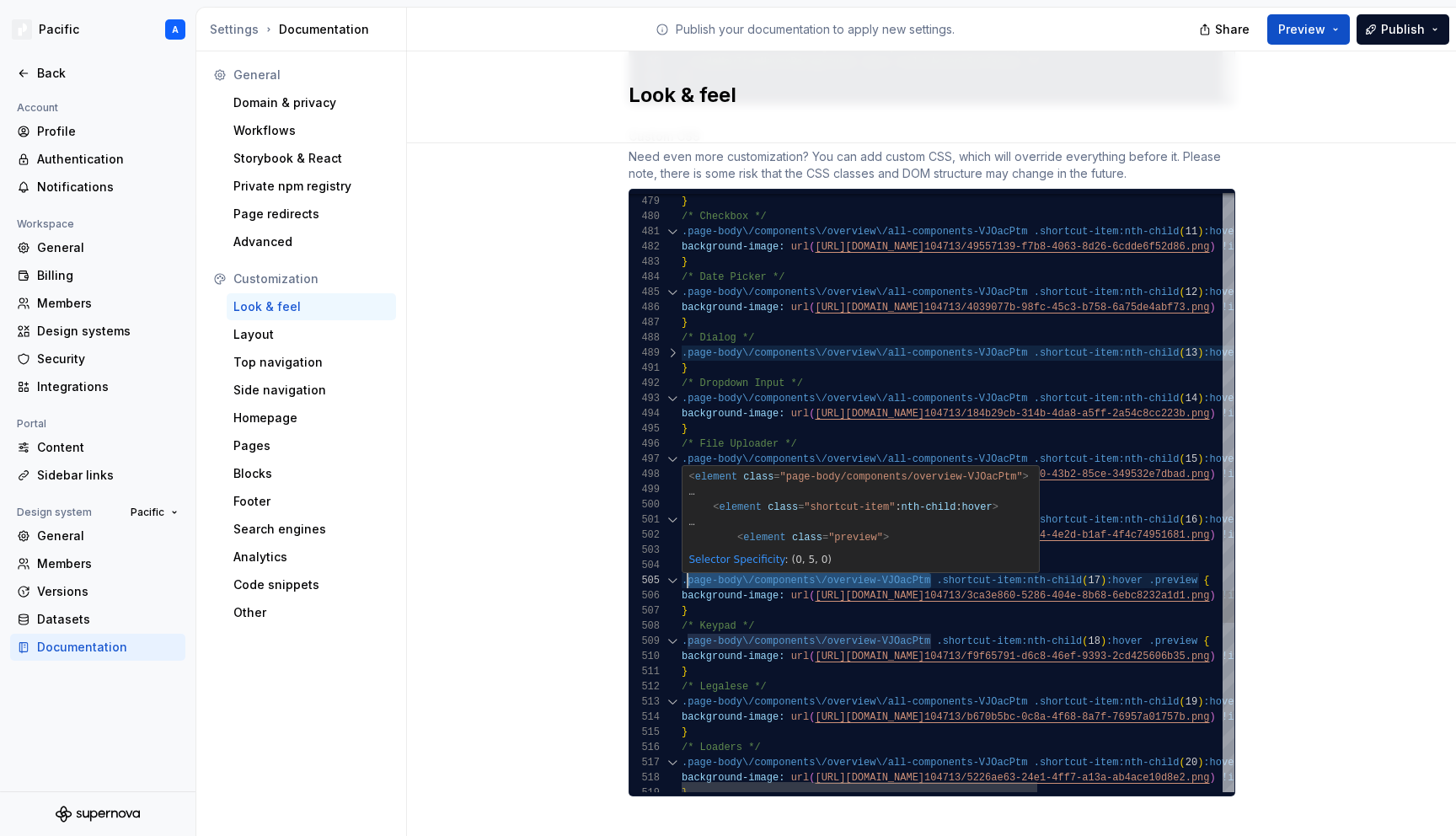
scroll to position [45, 6]
drag, startPoint x: 932, startPoint y: 560, endPoint x: 689, endPoint y: 565, distance: 243.1
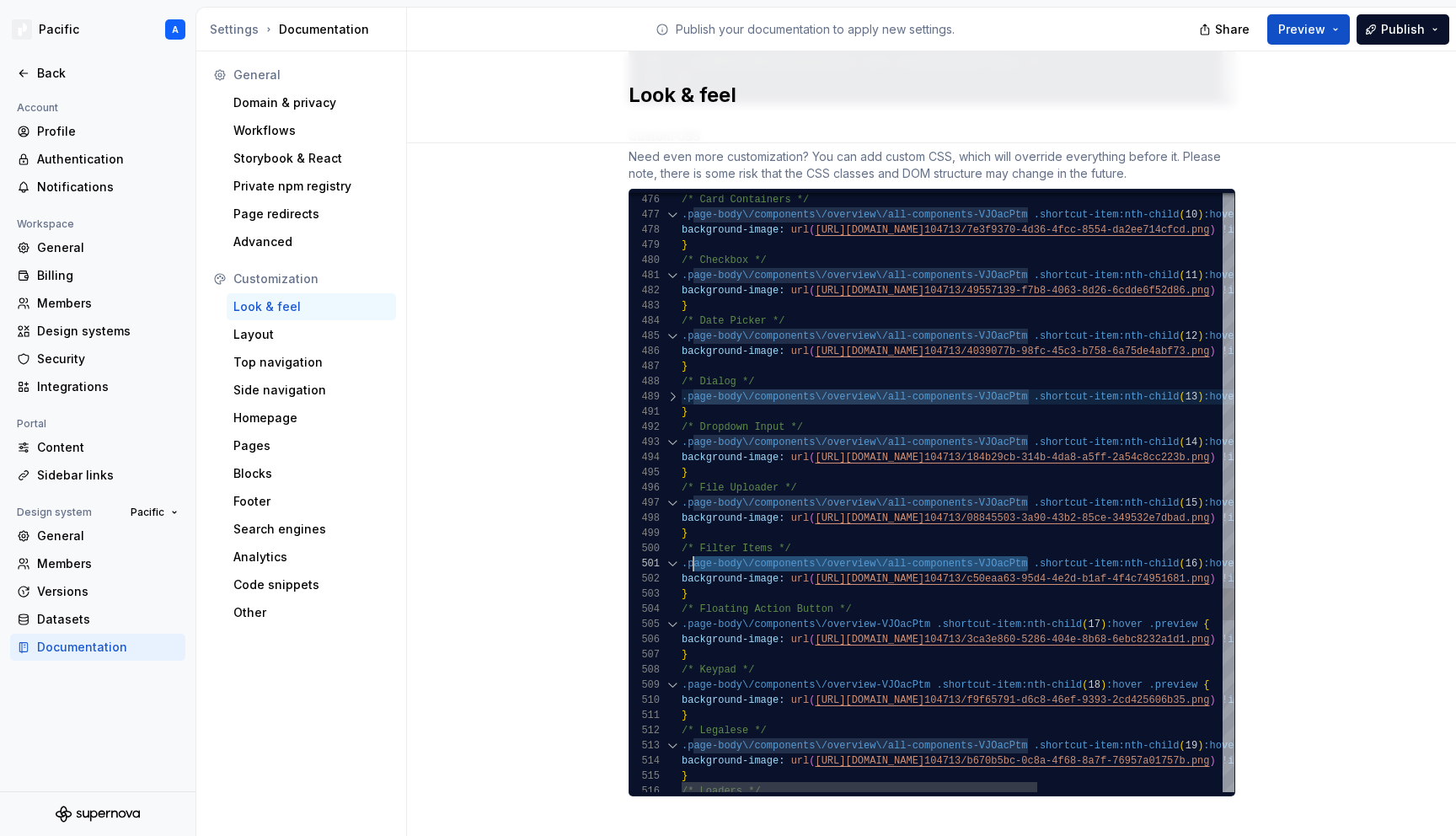
scroll to position [121, 6]
drag, startPoint x: 1030, startPoint y: 544, endPoint x: 689, endPoint y: 550, distance: 341.1
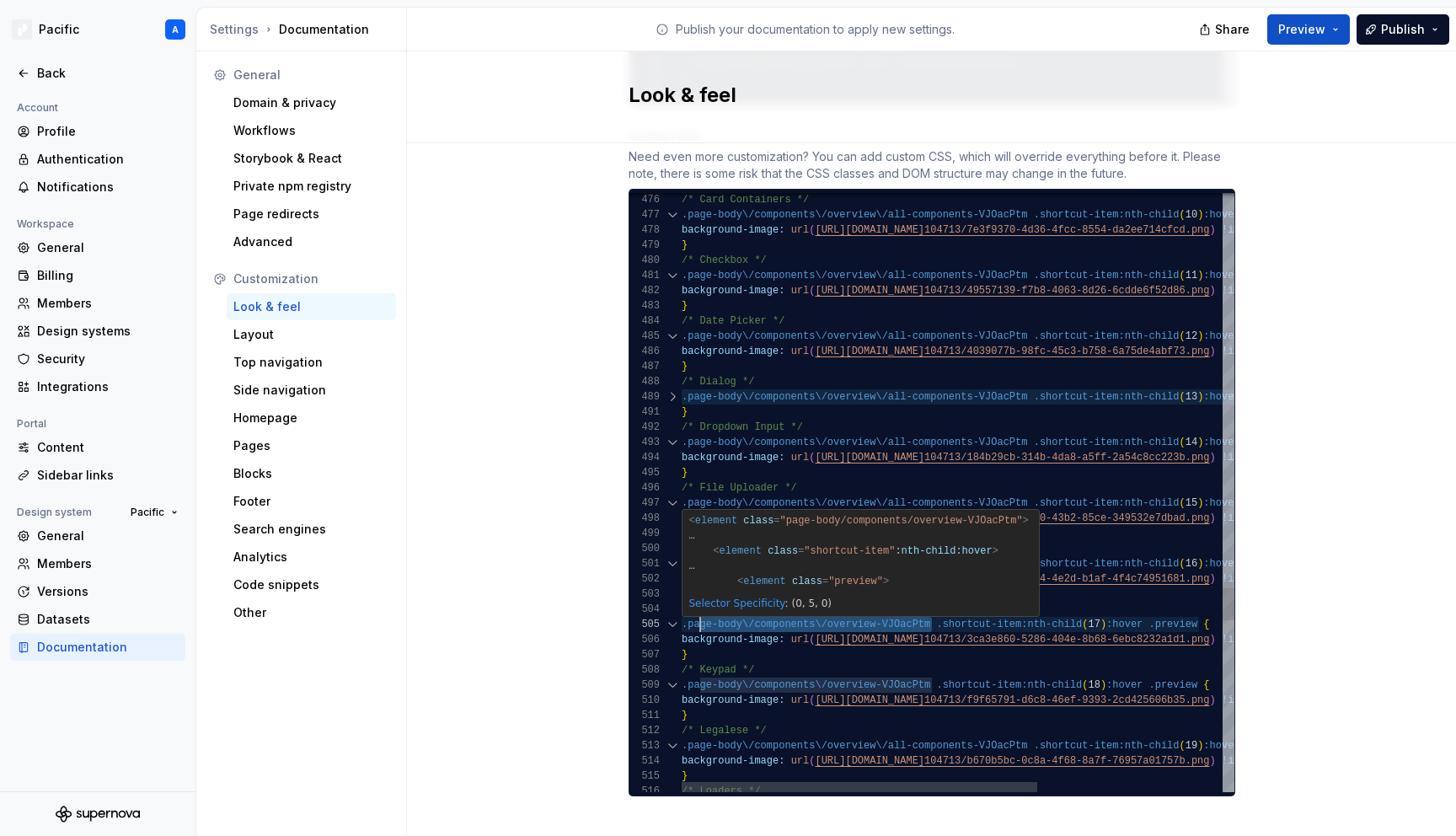
scroll to position [45, 11]
drag, startPoint x: 928, startPoint y: 605, endPoint x: 690, endPoint y: 604, distance: 238.0
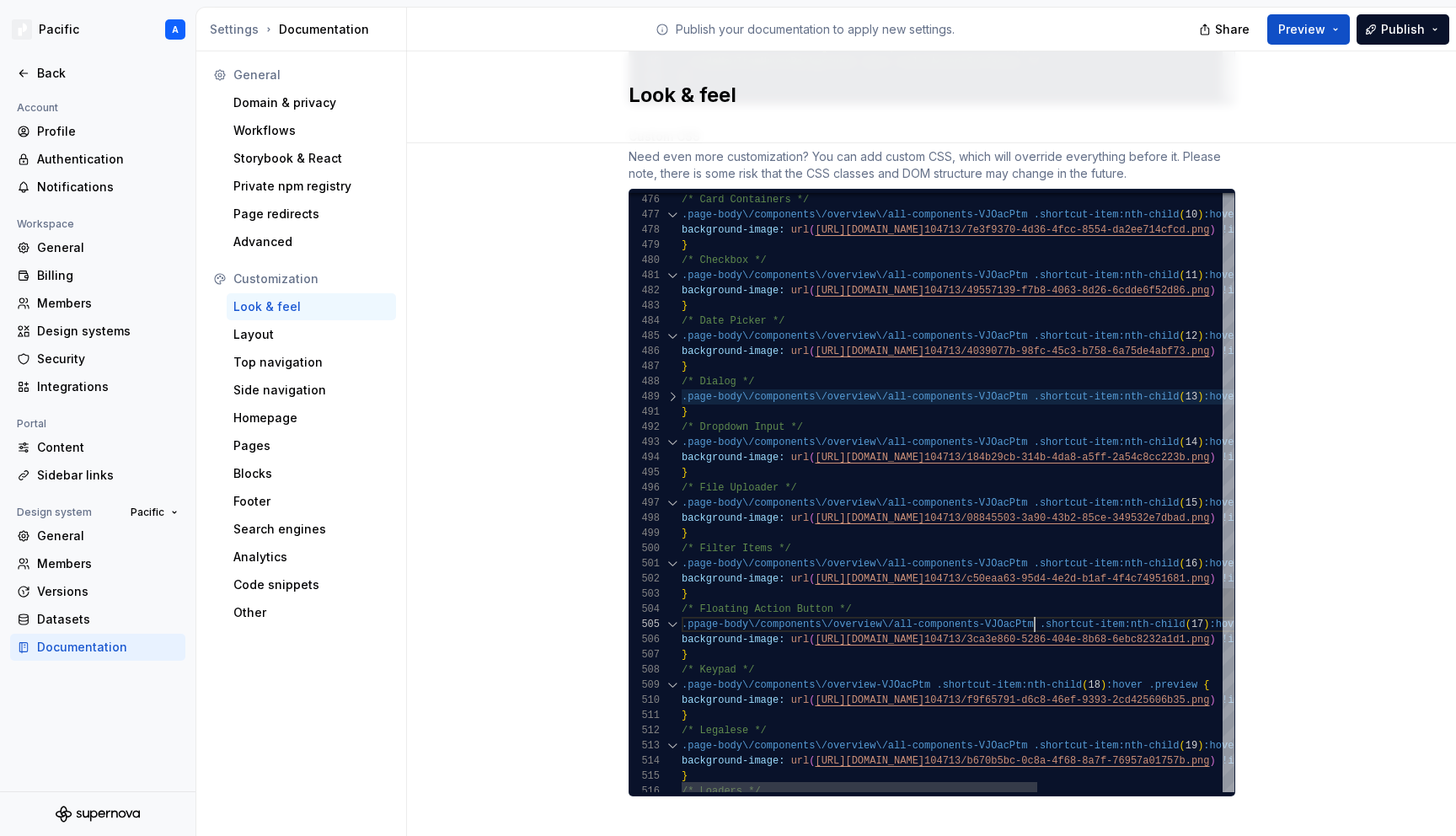
scroll to position [45, 353]
drag, startPoint x: 931, startPoint y: 662, endPoint x: 690, endPoint y: 664, distance: 241.0
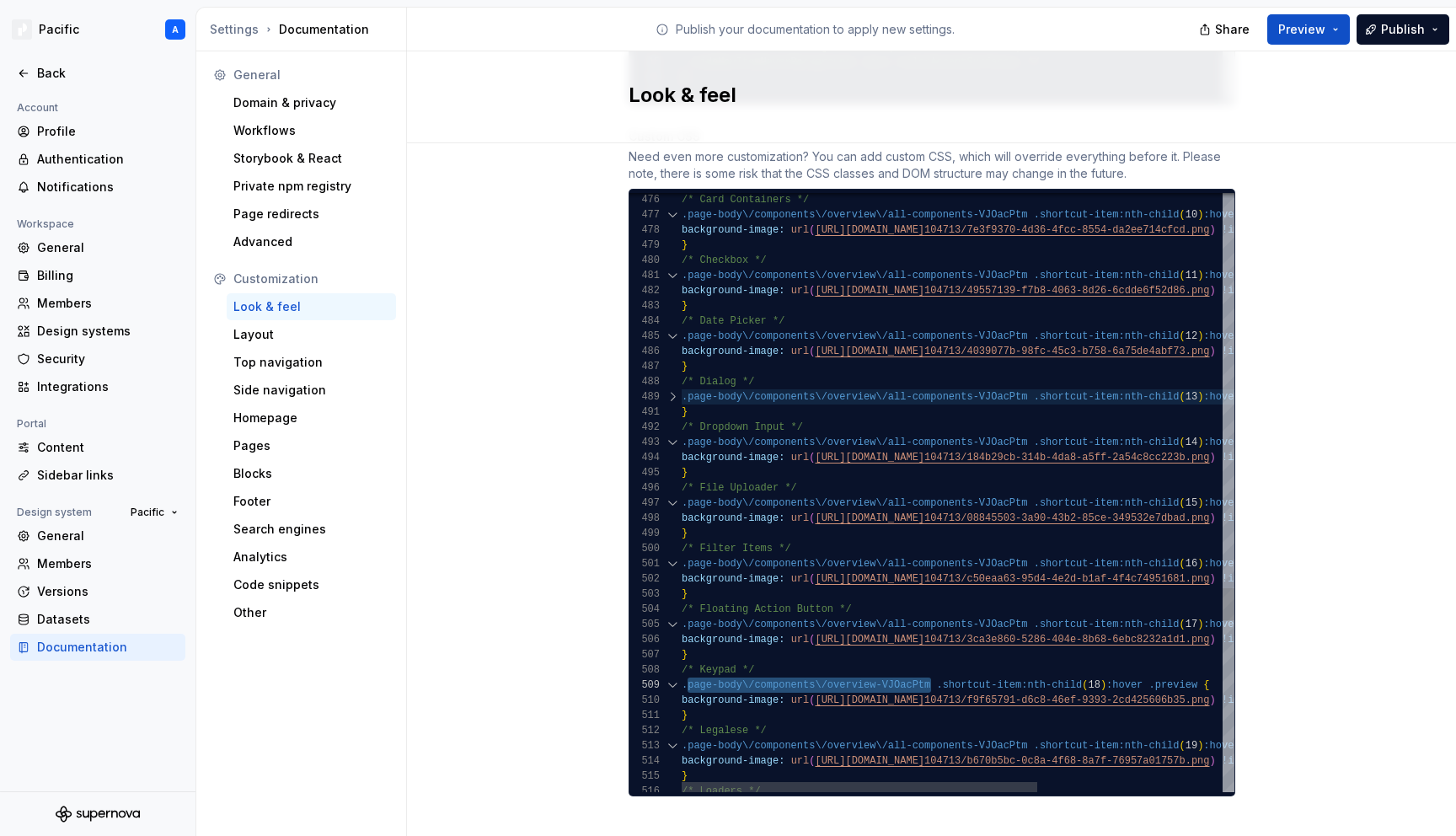
type textarea "**********"
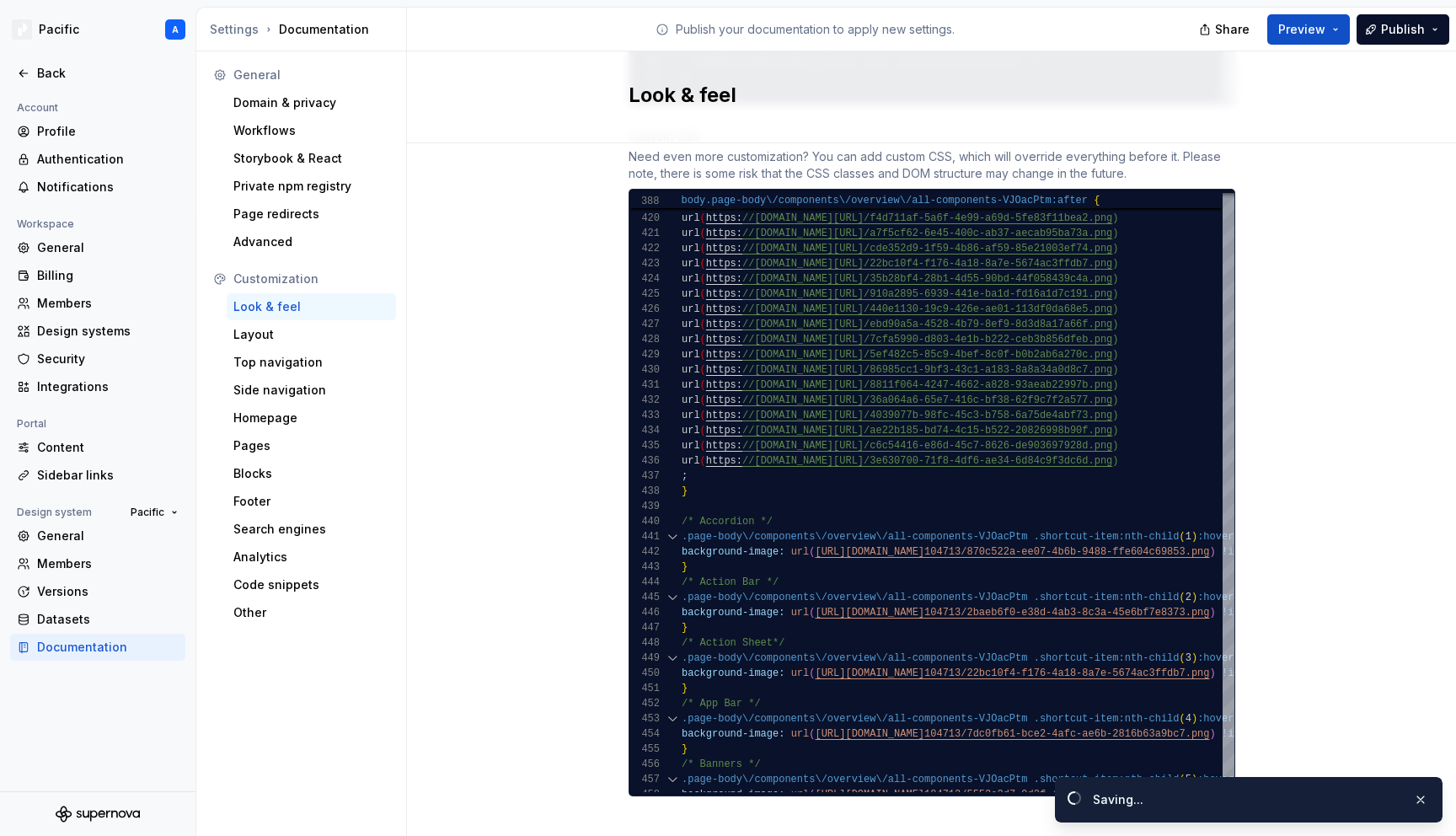
click at [1443, 24] on button "Publish" at bounding box center [1403, 29] width 93 height 30
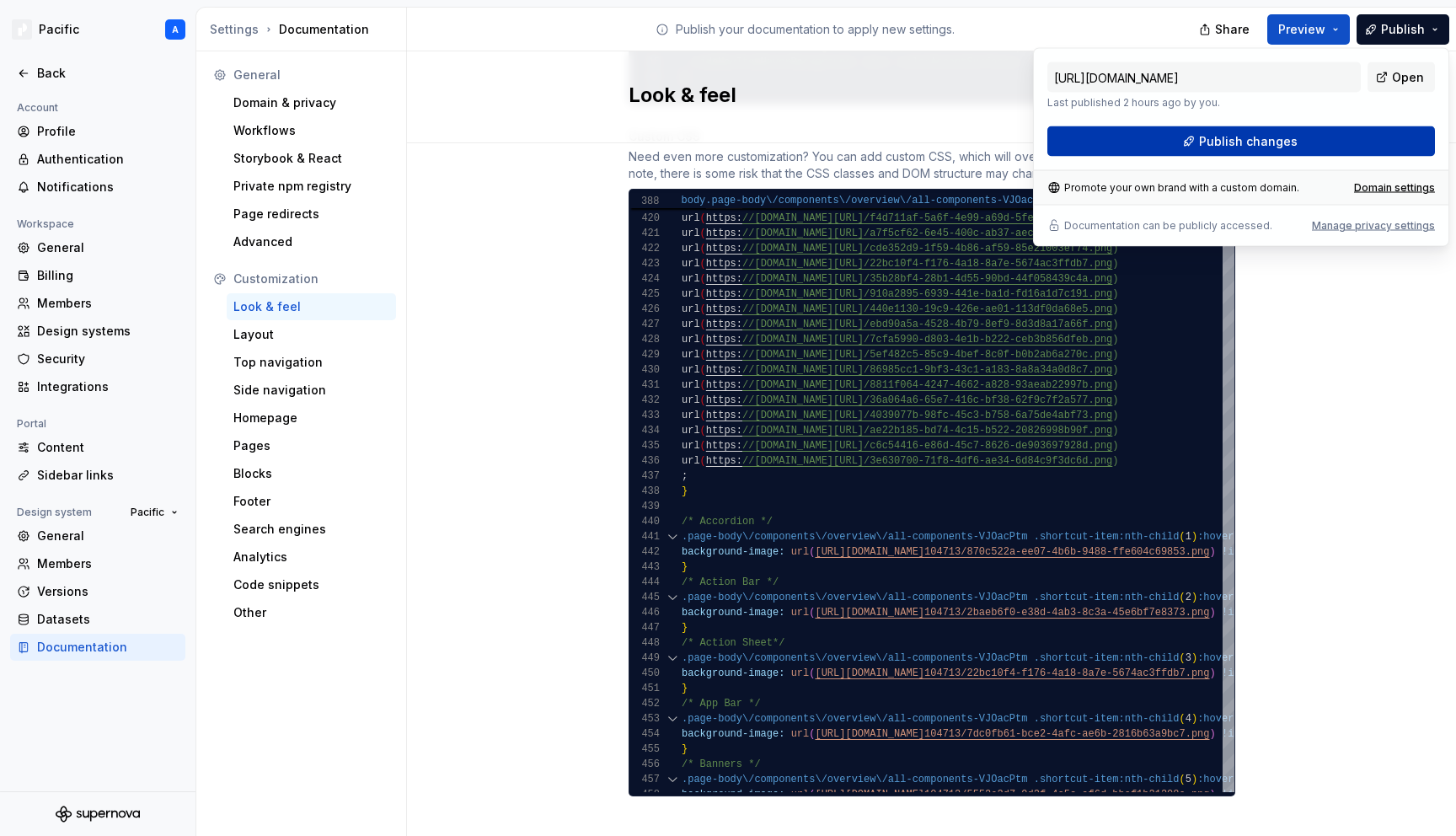
click at [1329, 131] on button "Publish changes" at bounding box center [1241, 141] width 387 height 30
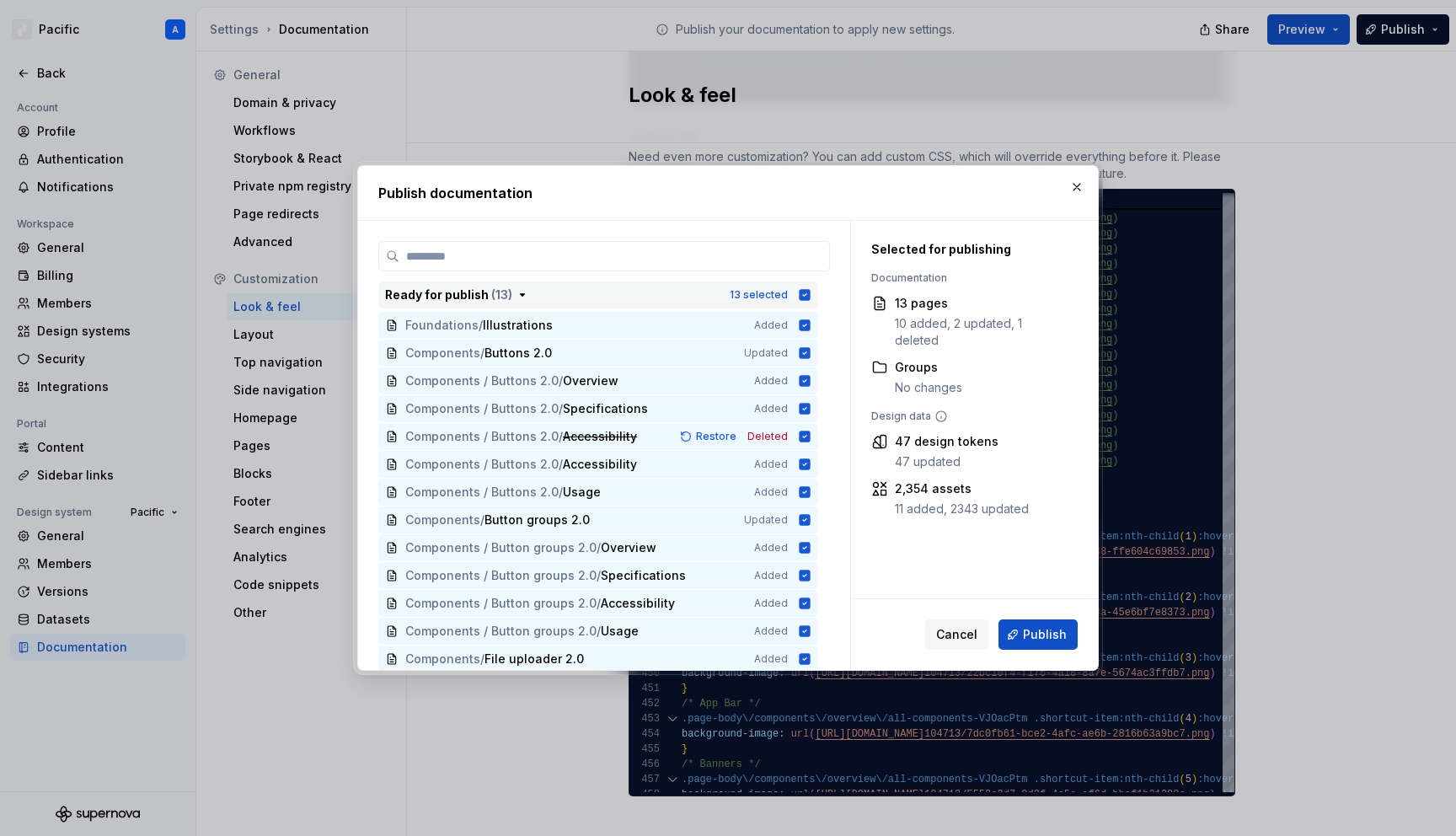
click at [810, 293] on icon "button" at bounding box center [805, 294] width 11 height 11
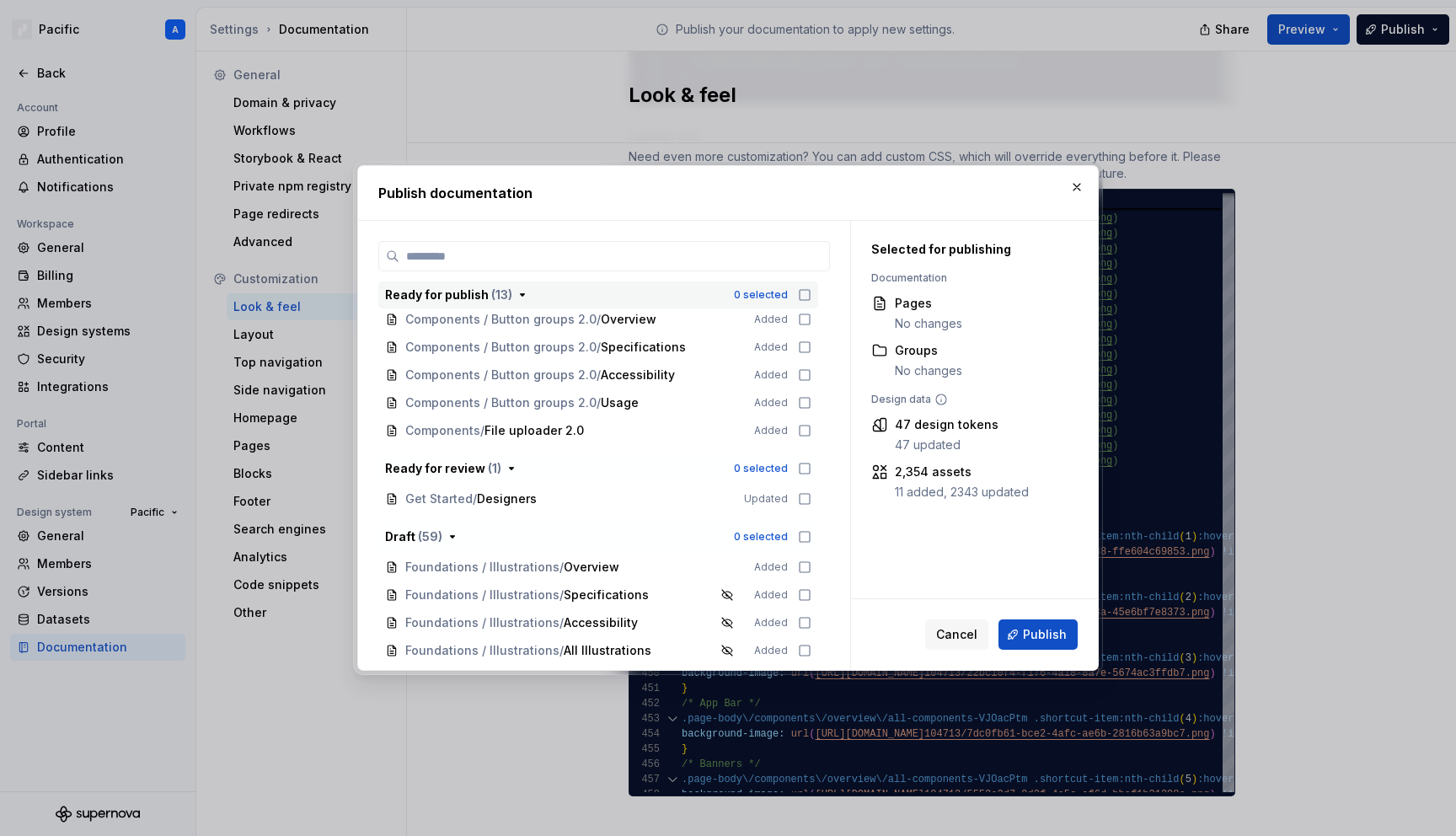
scroll to position [0, 0]
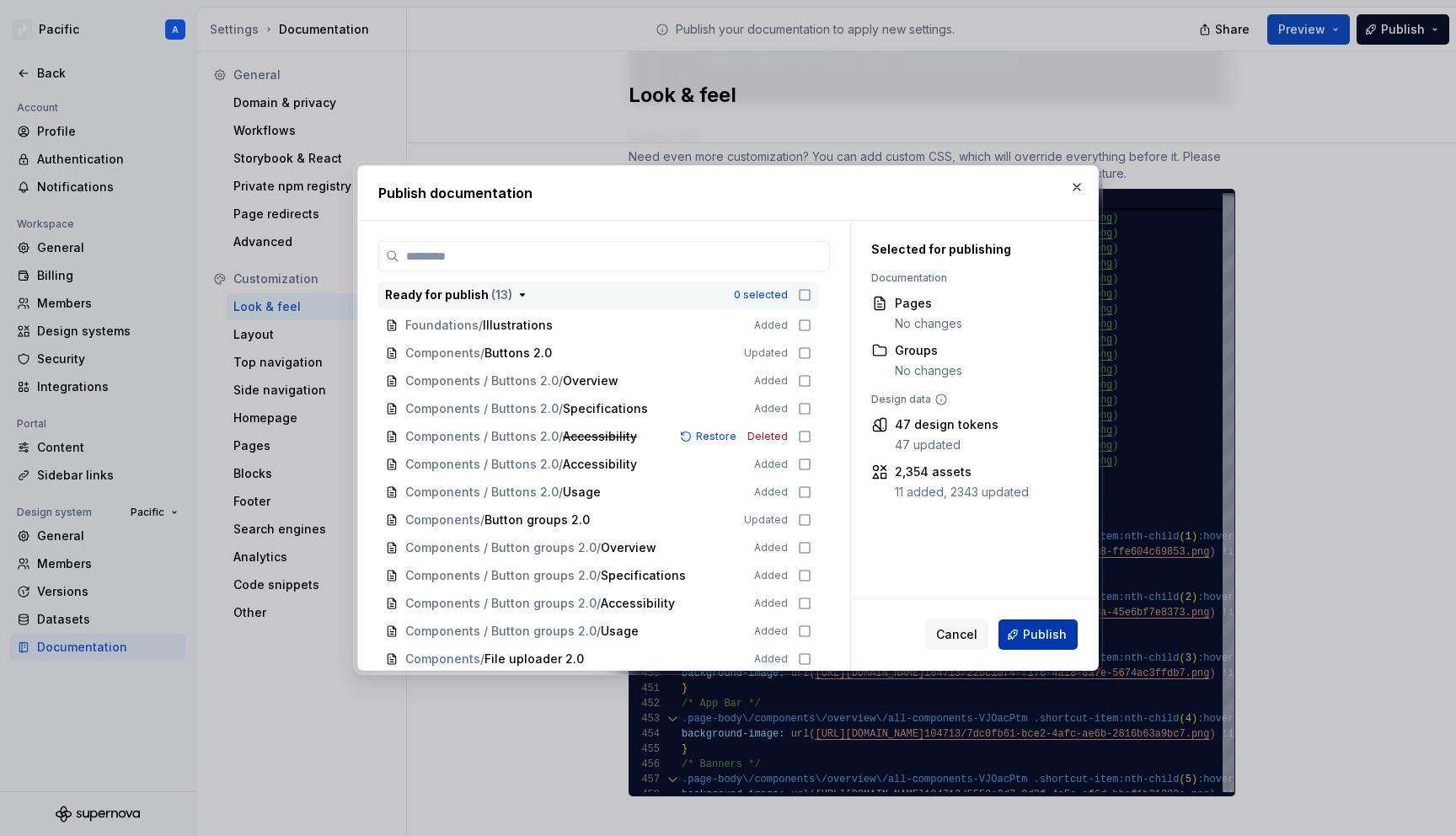
click at [1056, 634] on span "Publish" at bounding box center [1045, 634] width 44 height 17
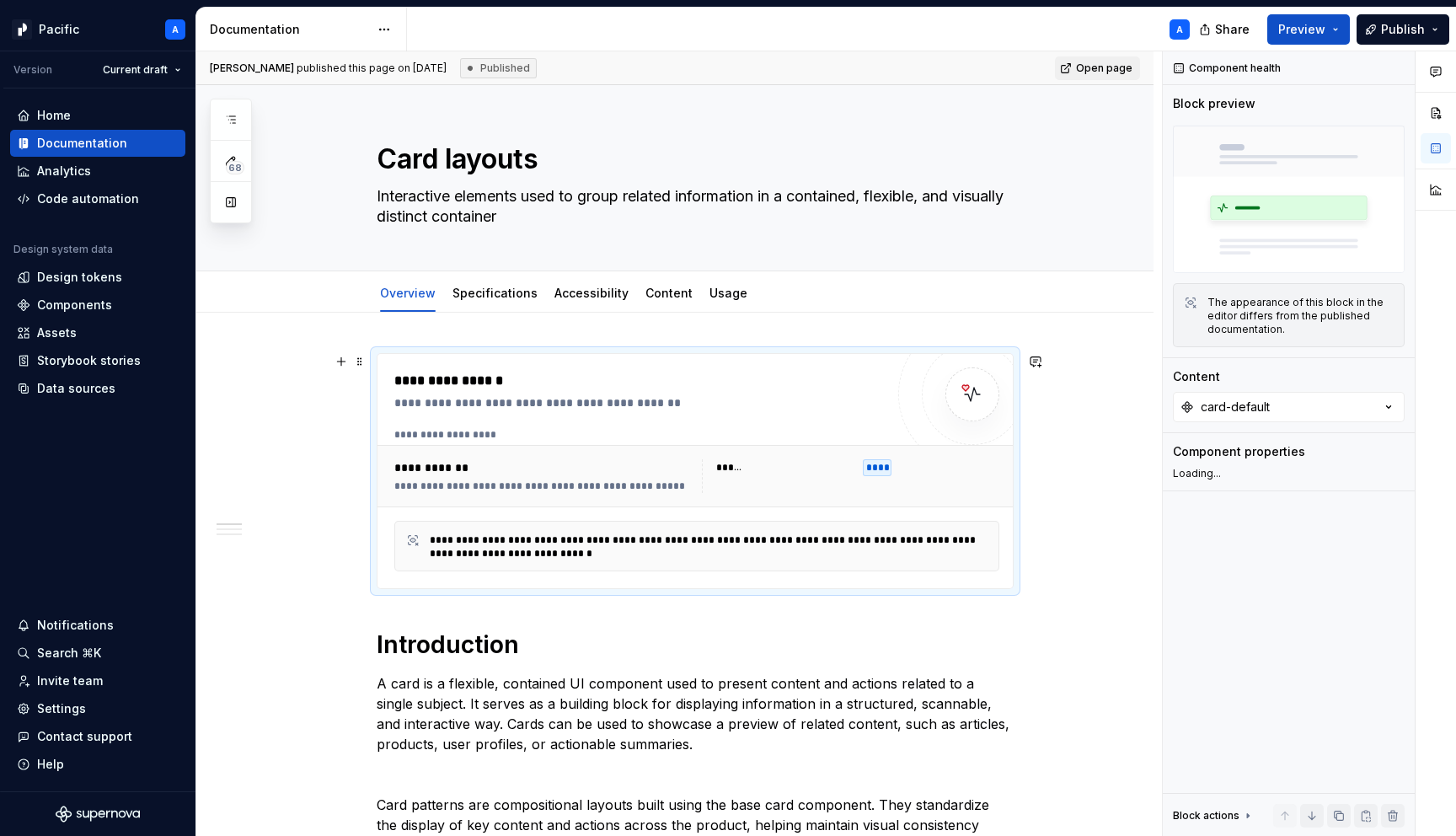
click at [560, 513] on div "**********" at bounding box center [697, 499] width 605 height 143
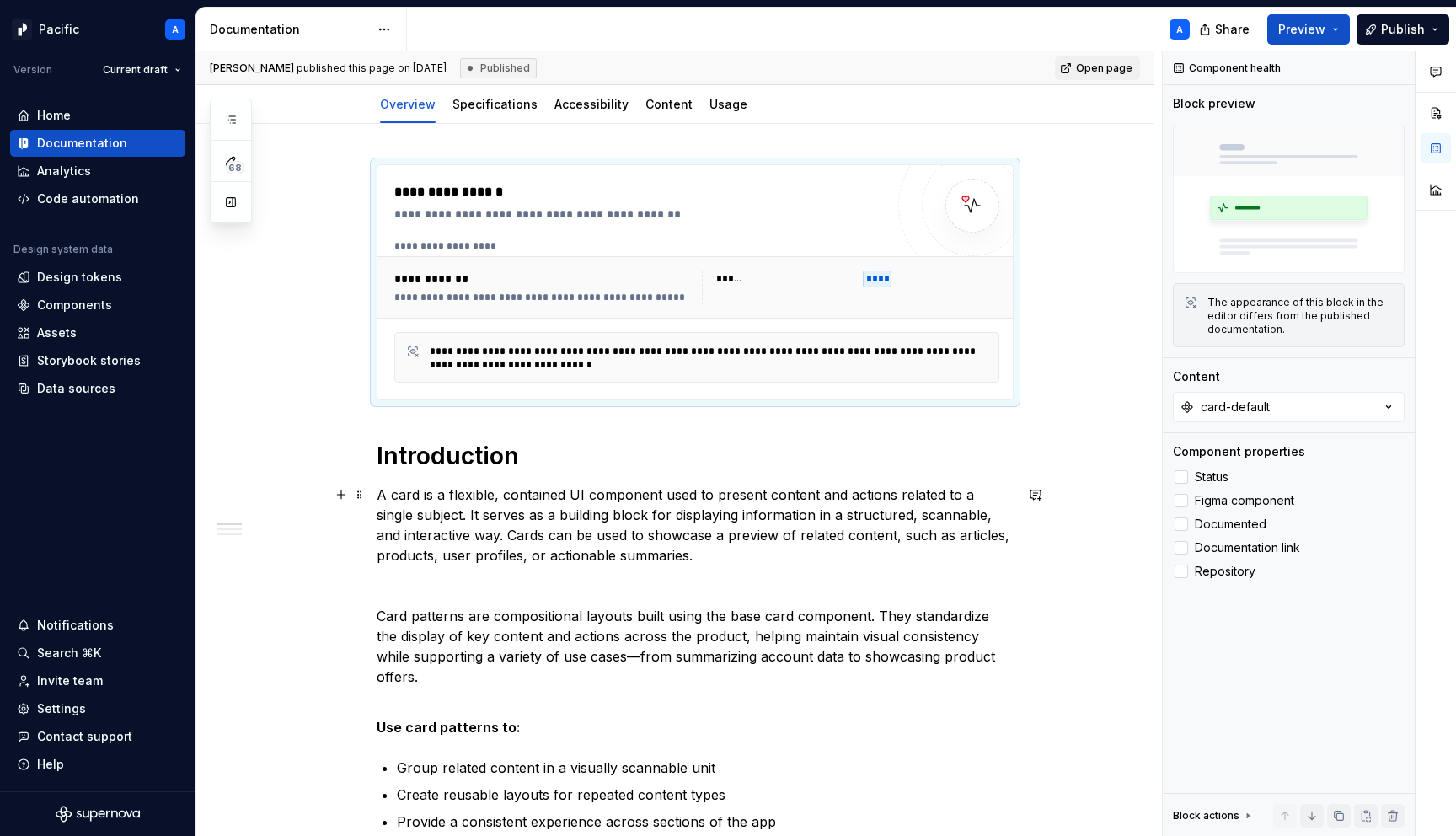
scroll to position [206, 0]
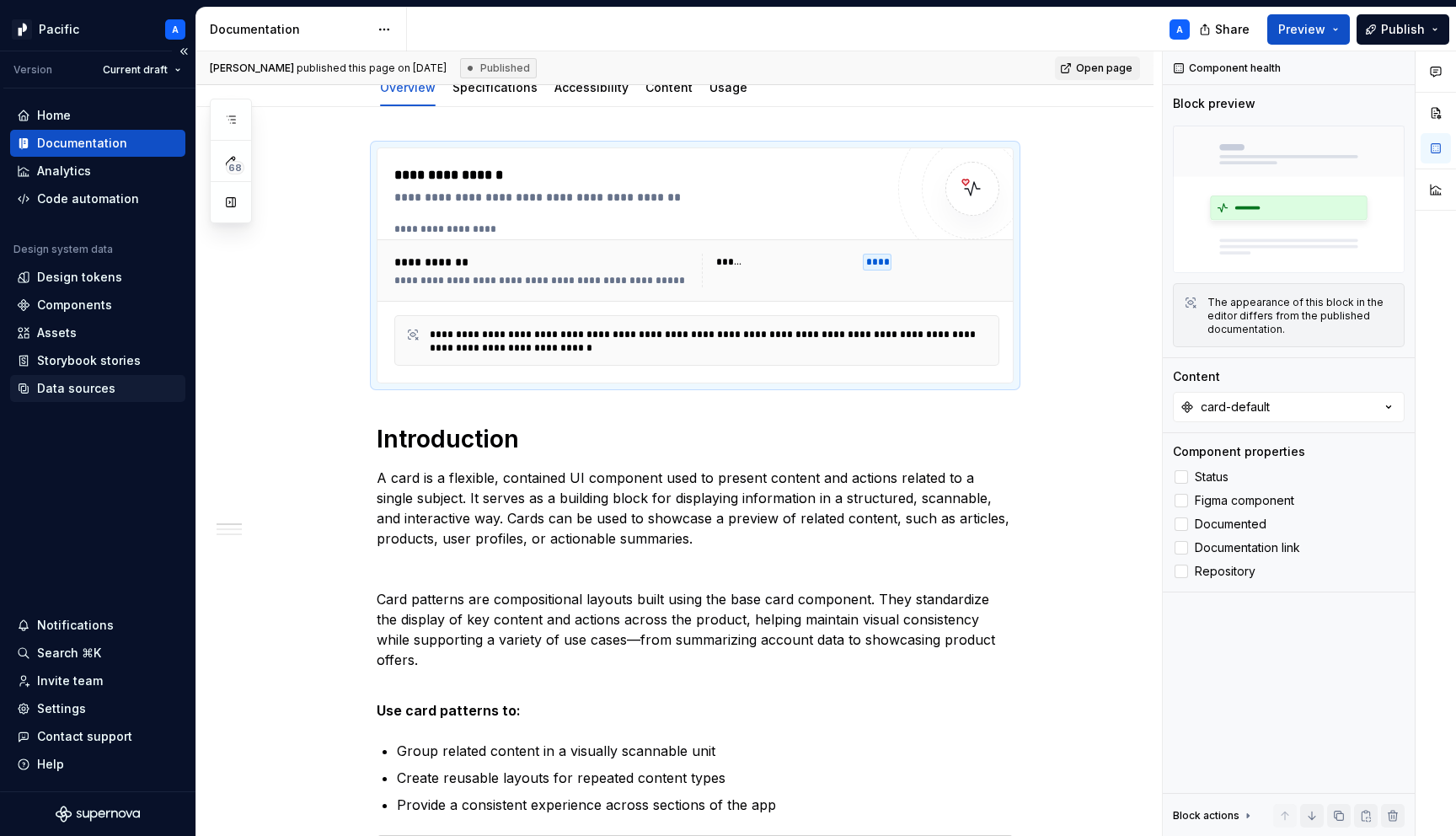
click at [131, 391] on div "Data sources" at bounding box center [97, 388] width 162 height 17
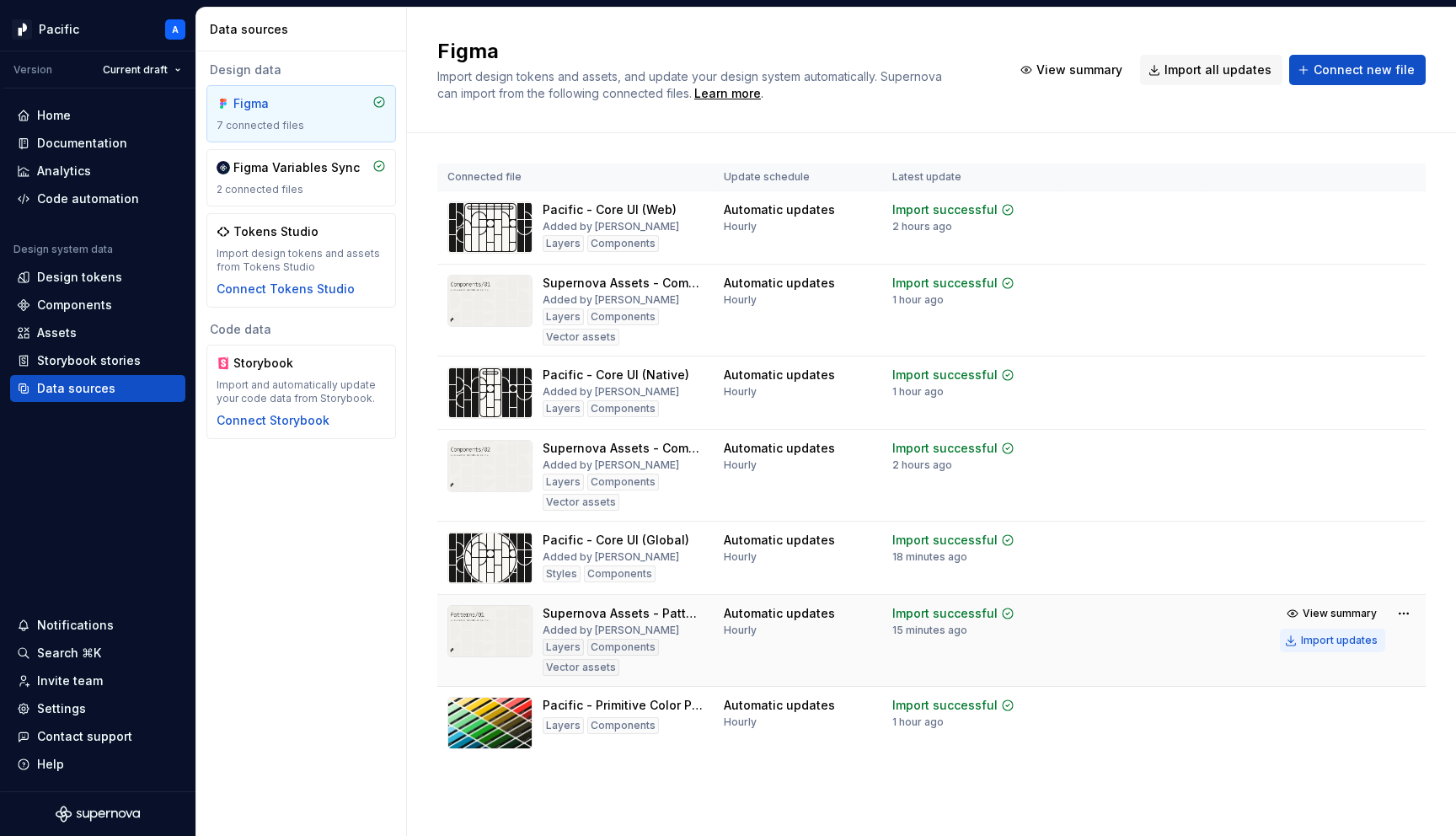
click at [1306, 642] on div "Import updates" at bounding box center [1339, 640] width 77 height 13
click at [1316, 471] on div "Import updates" at bounding box center [1339, 475] width 77 height 13
click at [1317, 304] on div "Import updates" at bounding box center [1339, 309] width 77 height 13
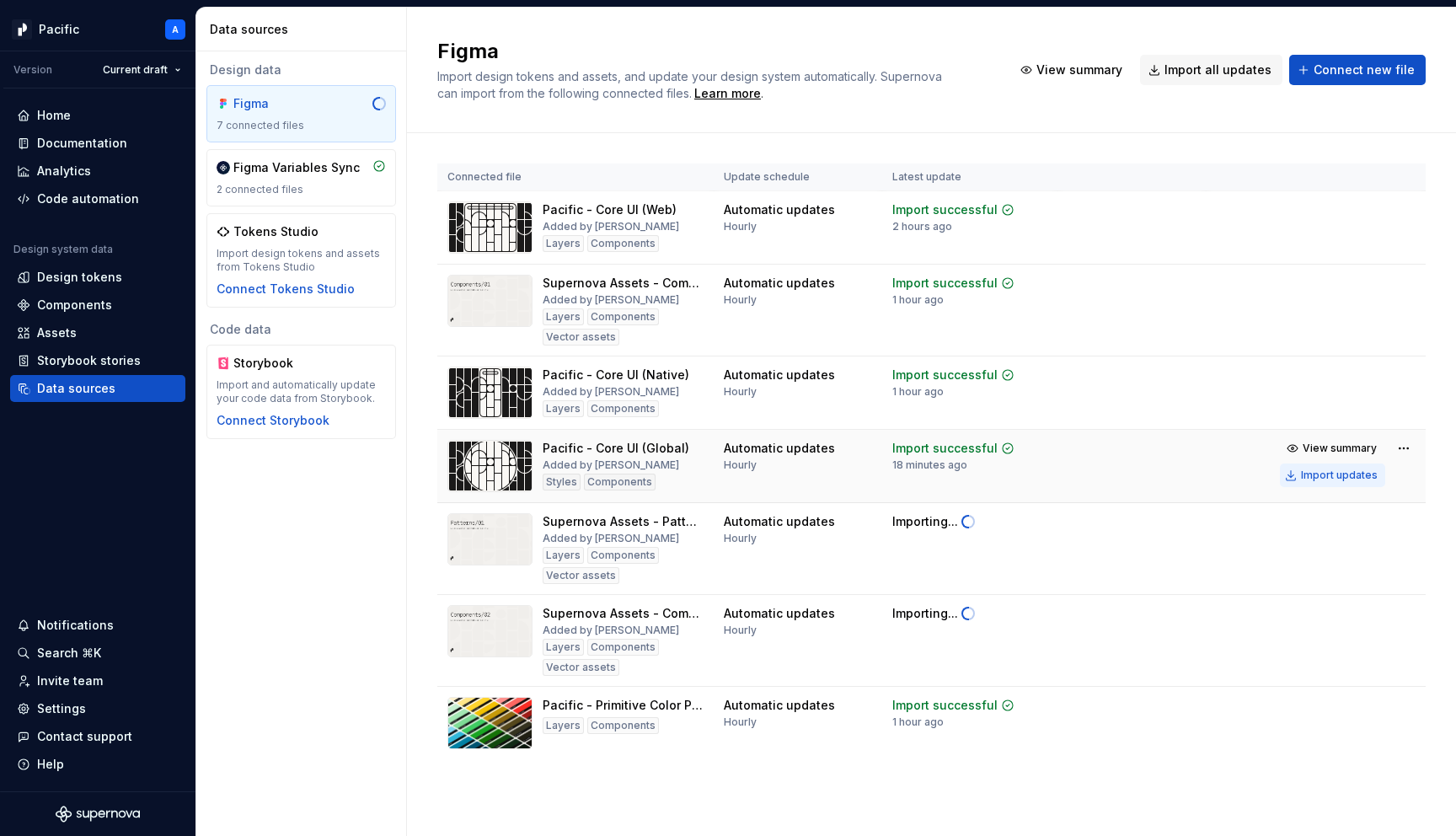
click at [1372, 475] on div "Import updates" at bounding box center [1339, 475] width 77 height 13
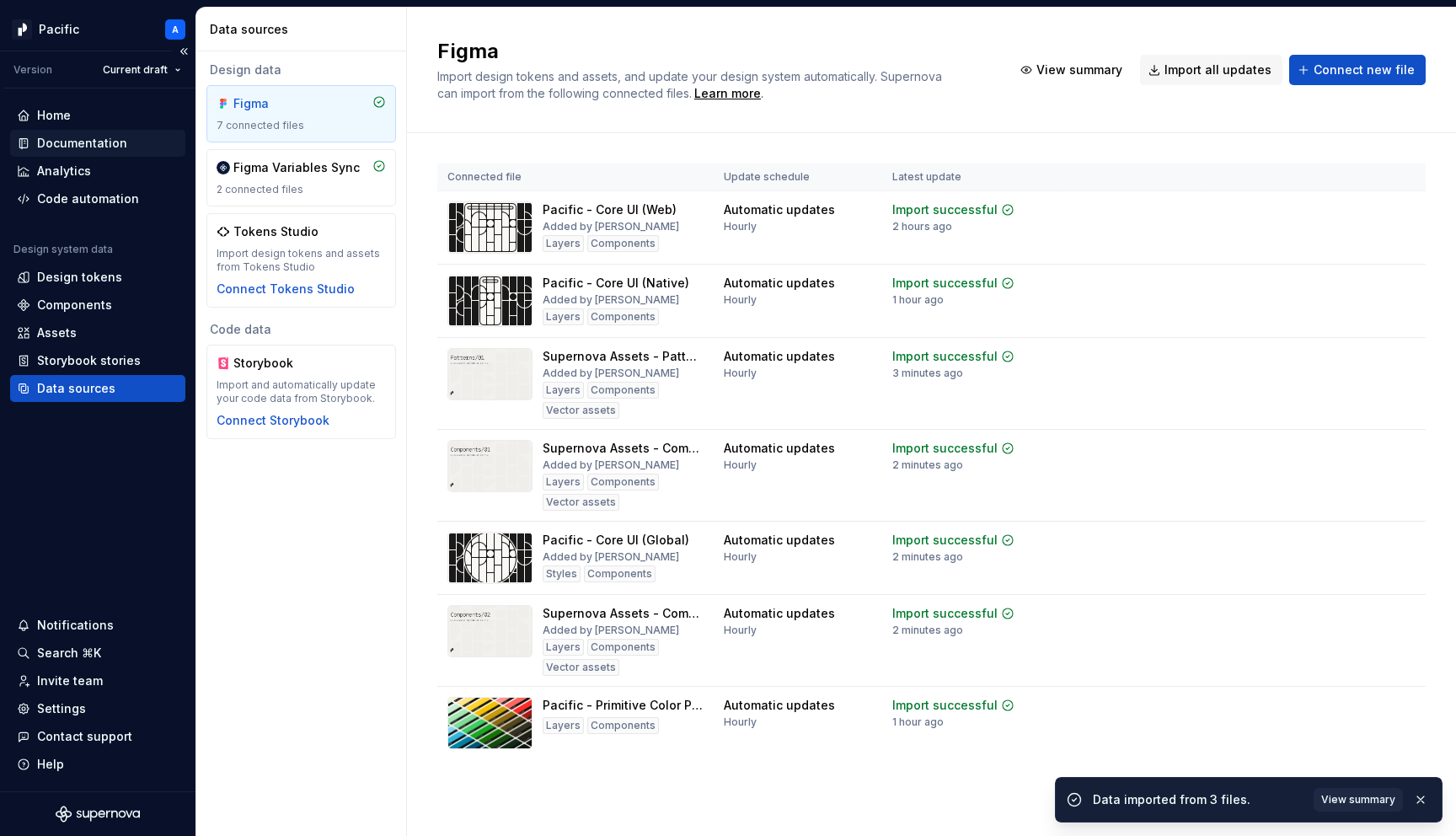
click at [122, 141] on div "Documentation" at bounding box center [82, 143] width 90 height 17
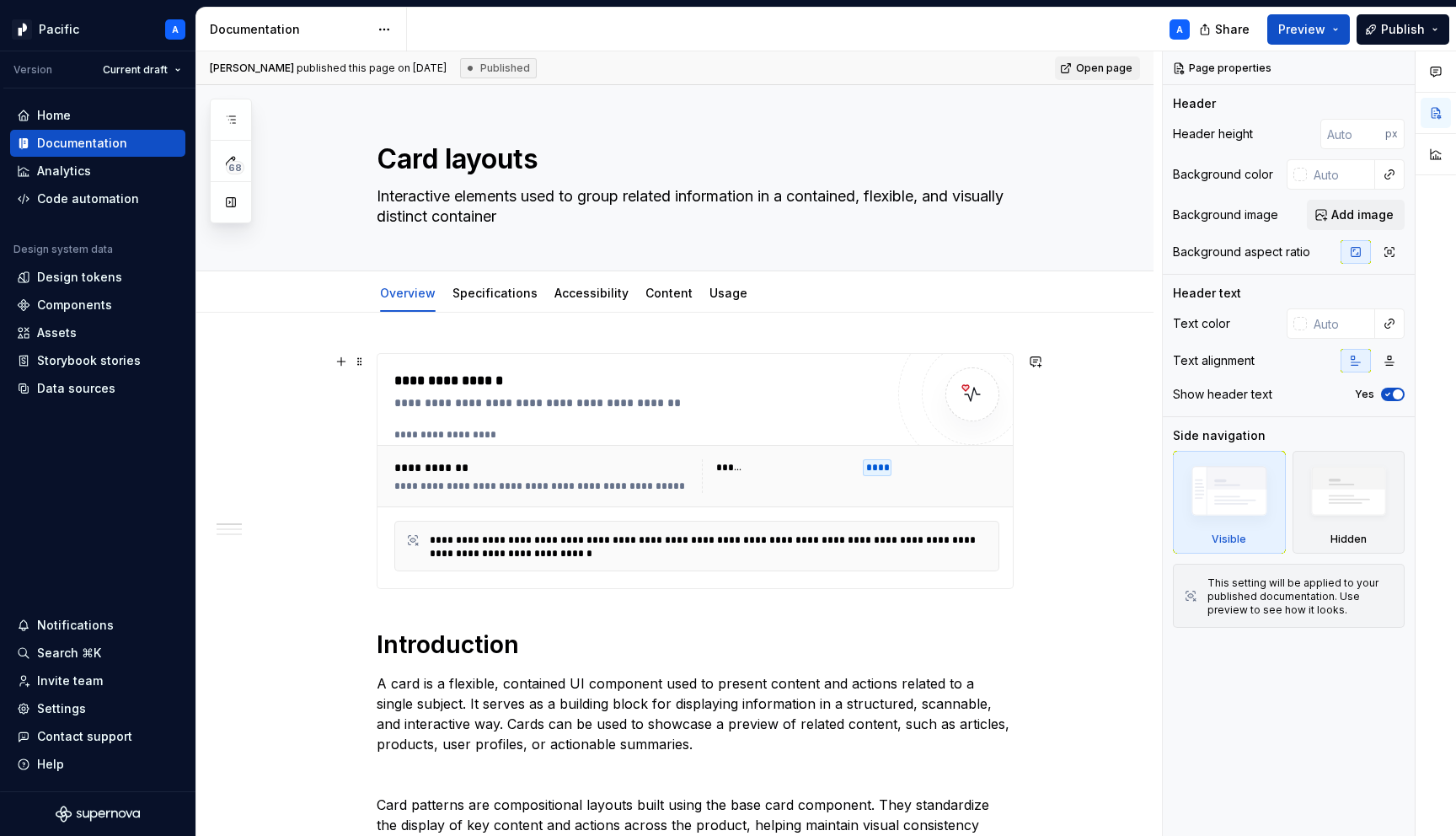
click at [640, 472] on div "**********" at bounding box center [543, 467] width 297 height 17
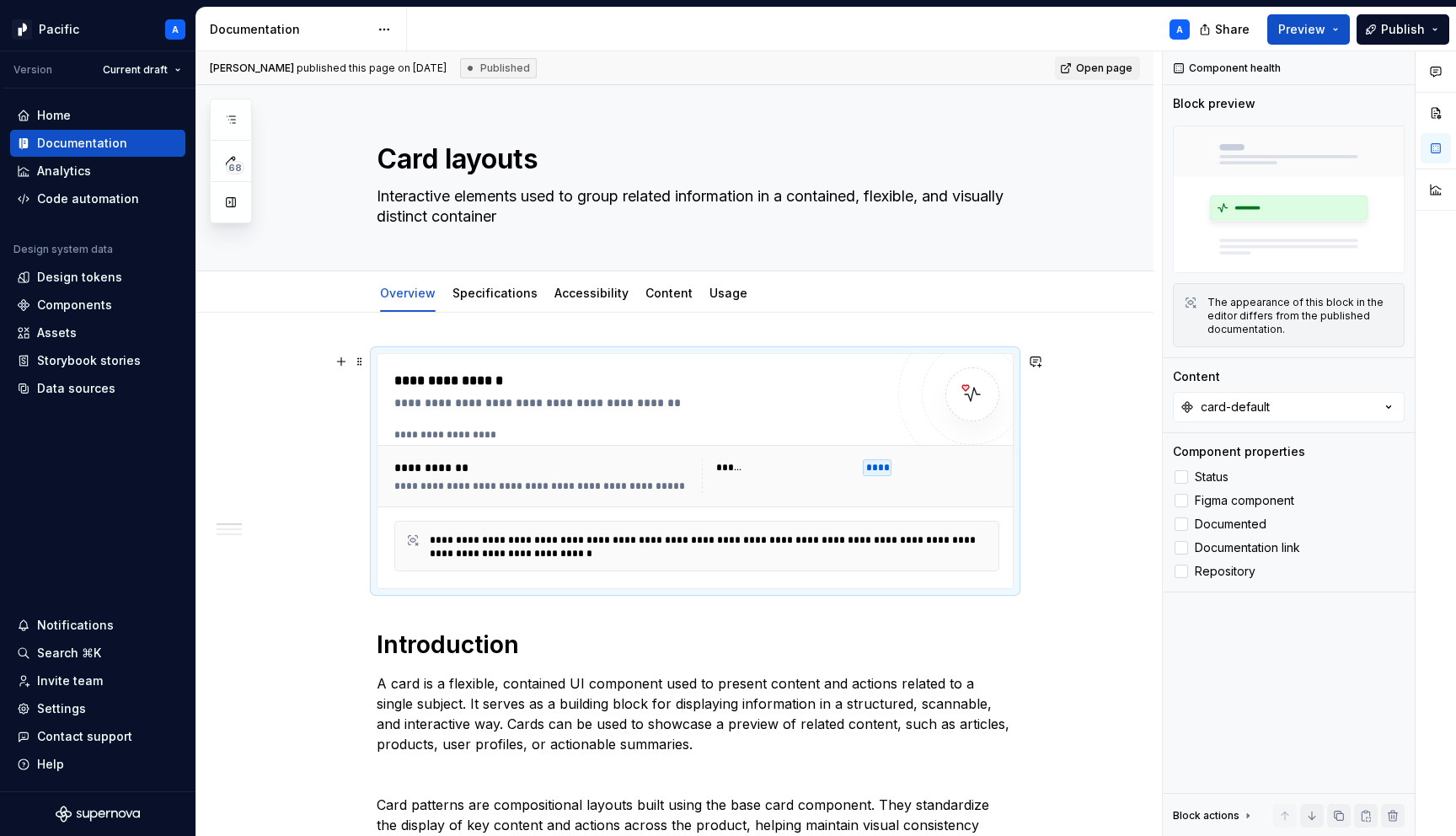
type textarea "*"
